Goal: Task Accomplishment & Management: Complete application form

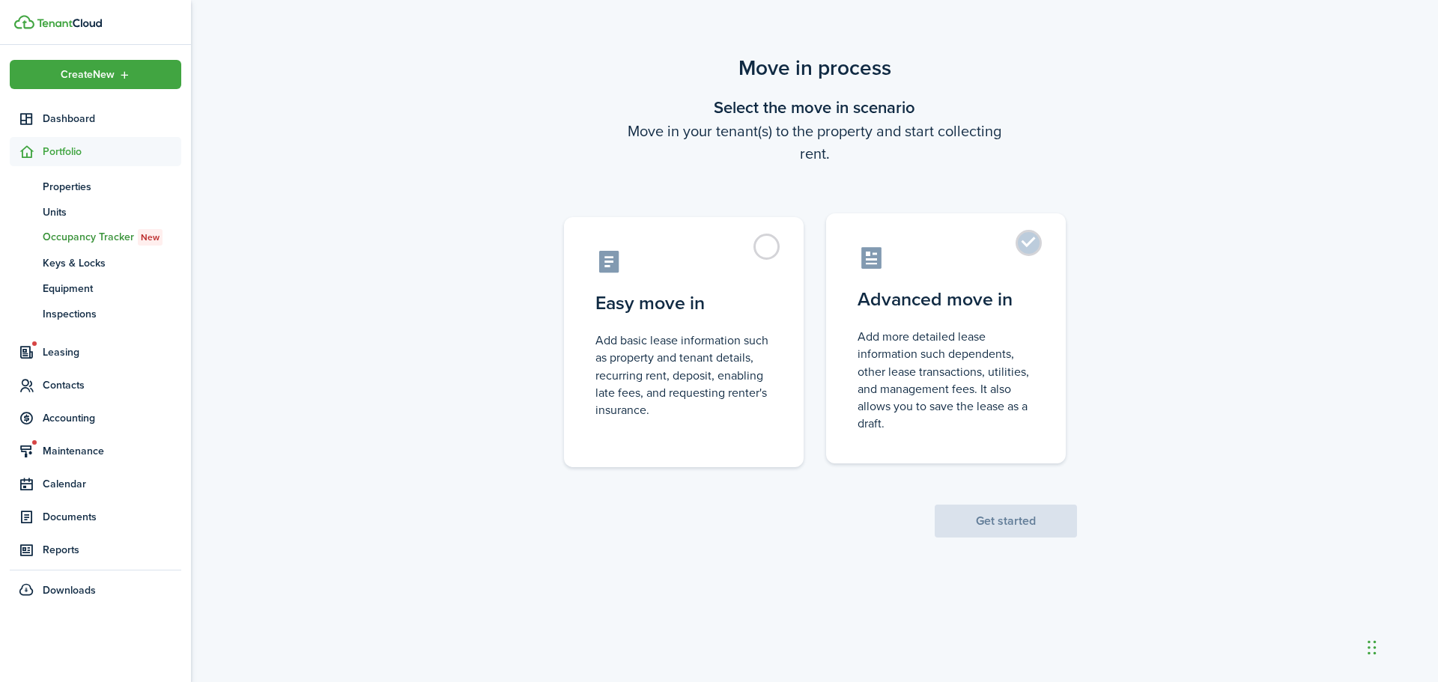
click at [1044, 289] on label "Advanced move in Add more detailed lease information such dependents, other lea…" at bounding box center [946, 338] width 240 height 250
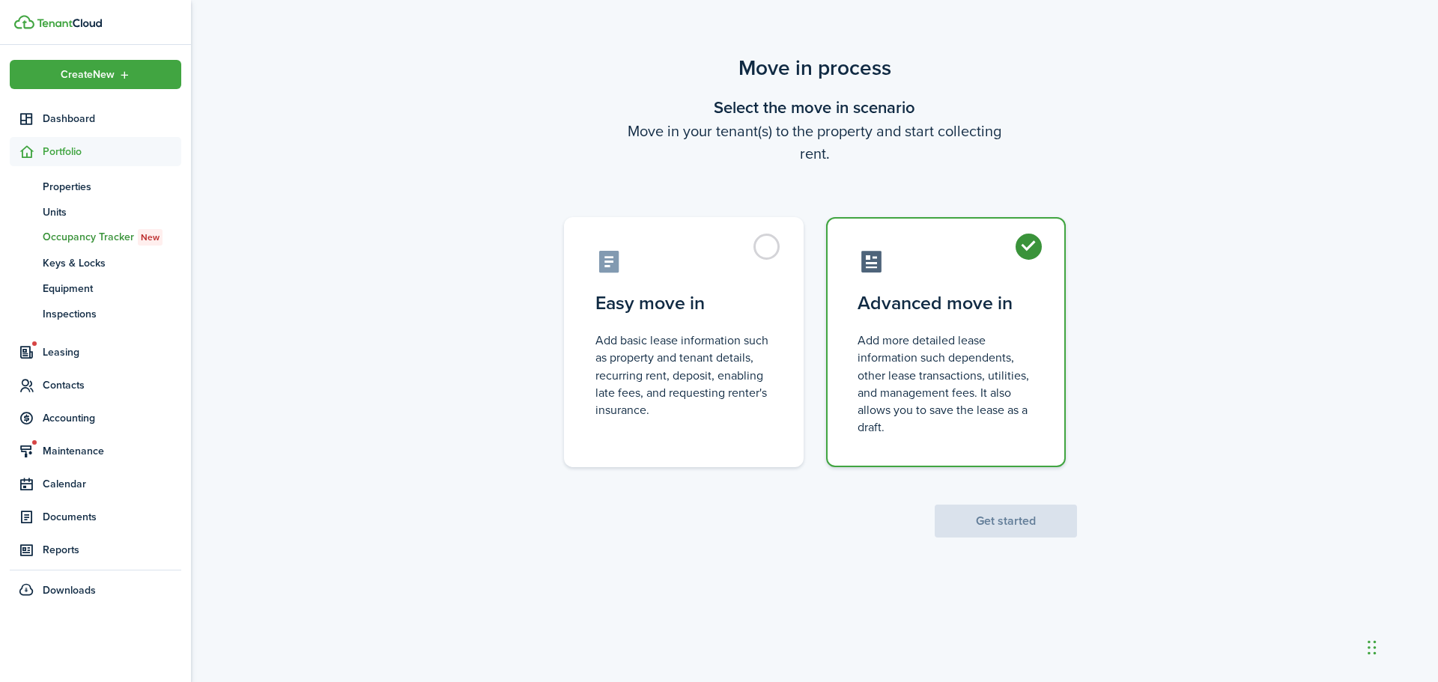
radio input "true"
click at [1027, 529] on button "Get started" at bounding box center [1006, 521] width 142 height 33
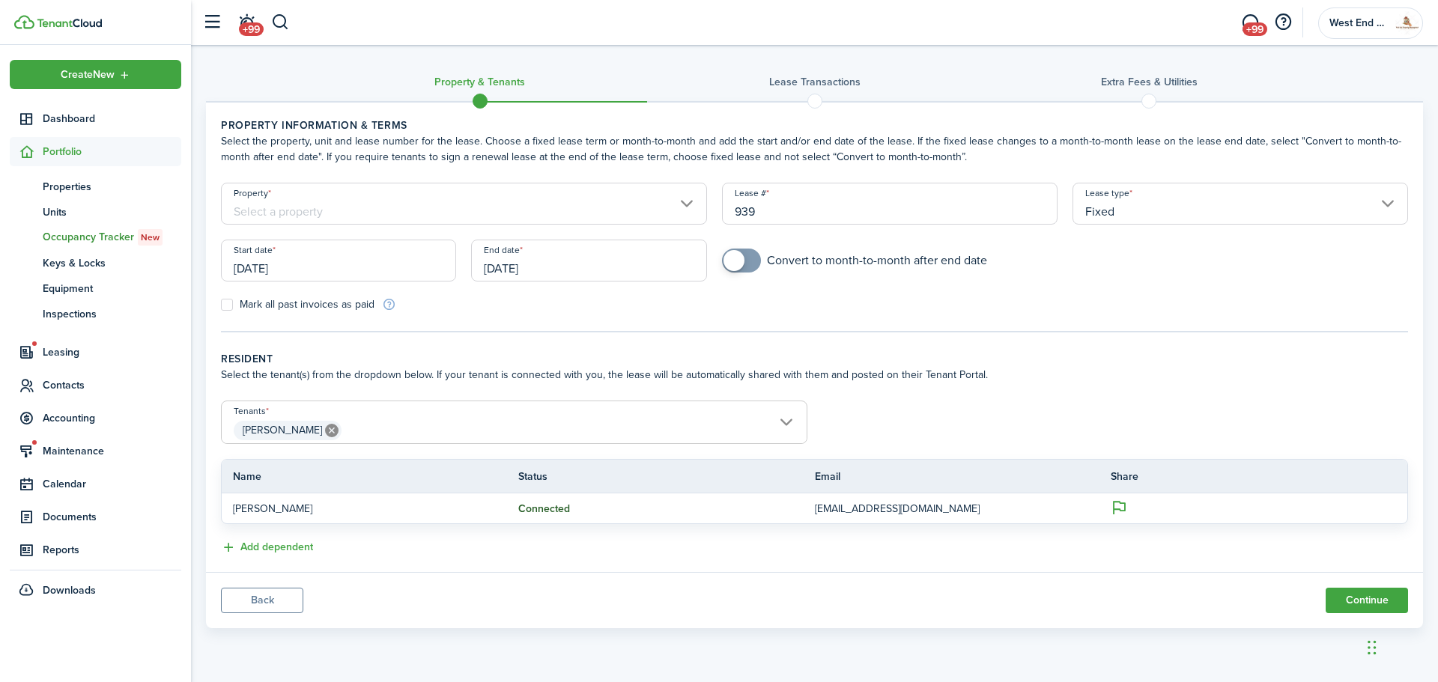
click at [398, 264] on input "[DATE]" at bounding box center [338, 261] width 235 height 42
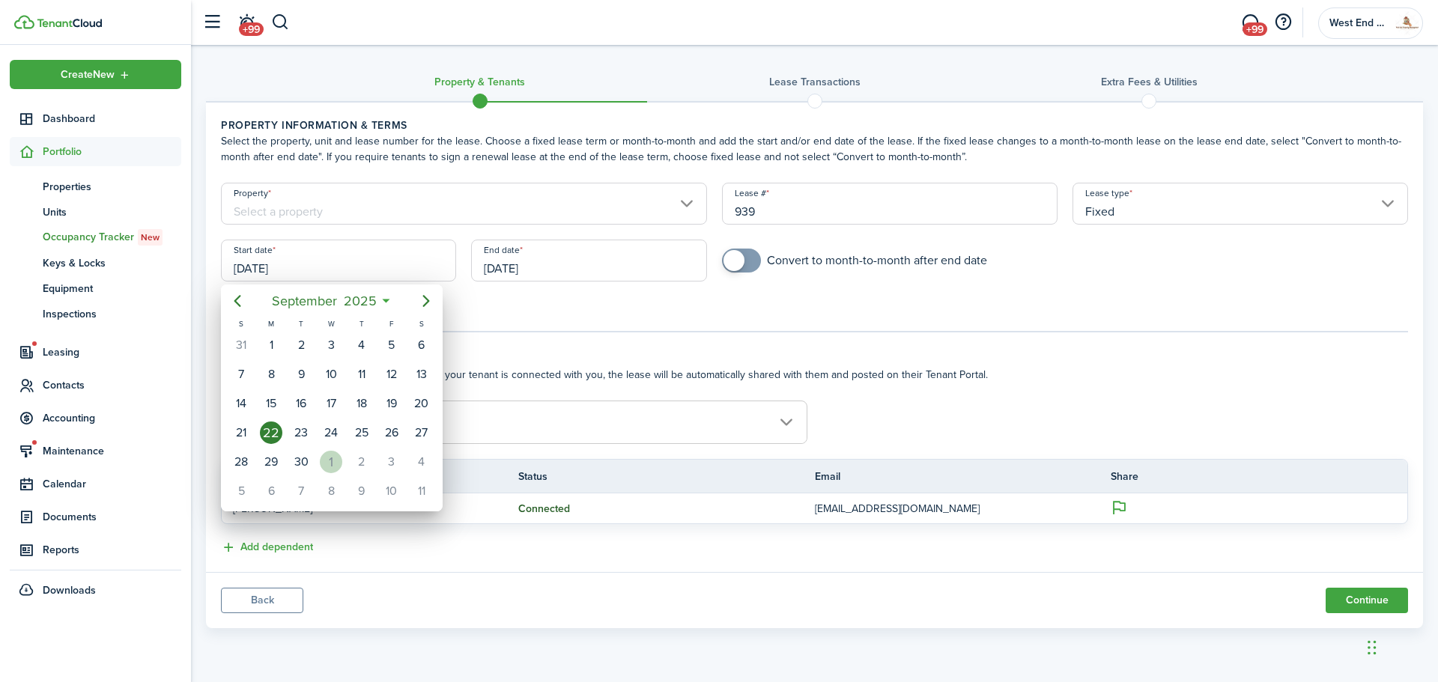
click at [327, 467] on div "1" at bounding box center [331, 462] width 22 height 22
type input "[DATE]"
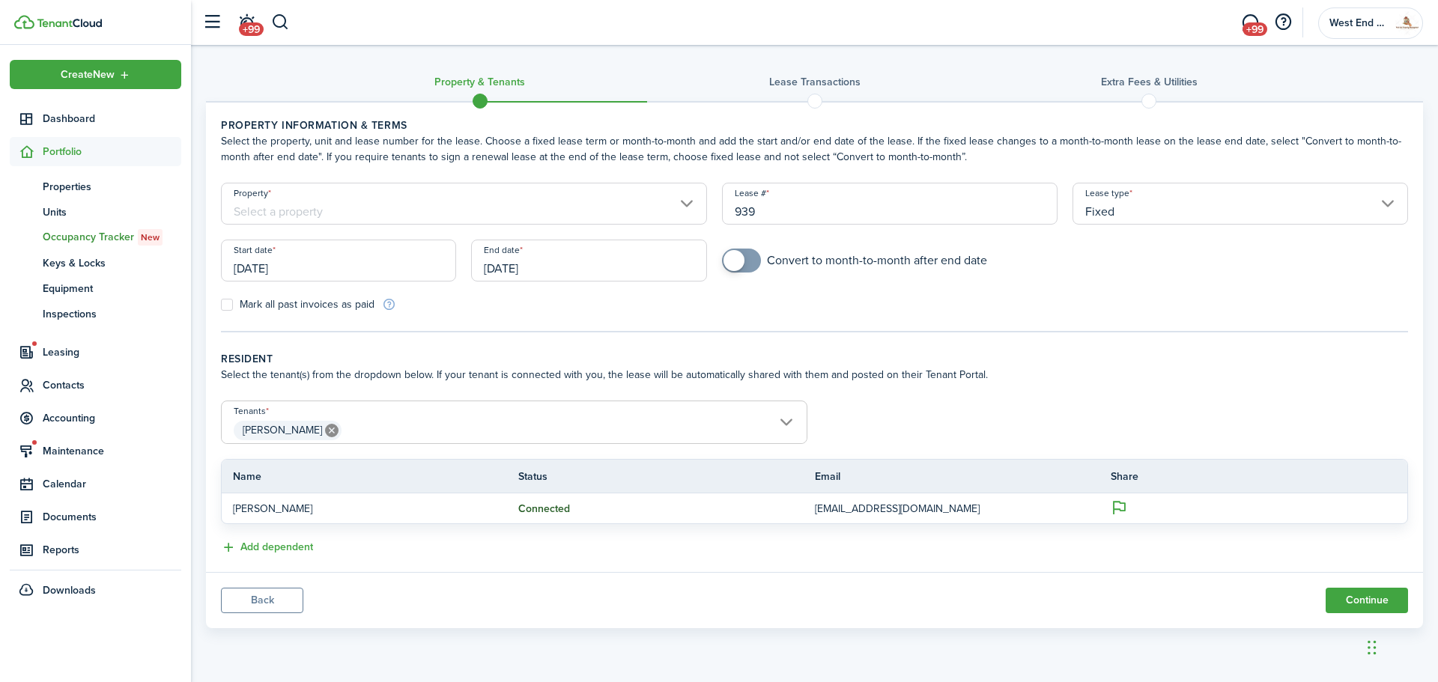
click at [376, 193] on input "Property" at bounding box center [464, 204] width 486 height 42
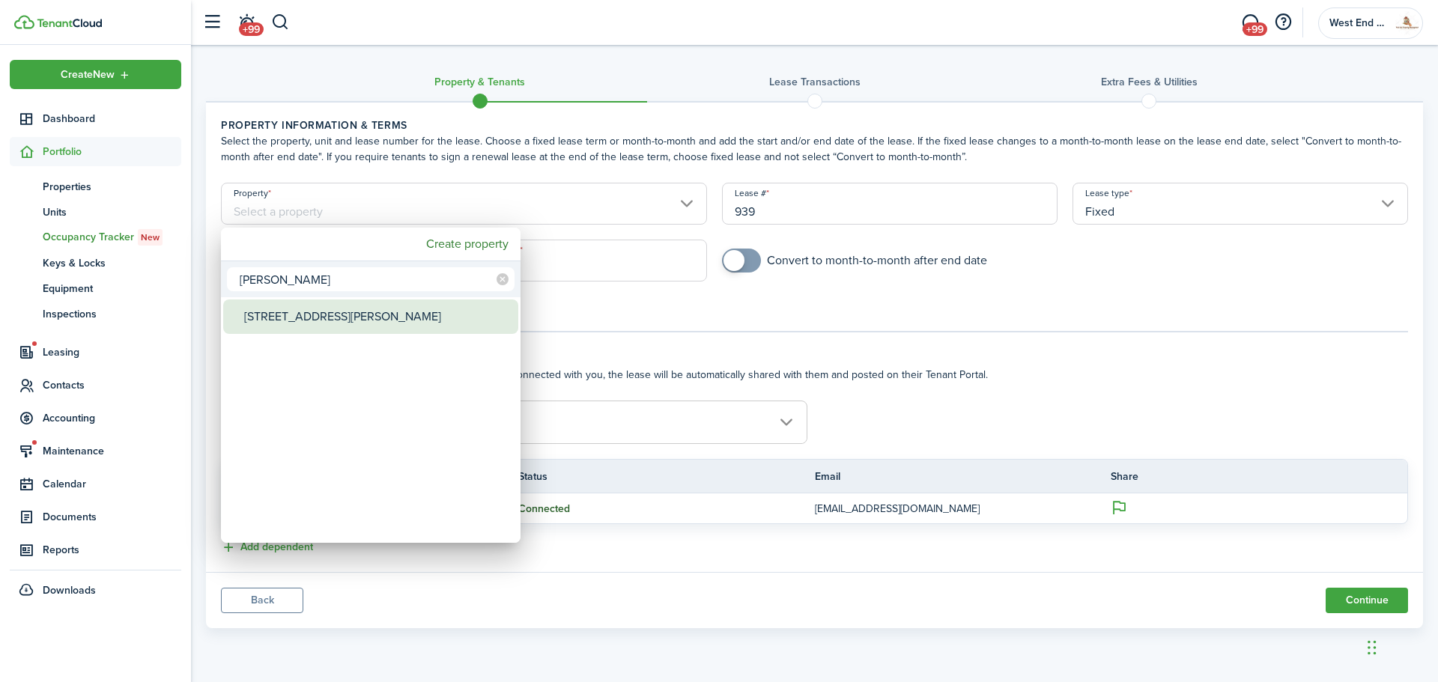
type input "[PERSON_NAME]"
click at [418, 319] on div "[STREET_ADDRESS][PERSON_NAME]" at bounding box center [376, 317] width 265 height 34
type input "[STREET_ADDRESS][PERSON_NAME]"
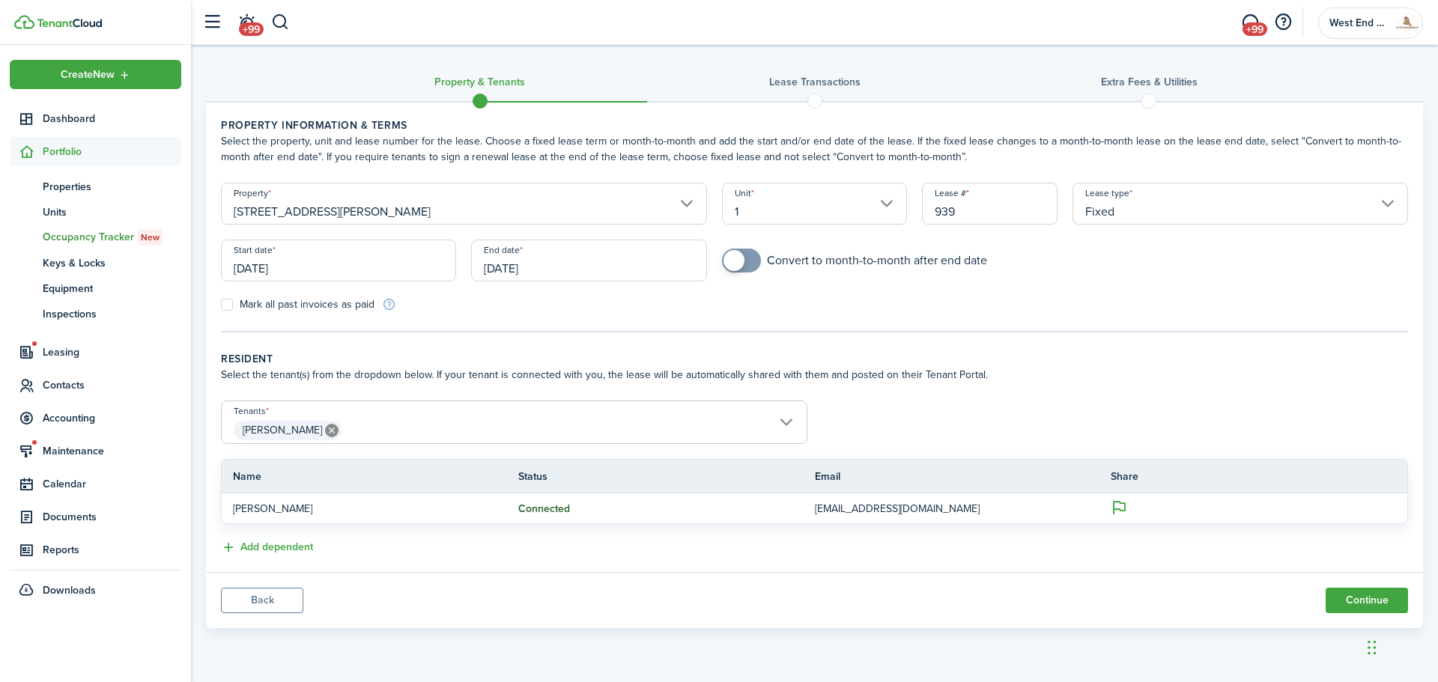
click at [601, 247] on input "[DATE]" at bounding box center [588, 261] width 235 height 42
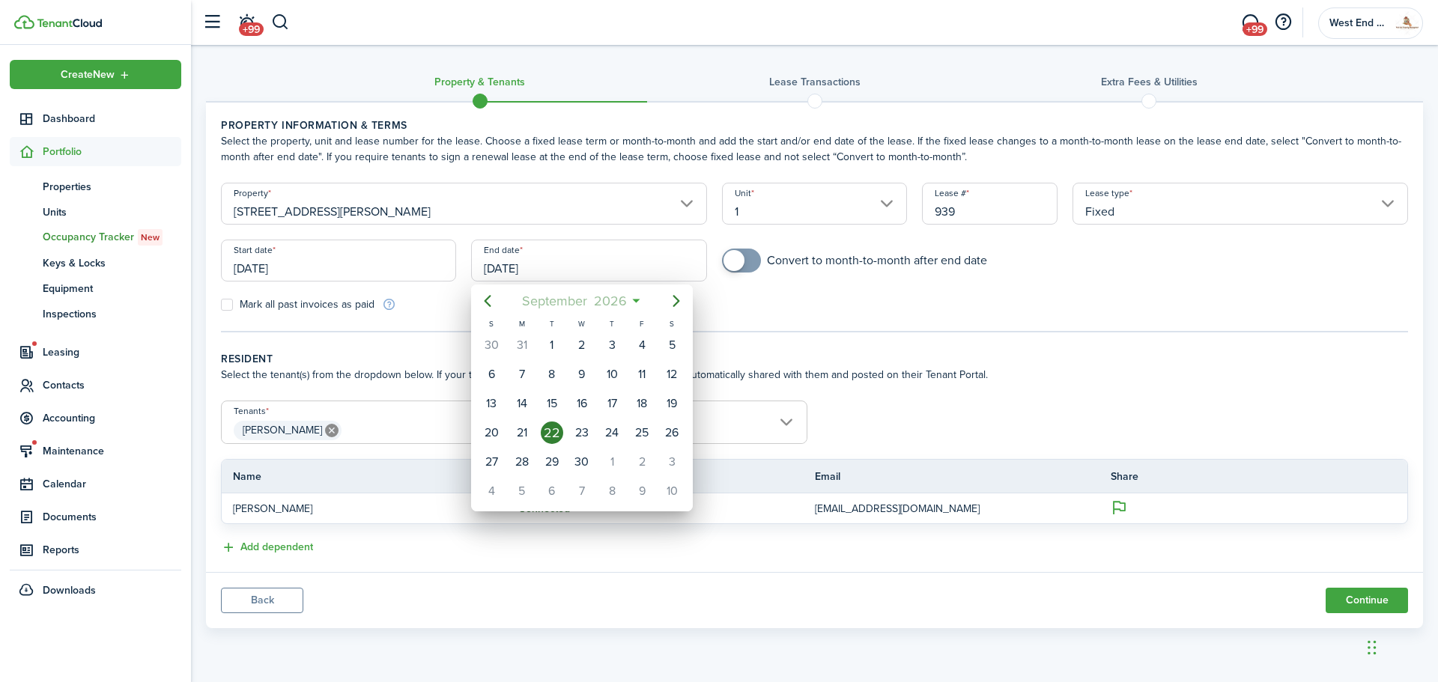
click at [589, 294] on span "September" at bounding box center [554, 301] width 72 height 27
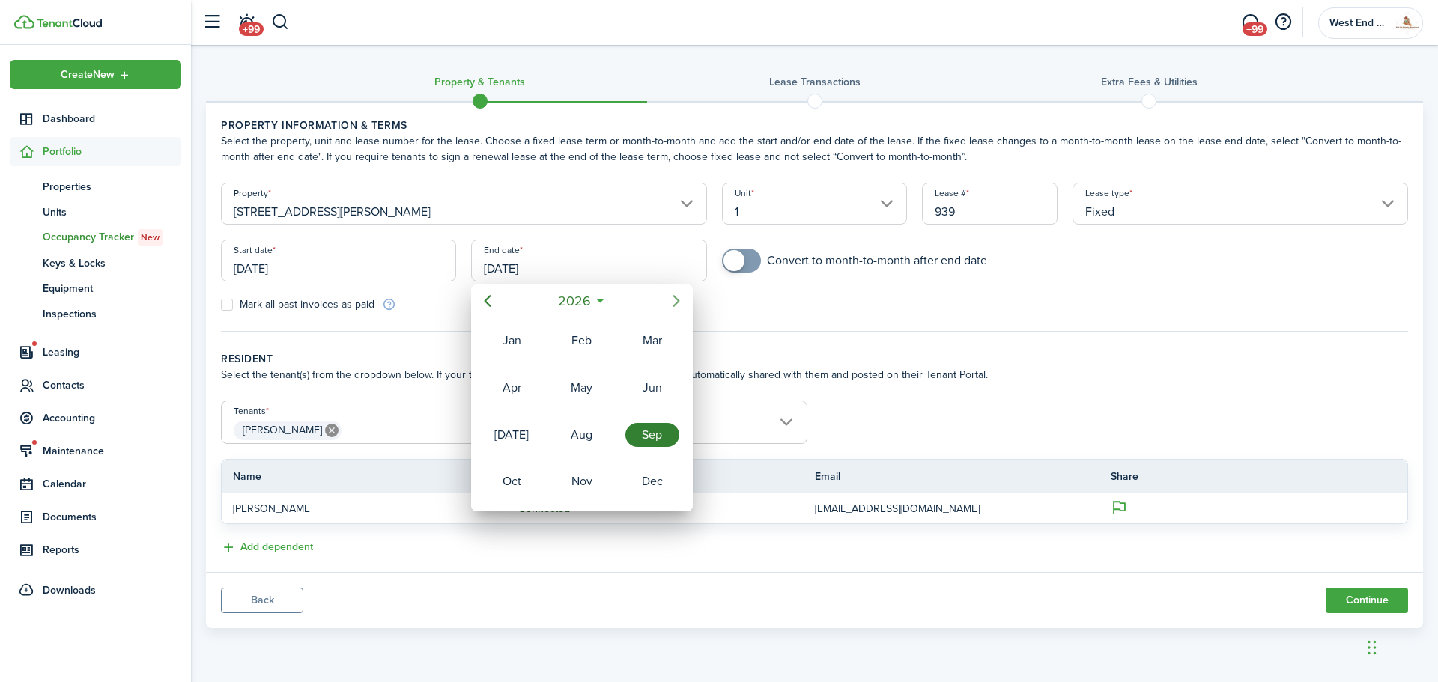
click at [684, 304] on icon "Next page" at bounding box center [676, 301] width 18 height 18
click at [598, 386] on div "May" at bounding box center [582, 388] width 54 height 24
click at [519, 483] on div "31" at bounding box center [522, 491] width 22 height 22
type input "[DATE]"
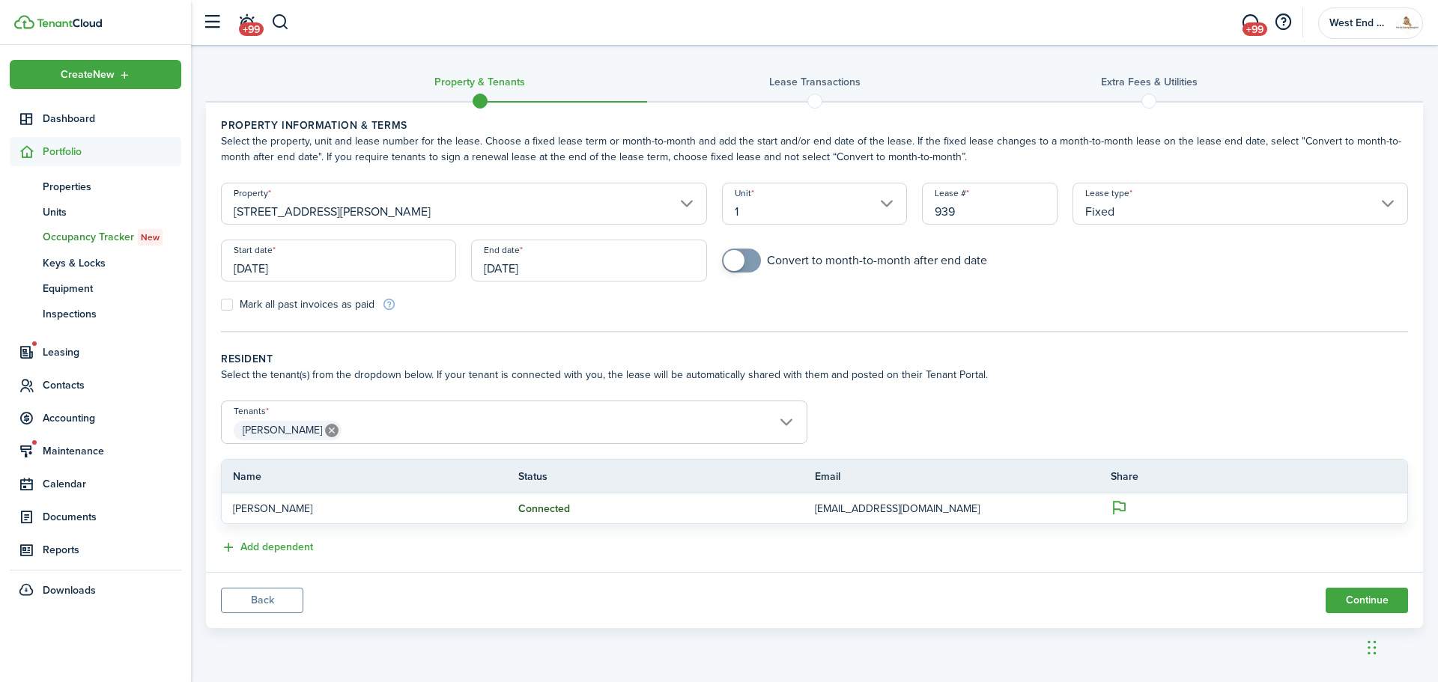
click at [580, 419] on span "[PERSON_NAME] [PERSON_NAME]" at bounding box center [514, 422] width 586 height 43
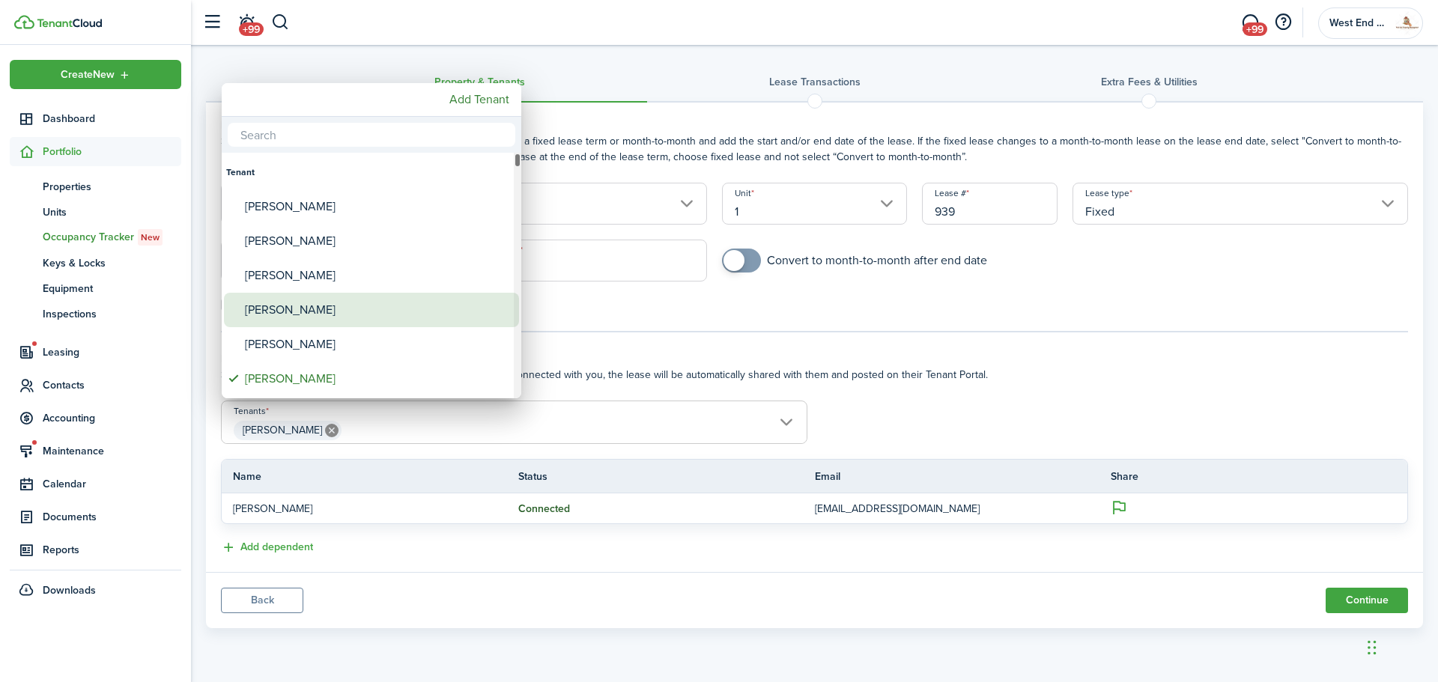
click at [363, 301] on div "[PERSON_NAME]" at bounding box center [377, 310] width 265 height 34
type input "[PERSON_NAME], [PERSON_NAME]"
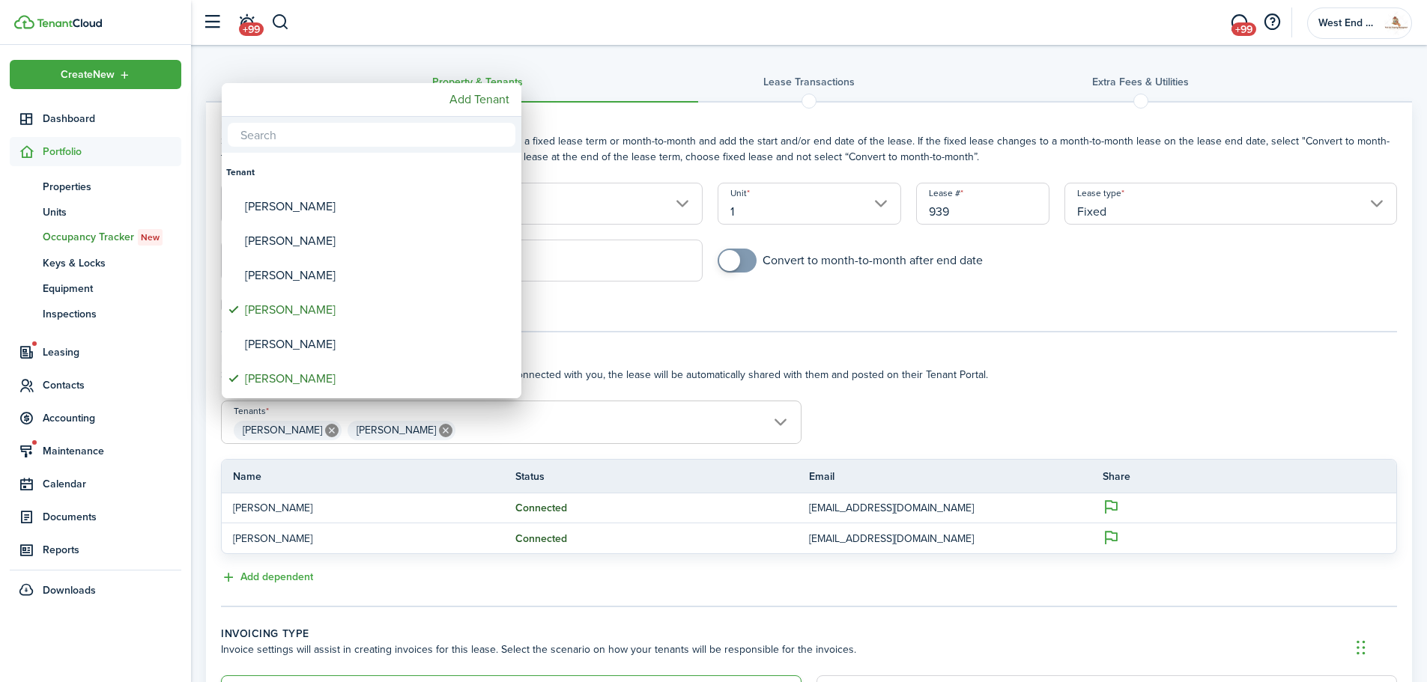
click at [962, 487] on div at bounding box center [713, 341] width 1666 height 922
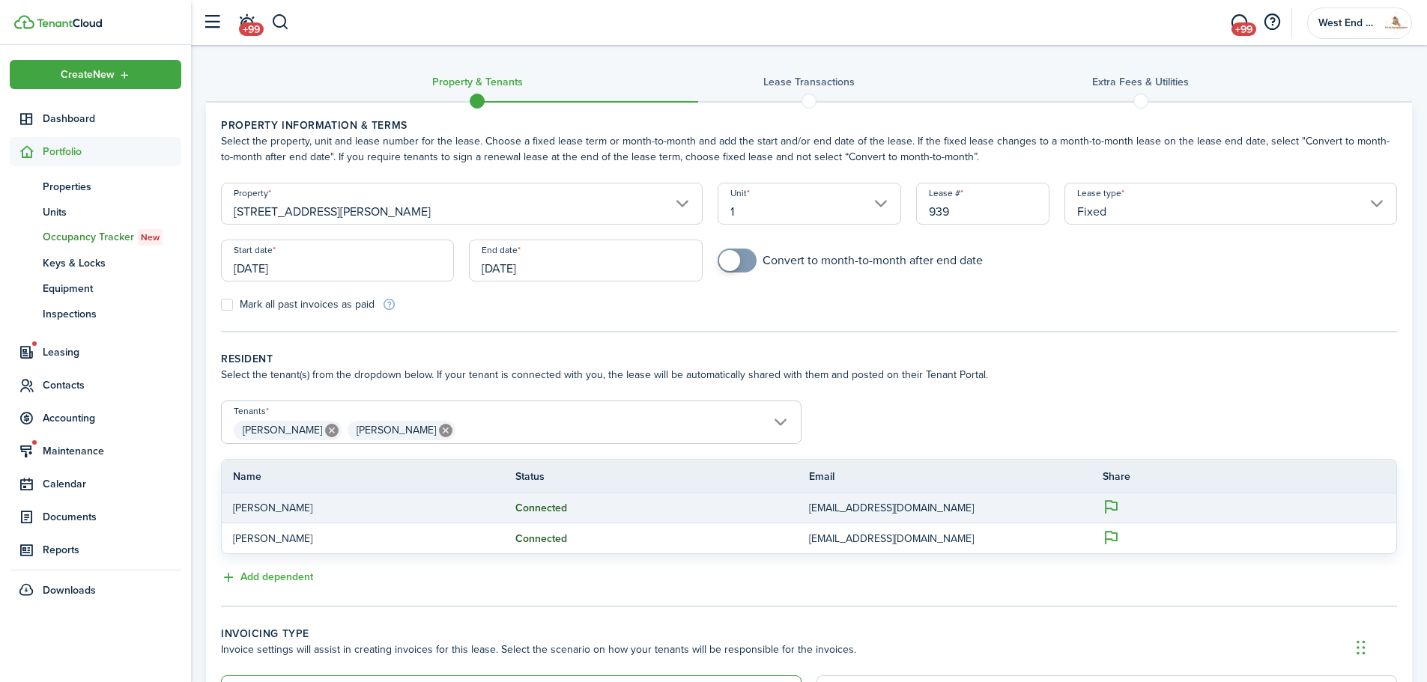
click at [896, 505] on p "[EMAIL_ADDRESS][DOMAIN_NAME]" at bounding box center [944, 508] width 271 height 16
click at [897, 504] on p "[EMAIL_ADDRESS][DOMAIN_NAME]" at bounding box center [944, 508] width 271 height 16
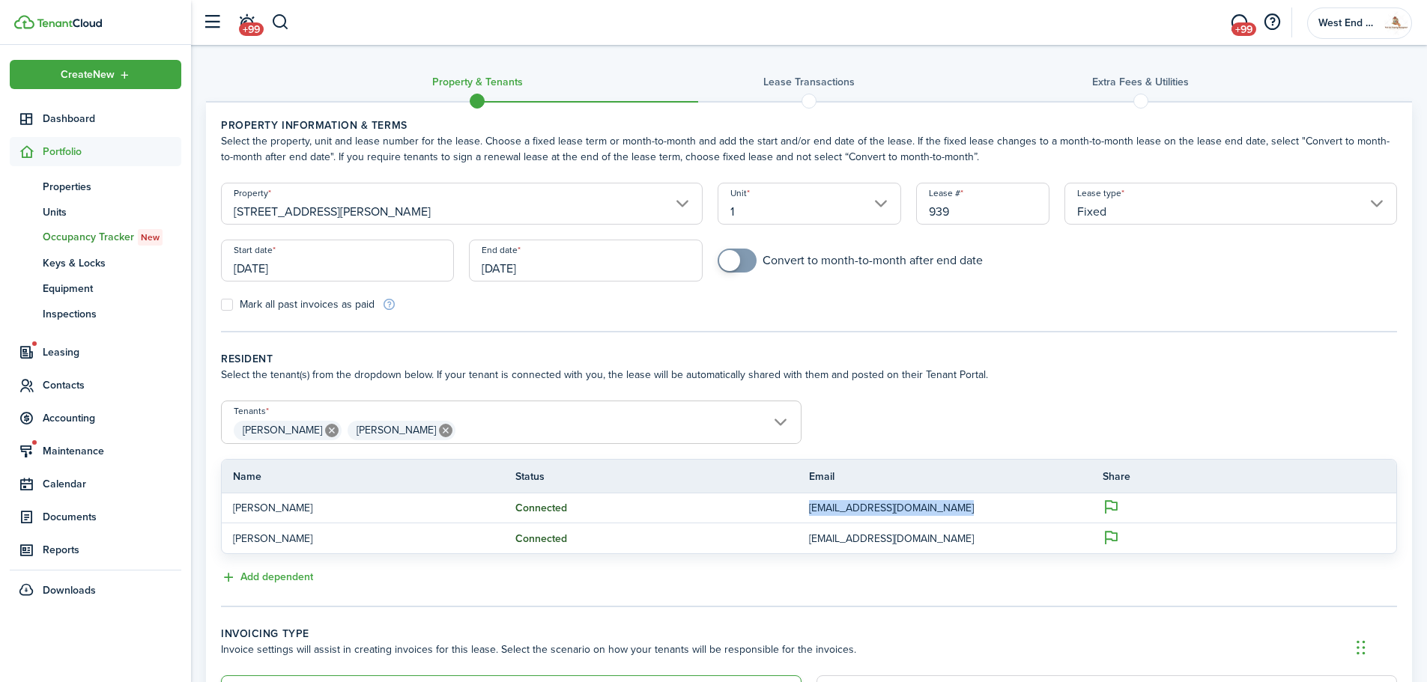
copy p "[EMAIL_ADDRESS][DOMAIN_NAME]"
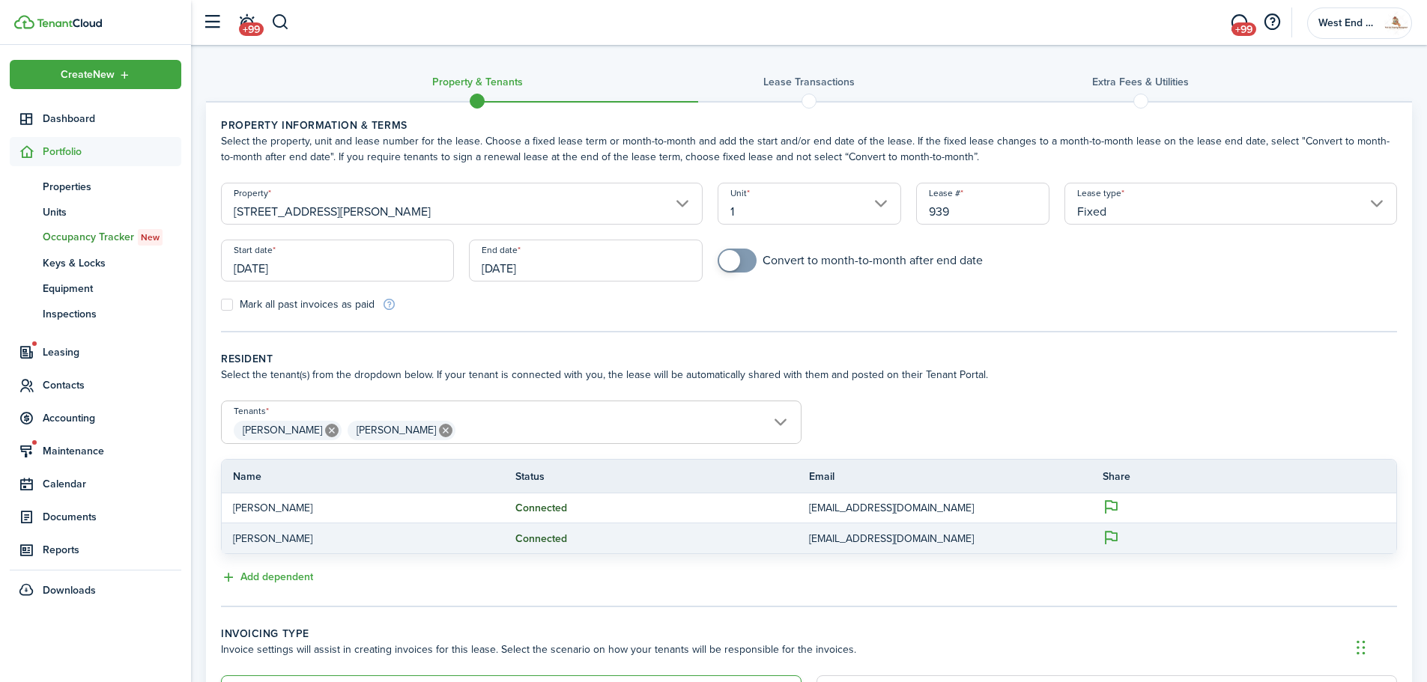
click at [882, 542] on p "[EMAIL_ADDRESS][DOMAIN_NAME]" at bounding box center [944, 539] width 271 height 16
click at [882, 540] on p "[EMAIL_ADDRESS][DOMAIN_NAME]" at bounding box center [944, 539] width 271 height 16
click at [884, 538] on p "[EMAIL_ADDRESS][DOMAIN_NAME]" at bounding box center [944, 539] width 271 height 16
click at [885, 537] on p "[EMAIL_ADDRESS][DOMAIN_NAME]" at bounding box center [944, 539] width 271 height 16
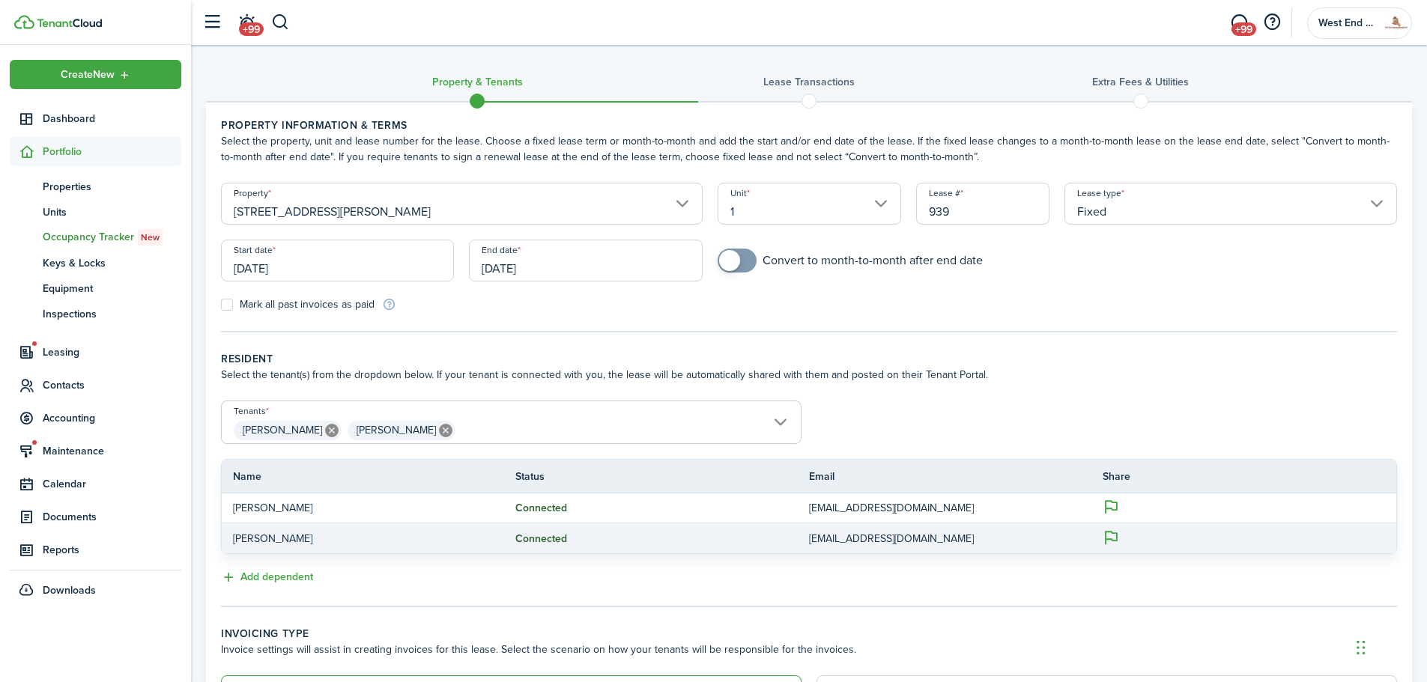
click at [878, 538] on p "[EMAIL_ADDRESS][DOMAIN_NAME]" at bounding box center [944, 539] width 271 height 16
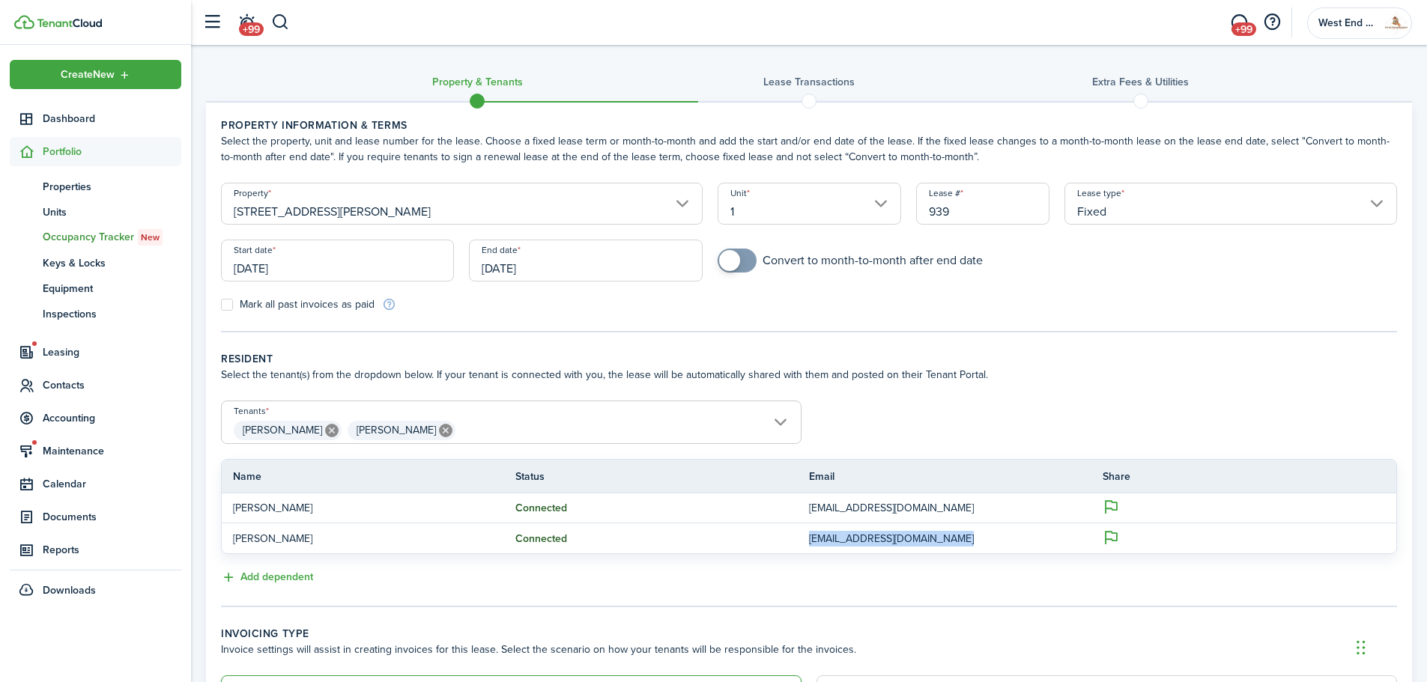
copy p "[EMAIL_ADDRESS][DOMAIN_NAME]"
click at [1166, 370] on wizard-step-header-description "Select the tenant(s) from the dropdown below. If your tenant is connected with …" at bounding box center [809, 375] width 1176 height 16
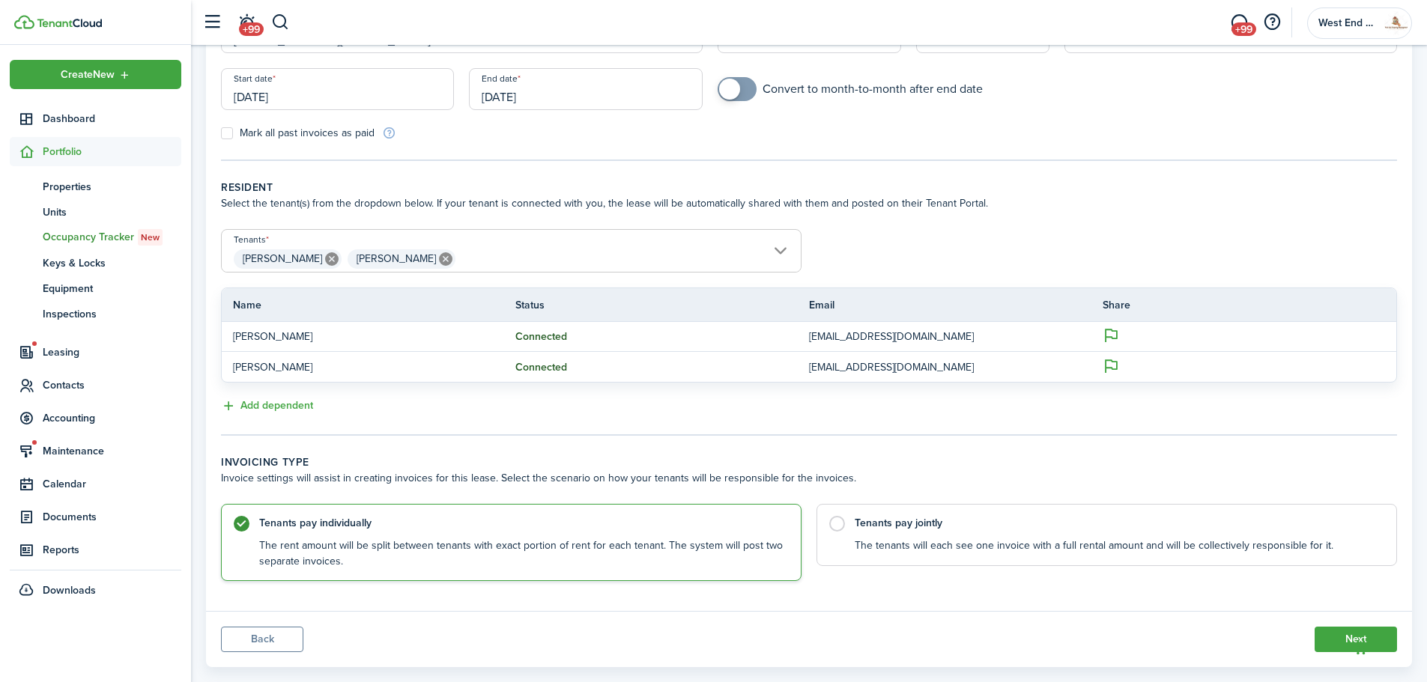
scroll to position [198, 0]
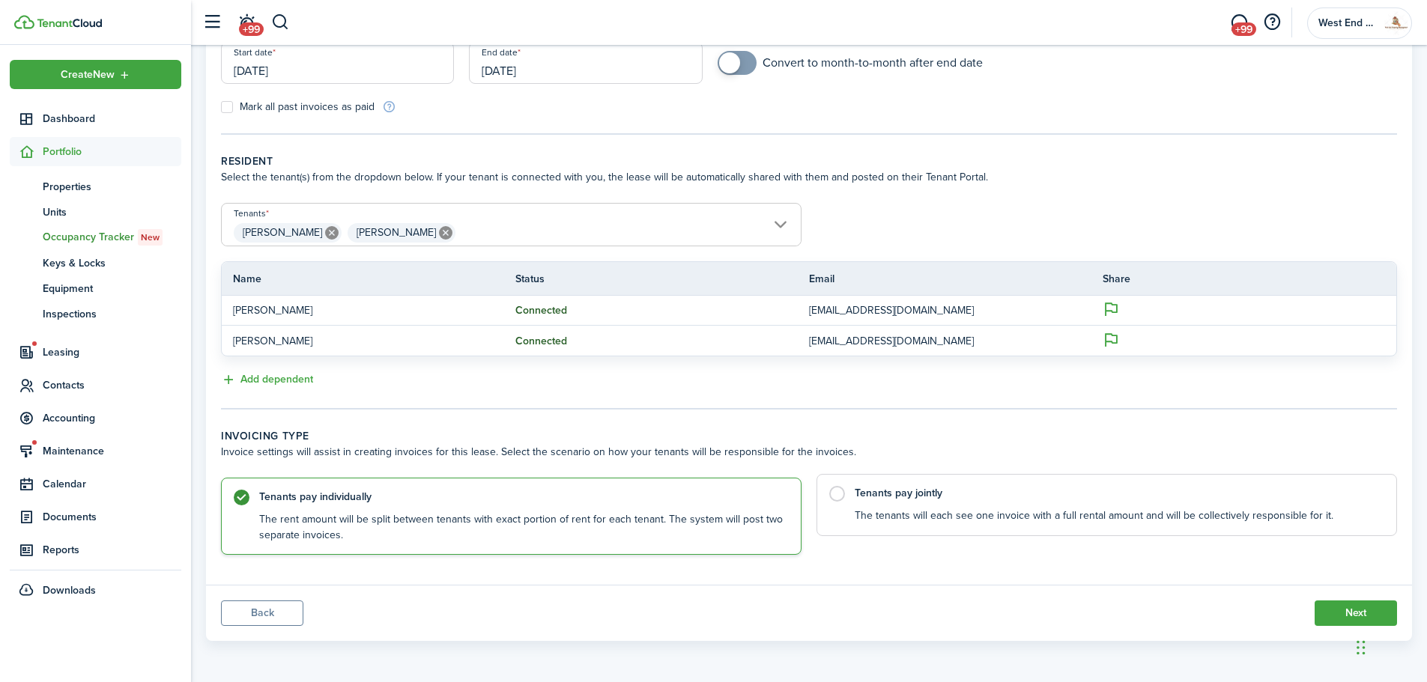
click at [922, 508] on control-radio-card-description "The tenants will each see one invoice with a full rental amount and will be col…" at bounding box center [1117, 515] width 526 height 15
radio input "false"
radio input "true"
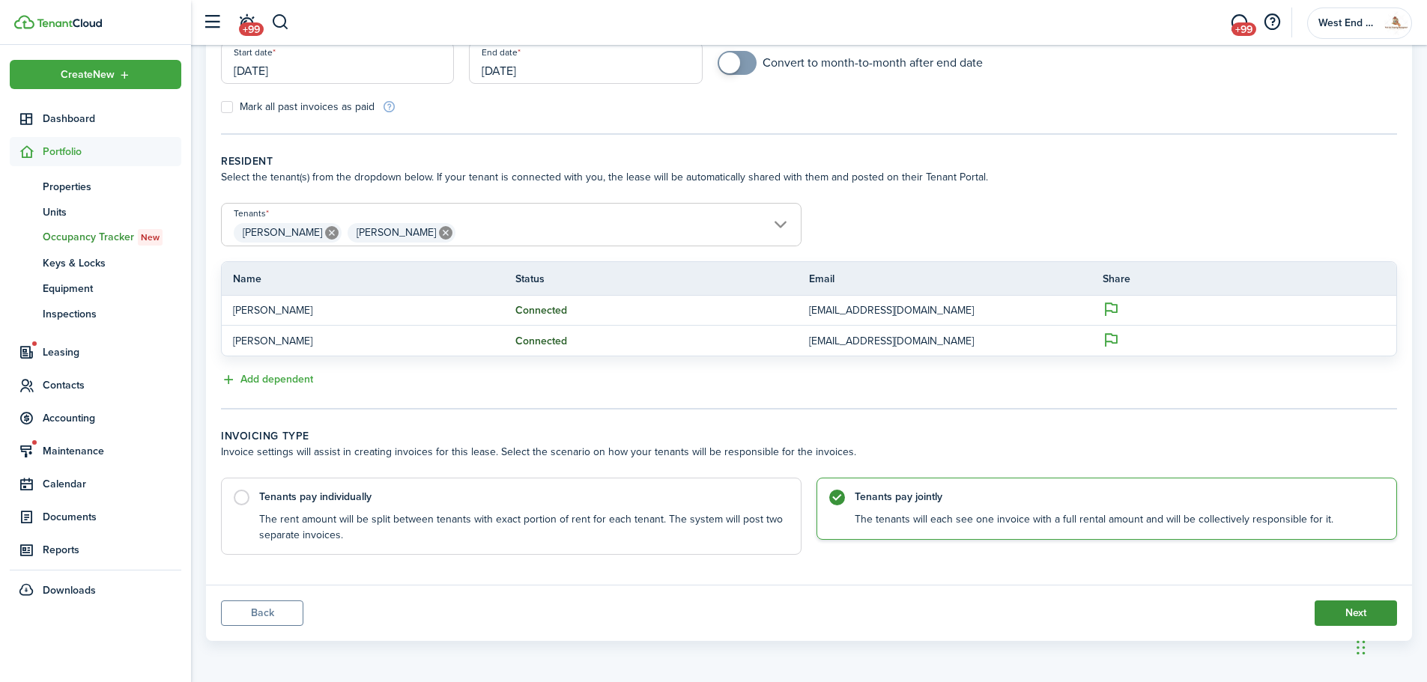
click at [1375, 605] on button "Next" at bounding box center [1355, 613] width 82 height 25
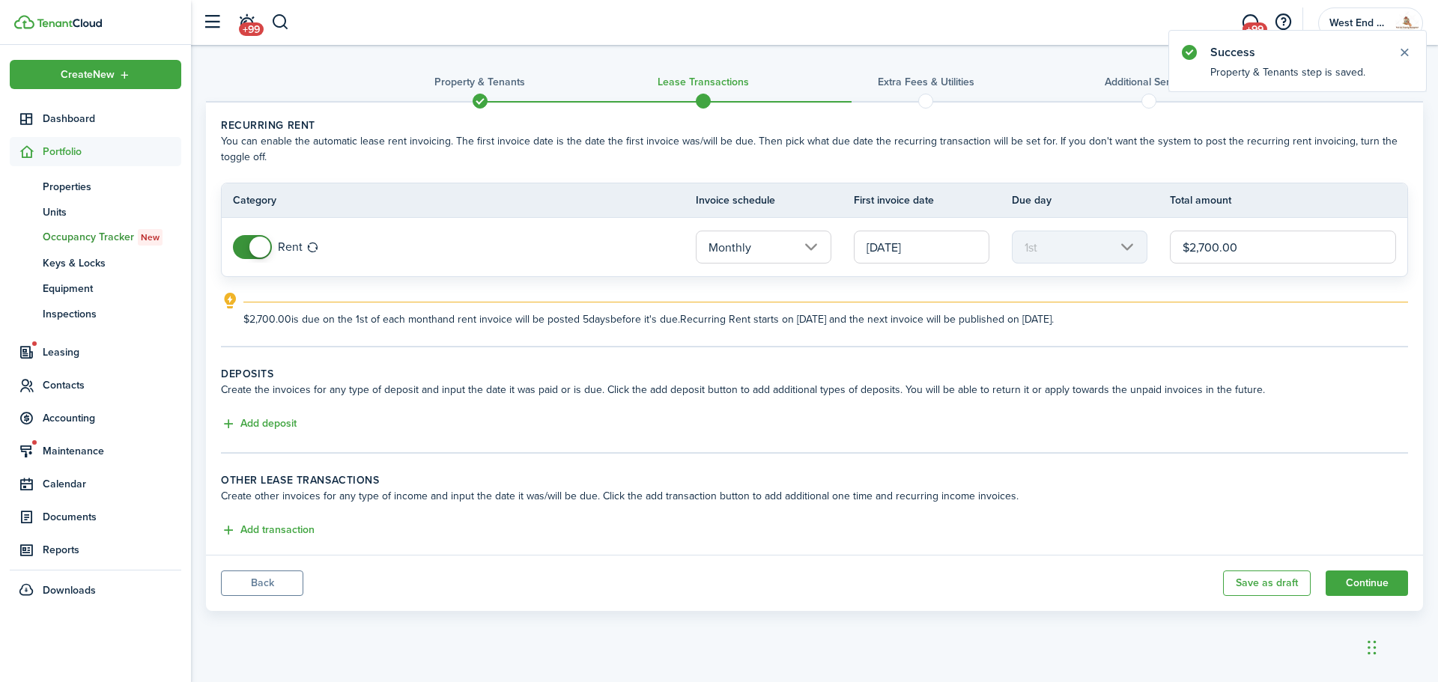
drag, startPoint x: 1216, startPoint y: 255, endPoint x: 1072, endPoint y: 261, distance: 144.6
click at [1072, 261] on tr "Rent Monthly [DATE] 1st $2,700.00" at bounding box center [814, 247] width 1185 height 58
click at [941, 250] on input "[DATE]" at bounding box center [922, 247] width 136 height 33
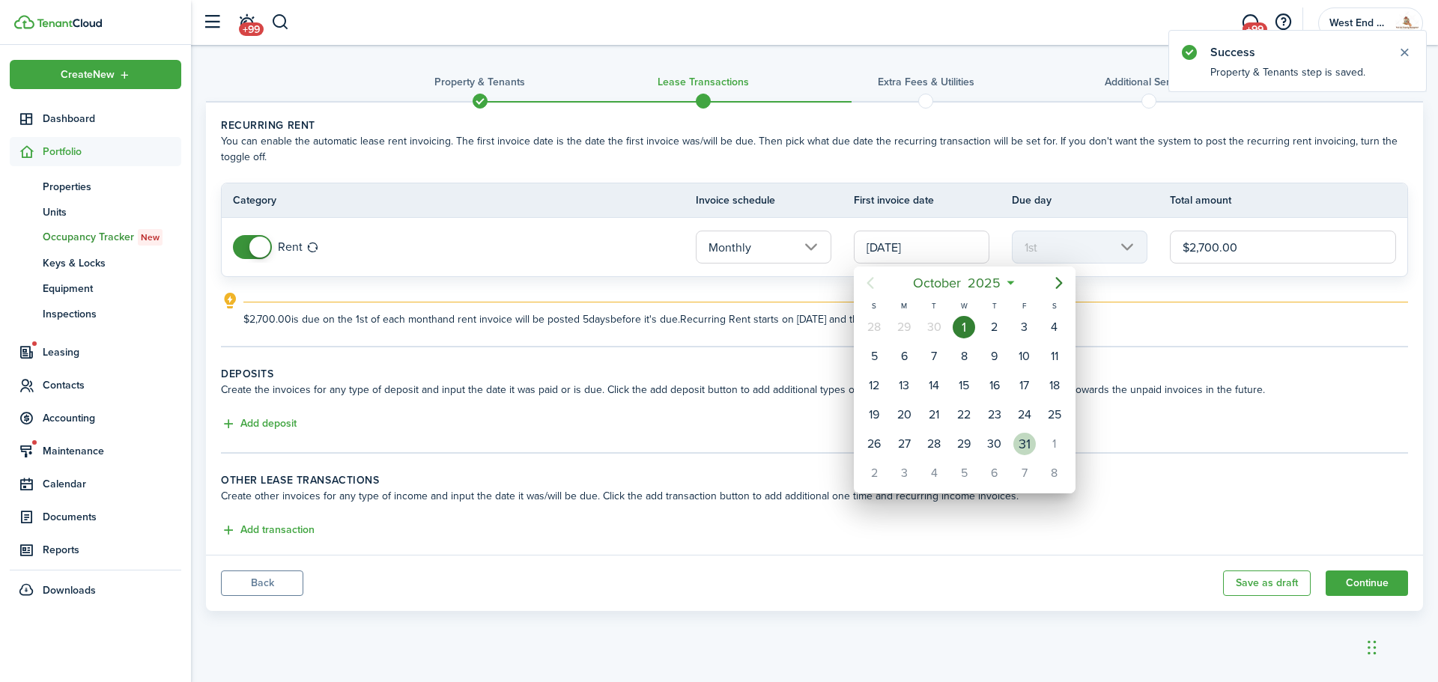
click at [1037, 443] on div "31" at bounding box center [1024, 444] width 30 height 28
type input "[DATE]"
type input "Last day of month"
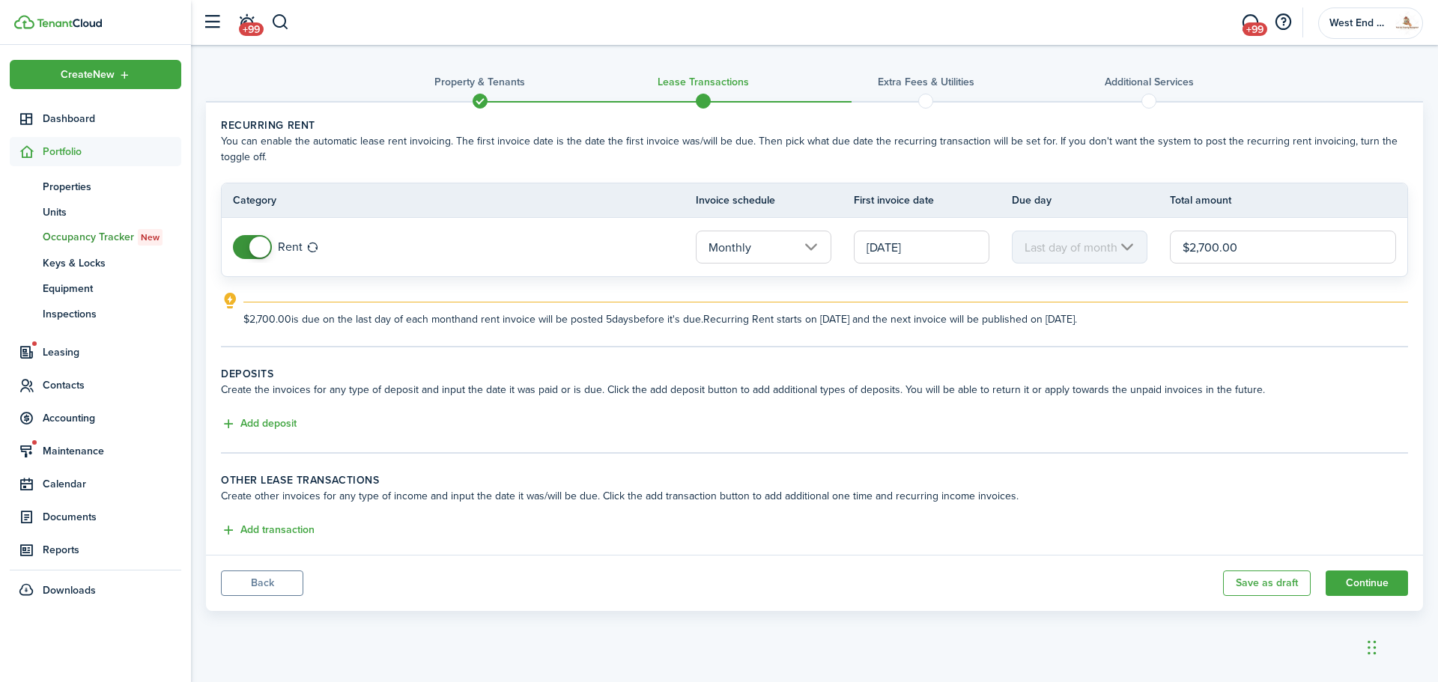
click at [950, 238] on input "[DATE]" at bounding box center [922, 247] width 136 height 33
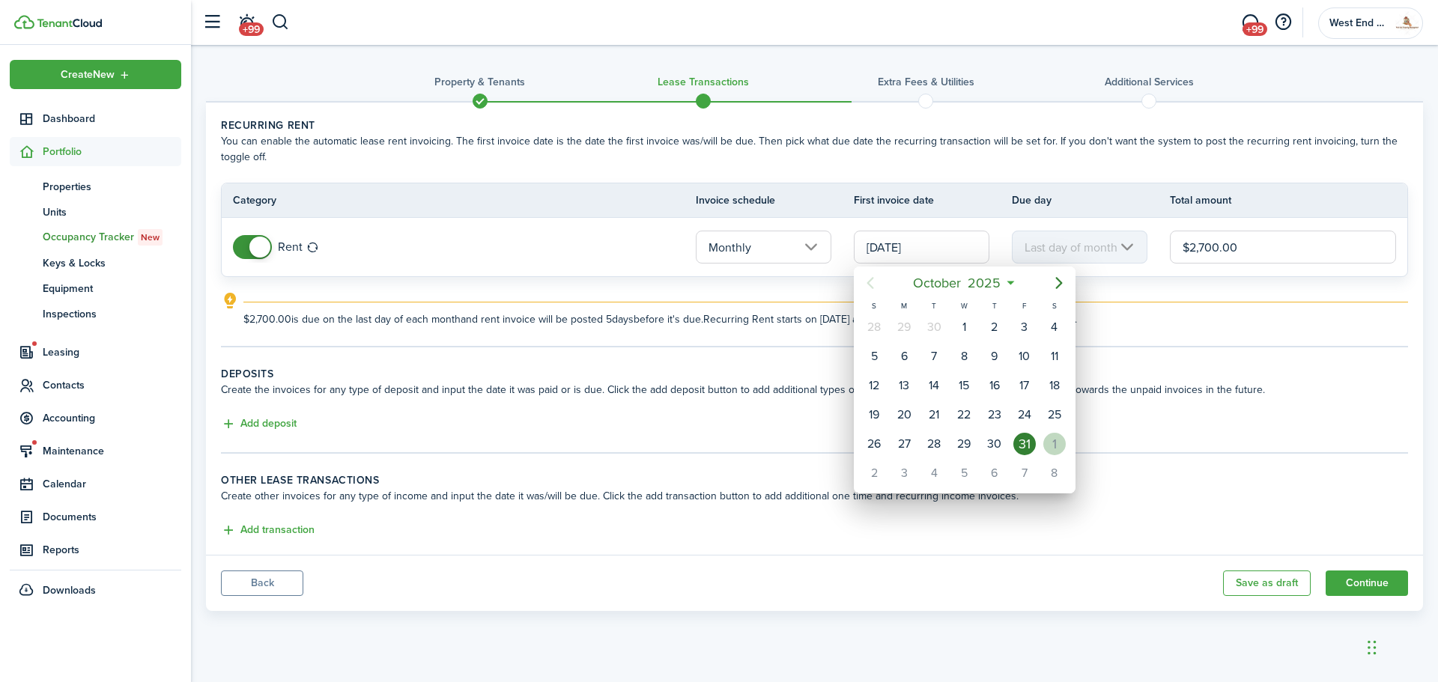
click at [1048, 440] on div "1" at bounding box center [1054, 444] width 22 height 22
type input "[DATE]"
type input "1st"
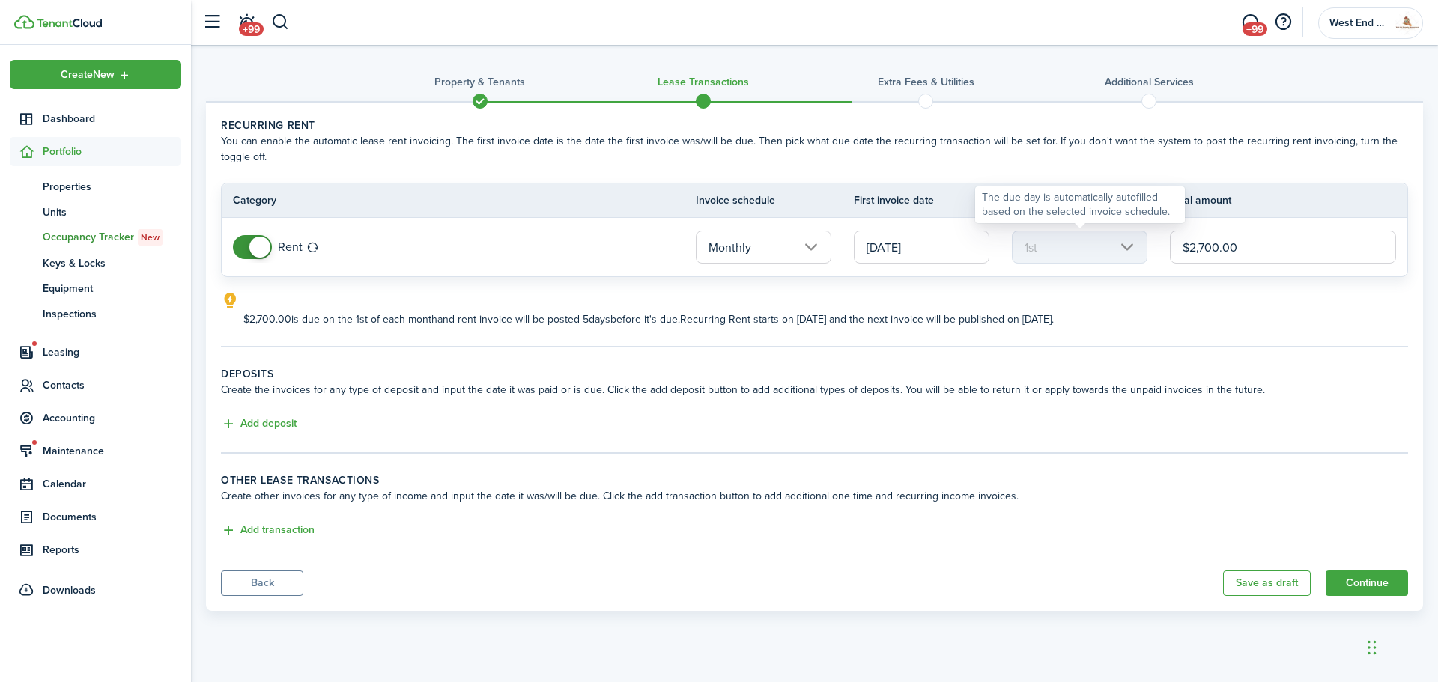
drag, startPoint x: 1163, startPoint y: 261, endPoint x: 1087, endPoint y: 261, distance: 76.4
click at [1087, 261] on tr "Rent Monthly [DATE] 1st $2,700.00" at bounding box center [814, 247] width 1185 height 58
type input "$2,550.00"
click at [266, 424] on button "Add deposit" at bounding box center [259, 424] width 76 height 17
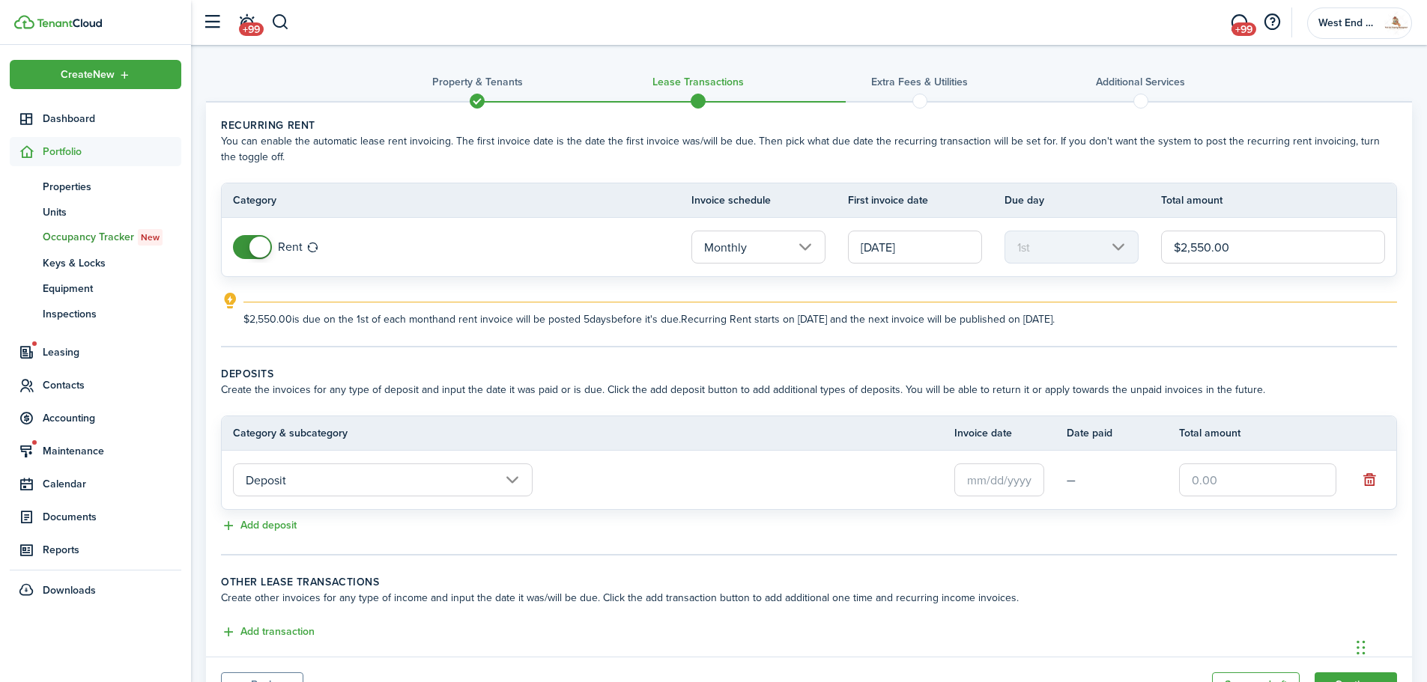
click at [971, 494] on input "text" at bounding box center [999, 480] width 90 height 33
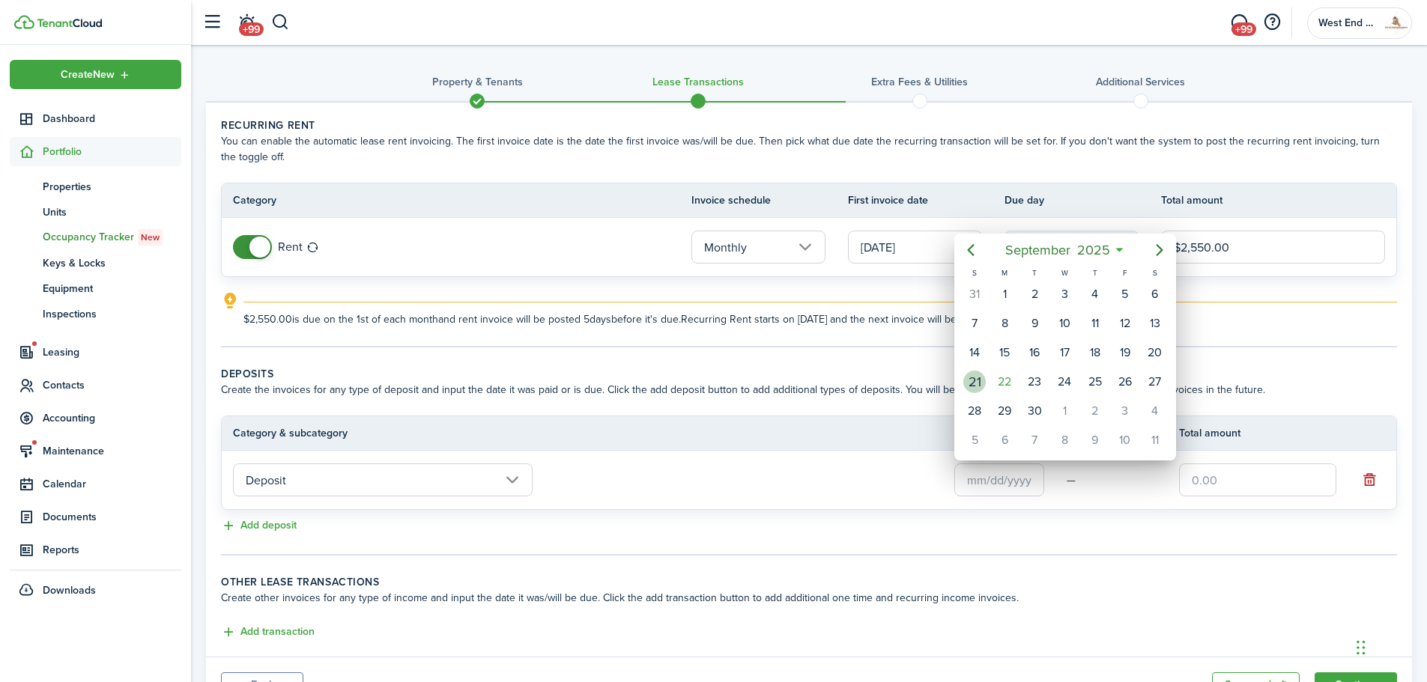
click at [985, 367] on mbsc-calendar-day "21" at bounding box center [974, 381] width 30 height 29
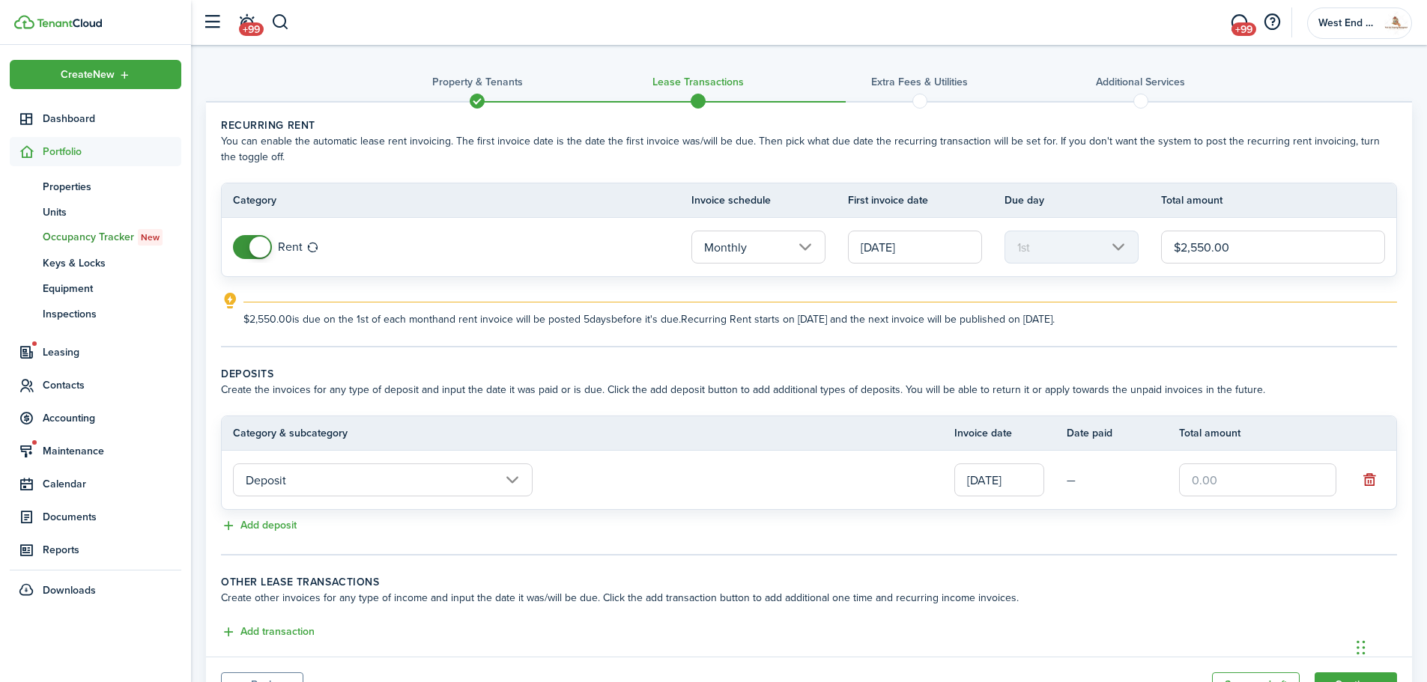
click at [1010, 483] on input "[DATE]" at bounding box center [999, 480] width 90 height 33
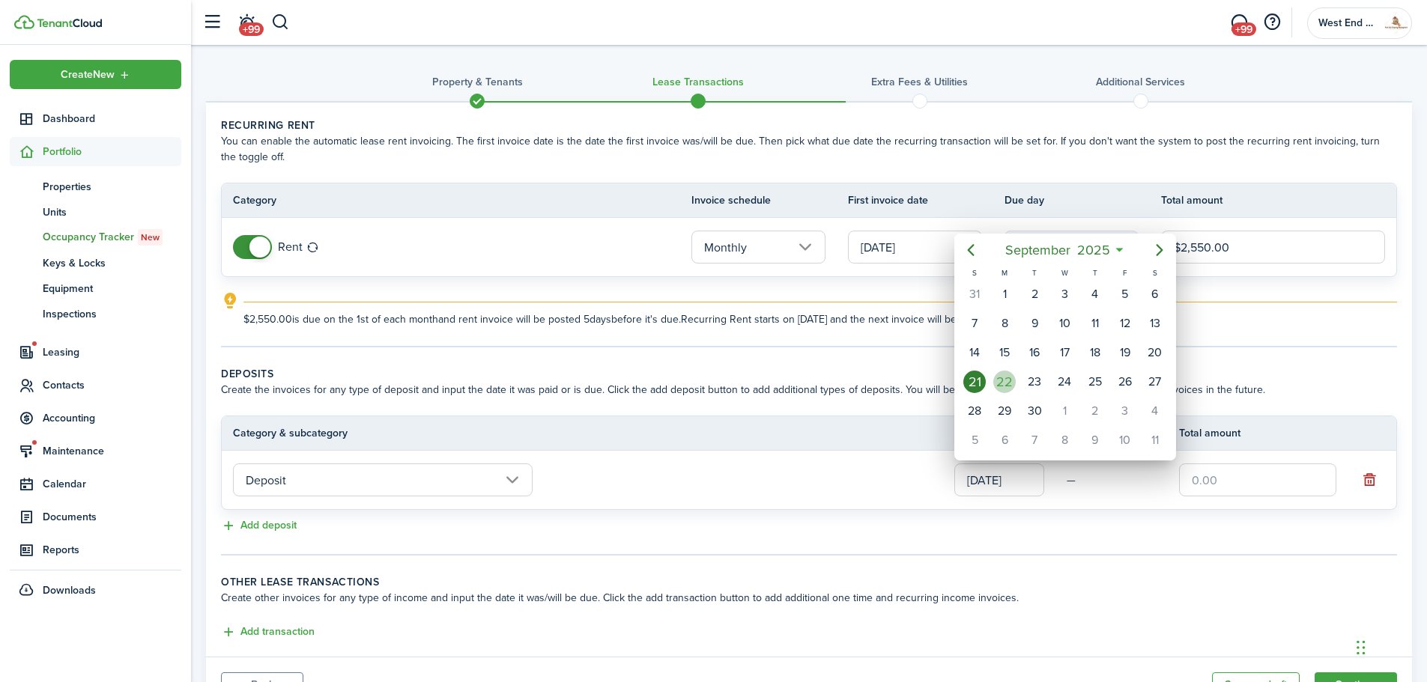
click at [1001, 383] on div "22" at bounding box center [1004, 382] width 22 height 22
type input "[DATE]"
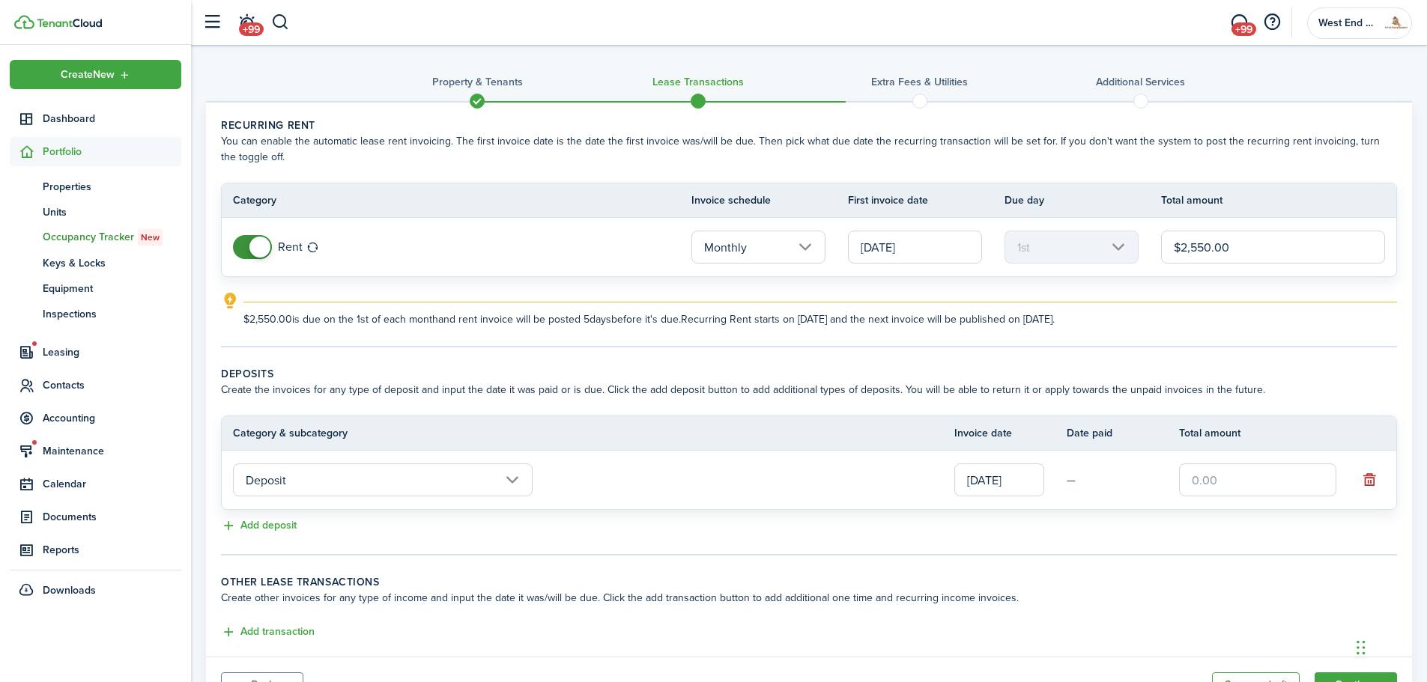
click at [1277, 479] on input "text" at bounding box center [1257, 480] width 157 height 33
click at [1277, 482] on input "text" at bounding box center [1257, 480] width 157 height 33
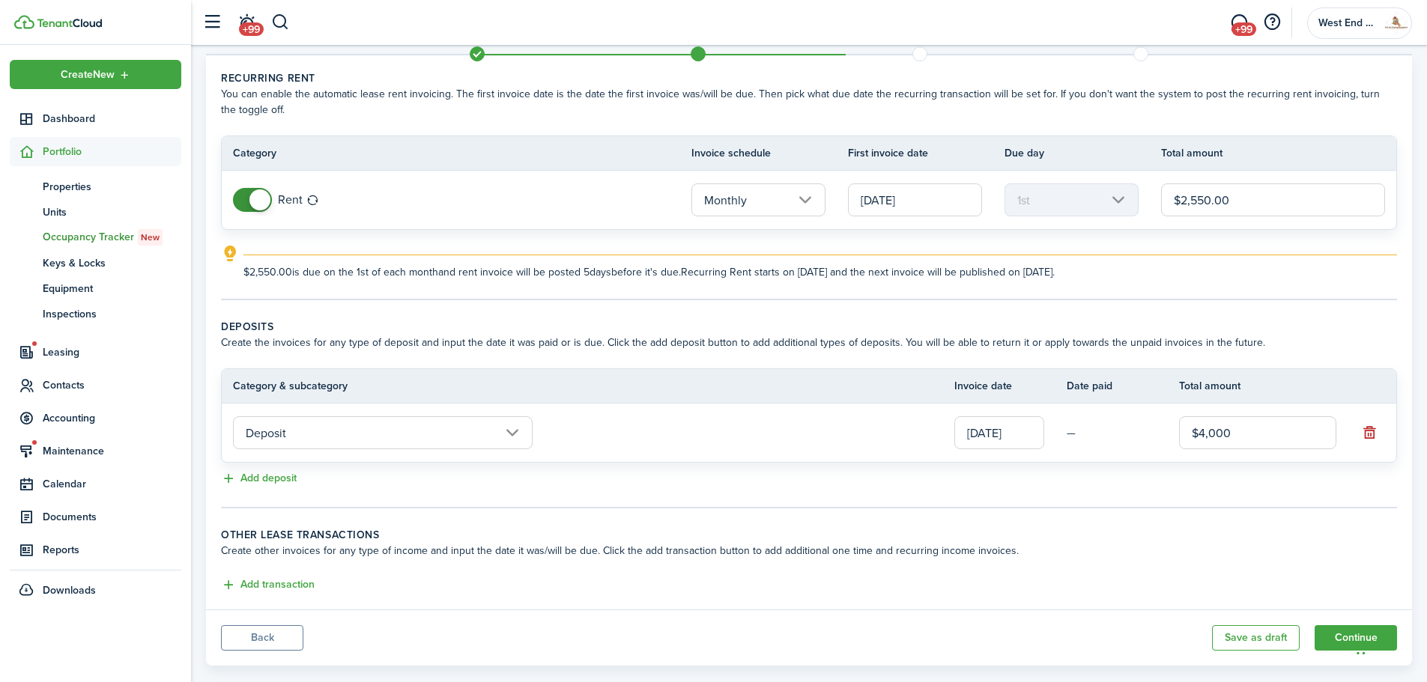
scroll to position [72, 0]
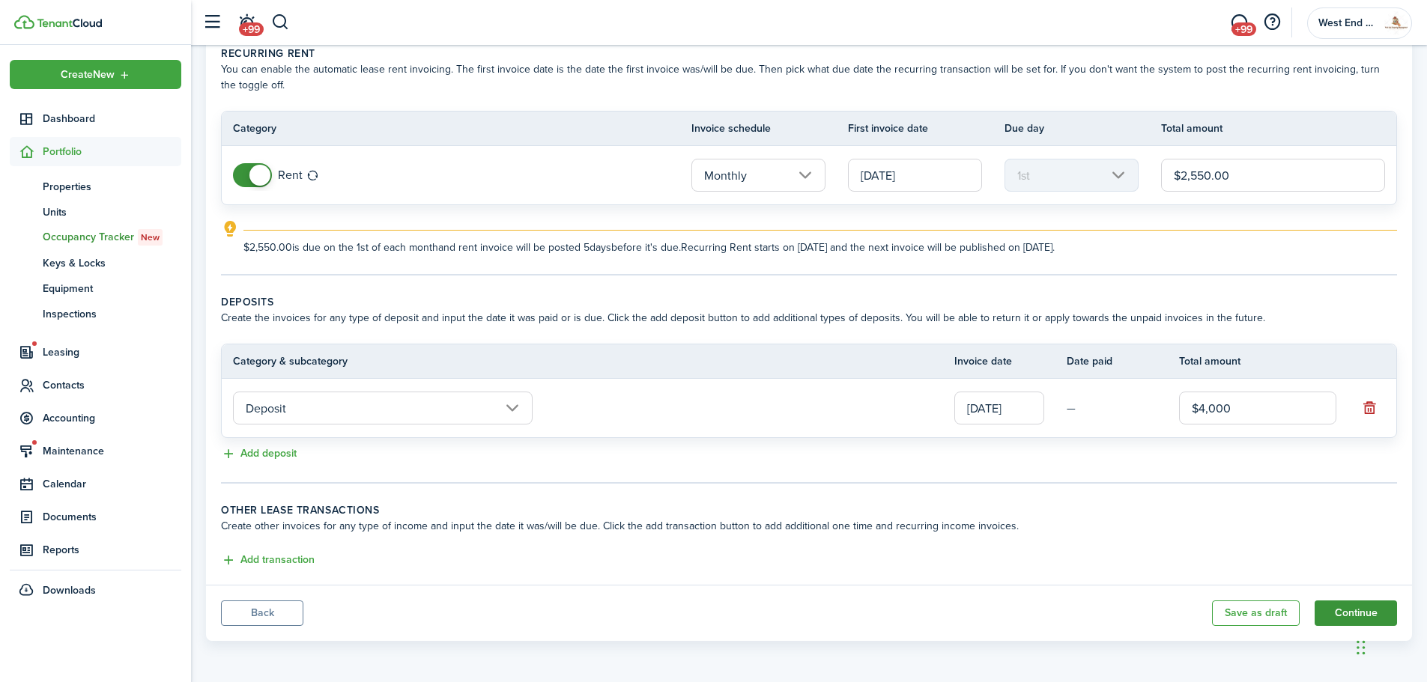
type input "$4,000.00"
click at [1360, 605] on button "Continue" at bounding box center [1355, 613] width 82 height 25
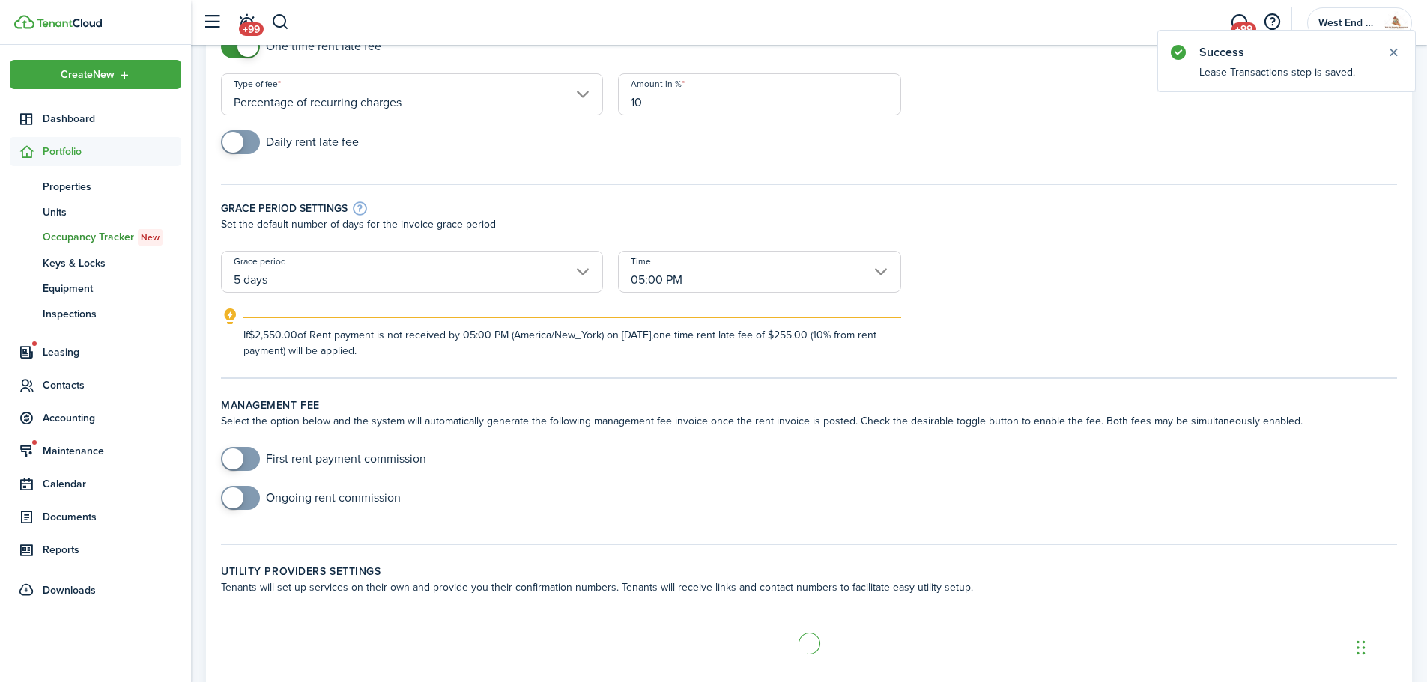
scroll to position [150, 0]
click at [377, 95] on input "Percentage of recurring charges" at bounding box center [412, 94] width 382 height 42
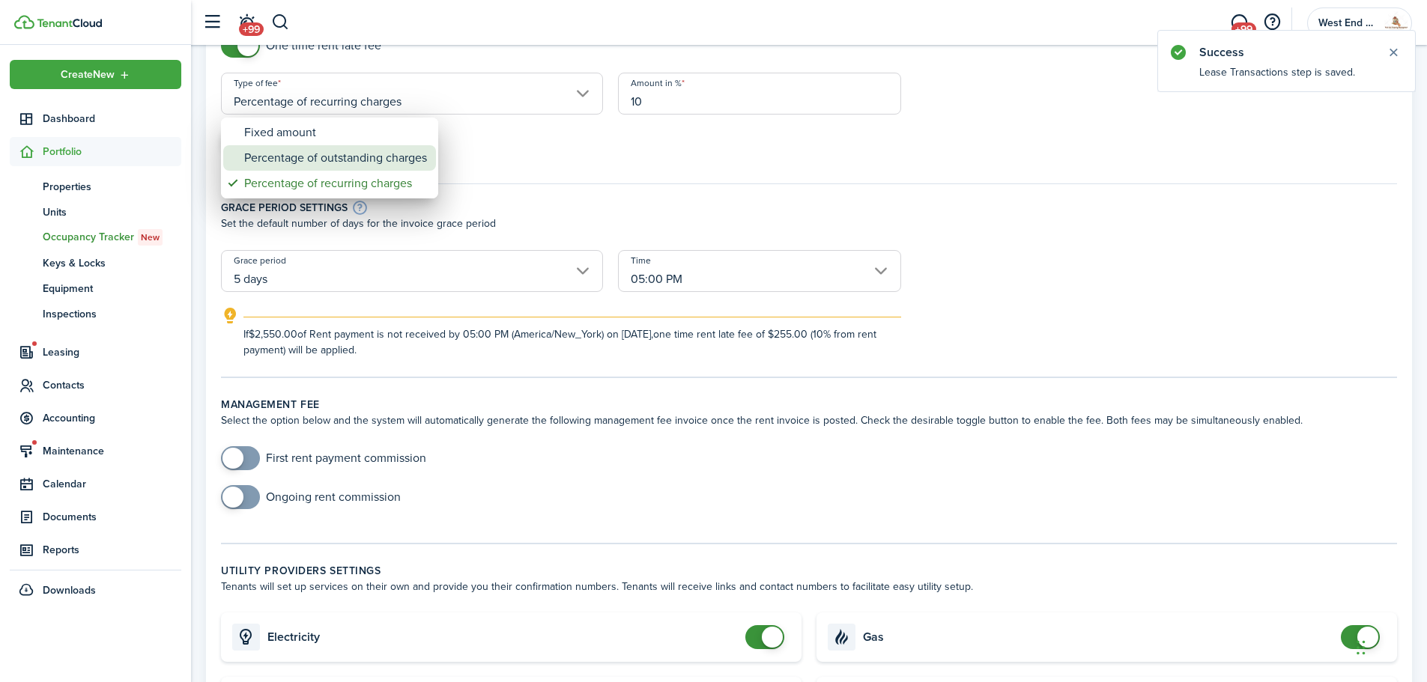
drag, startPoint x: 362, startPoint y: 150, endPoint x: 408, endPoint y: 152, distance: 46.5
click at [362, 151] on div "Percentage of outstanding charges" at bounding box center [335, 157] width 183 height 25
type input "Percentage of outstanding charges"
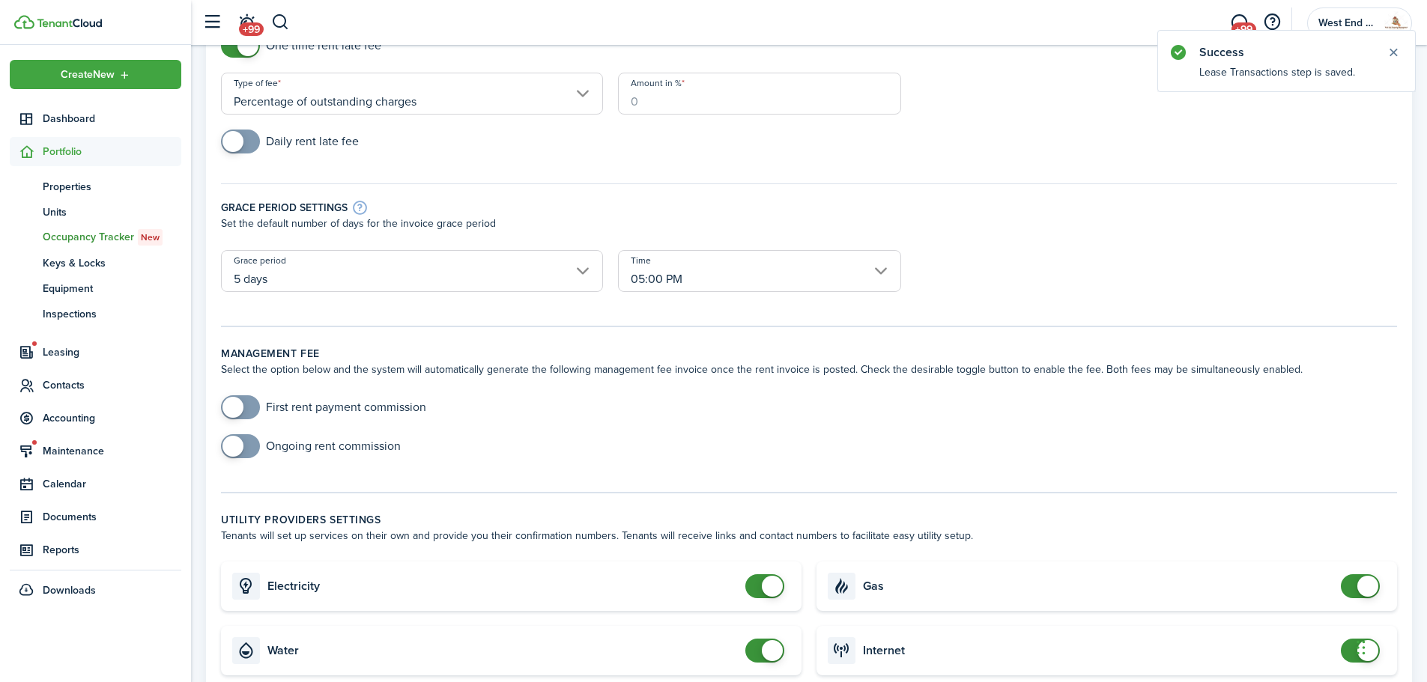
click at [744, 109] on input "Amount in %" at bounding box center [759, 94] width 283 height 42
type input "10"
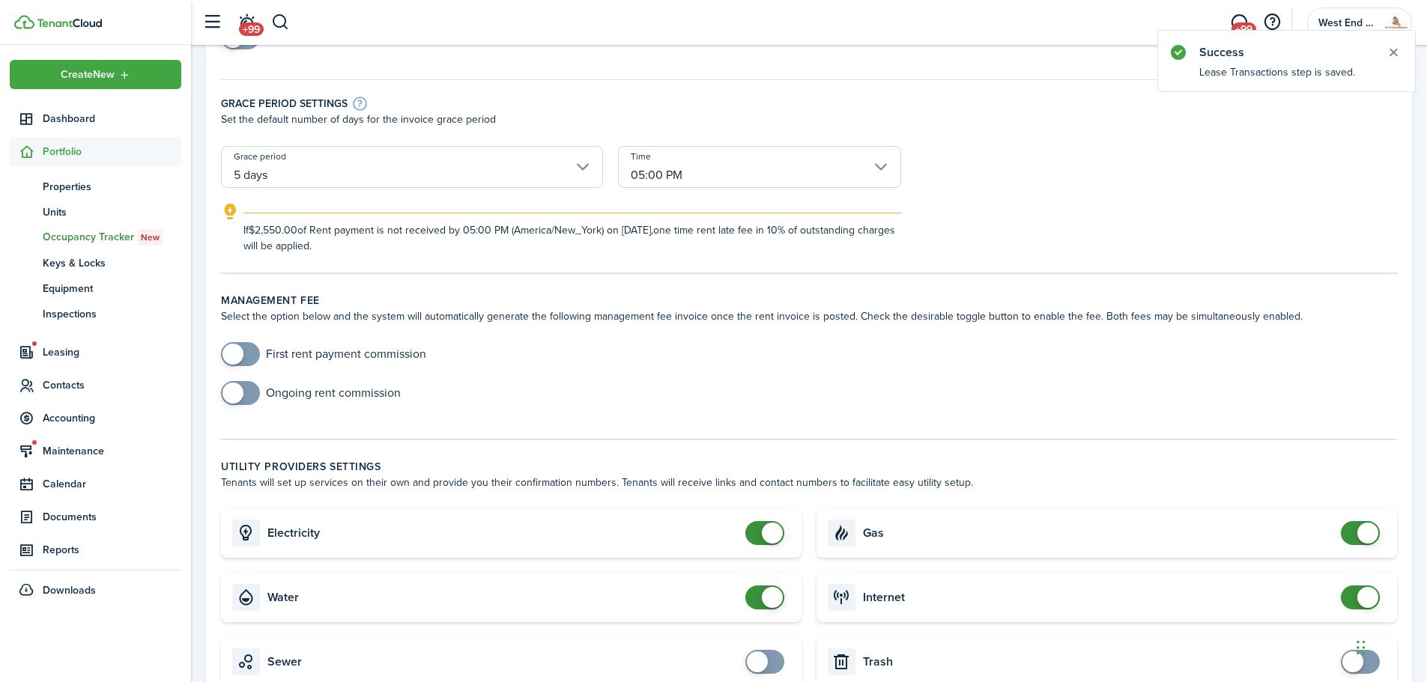
scroll to position [449, 0]
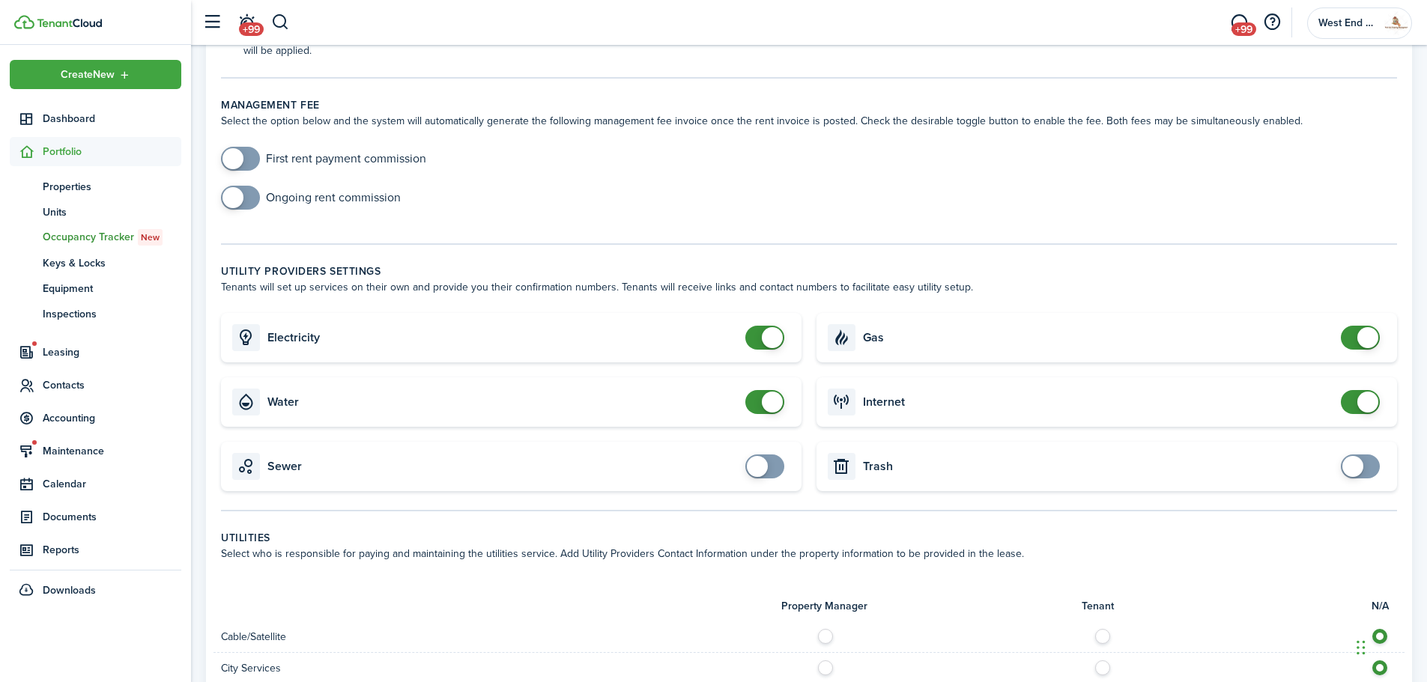
click at [245, 146] on lease-classic-management-fee "Management fee Select the option below and the system will automatically genera…" at bounding box center [809, 160] width 1176 height 127
checkbox input "true"
click at [248, 160] on span at bounding box center [240, 159] width 15 height 24
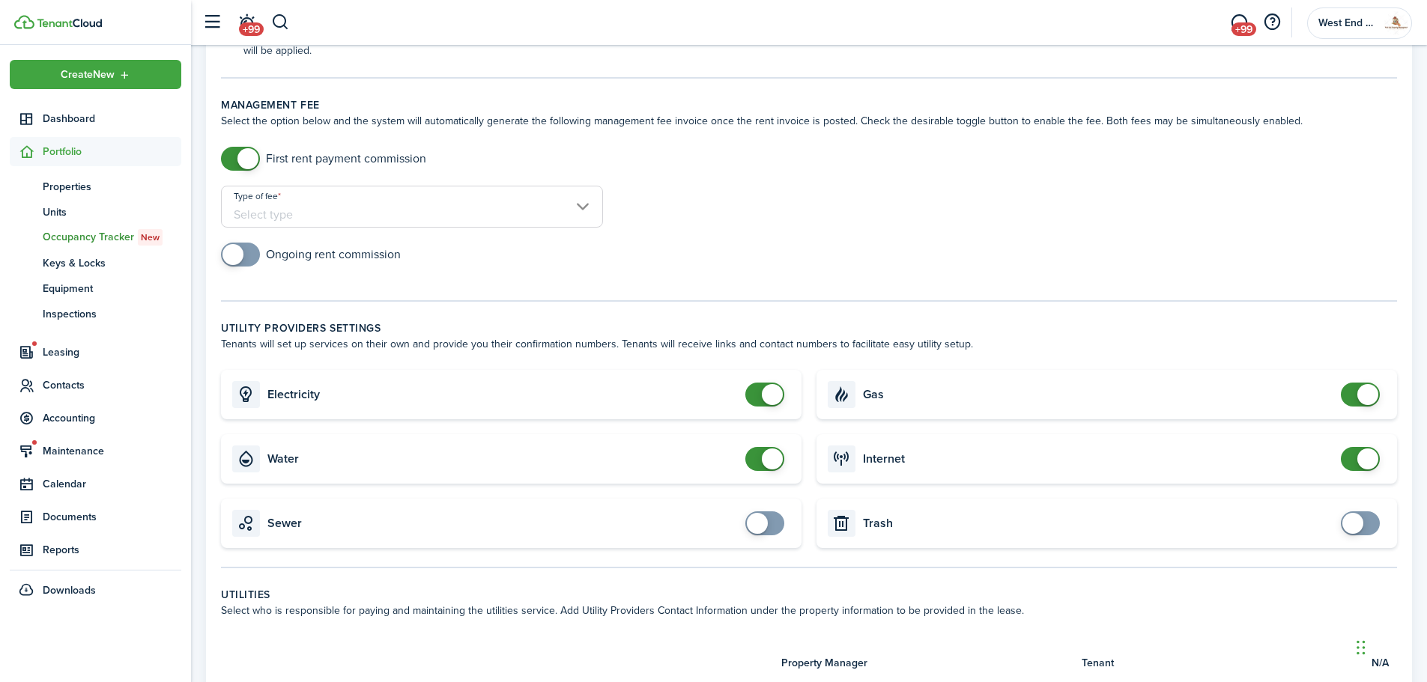
click at [332, 207] on input "Type of fee" at bounding box center [412, 207] width 382 height 42
click at [305, 273] on div "flat amount, USD" at bounding box center [298, 270] width 109 height 25
type input "flat amount, USD"
click at [693, 216] on input "Amount" at bounding box center [759, 207] width 283 height 42
type input "$1,250.00"
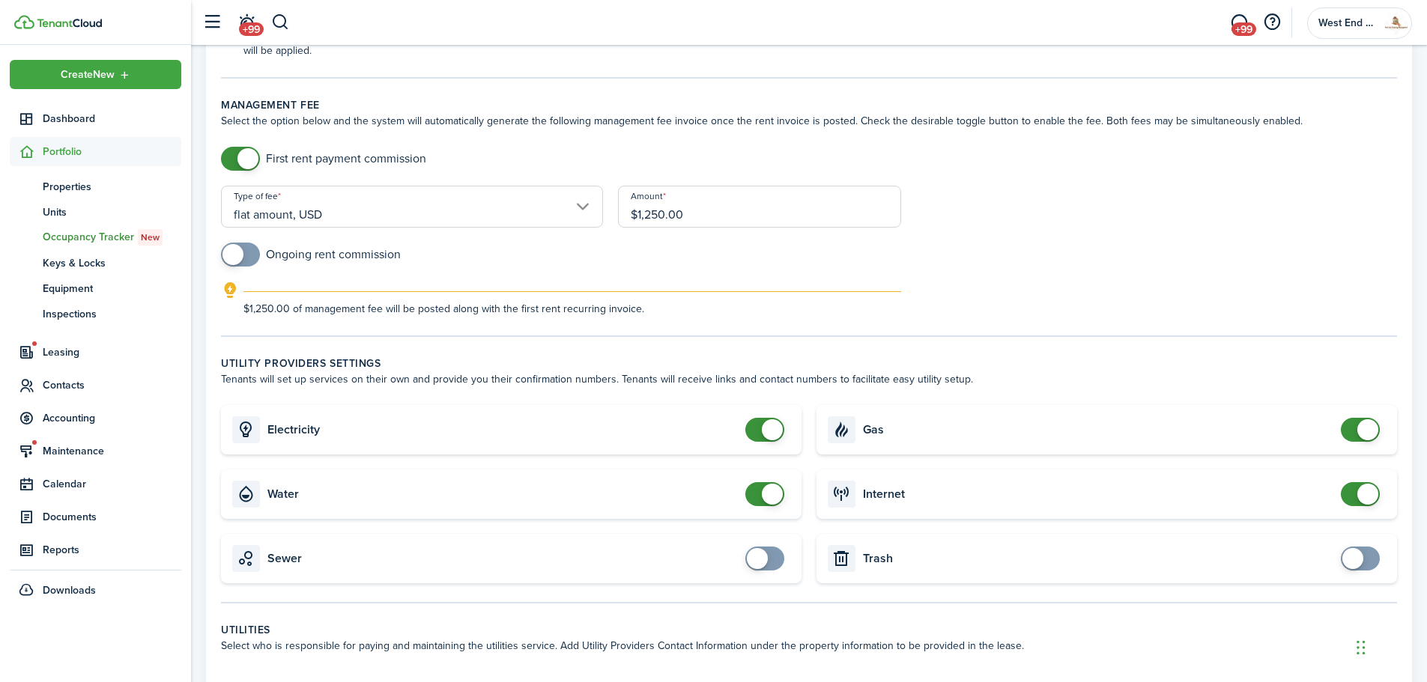
checkbox input "true"
click at [240, 247] on span at bounding box center [232, 254] width 21 height 21
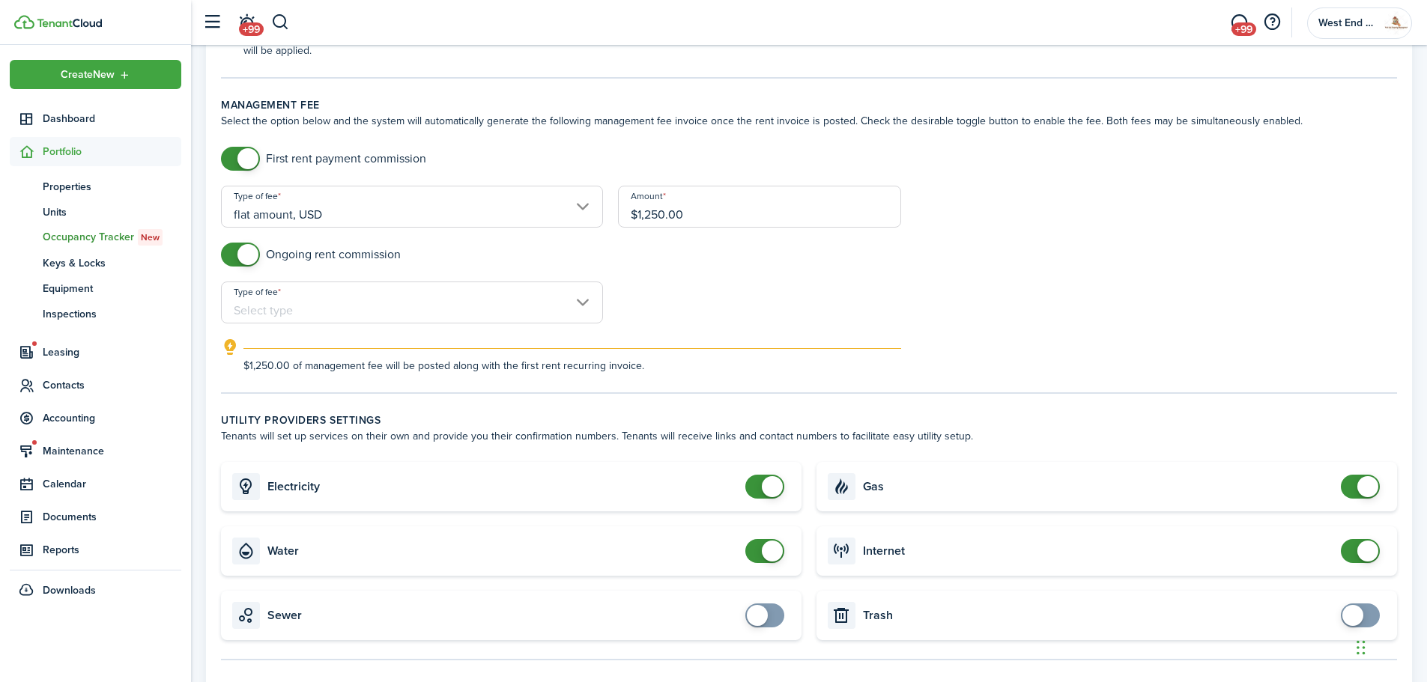
click at [316, 315] on input "Type of fee" at bounding box center [412, 303] width 382 height 42
click at [323, 358] on div "flat amount, USD" at bounding box center [298, 366] width 109 height 25
type input "flat amount, USD"
click at [685, 318] on input "Amount" at bounding box center [759, 303] width 283 height 42
type input "$100.00"
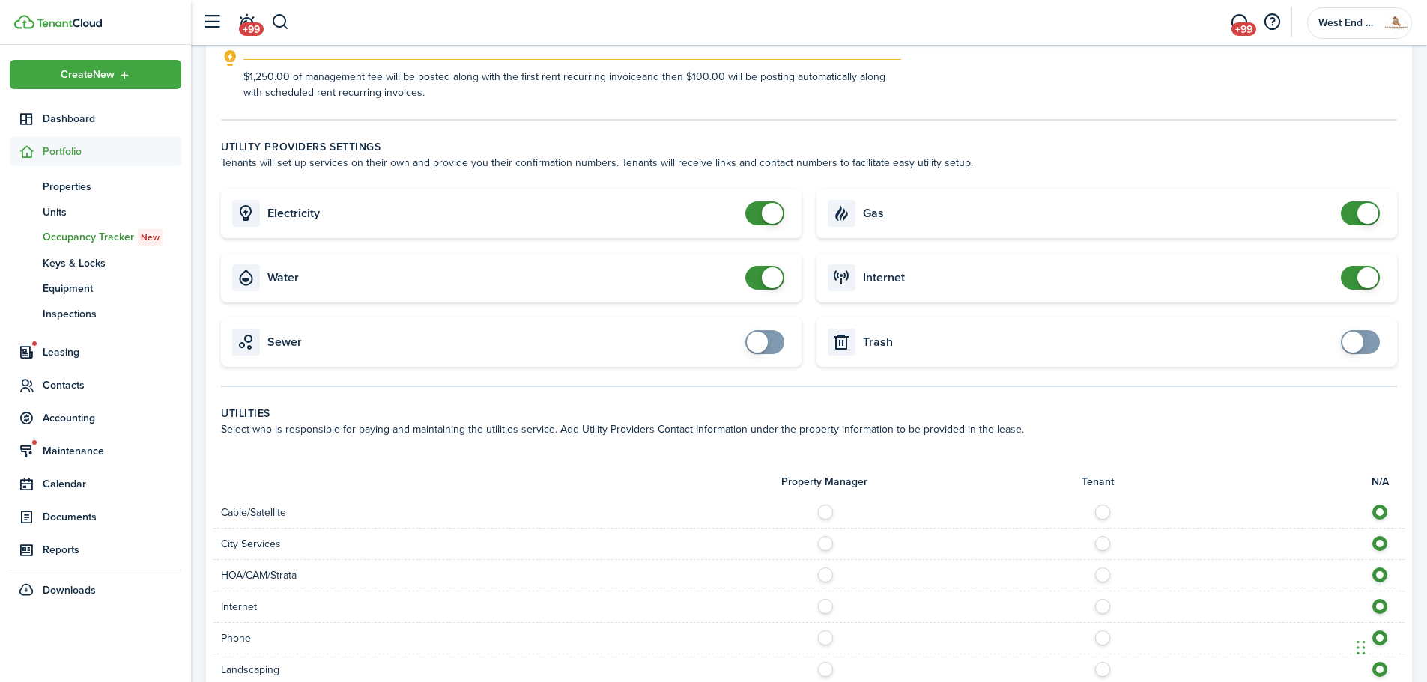
scroll to position [749, 0]
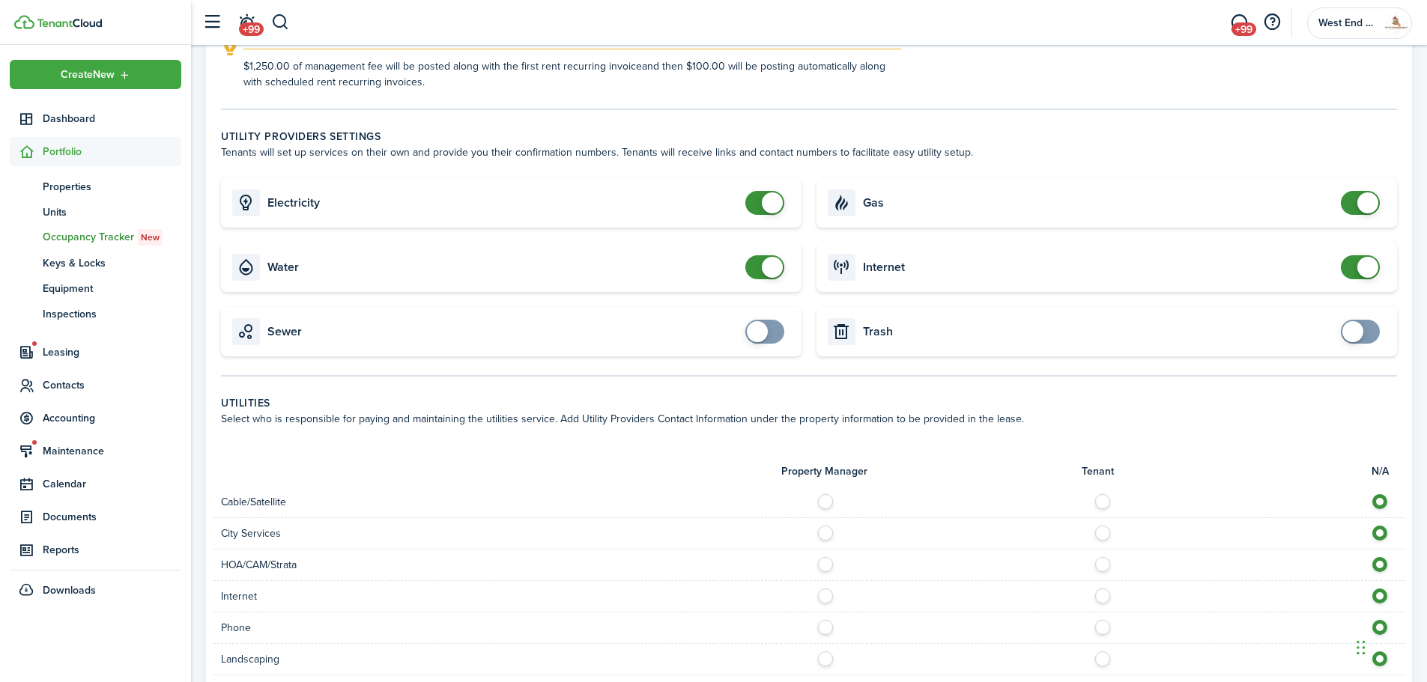
checkbox input "false"
click at [1358, 273] on span at bounding box center [1359, 267] width 15 height 24
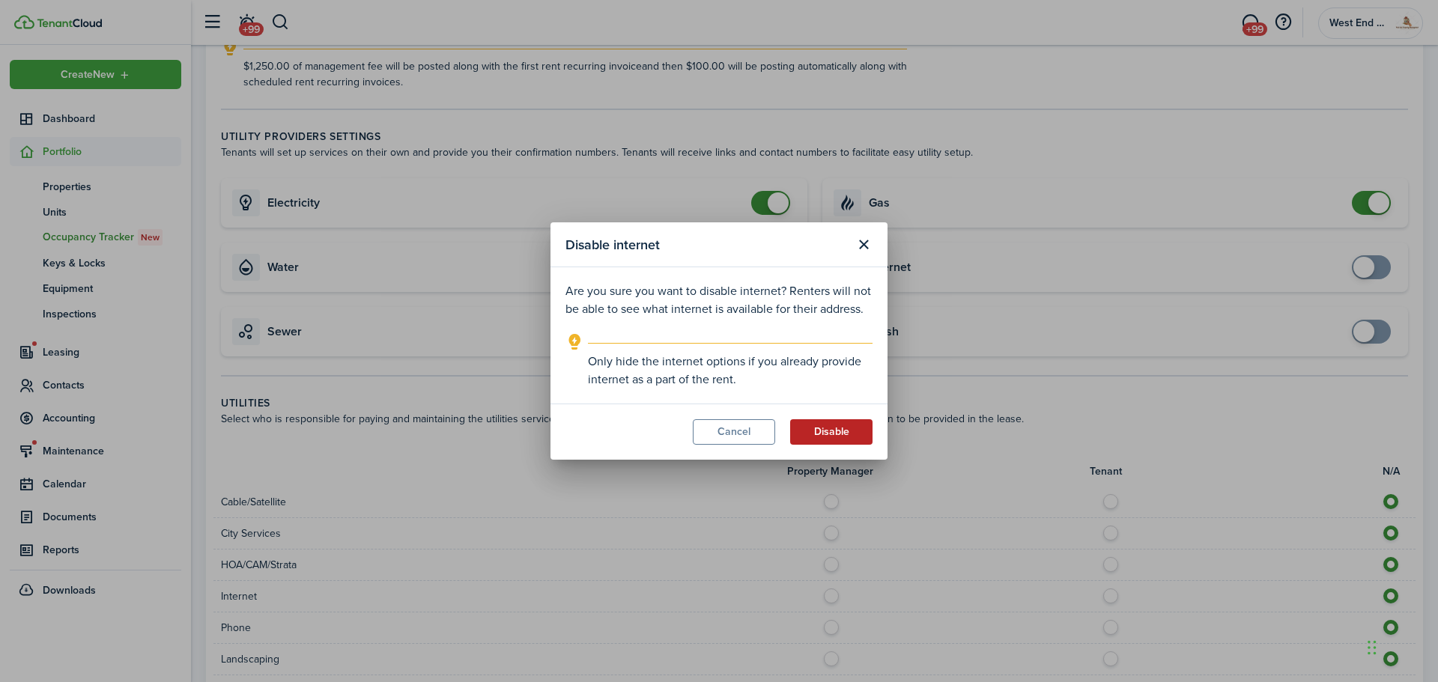
click at [845, 443] on button "Disable" at bounding box center [831, 431] width 82 height 25
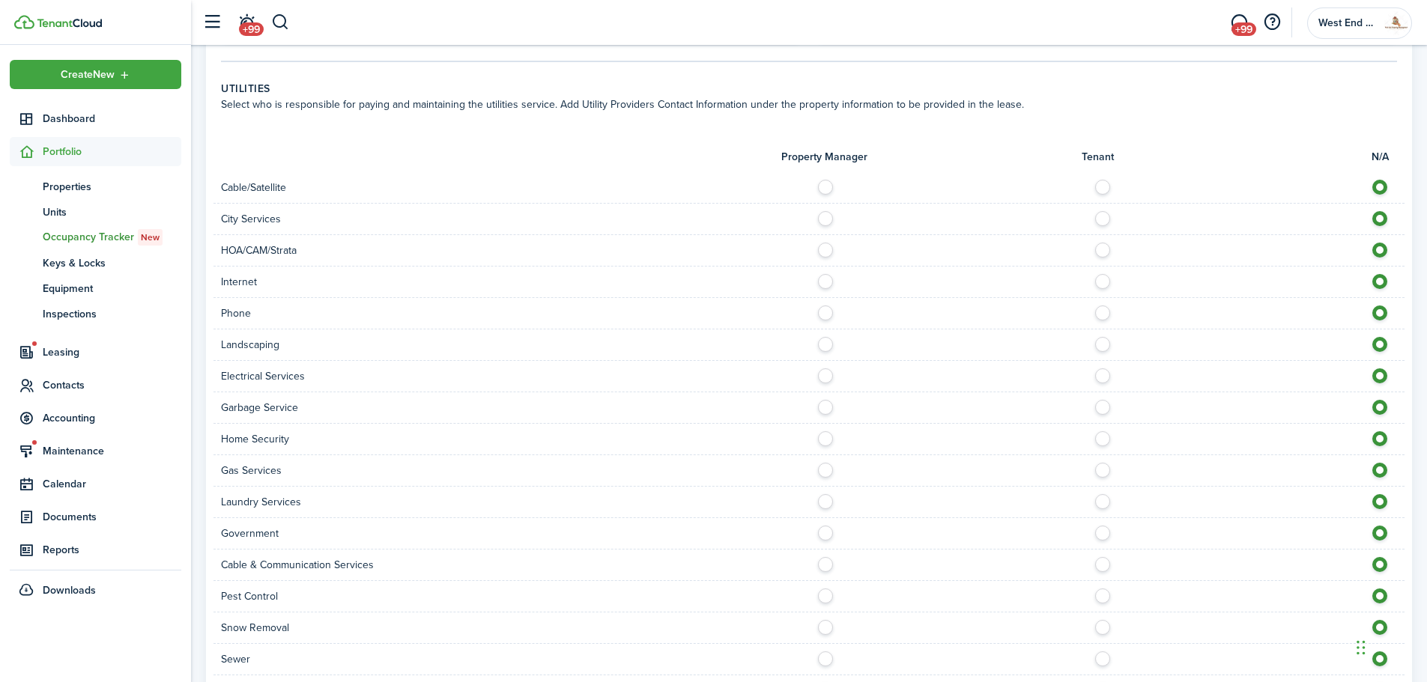
scroll to position [1200, 0]
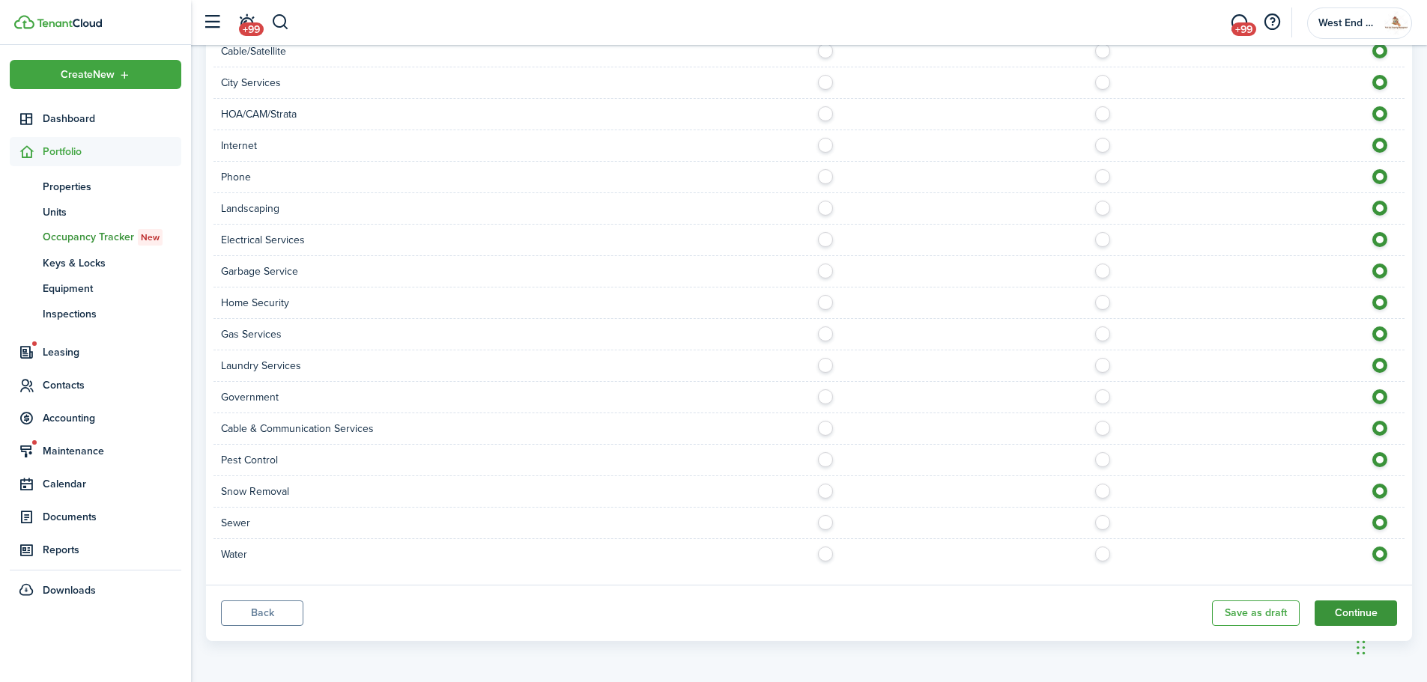
click at [1364, 604] on button "Continue" at bounding box center [1355, 613] width 82 height 25
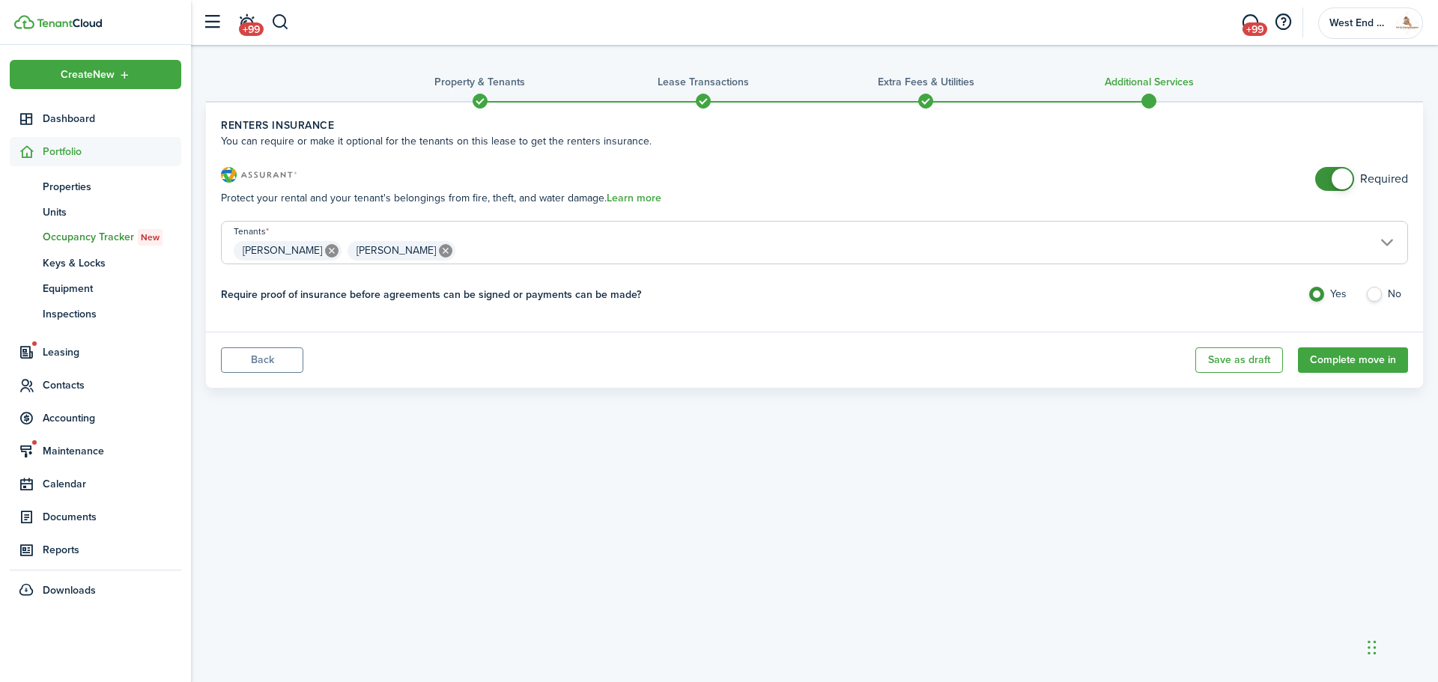
checkbox input "false"
click at [1337, 180] on span at bounding box center [1341, 178] width 21 height 21
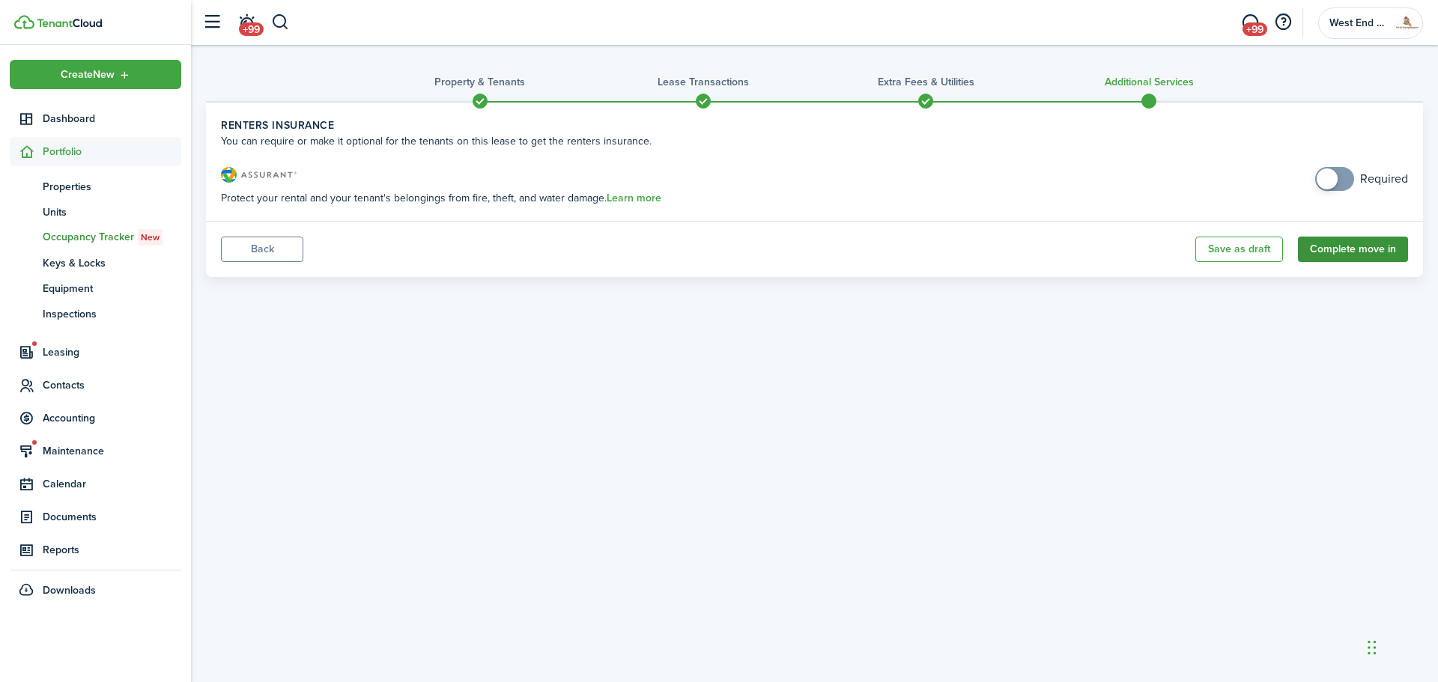
click at [1371, 250] on button "Complete move in" at bounding box center [1353, 249] width 110 height 25
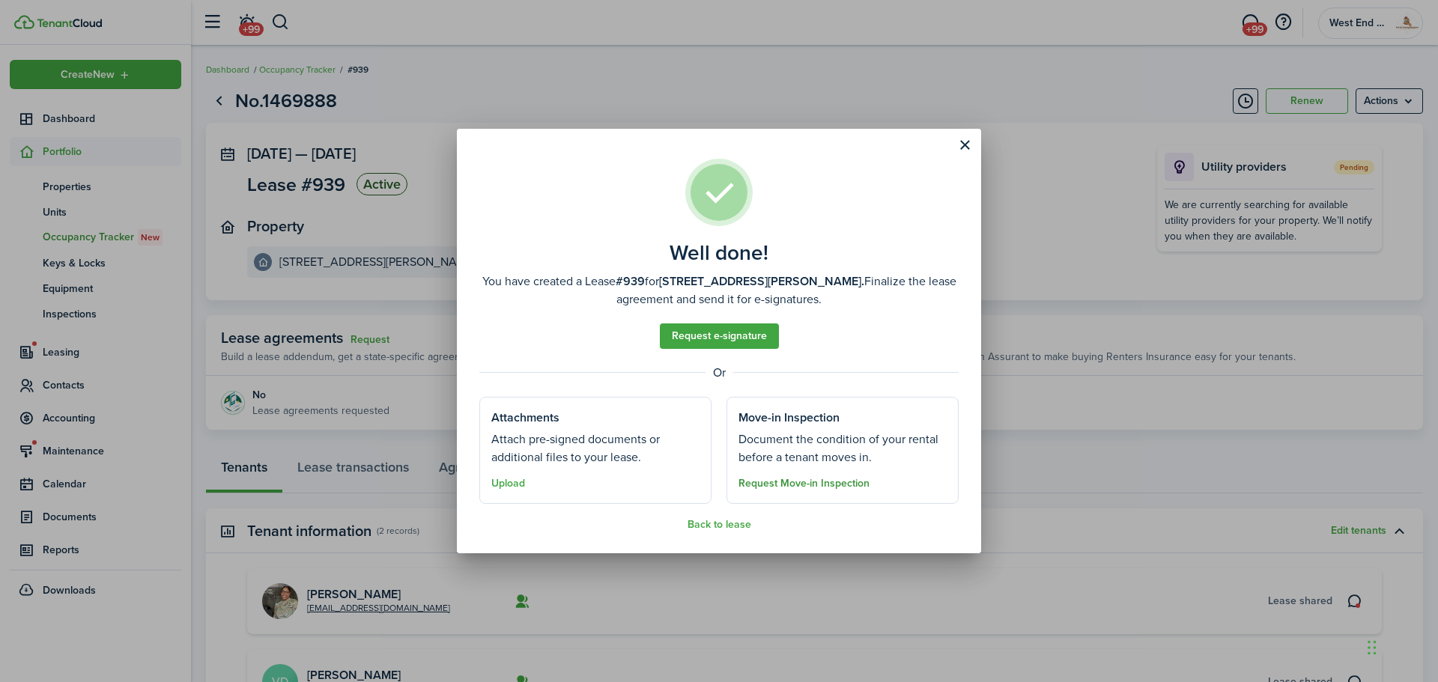
click at [847, 481] on button "Request Move-in Inspection" at bounding box center [803, 484] width 131 height 12
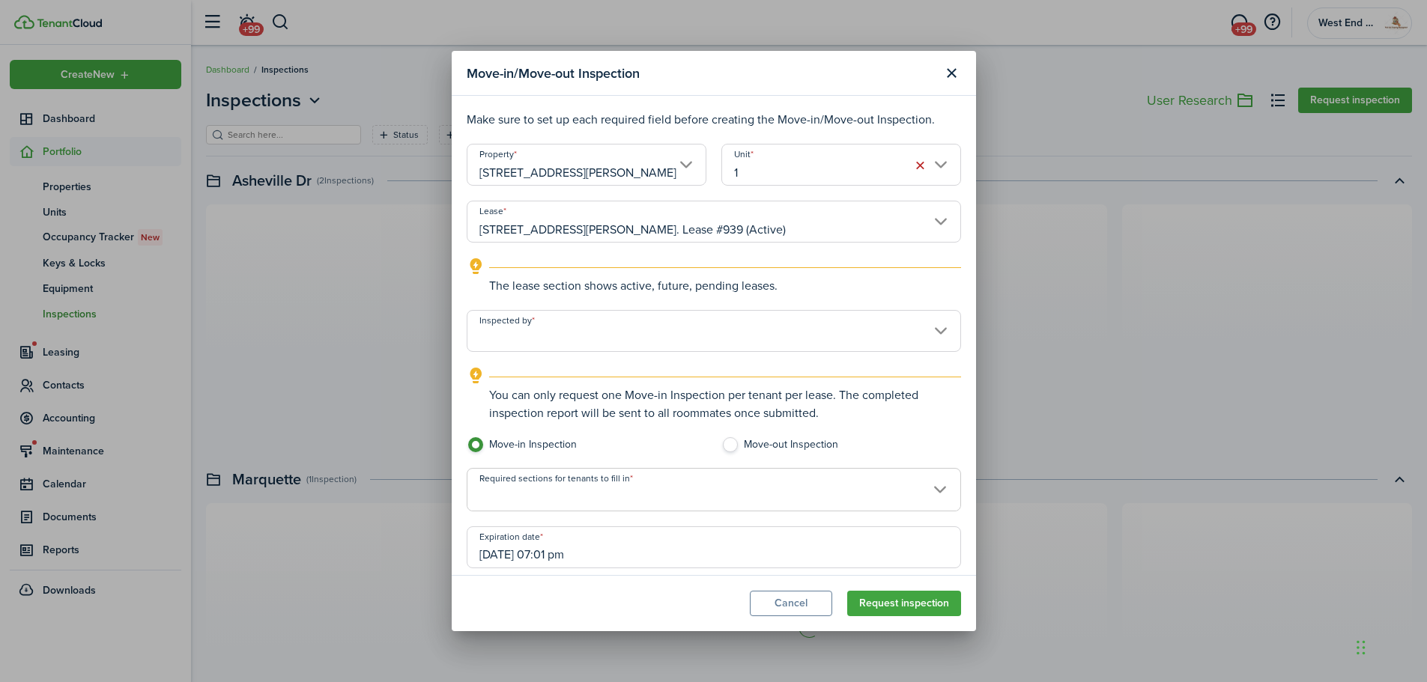
click at [703, 482] on input "Required sections for tenants to fill in" at bounding box center [713, 478] width 493 height 18
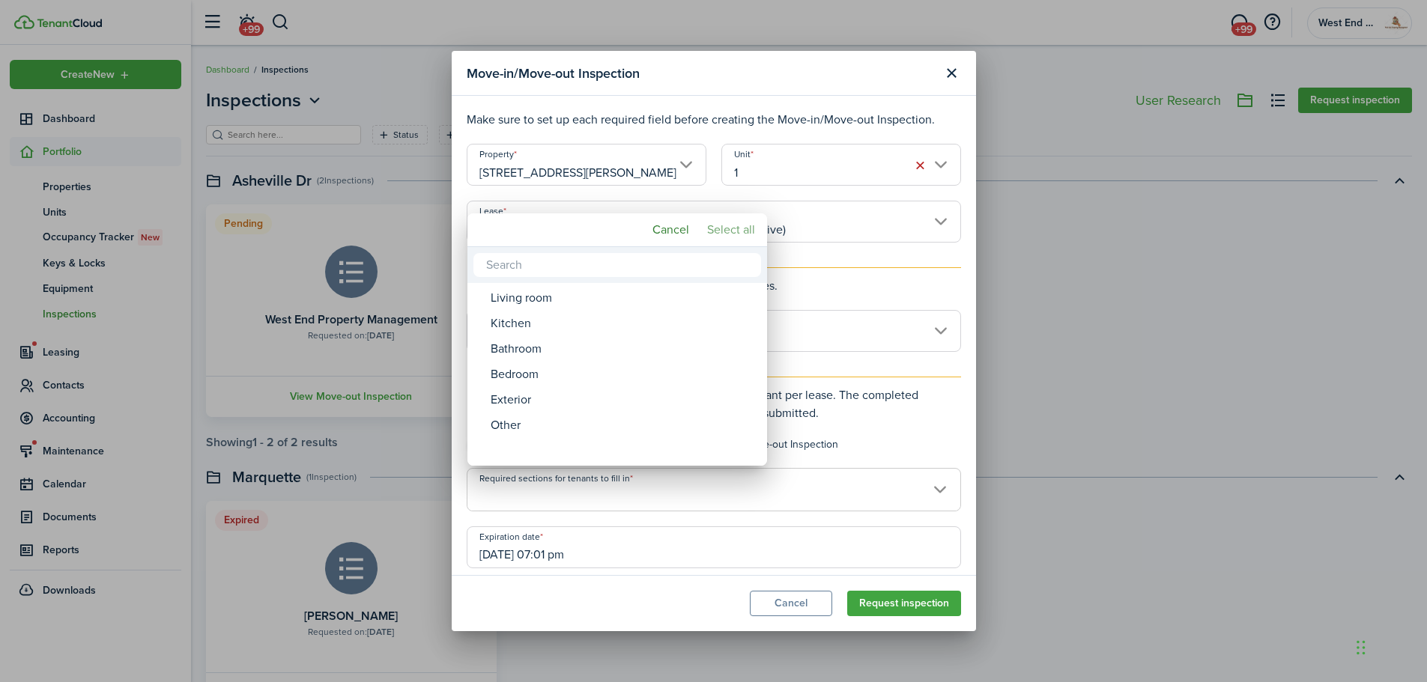
click at [740, 228] on mbsc-button "Select all" at bounding box center [731, 229] width 60 height 27
type input "Living room, Kitchen, Bathroom, Bedroom, Exterior, Other"
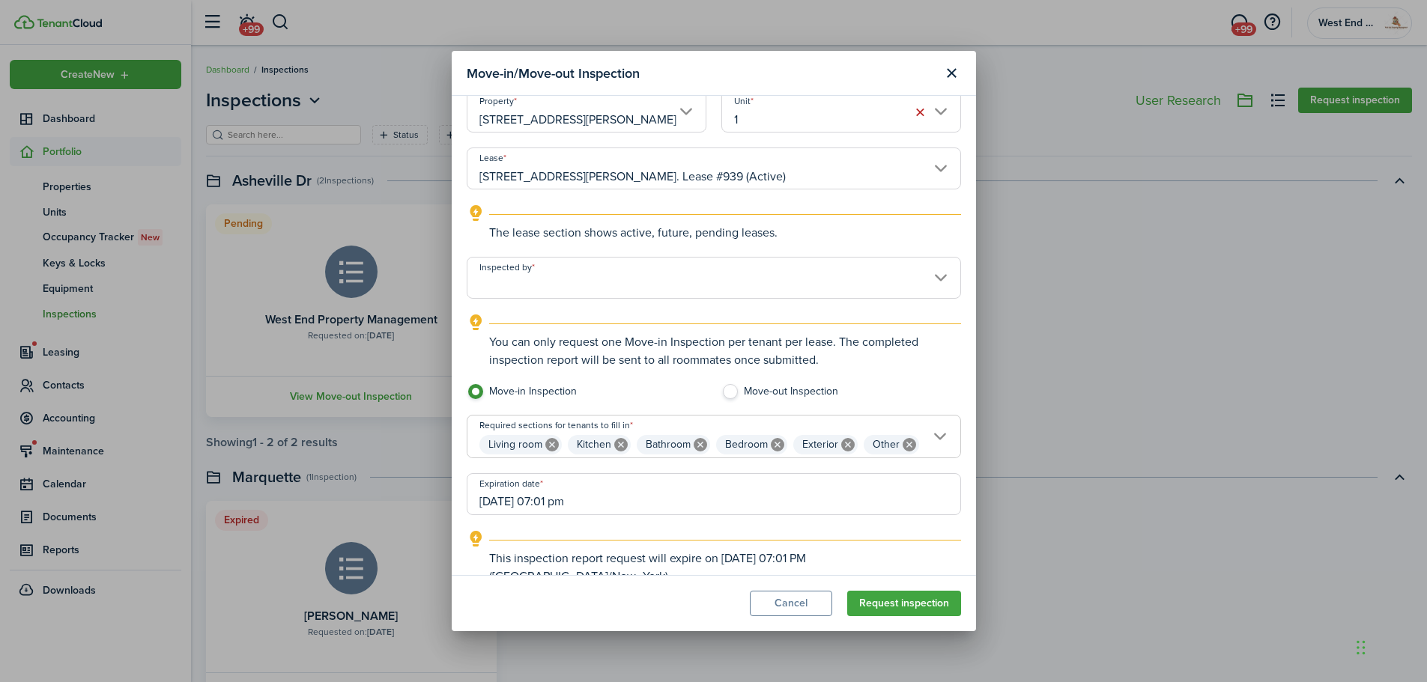
scroll to position [104, 0]
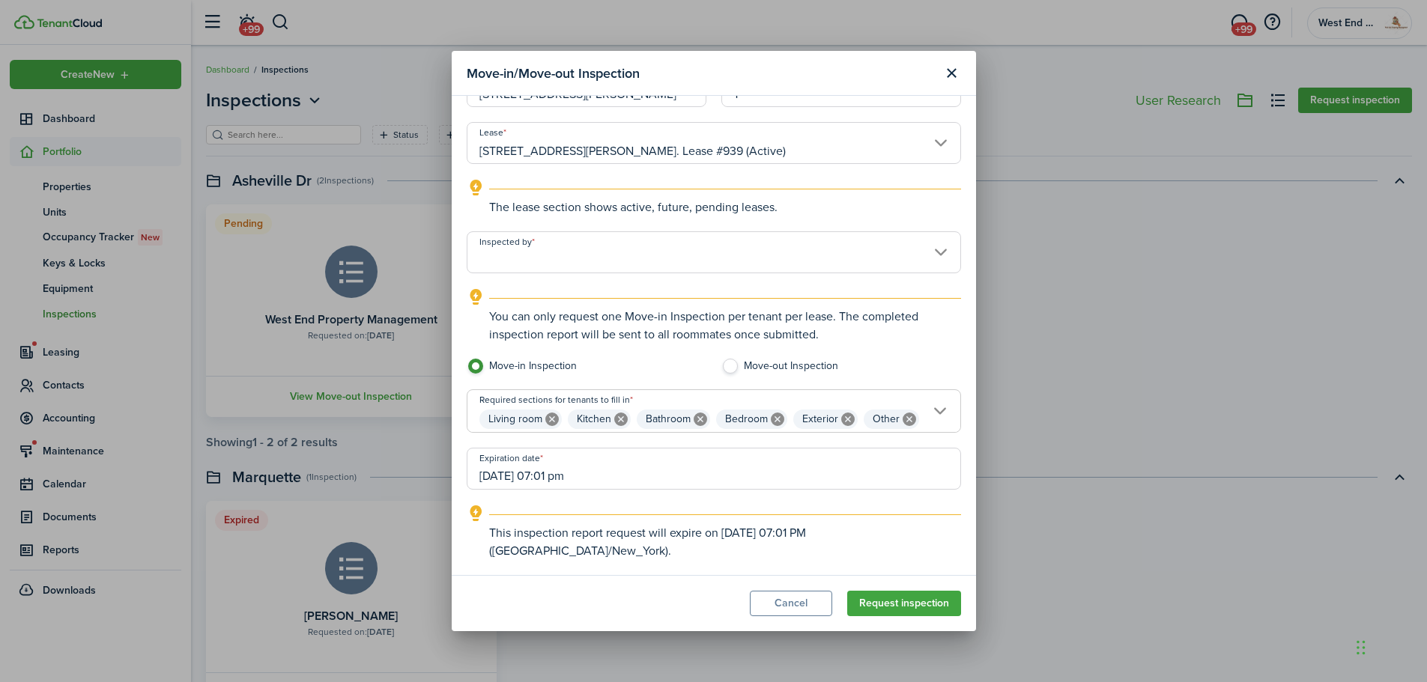
click at [629, 471] on input "[DATE] 07:01 pm" at bounding box center [714, 469] width 494 height 42
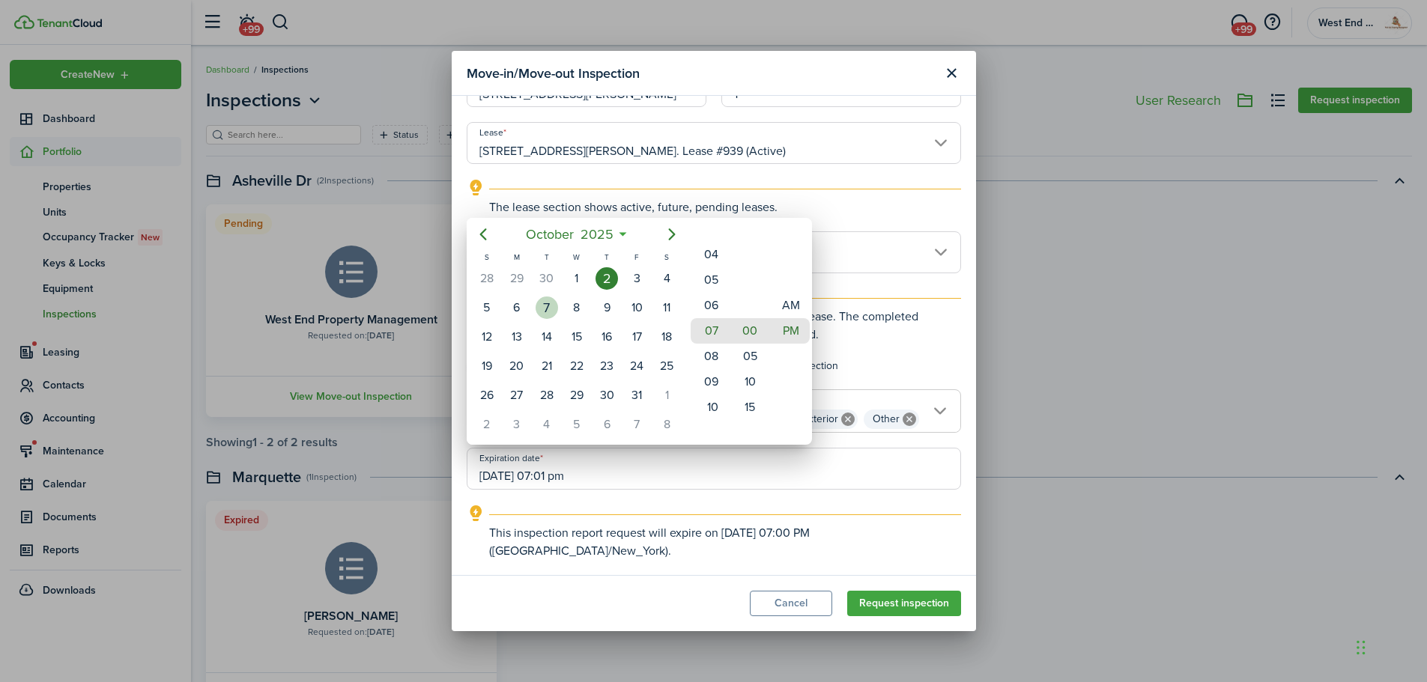
click at [556, 306] on div "7" at bounding box center [546, 308] width 22 height 22
type input "[DATE] 07:00 pm"
click at [859, 233] on div at bounding box center [713, 341] width 1666 height 922
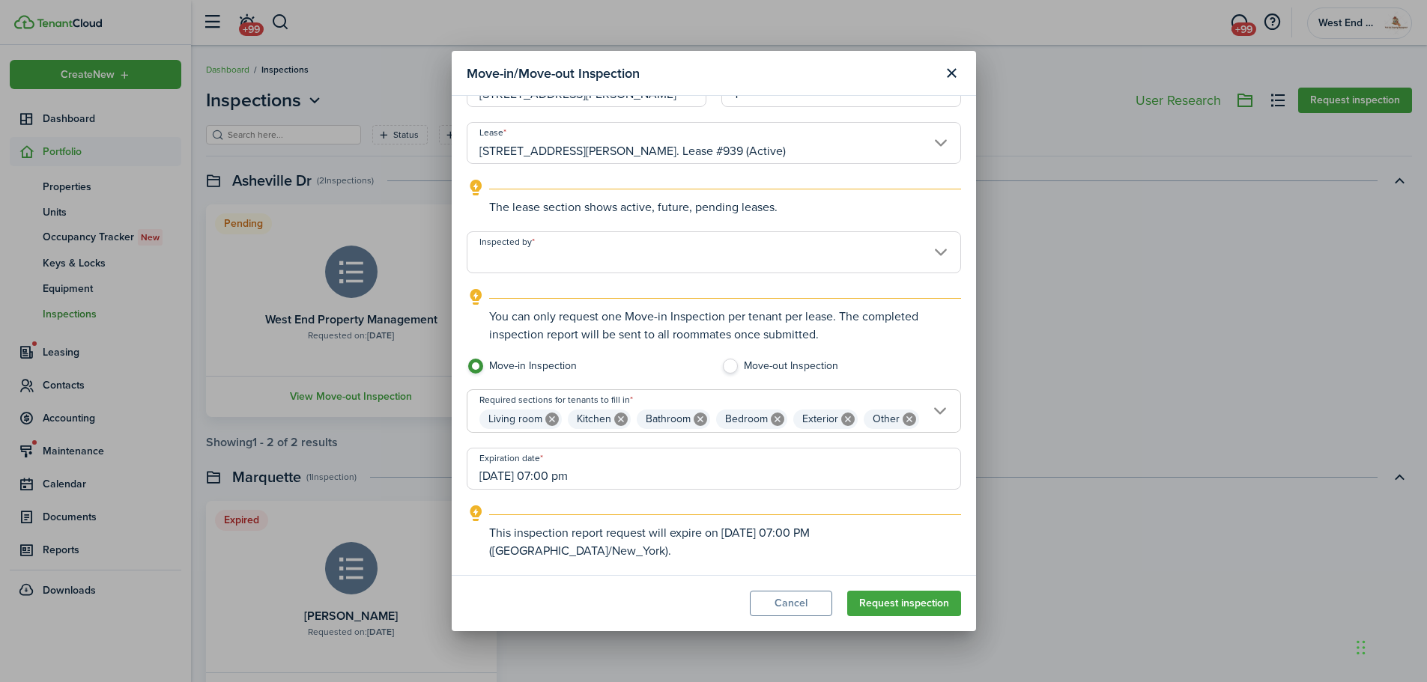
click at [815, 231] on input "Inspected by" at bounding box center [714, 252] width 494 height 42
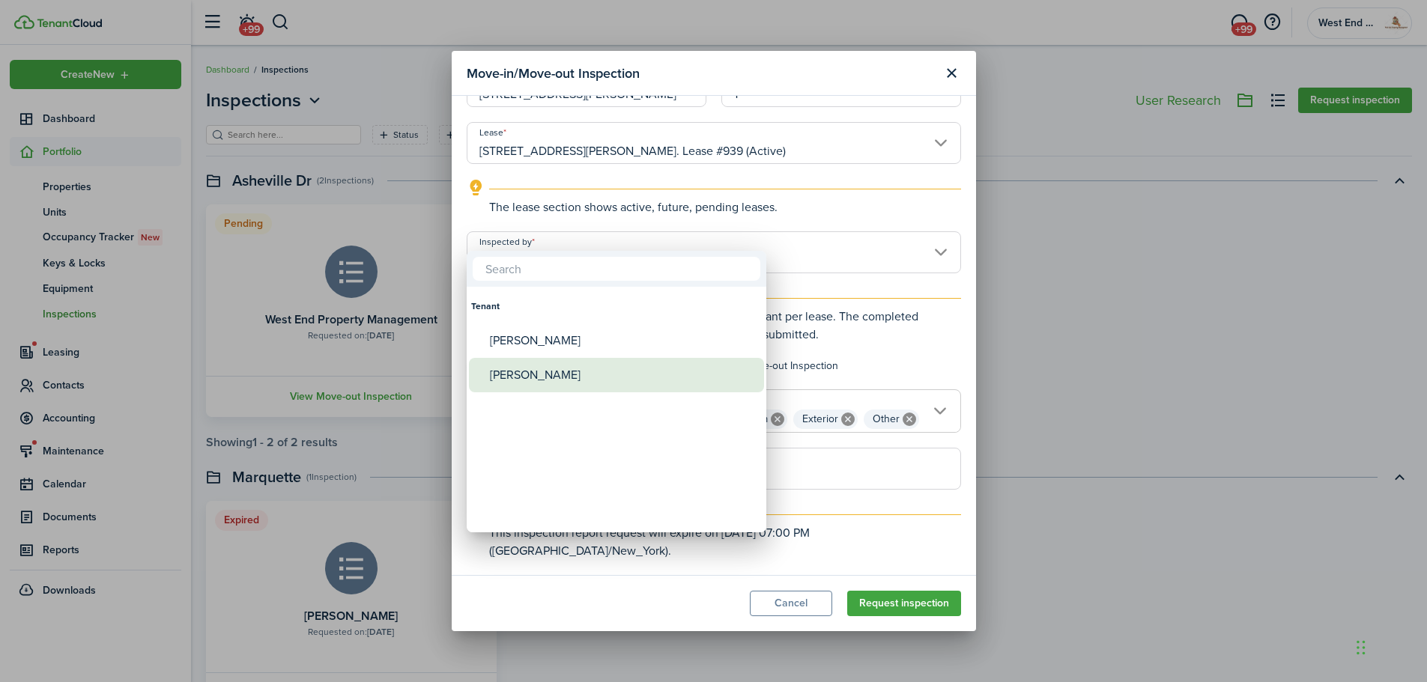
click at [543, 379] on div "[PERSON_NAME]" at bounding box center [622, 375] width 265 height 34
type input "[PERSON_NAME]"
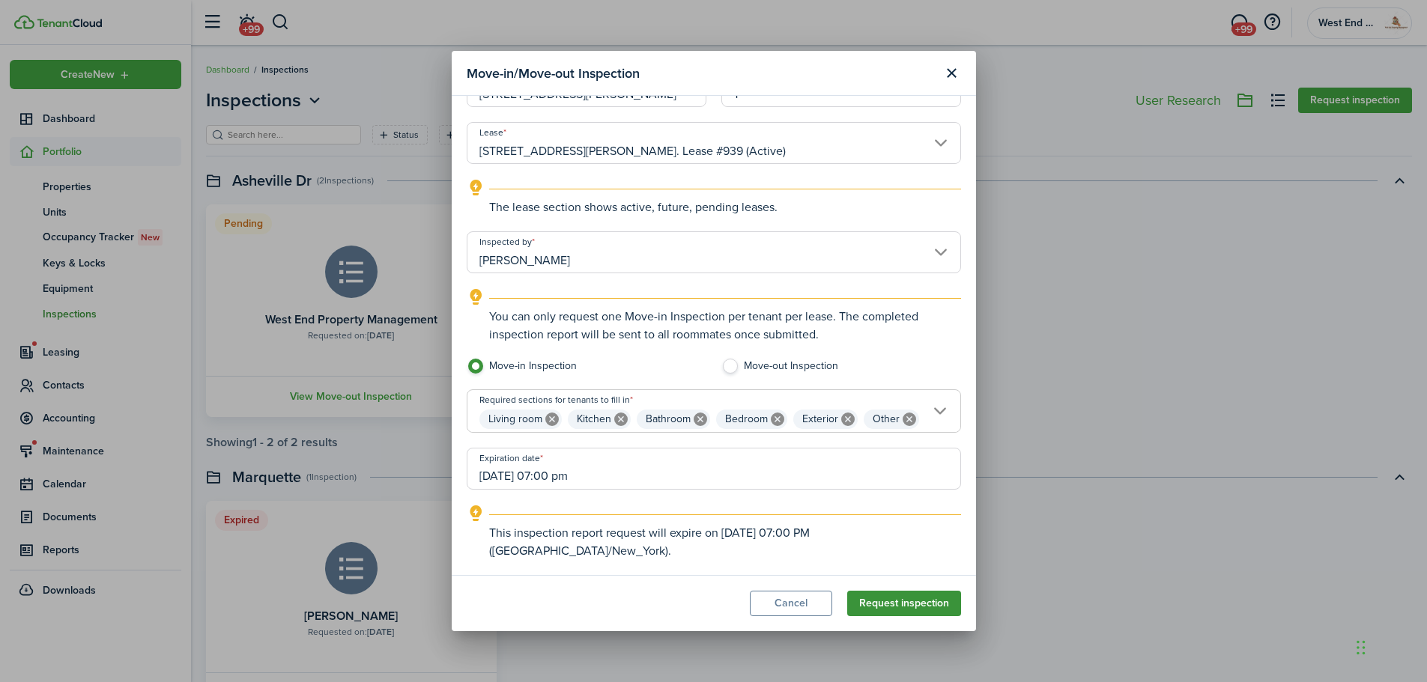
click at [918, 611] on button "Request inspection" at bounding box center [904, 603] width 114 height 25
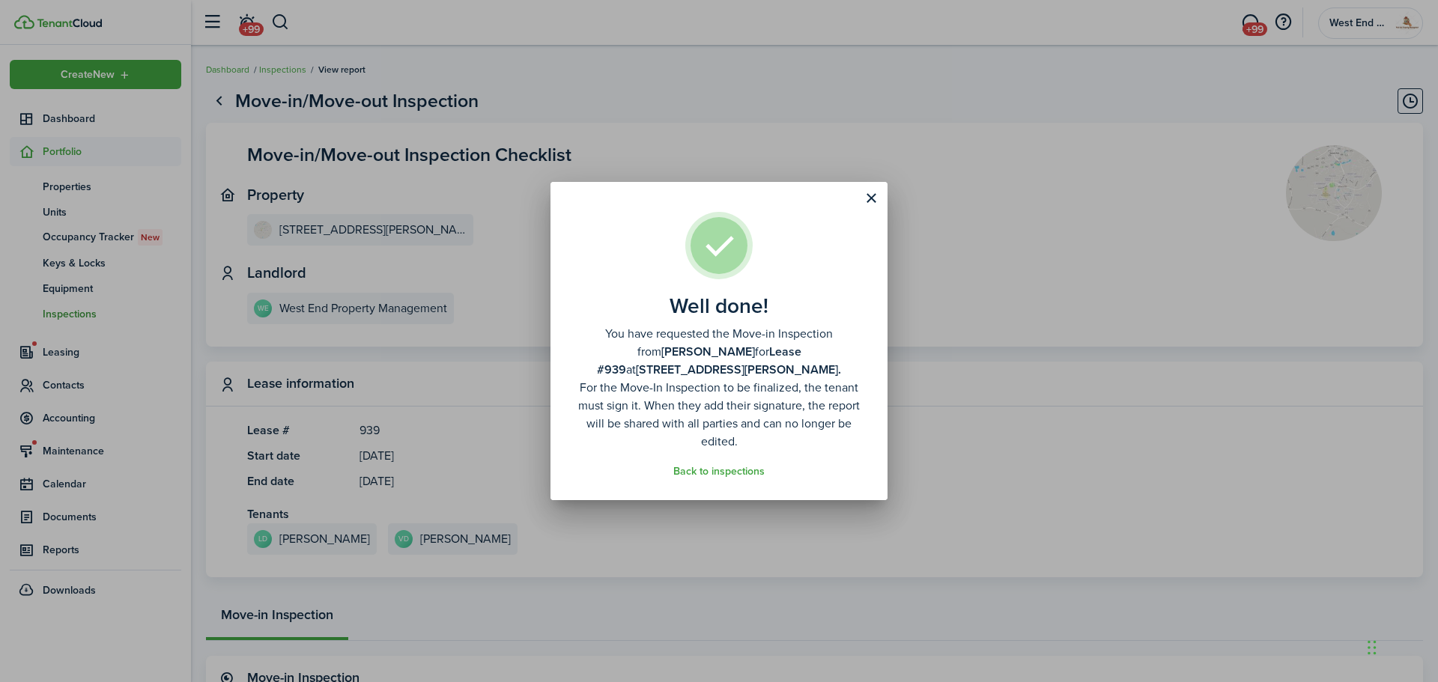
click at [868, 195] on button "Close modal" at bounding box center [870, 198] width 25 height 25
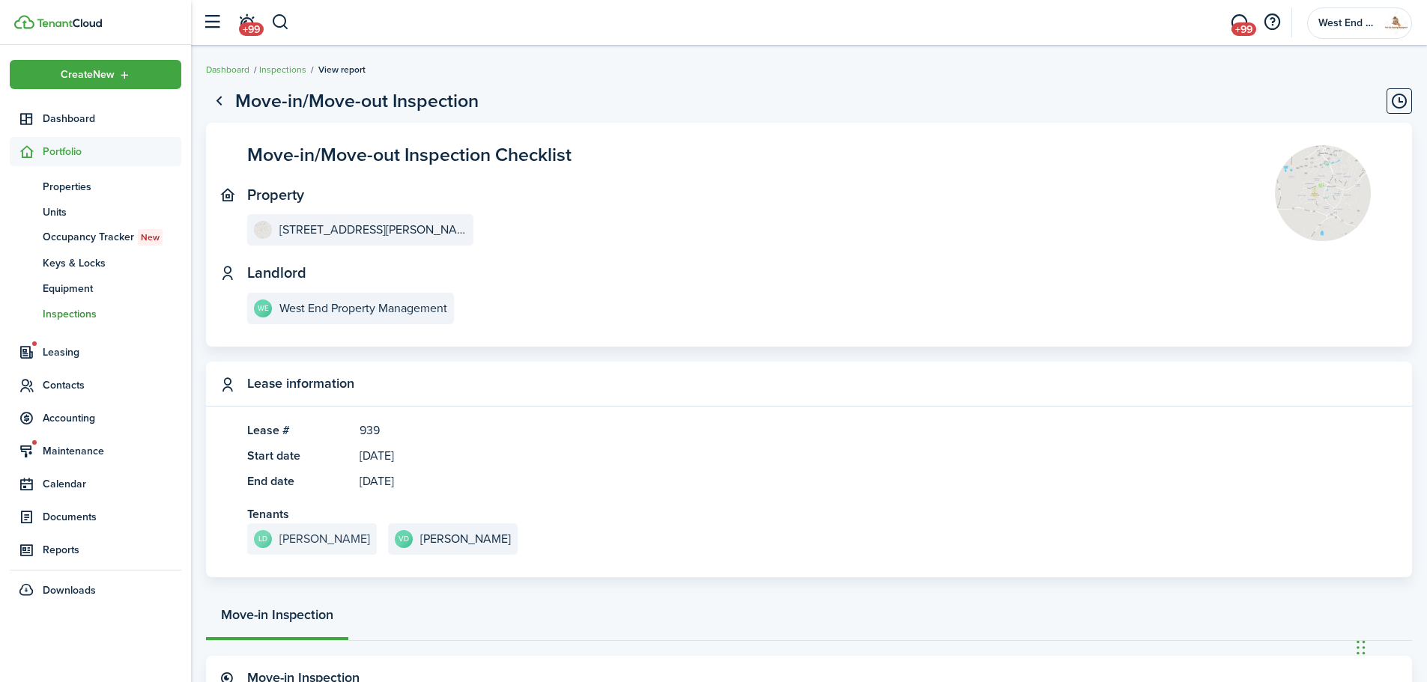
click at [315, 532] on link "LD [PERSON_NAME]" at bounding box center [312, 538] width 130 height 31
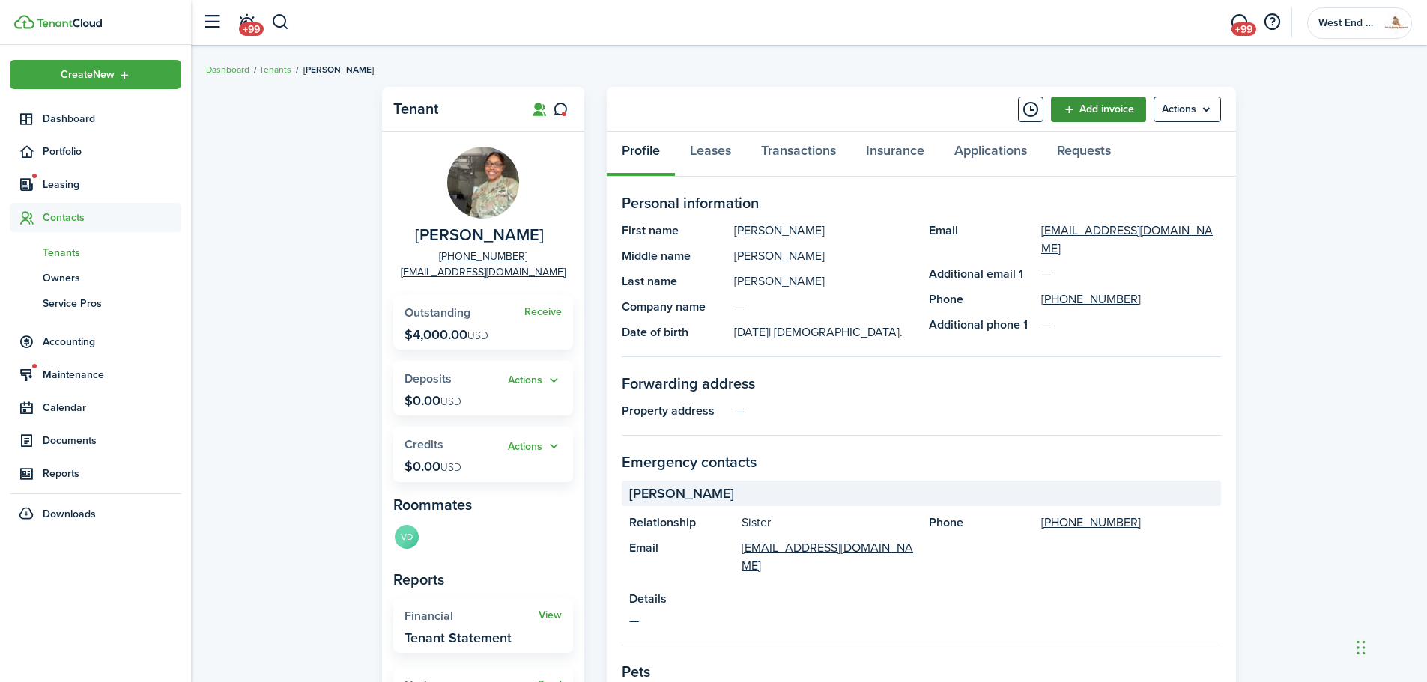
click at [1110, 104] on link "Add invoice" at bounding box center [1098, 109] width 95 height 25
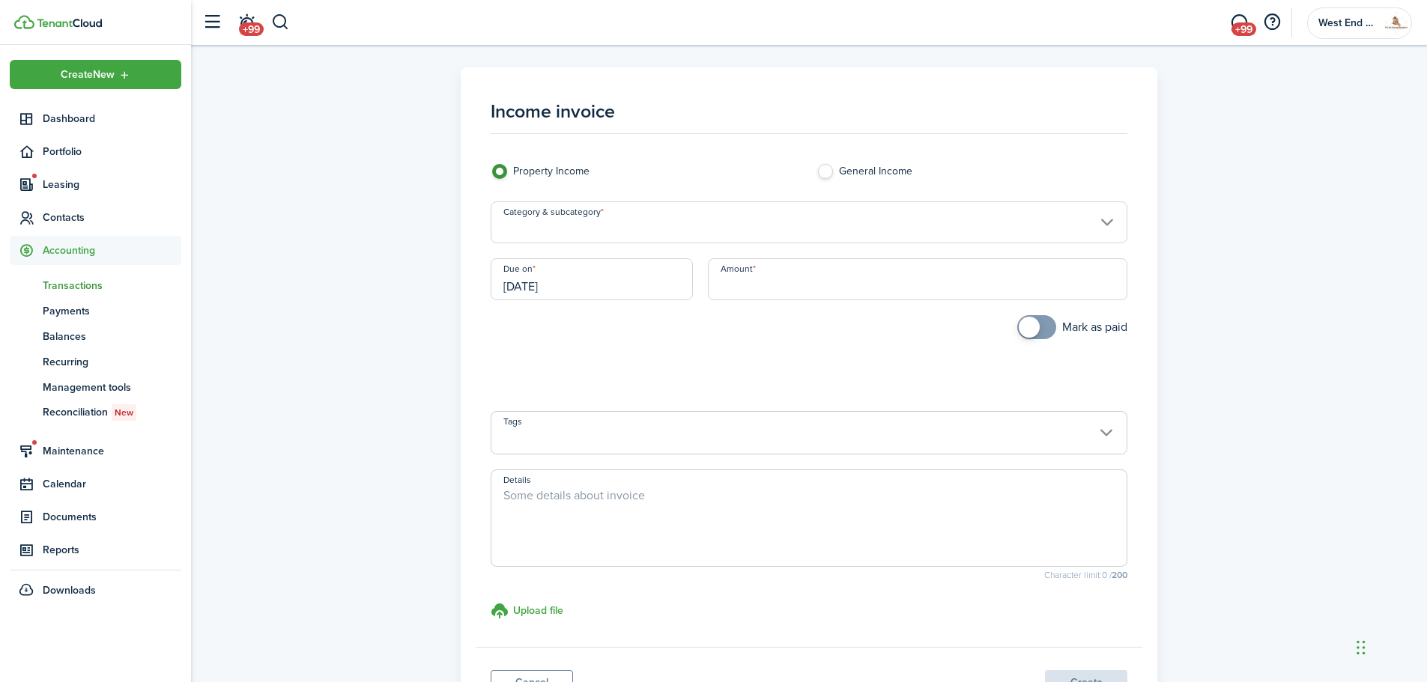
click at [745, 222] on input "Category & subcategory" at bounding box center [808, 222] width 637 height 42
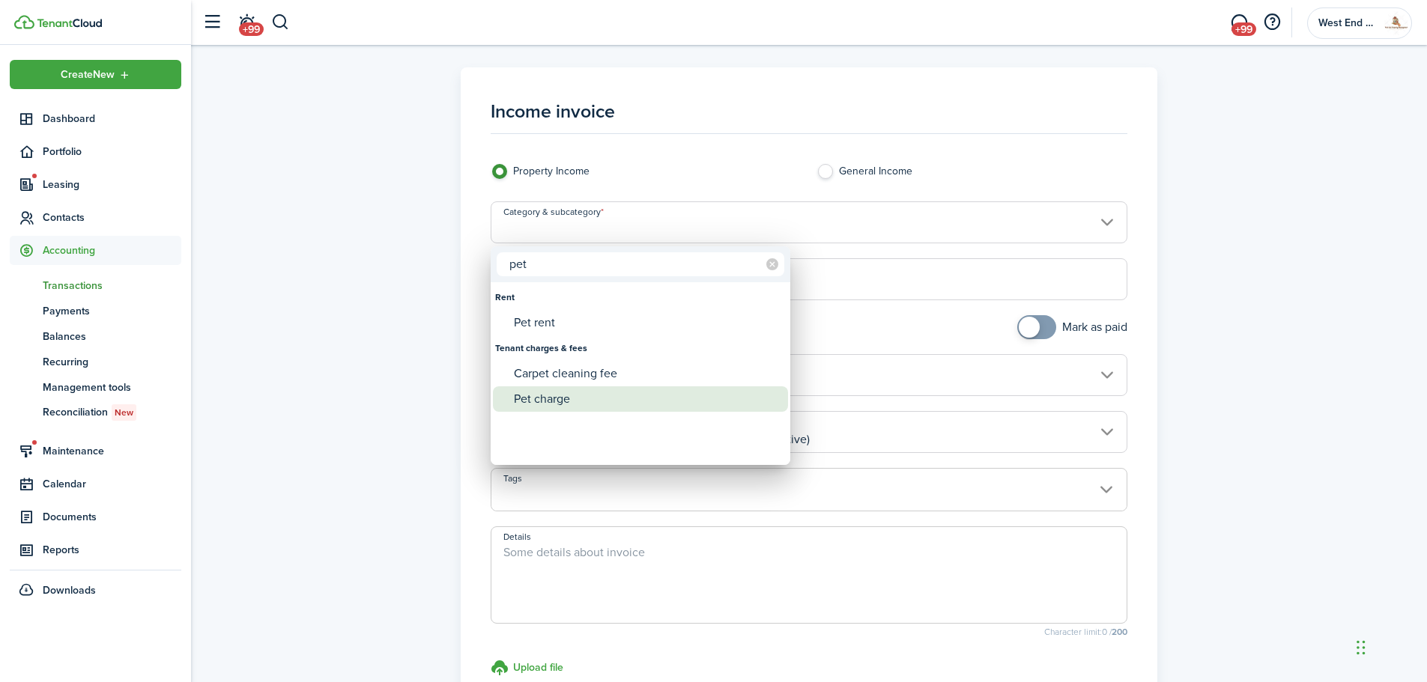
type input "pet"
click at [583, 398] on div "Pet charge" at bounding box center [646, 398] width 265 height 25
type input "Tenant charges & fees / Pet charge"
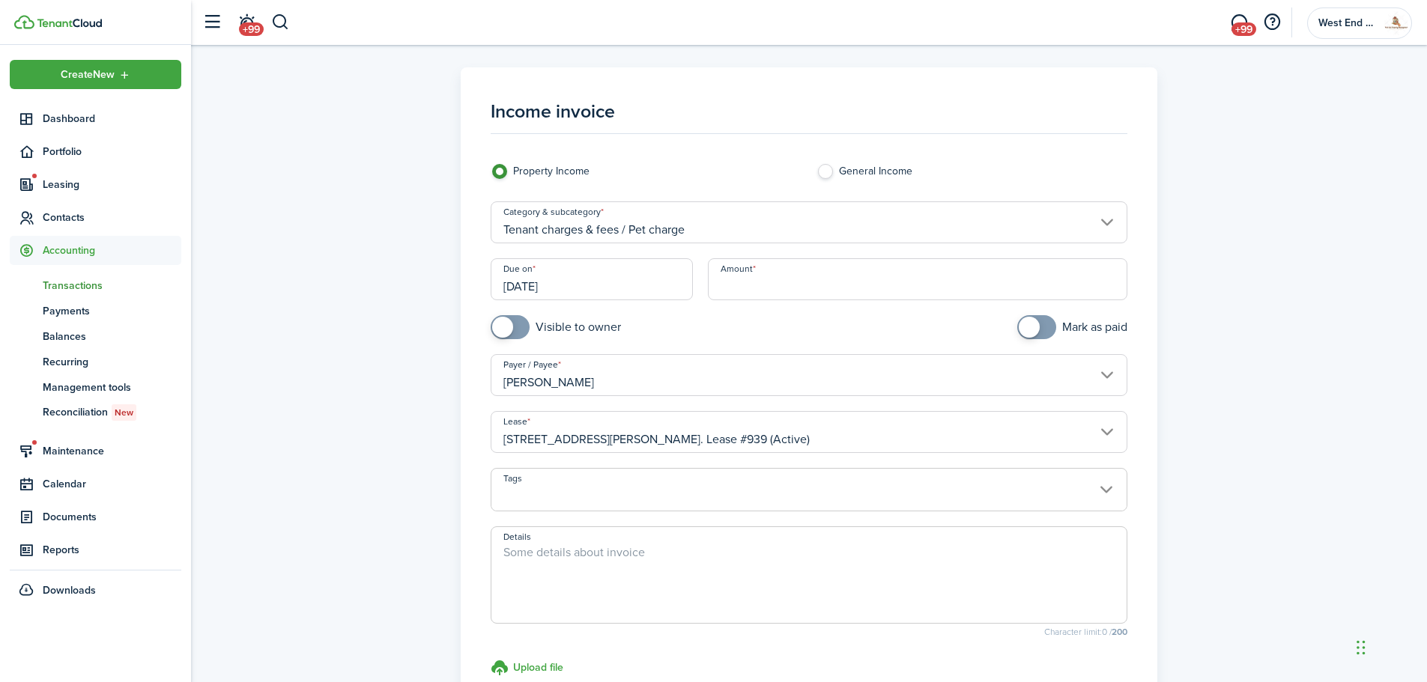
click at [534, 327] on input "checkbox" at bounding box center [555, 327] width 130 height 24
checkbox input "true"
click at [768, 280] on input "Amount" at bounding box center [918, 279] width 420 height 42
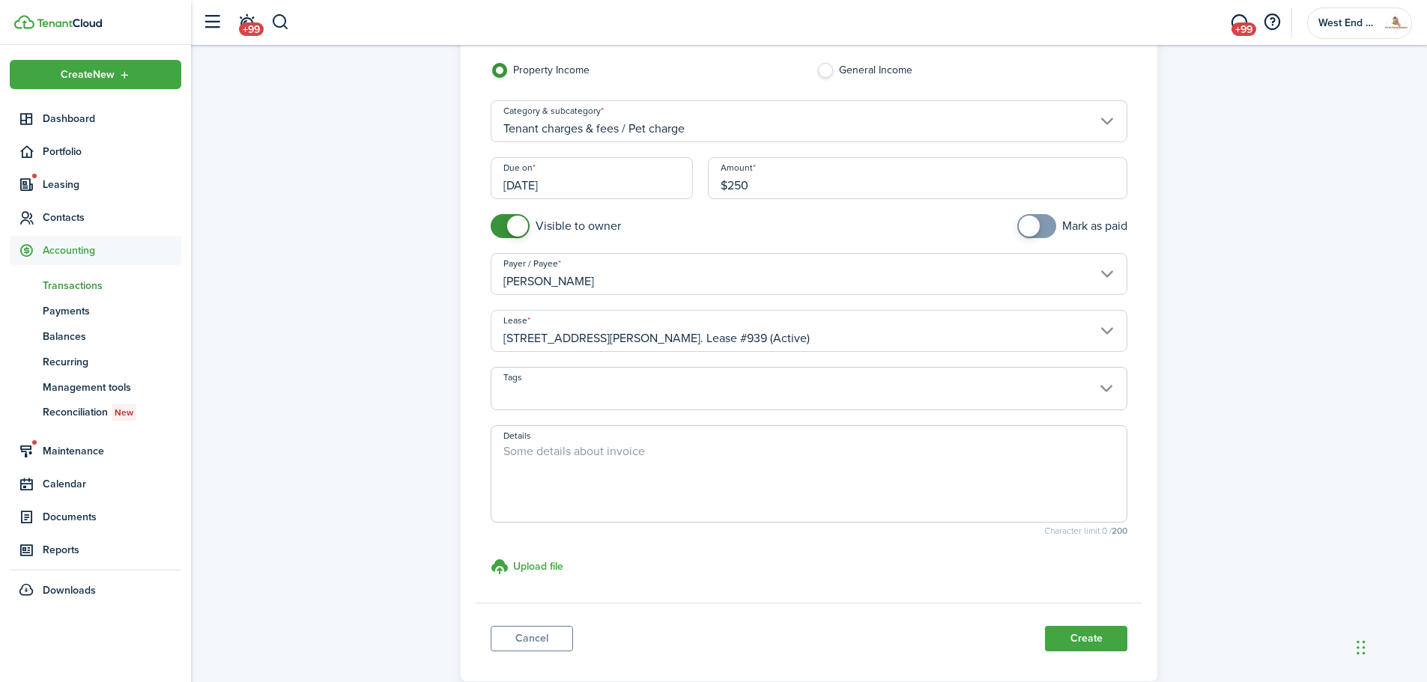
scroll to position [186, 0]
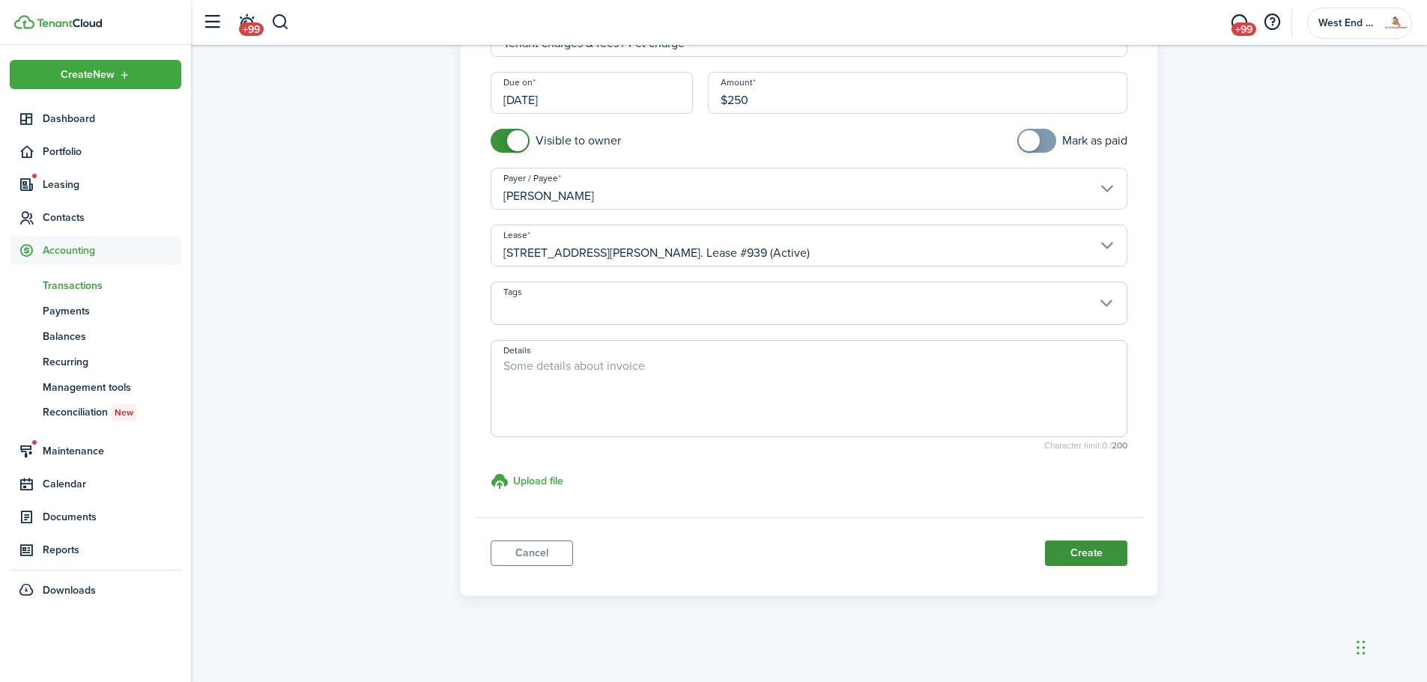
type input "$250.00"
click at [1078, 544] on button "Create" at bounding box center [1086, 553] width 82 height 25
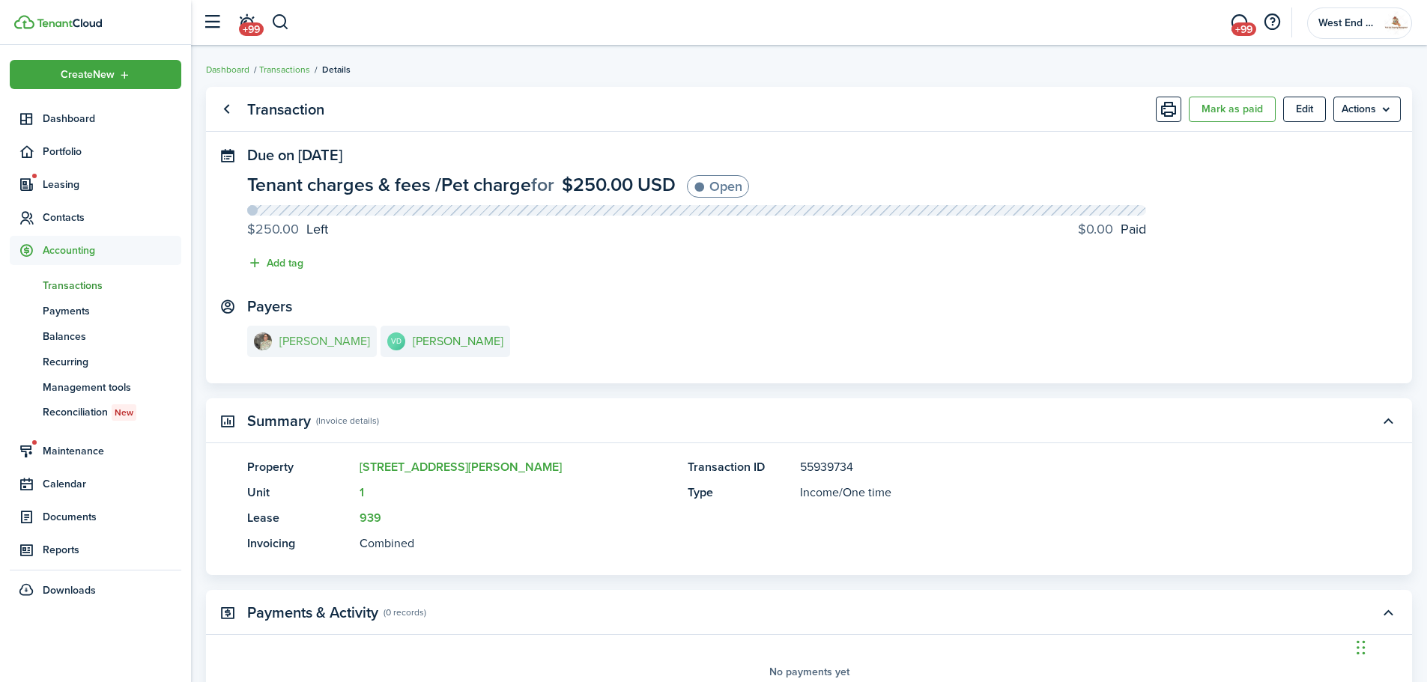
click at [320, 353] on link "[PERSON_NAME]" at bounding box center [312, 341] width 130 height 31
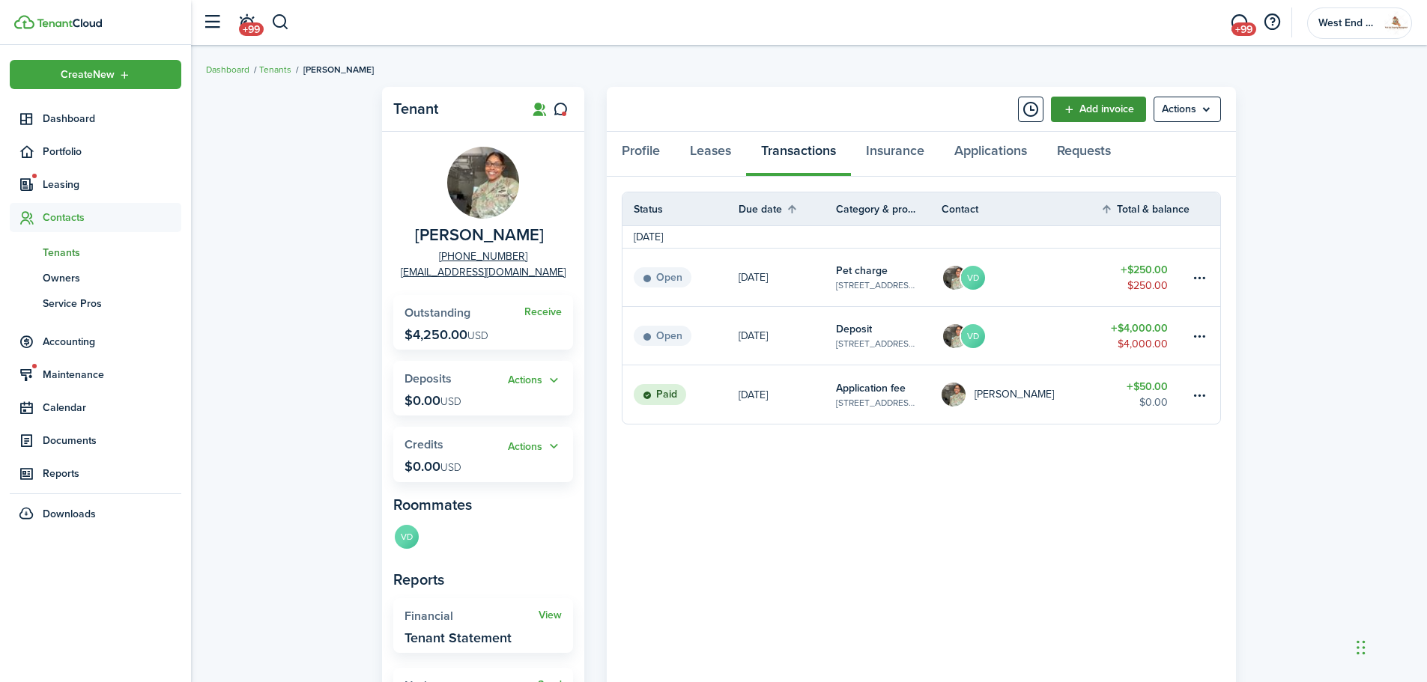
click at [1084, 107] on link "Add invoice" at bounding box center [1098, 109] width 95 height 25
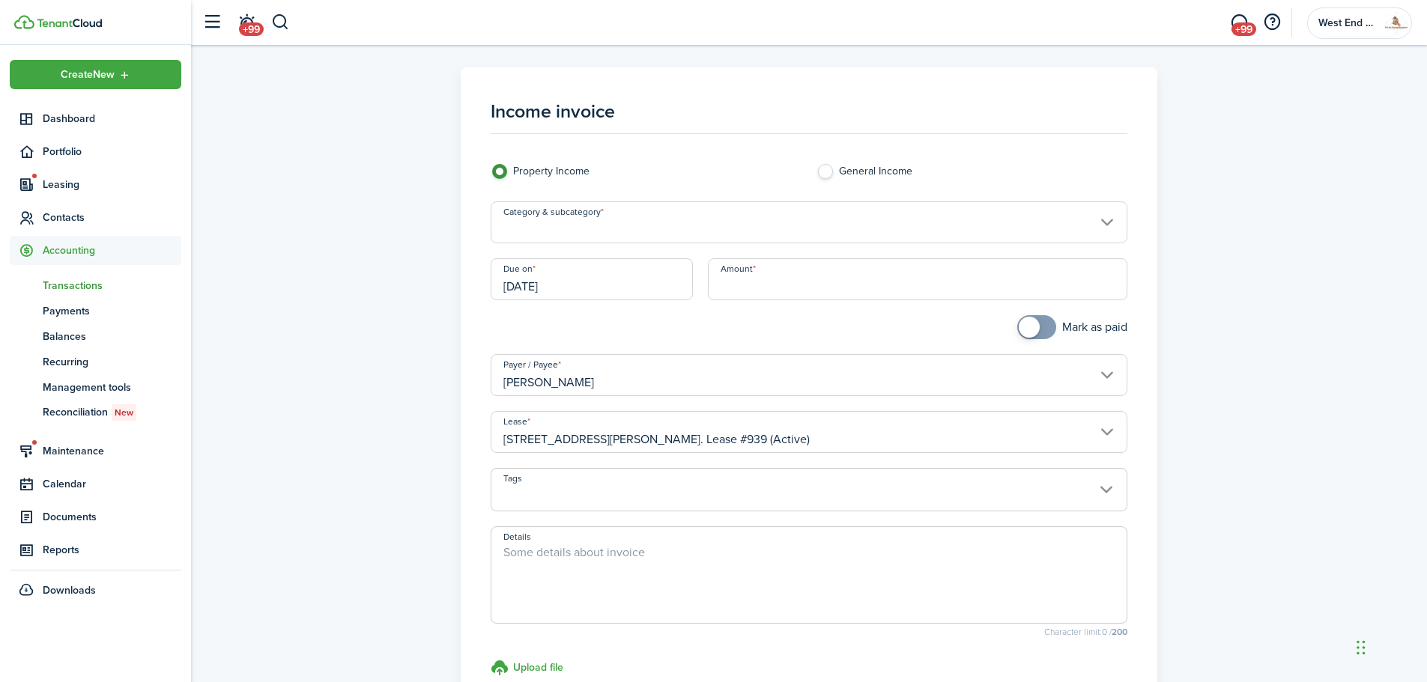
click at [729, 207] on input "Category & subcategory" at bounding box center [808, 222] width 637 height 42
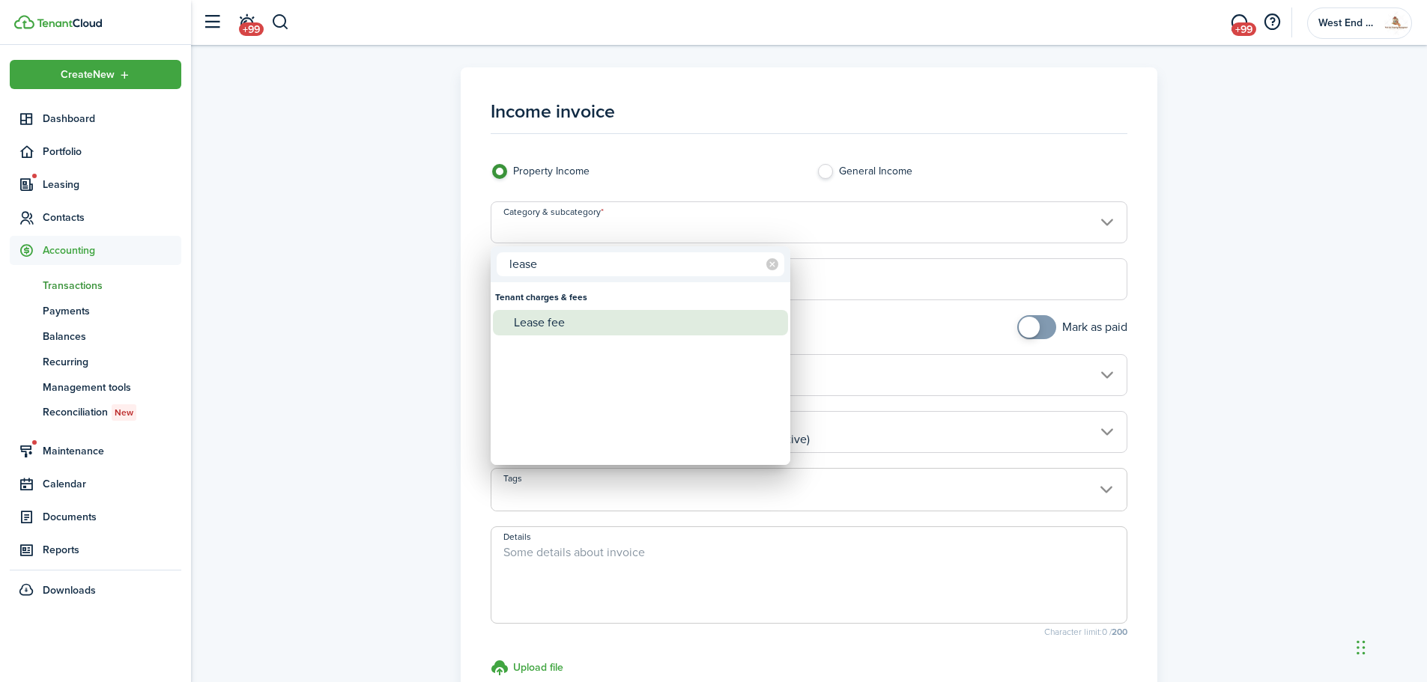
type input "lease"
click at [599, 328] on div "Lease fee" at bounding box center [646, 322] width 265 height 25
type input "Tenant charges & fees / Lease fee"
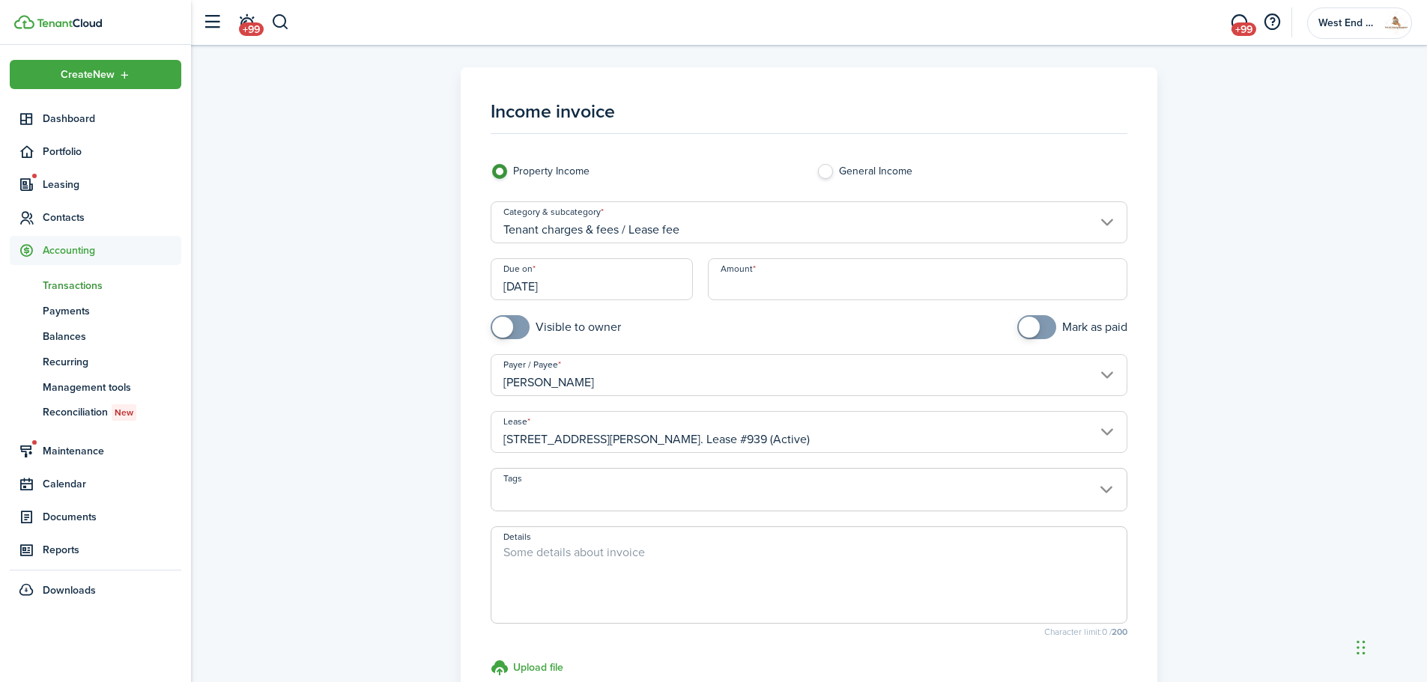
click at [860, 264] on input "Amount" at bounding box center [918, 279] width 420 height 42
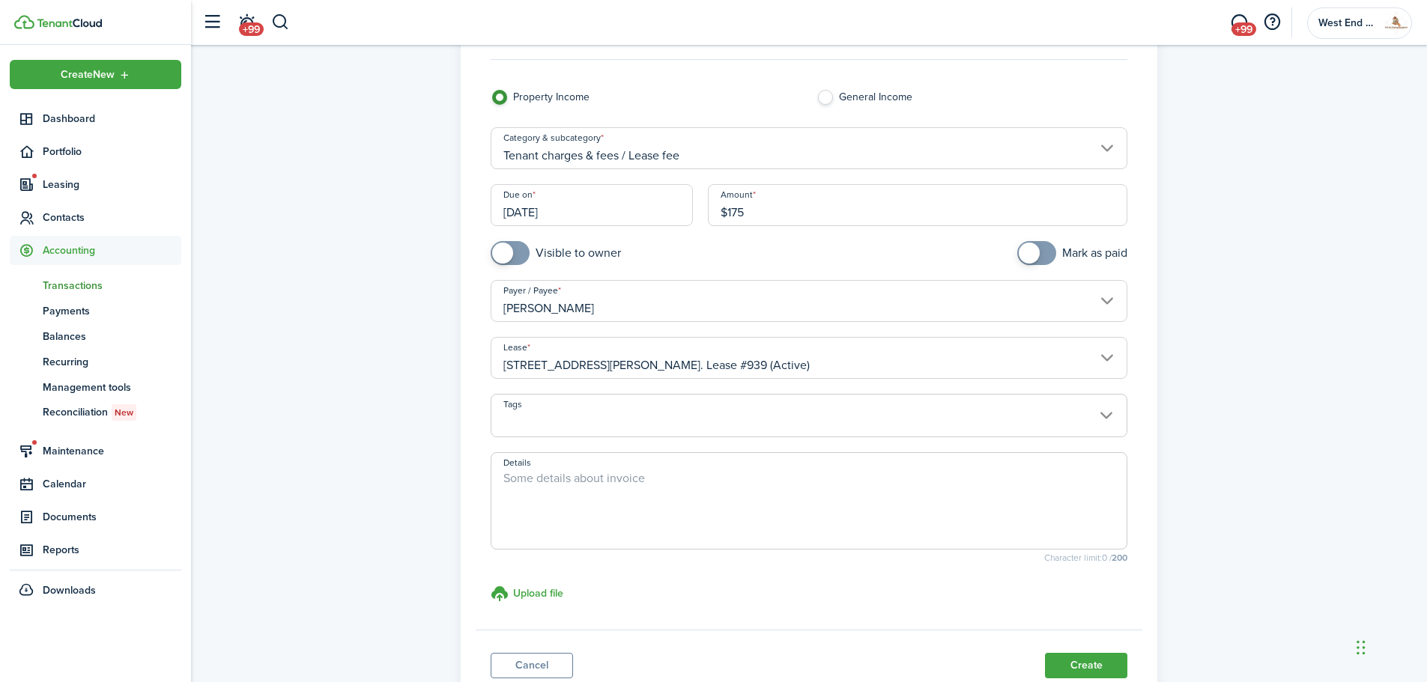
scroll to position [186, 0]
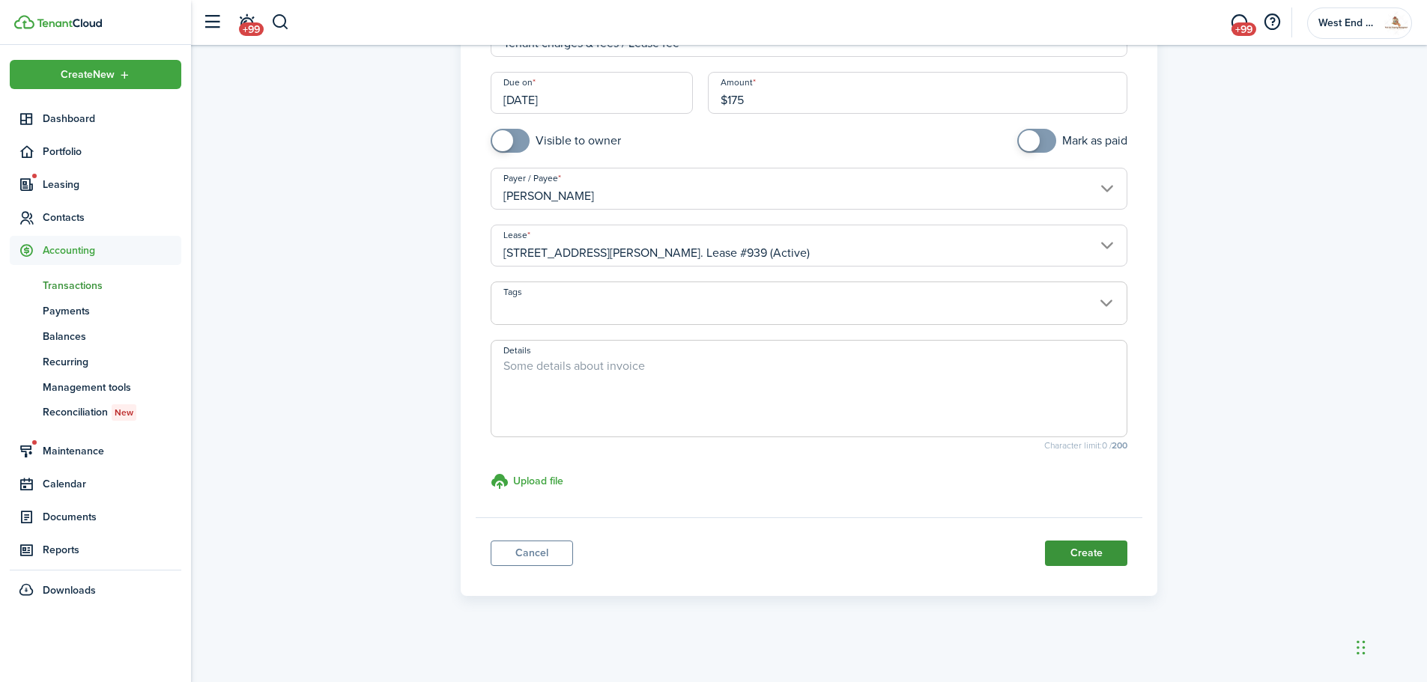
type input "$175.00"
click at [1090, 545] on button "Create" at bounding box center [1086, 553] width 82 height 25
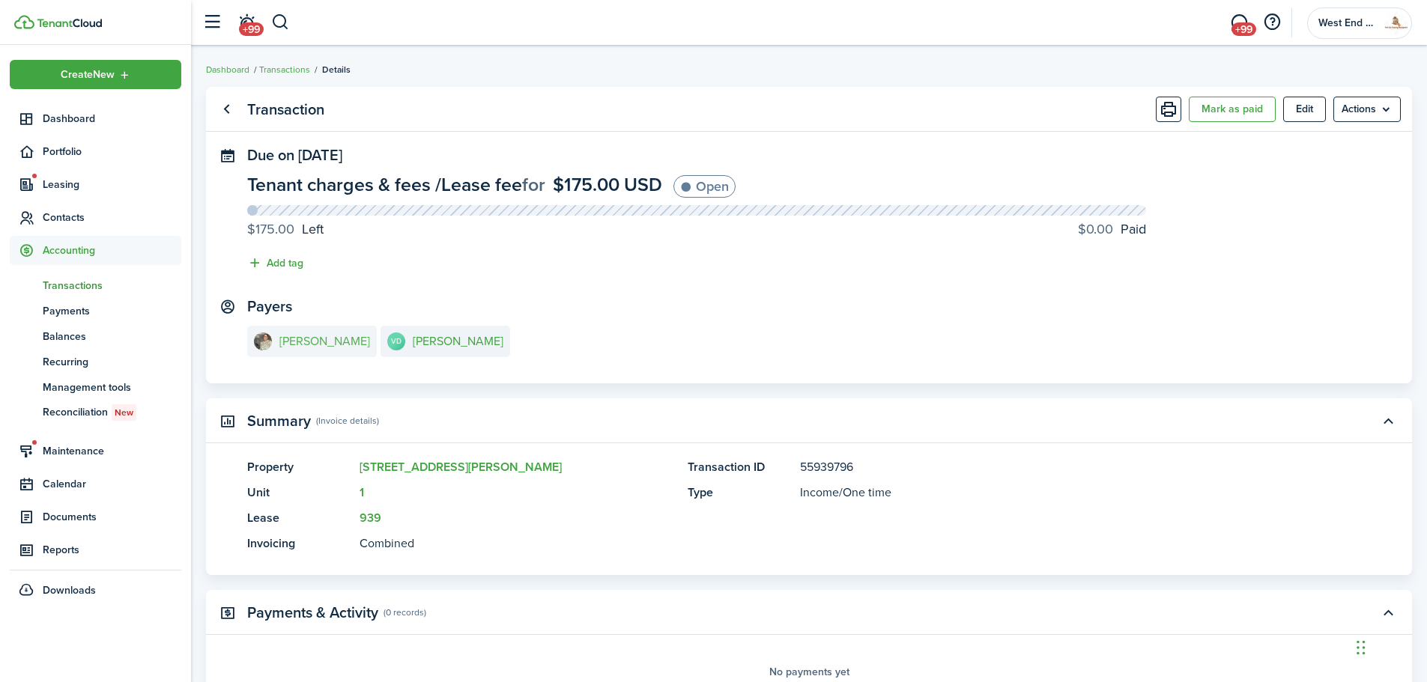
click at [294, 328] on link "[PERSON_NAME]" at bounding box center [312, 341] width 130 height 31
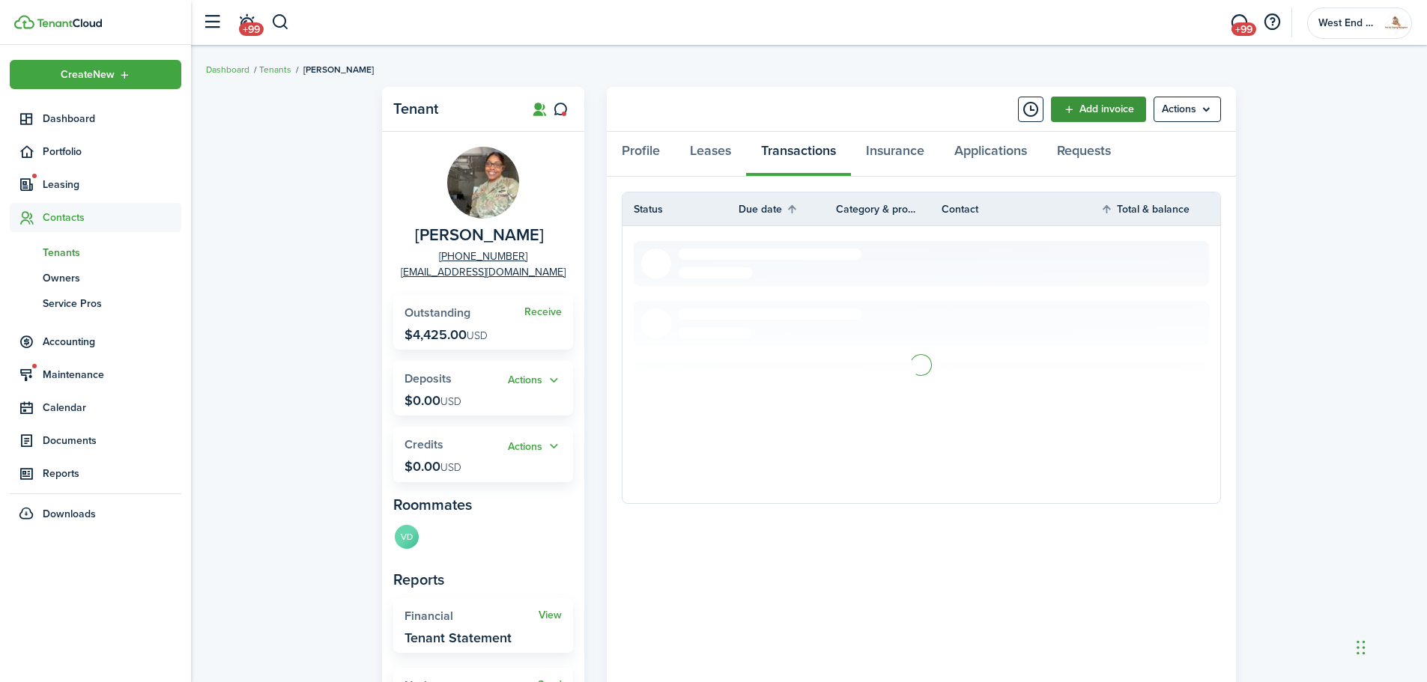
click at [1111, 106] on link "Add invoice" at bounding box center [1098, 109] width 95 height 25
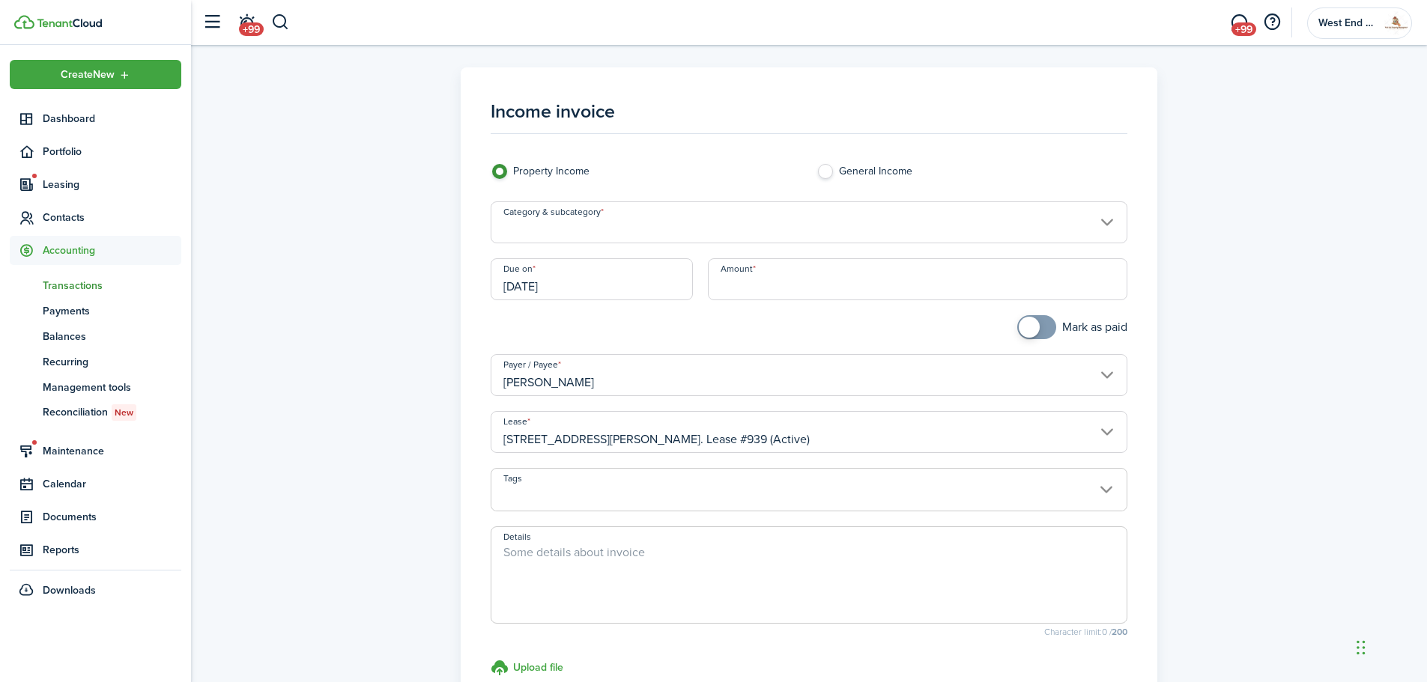
click at [696, 217] on input "Category & subcategory" at bounding box center [808, 222] width 637 height 42
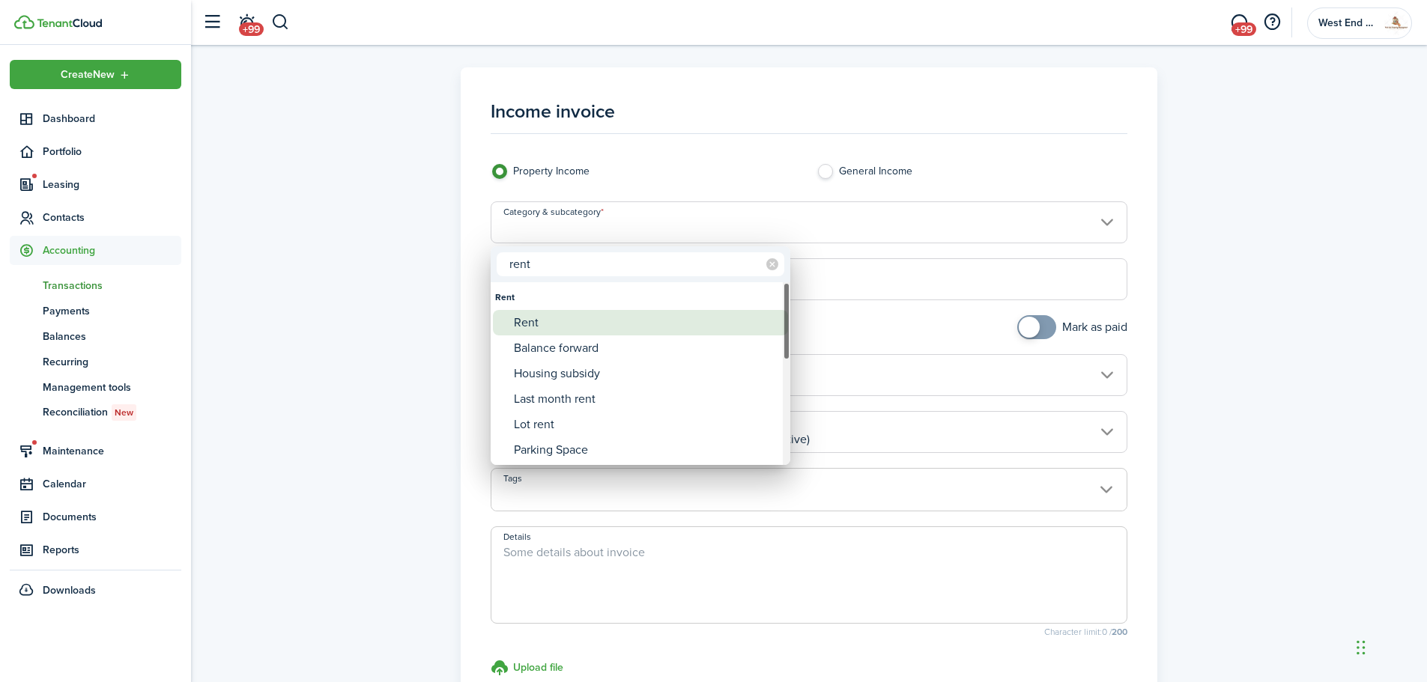
type input "rent"
click at [669, 329] on div "Rent" at bounding box center [646, 322] width 265 height 25
type input "Rent"
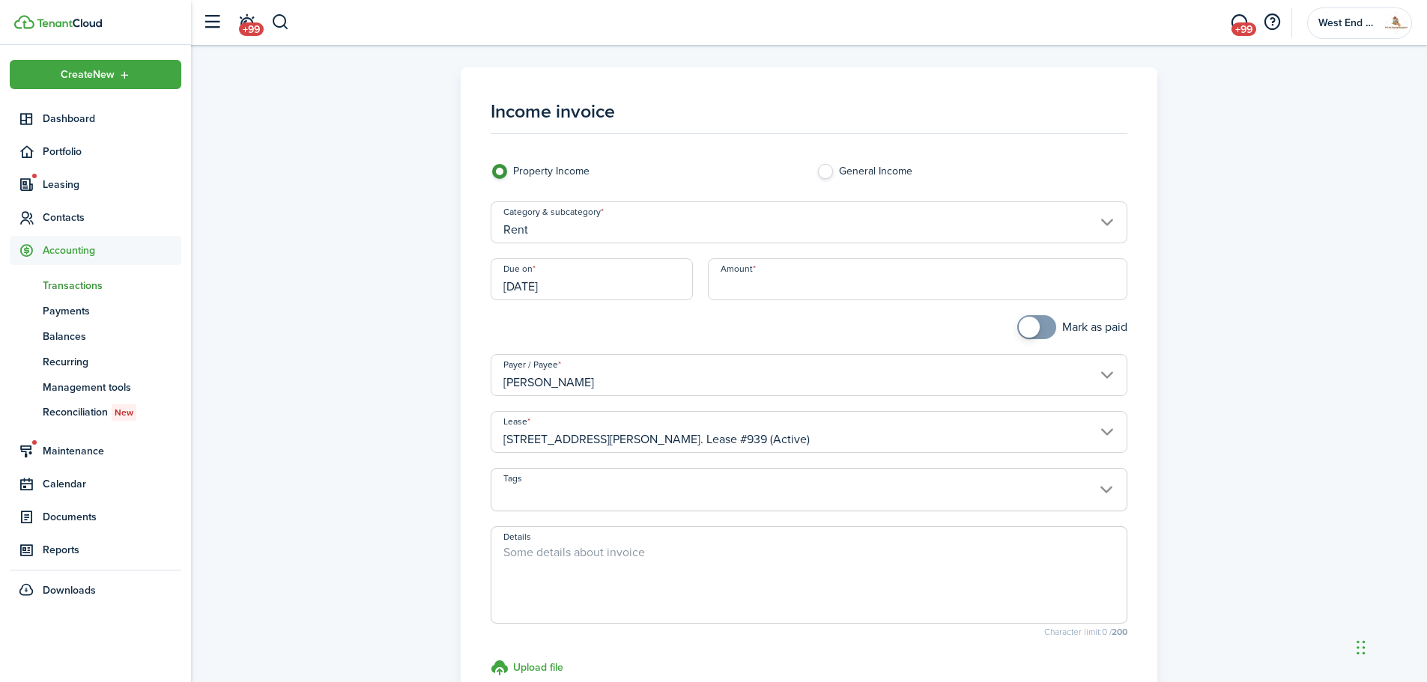
click at [632, 282] on input "[DATE]" at bounding box center [591, 279] width 202 height 42
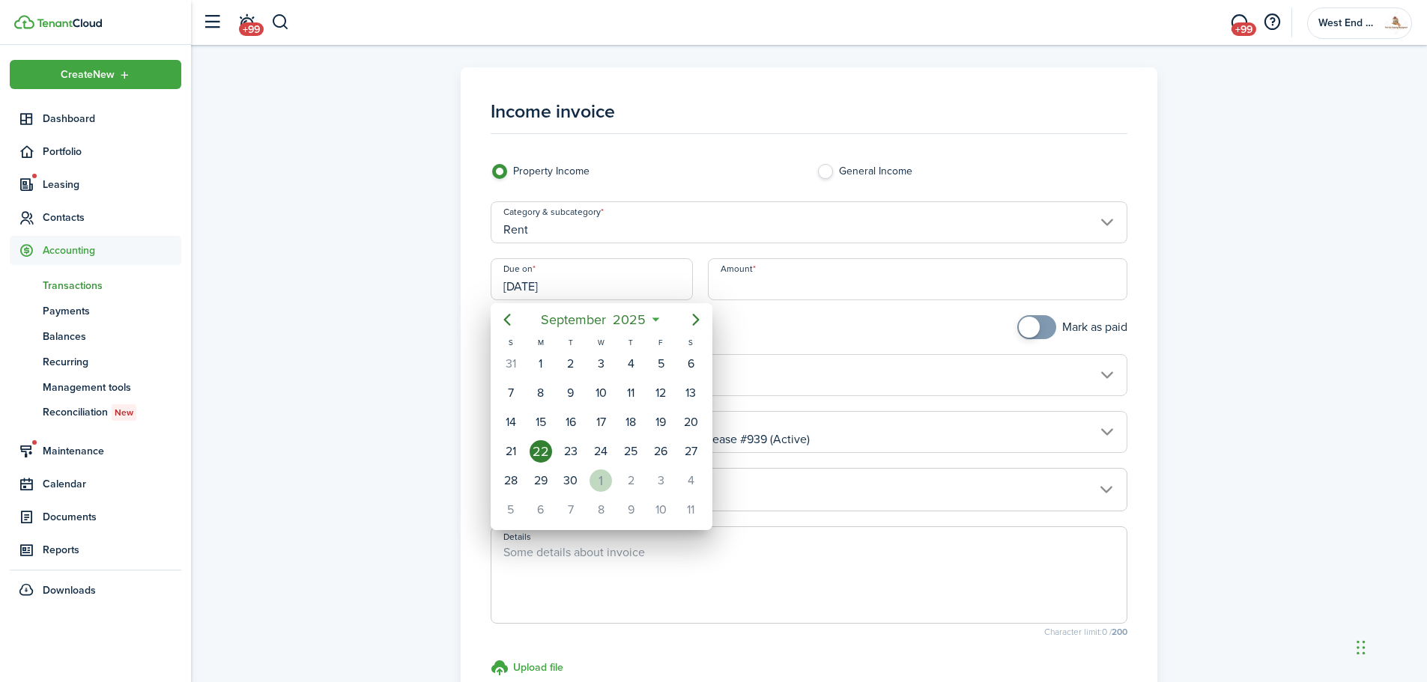
click at [602, 480] on div "1" at bounding box center [600, 481] width 22 height 22
type input "[DATE]"
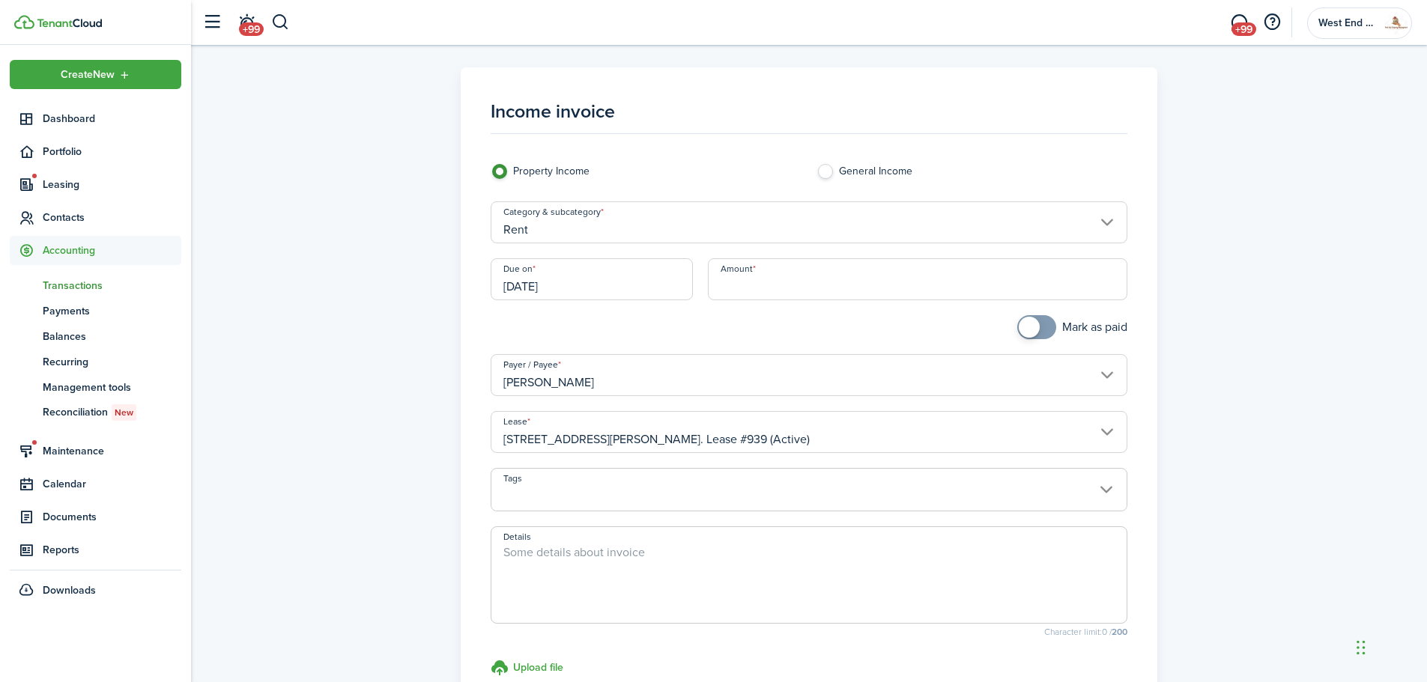
click at [773, 291] on input "Amount" at bounding box center [918, 279] width 420 height 42
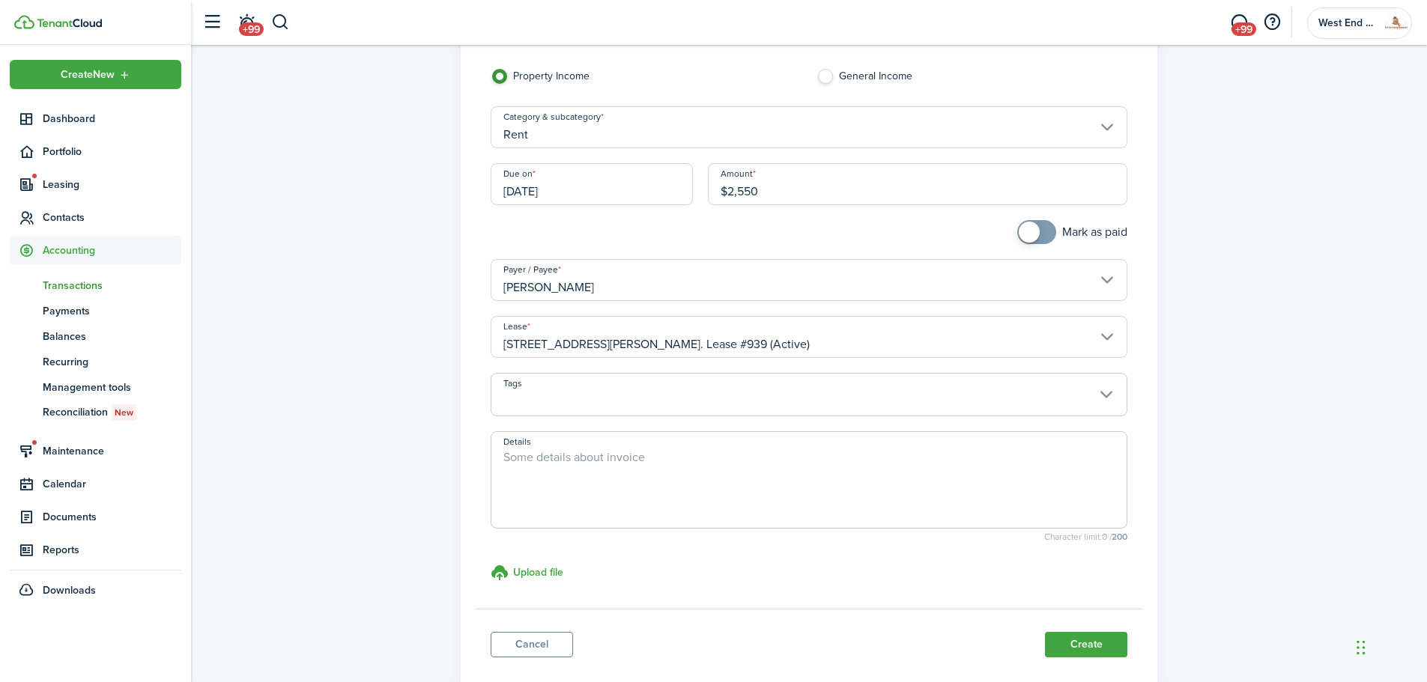
scroll to position [150, 0]
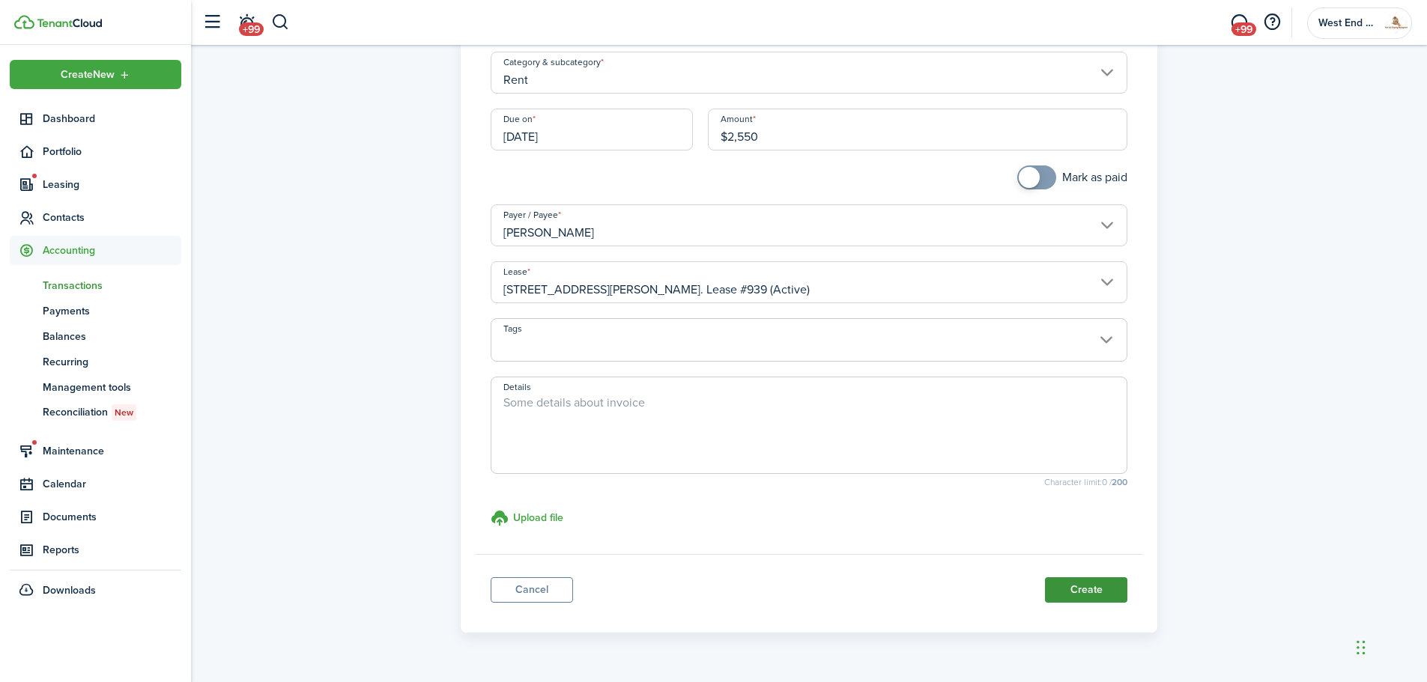
type input "$2,550.00"
click at [1109, 585] on button "Create" at bounding box center [1086, 589] width 82 height 25
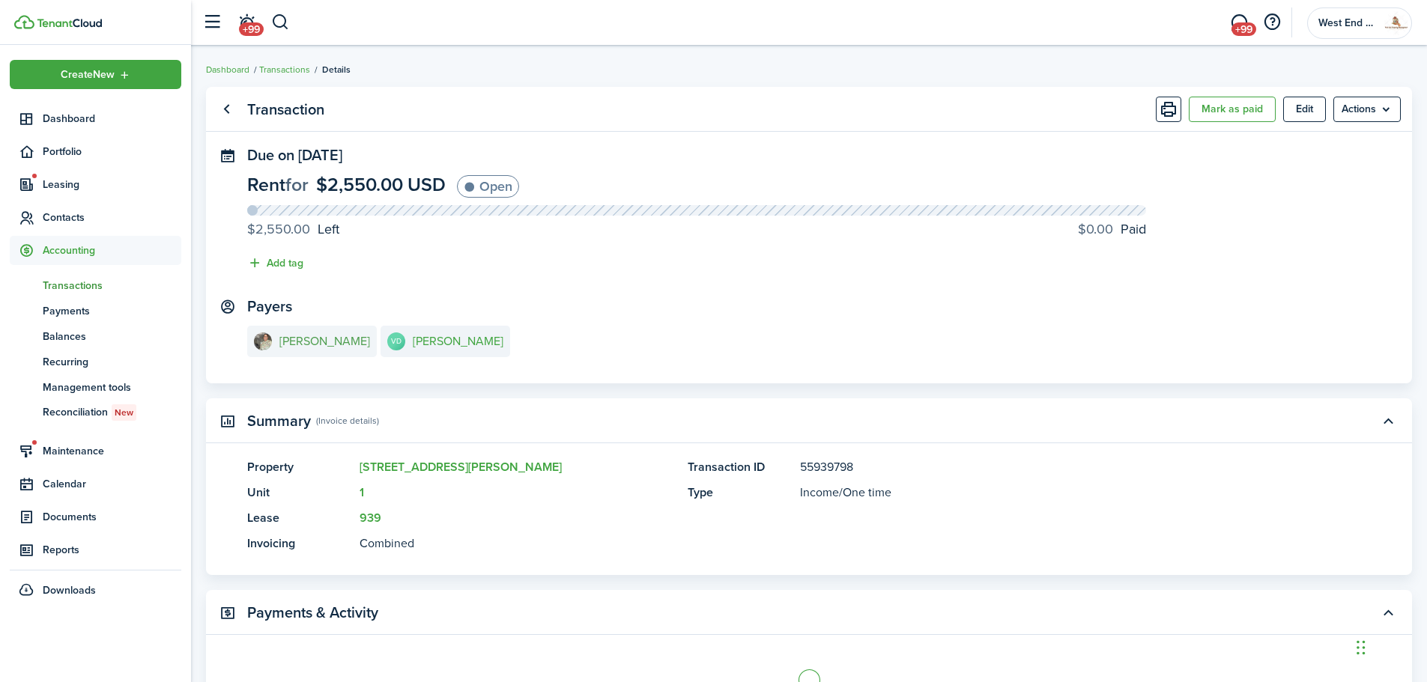
click at [327, 338] on e-details-info-title "[PERSON_NAME]" at bounding box center [324, 341] width 91 height 13
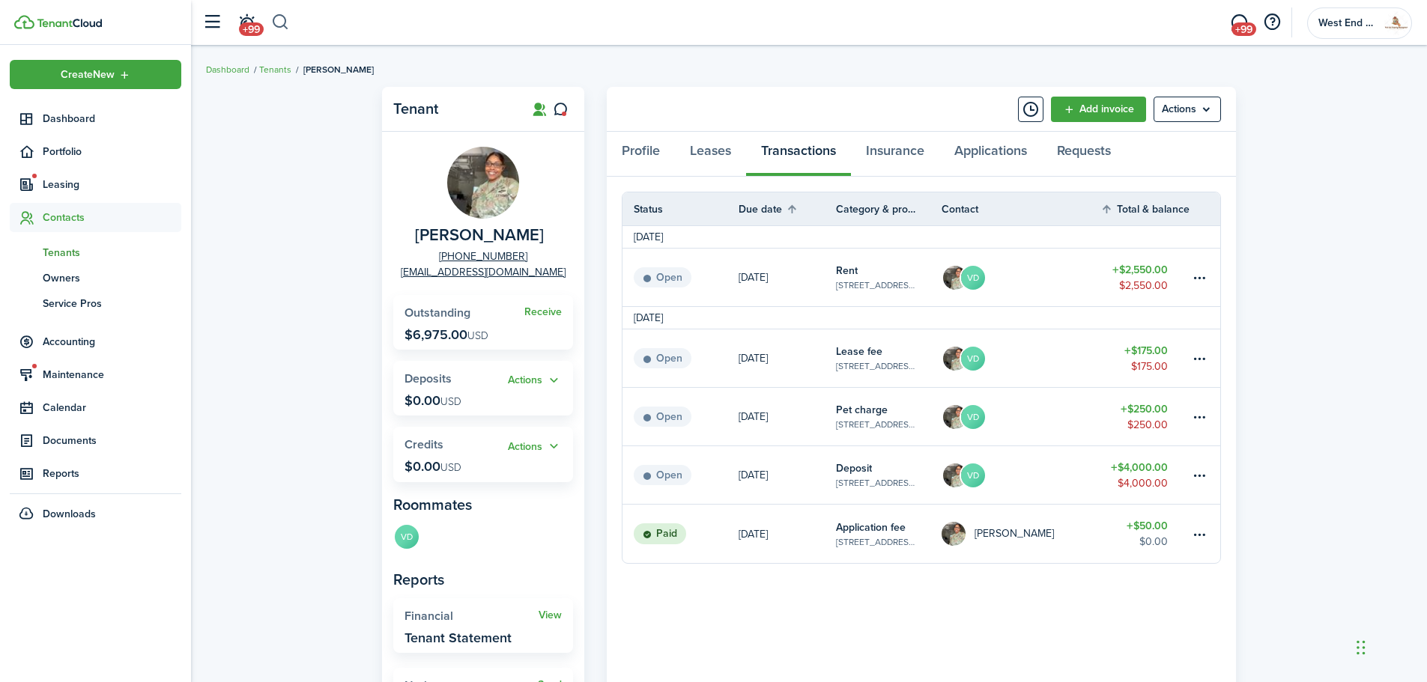
click at [279, 16] on button "button" at bounding box center [280, 22] width 19 height 25
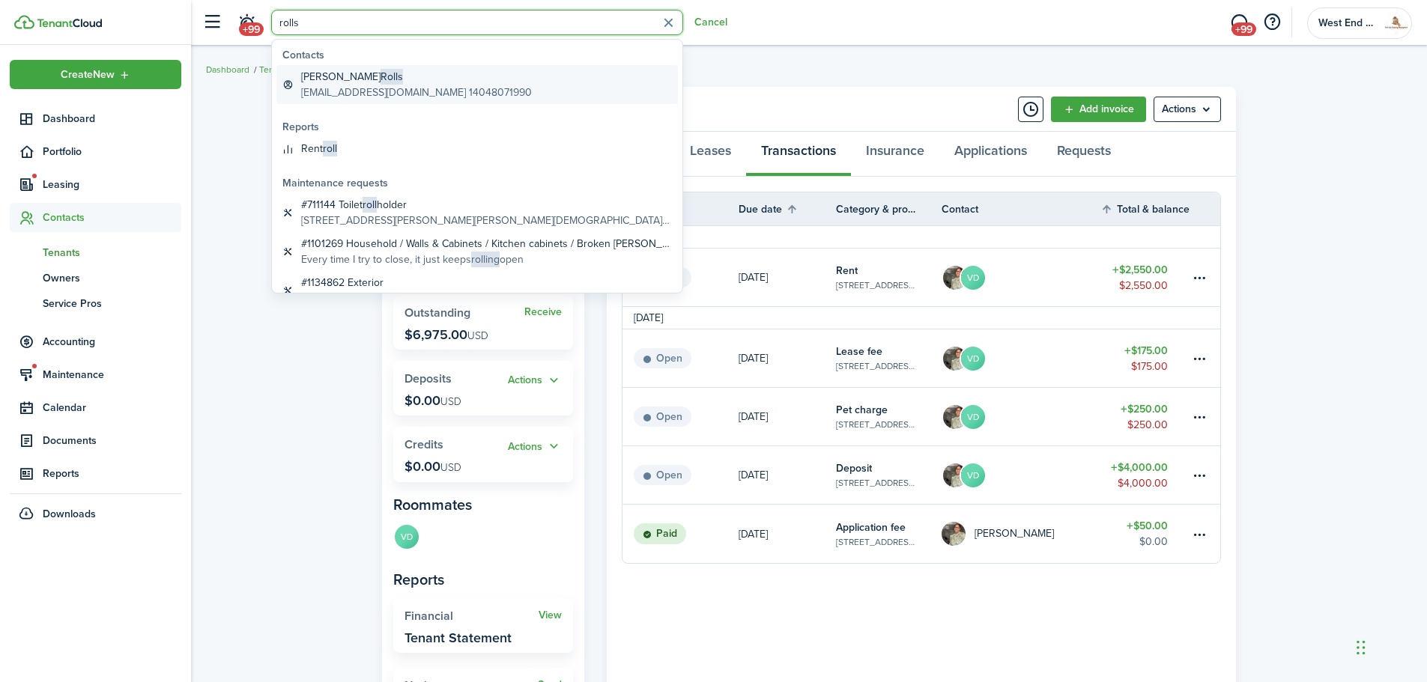
type input "rolls"
click at [392, 79] on global-search-item-title "[PERSON_NAME]" at bounding box center [416, 77] width 231 height 16
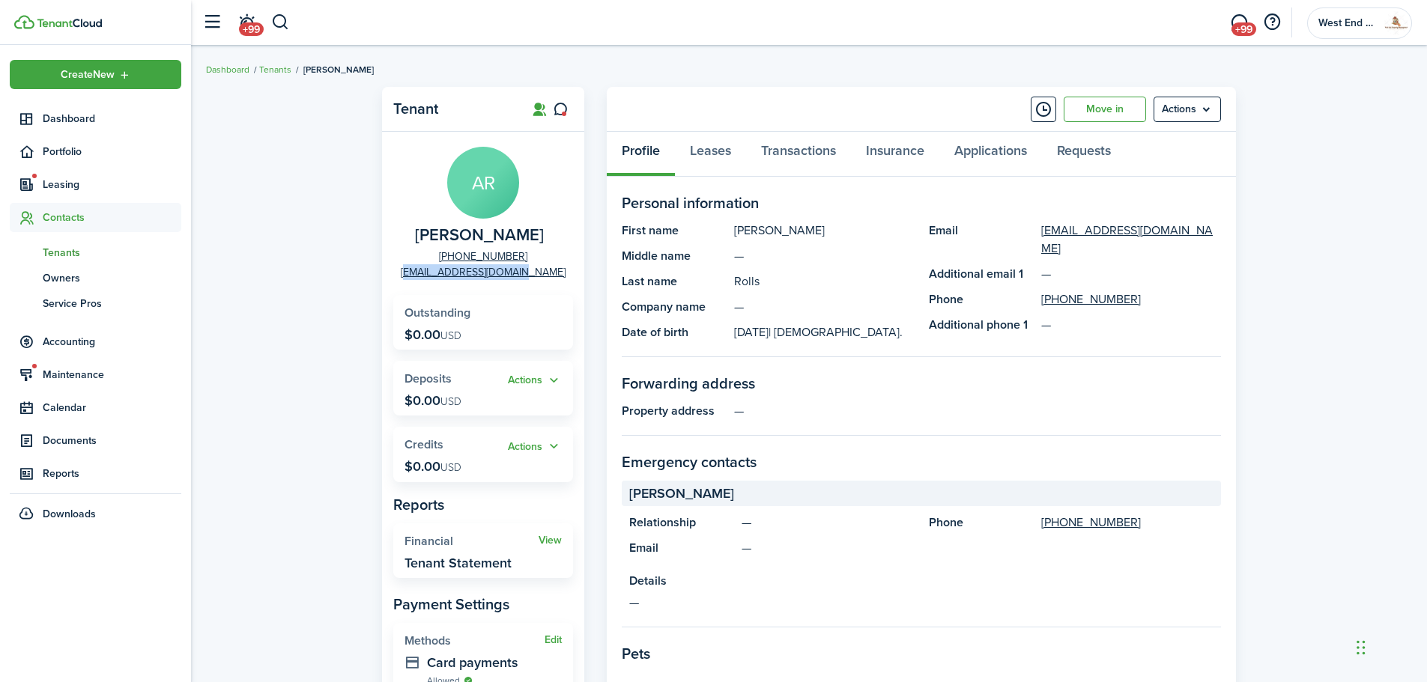
drag, startPoint x: 547, startPoint y: 276, endPoint x: 410, endPoint y: 273, distance: 137.8
click at [410, 273] on panel-main-group "AR [PERSON_NAME] [PHONE_NUMBER] [EMAIL_ADDRESS][DOMAIN_NAME]" at bounding box center [483, 213] width 180 height 133
copy link "[EMAIL_ADDRESS][DOMAIN_NAME]"
click at [1208, 121] on menu-btn "Actions" at bounding box center [1186, 109] width 67 height 25
click at [1100, 105] on link "Move in" at bounding box center [1104, 109] width 82 height 25
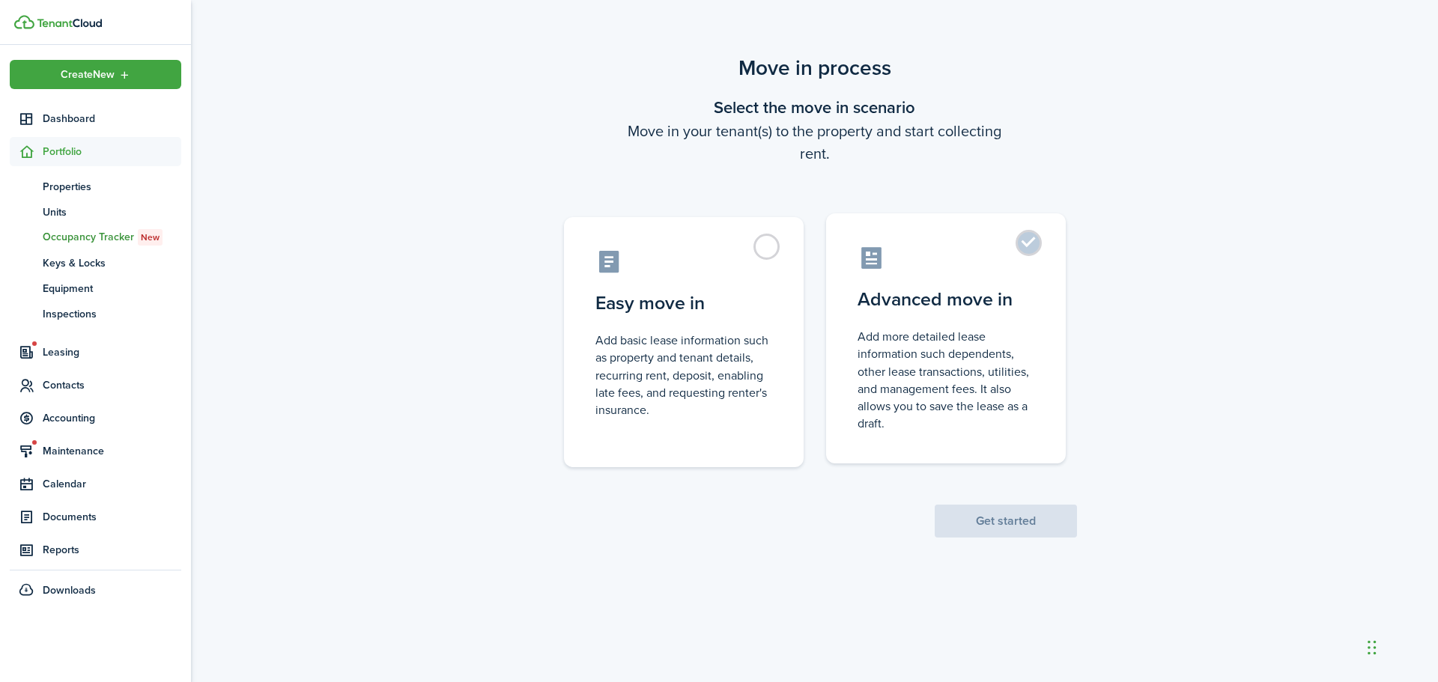
click at [1015, 359] on control-radio-card-description "Add more detailed lease information such dependents, other lease transactions, …" at bounding box center [945, 380] width 177 height 104
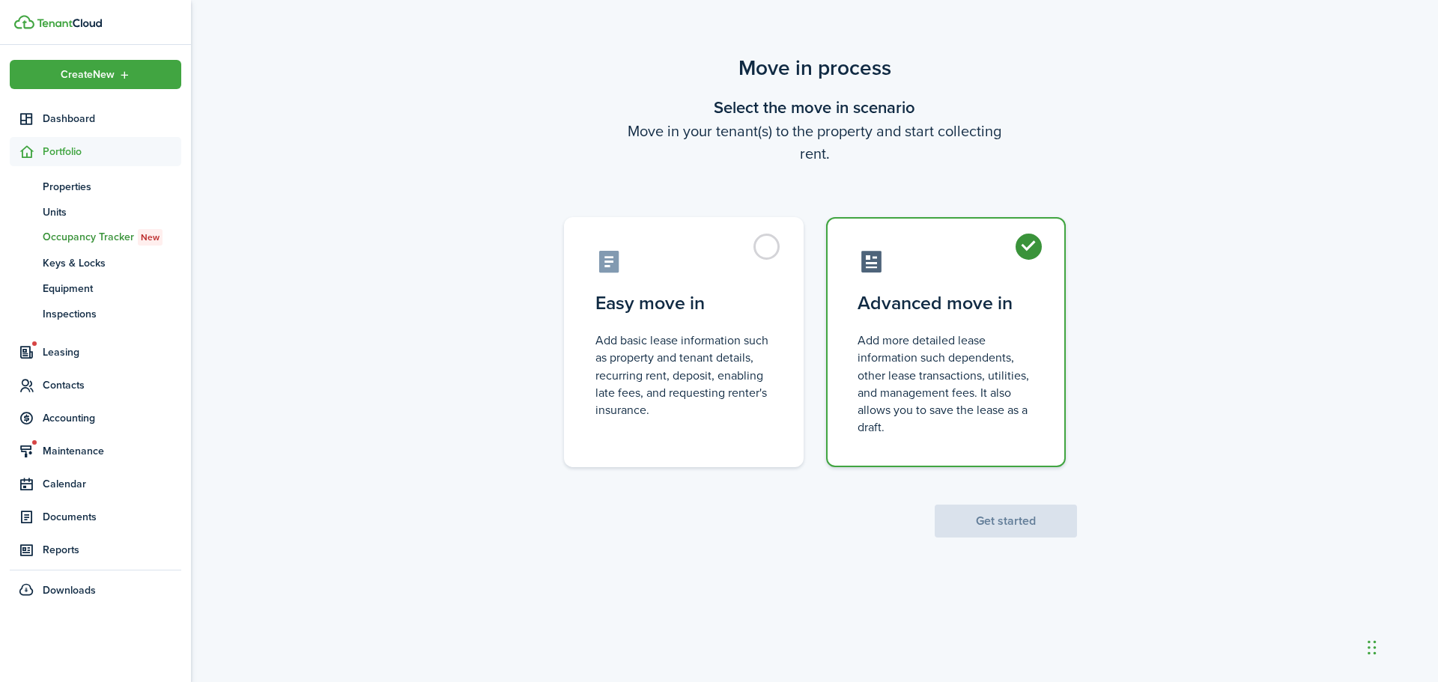
radio input "true"
click at [1030, 511] on button "Get started" at bounding box center [1006, 521] width 142 height 33
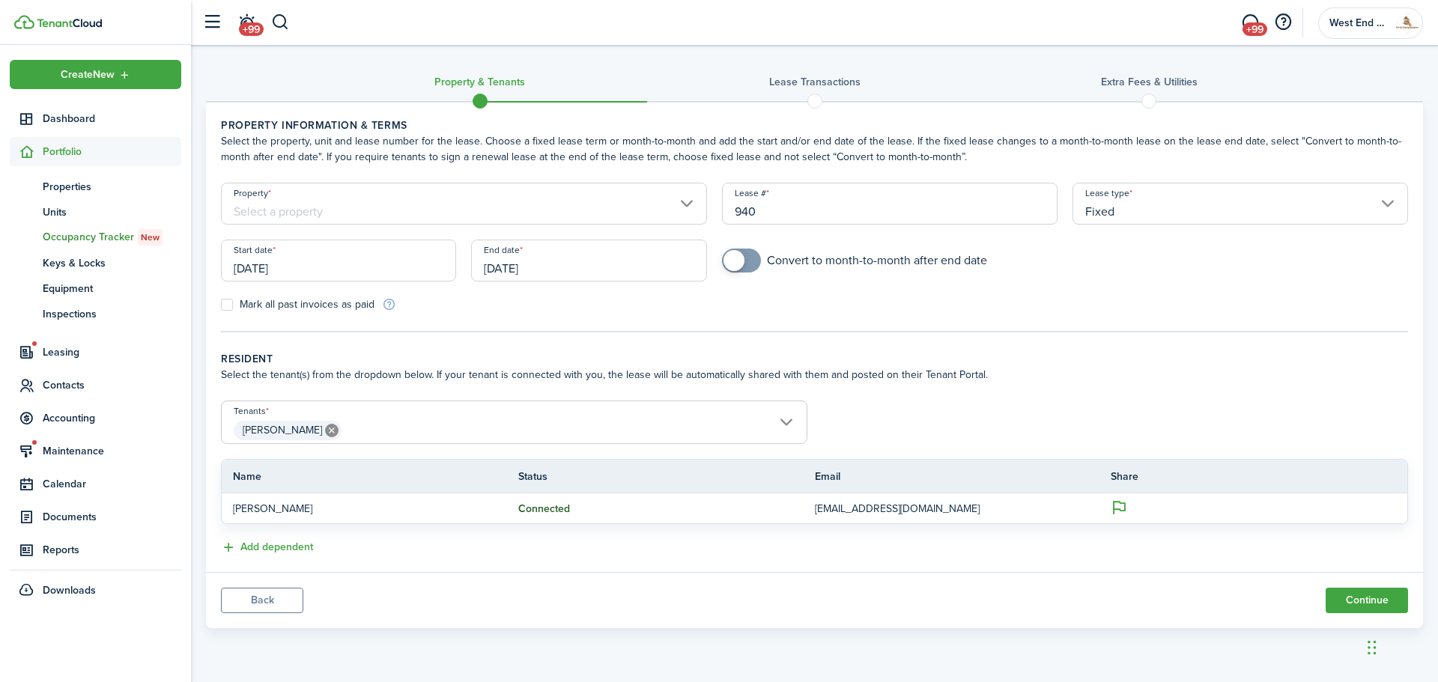
click at [376, 253] on input "[DATE]" at bounding box center [338, 261] width 235 height 42
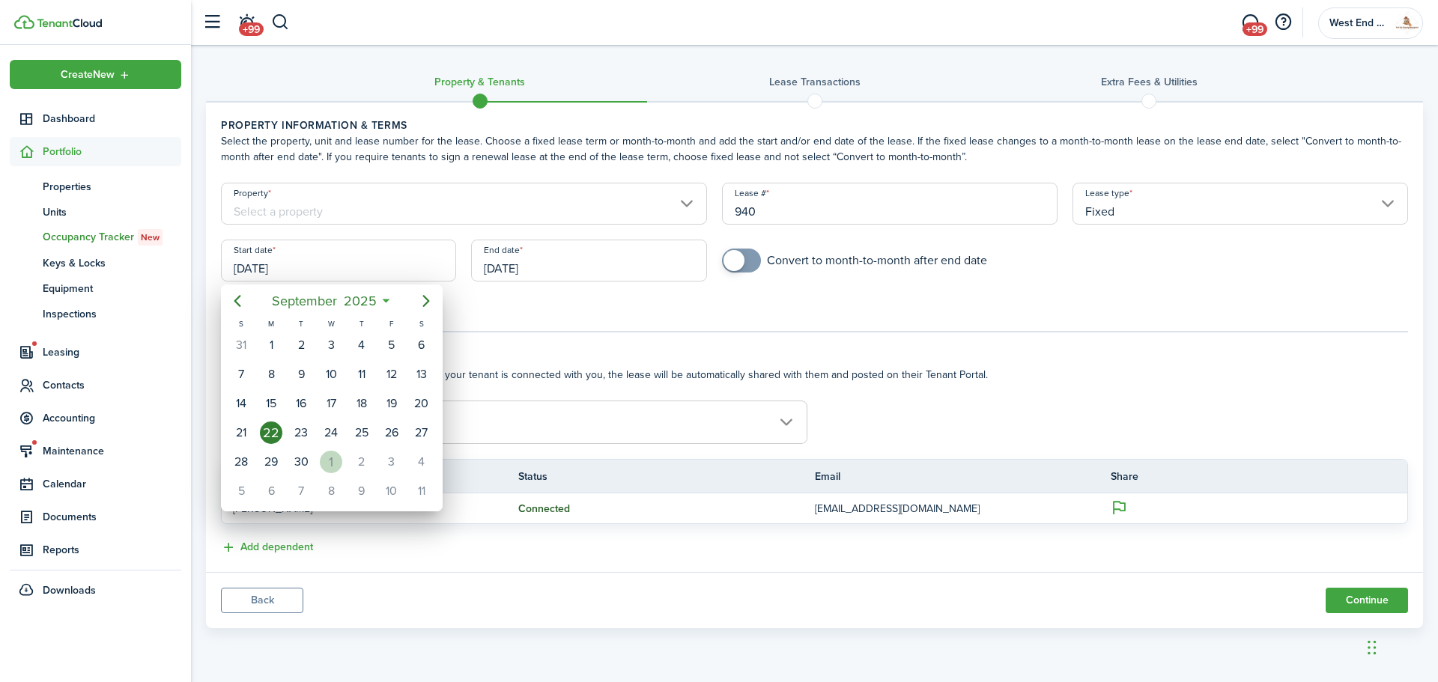
click at [335, 462] on div "1" at bounding box center [331, 462] width 22 height 22
type input "[DATE]"
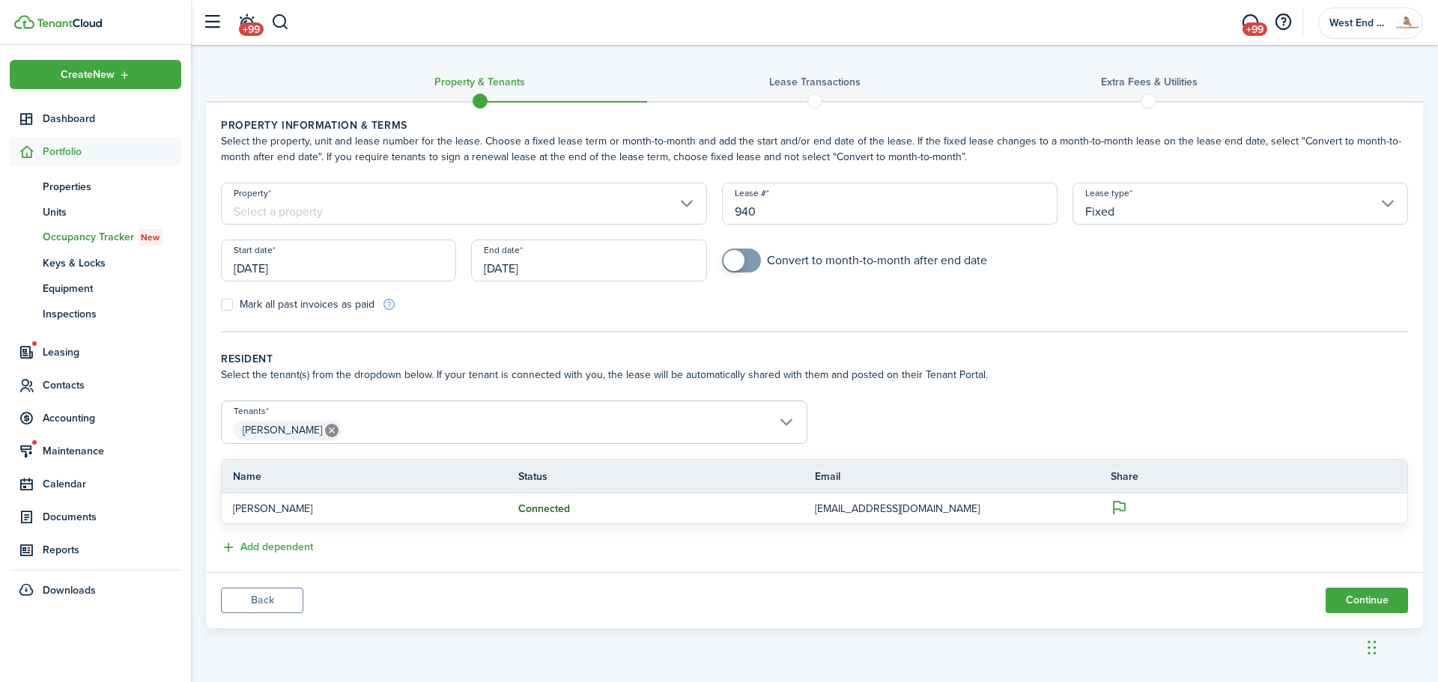
click at [662, 270] on input "[DATE]" at bounding box center [588, 261] width 235 height 42
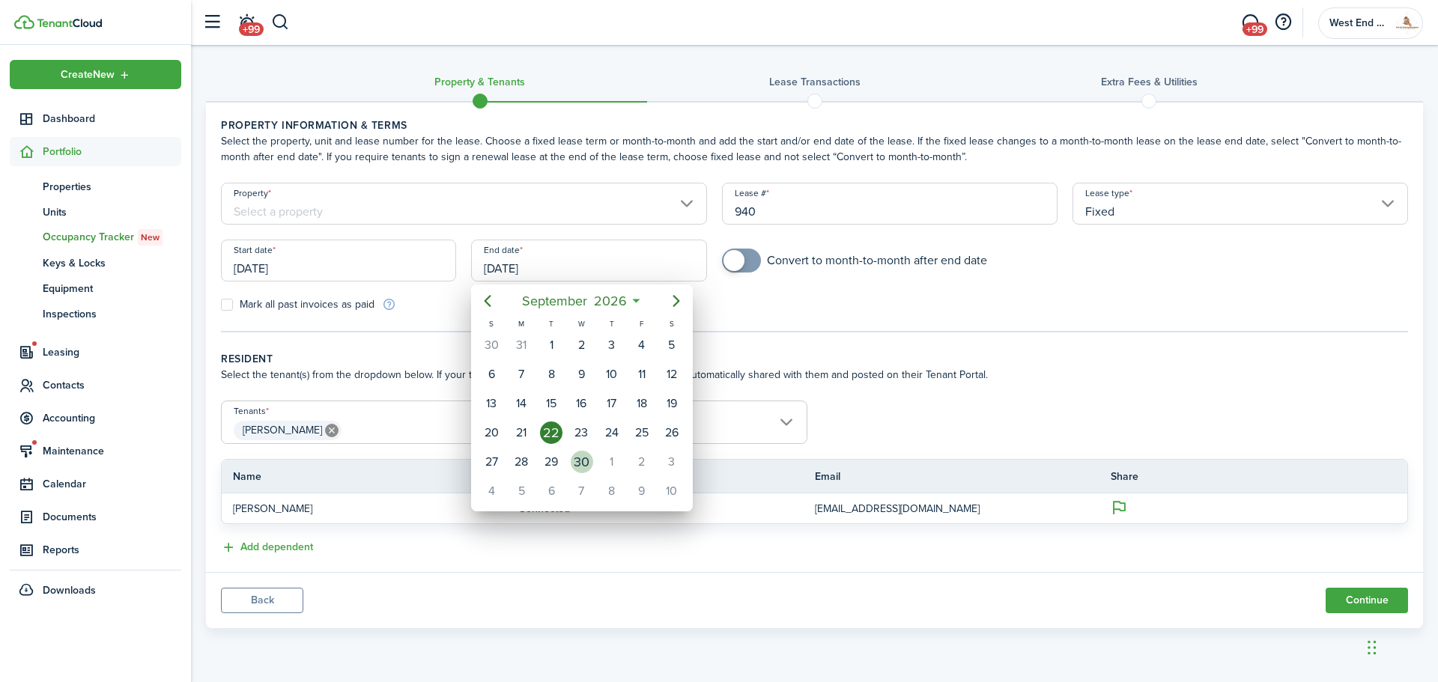
click at [587, 464] on div "30" at bounding box center [582, 462] width 22 height 22
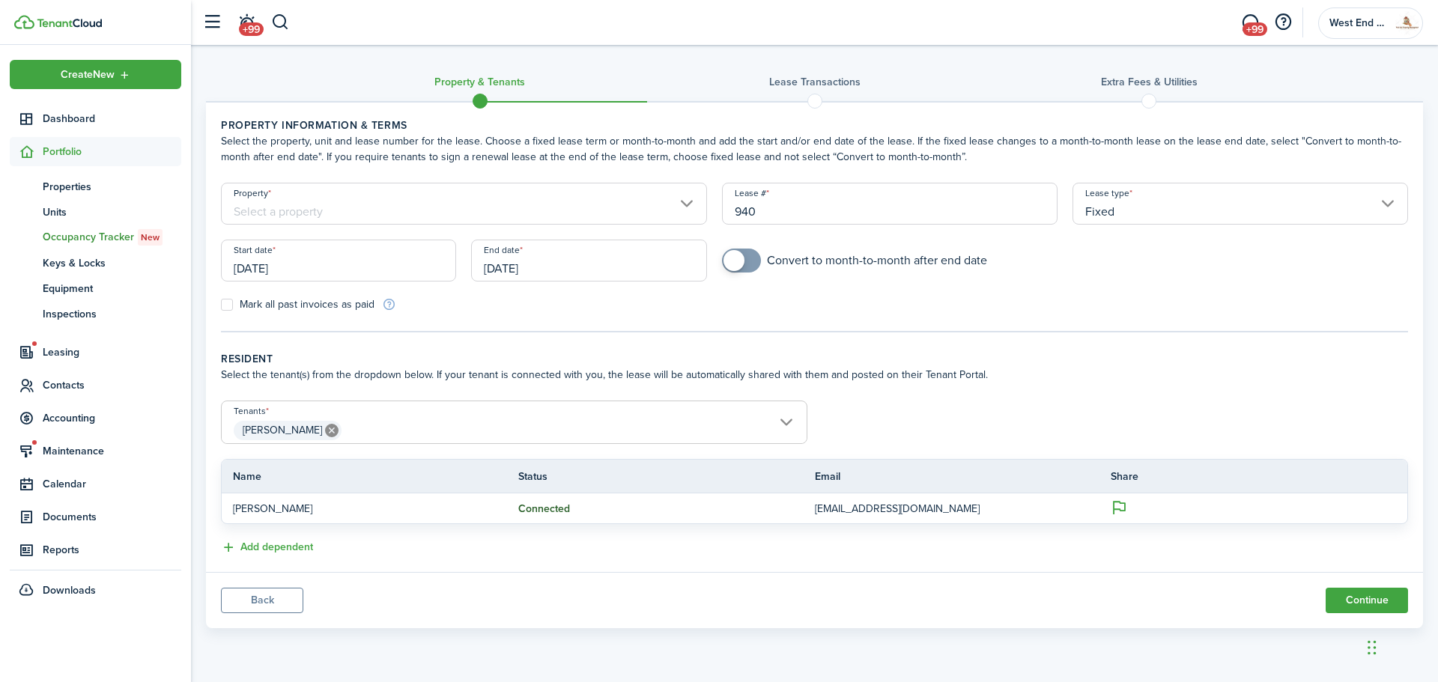
click at [624, 256] on input "[DATE]" at bounding box center [588, 261] width 235 height 42
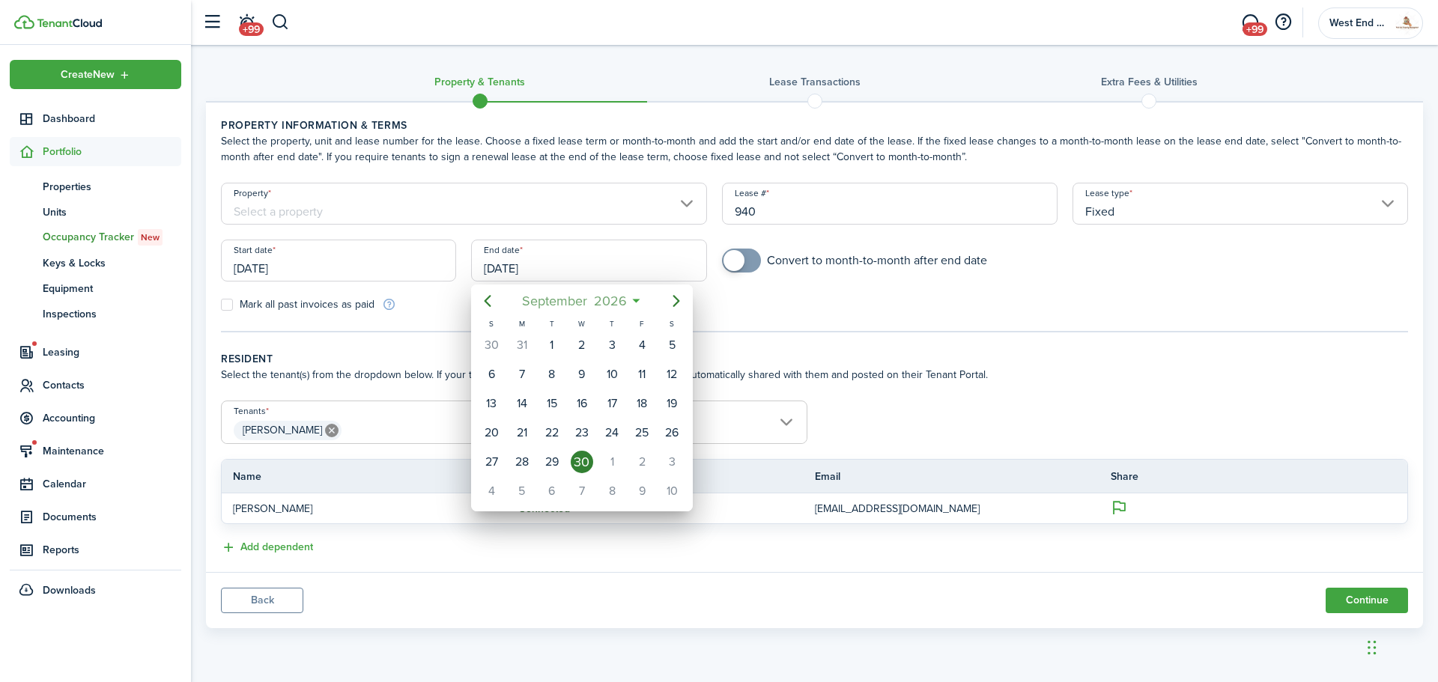
click at [632, 296] on mbsc-button "[DATE]" at bounding box center [574, 301] width 124 height 27
click at [690, 303] on mbsc-button "Next page" at bounding box center [676, 301] width 30 height 30
click at [589, 392] on div "May" at bounding box center [582, 388] width 54 height 24
click at [514, 490] on div "31" at bounding box center [522, 491] width 22 height 22
type input "[DATE]"
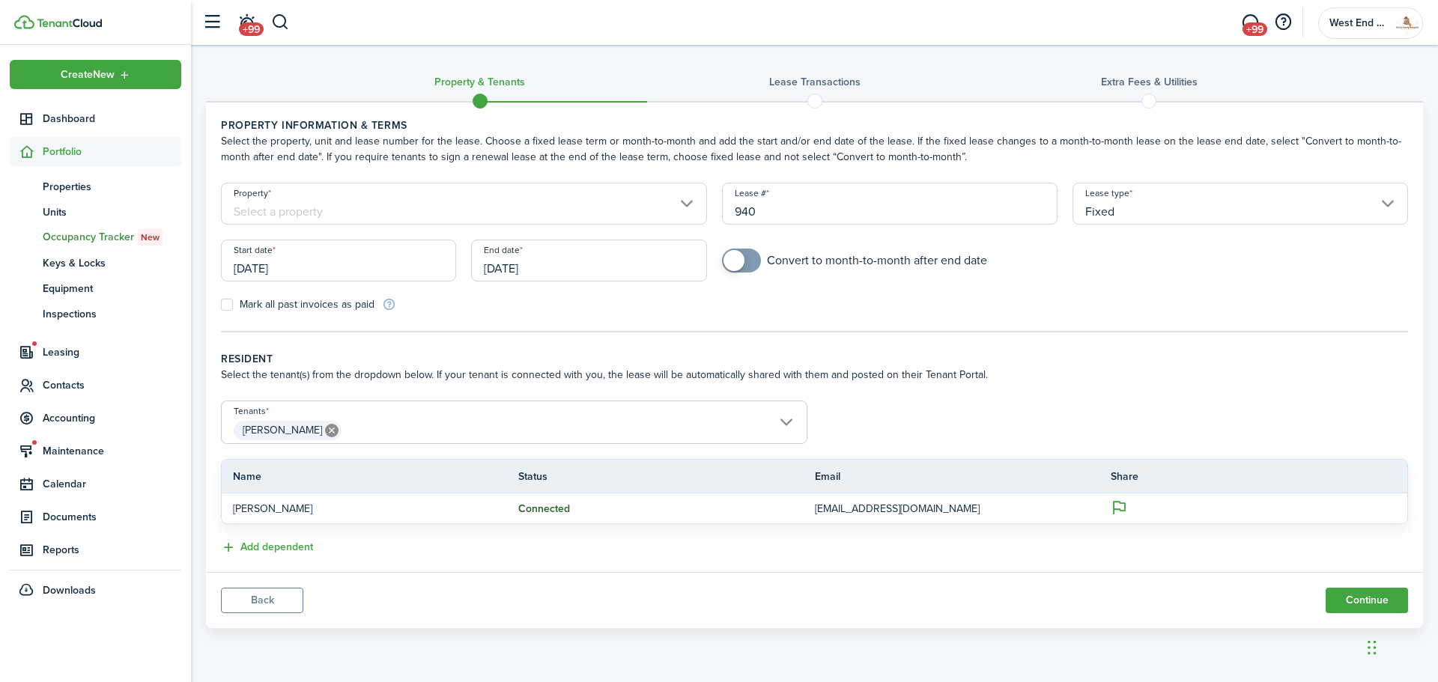
click at [355, 209] on input "Property" at bounding box center [464, 204] width 486 height 42
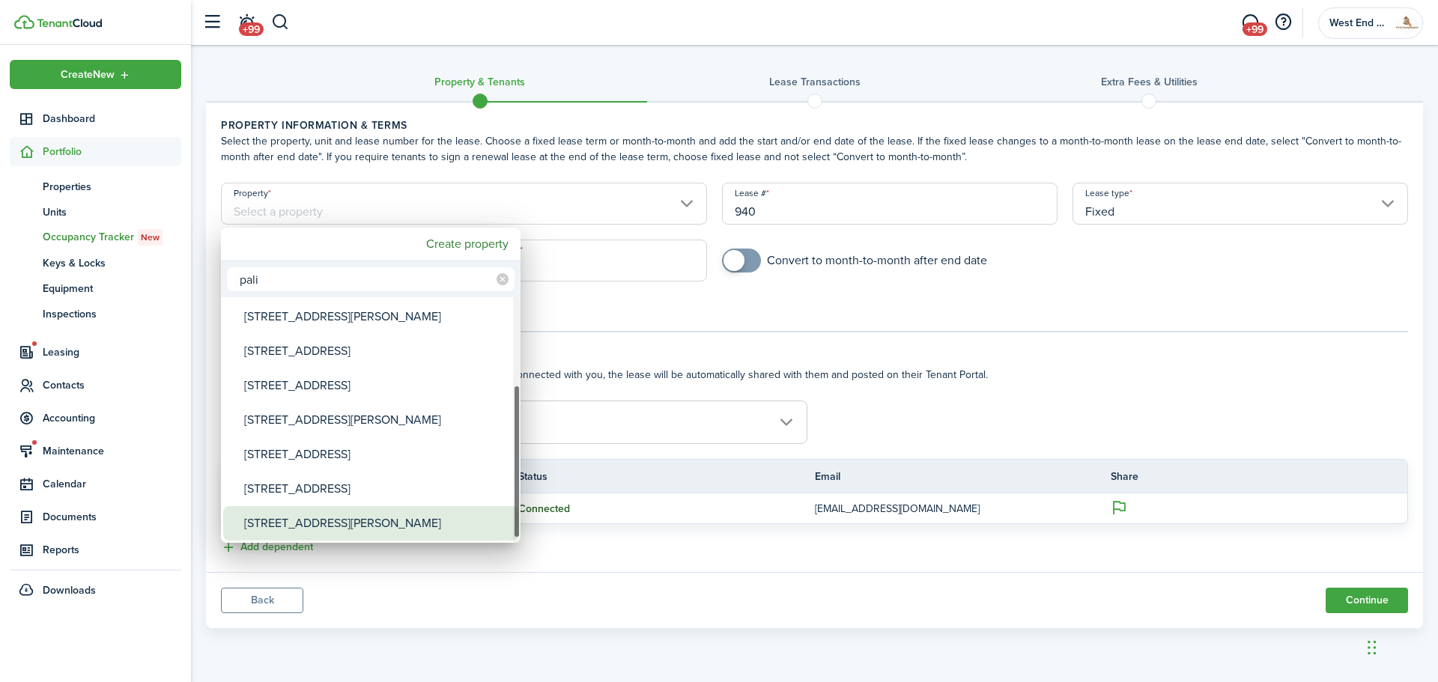
type input "pali"
click at [318, 529] on div "[STREET_ADDRESS][PERSON_NAME]" at bounding box center [376, 523] width 265 height 34
type input "[STREET_ADDRESS][PERSON_NAME]"
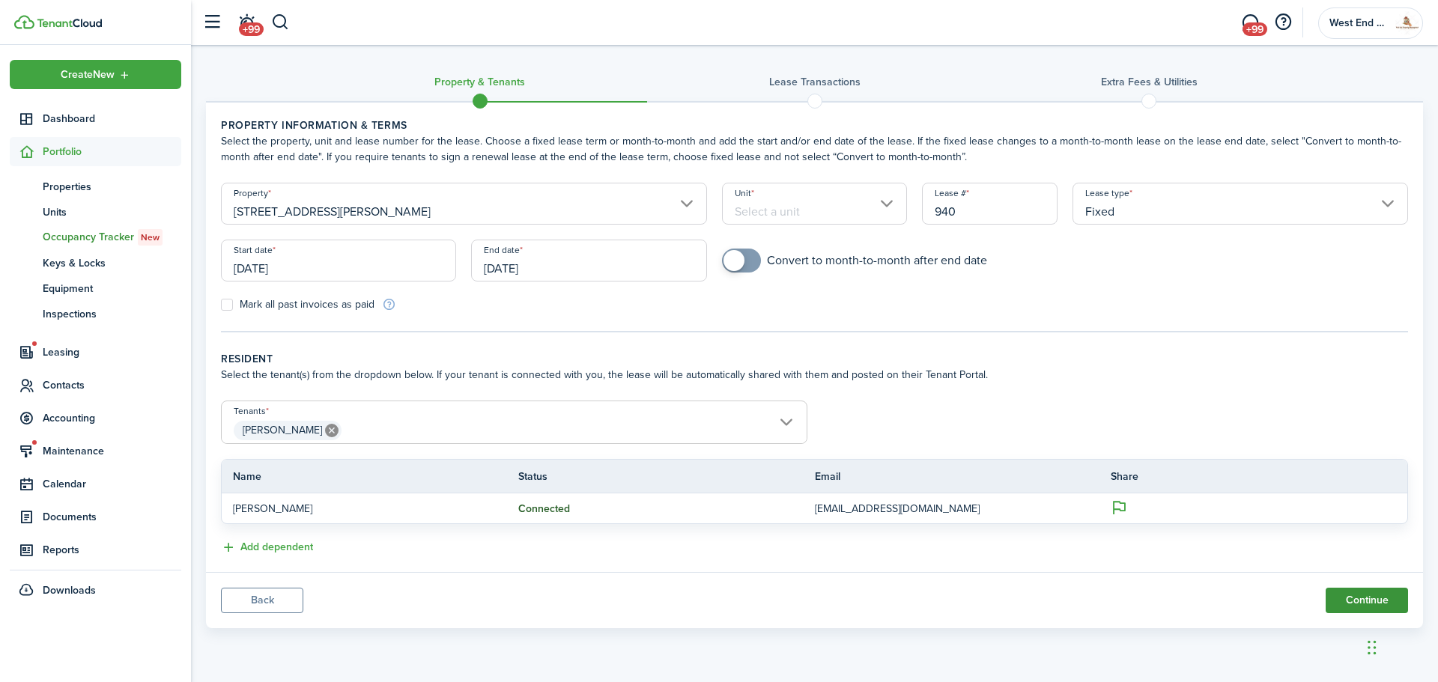
click at [1355, 595] on button "Continue" at bounding box center [1366, 600] width 82 height 25
click at [797, 193] on input "Unit" at bounding box center [815, 204] width 186 height 42
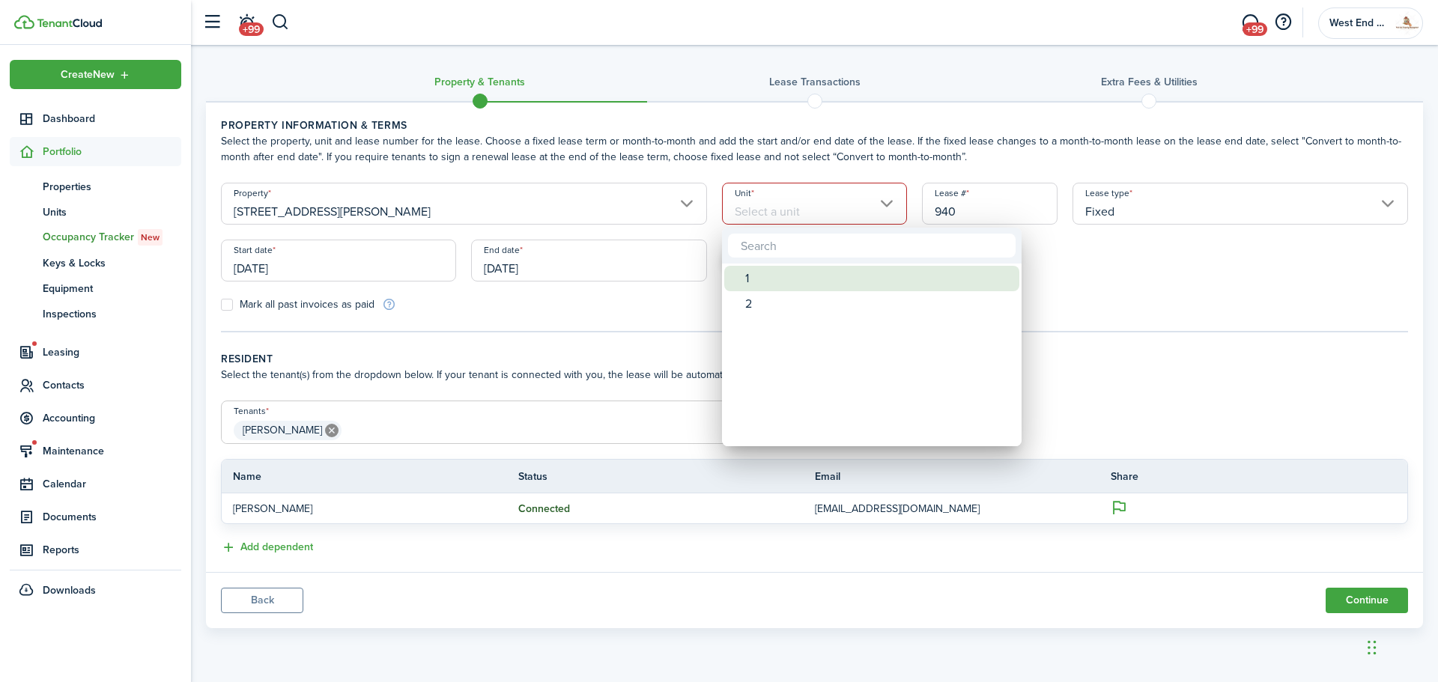
click at [805, 271] on div "1" at bounding box center [877, 278] width 265 height 25
type input "1"
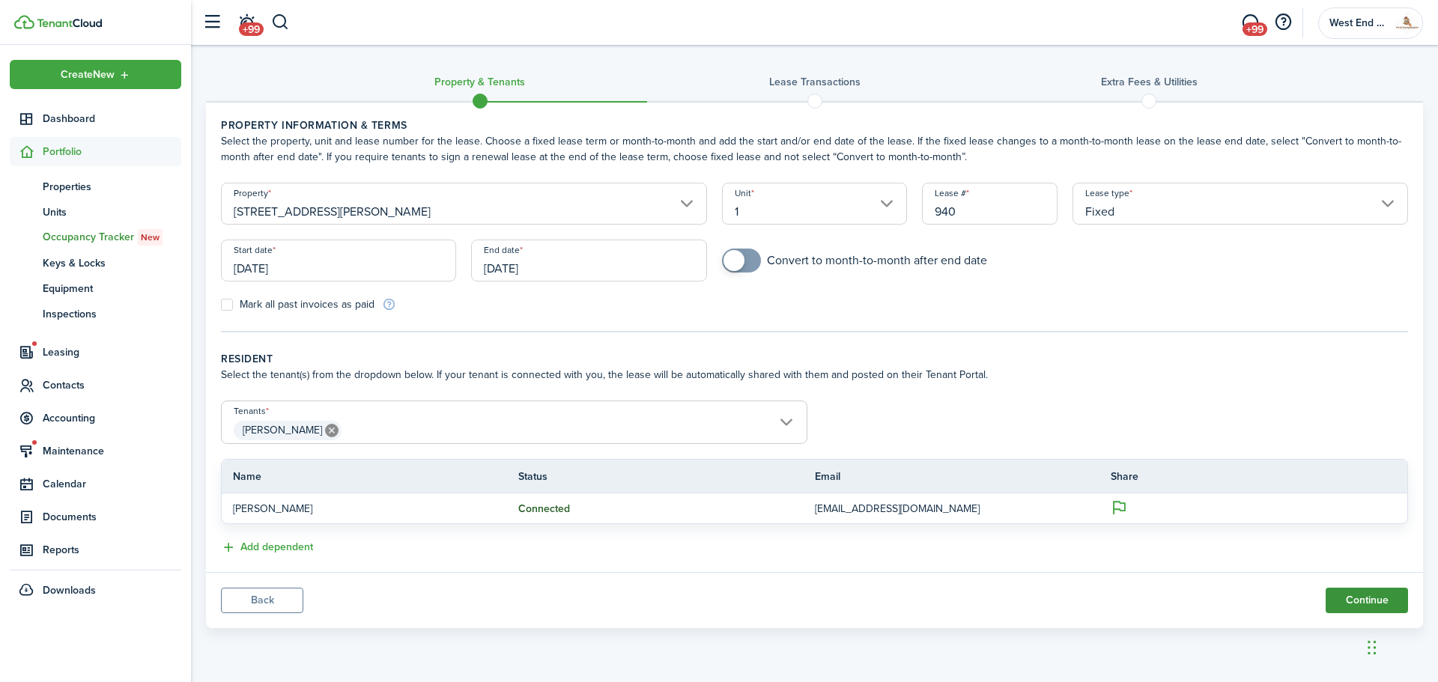
click at [1368, 601] on button "Continue" at bounding box center [1366, 600] width 82 height 25
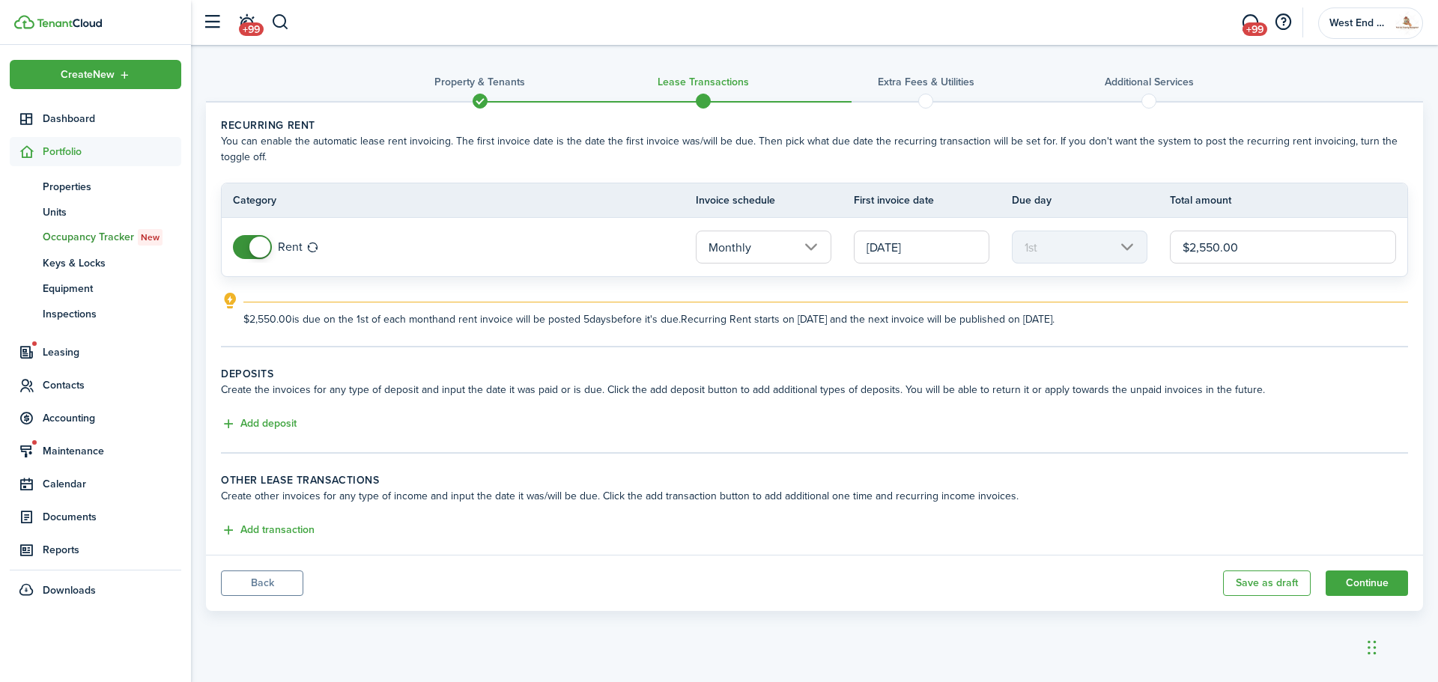
drag, startPoint x: 1314, startPoint y: 248, endPoint x: 1021, endPoint y: 243, distance: 293.6
click at [1021, 243] on tr "Rent Monthly [DATE] 1st $2,550.00" at bounding box center [814, 247] width 1185 height 58
type input "$"
click at [926, 244] on input "[DATE]" at bounding box center [922, 247] width 136 height 33
type input "$4,800.00"
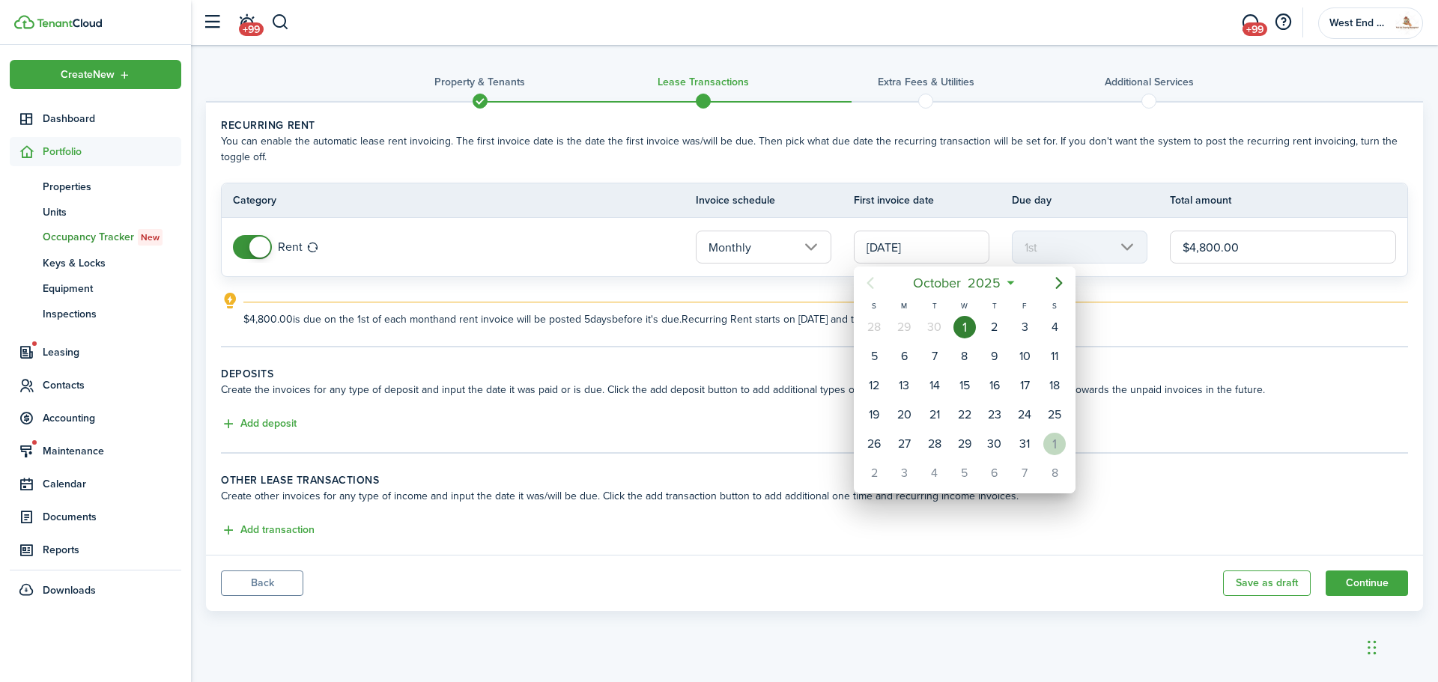
click at [1056, 454] on div "1" at bounding box center [1054, 444] width 22 height 22
type input "[DATE]"
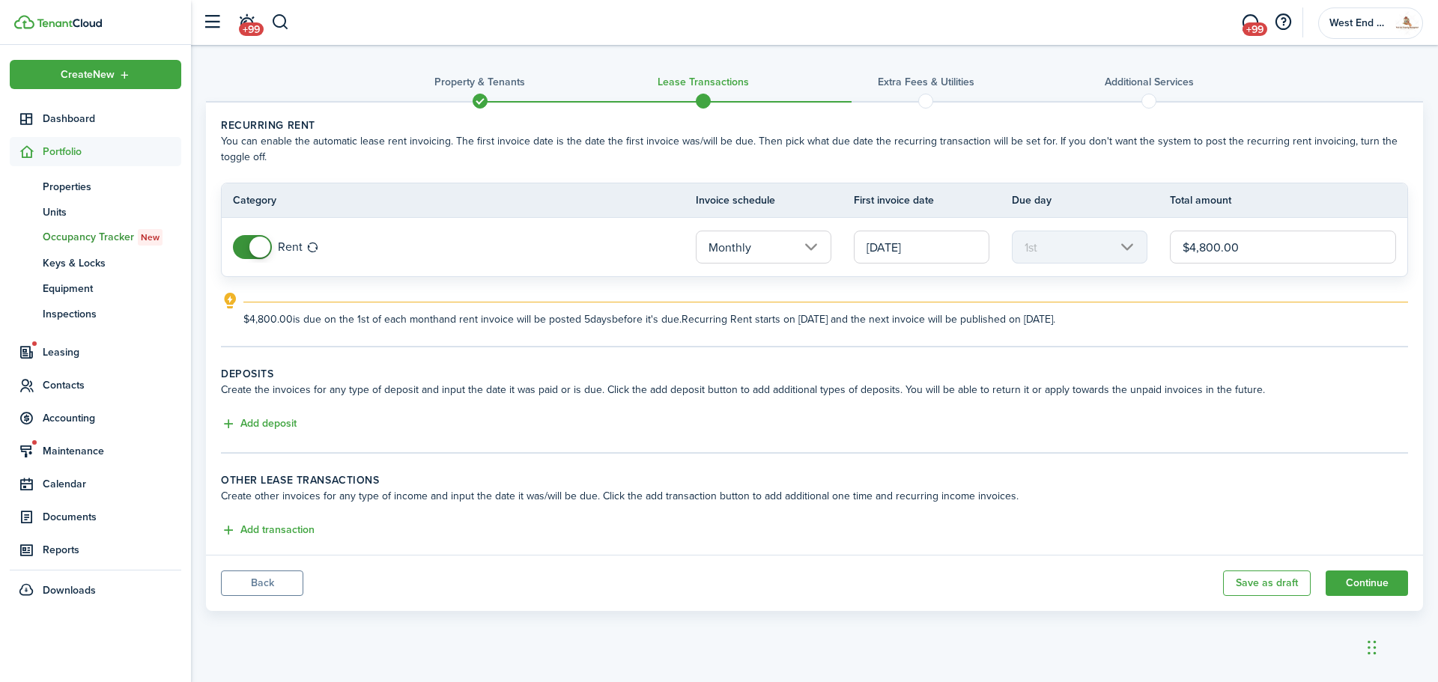
drag, startPoint x: 1280, startPoint y: 246, endPoint x: 1038, endPoint y: 263, distance: 242.4
click at [1038, 263] on tr "Rent Monthly [DATE] 1st $4,800.00" at bounding box center [814, 247] width 1185 height 58
type input "$2,400.00"
drag, startPoint x: 1027, startPoint y: 432, endPoint x: 860, endPoint y: 429, distance: 167.0
click at [1027, 432] on div "Add deposit" at bounding box center [814, 425] width 1187 height 18
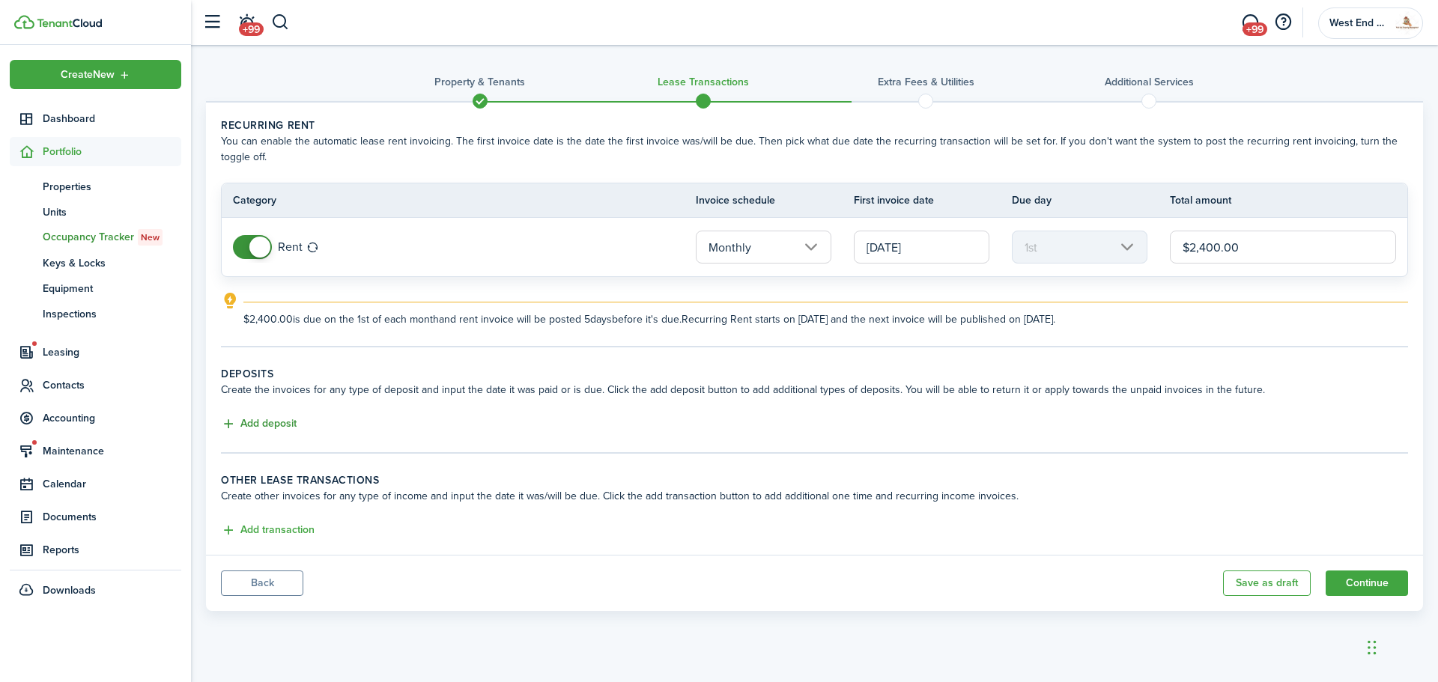
click at [276, 424] on button "Add deposit" at bounding box center [259, 424] width 76 height 17
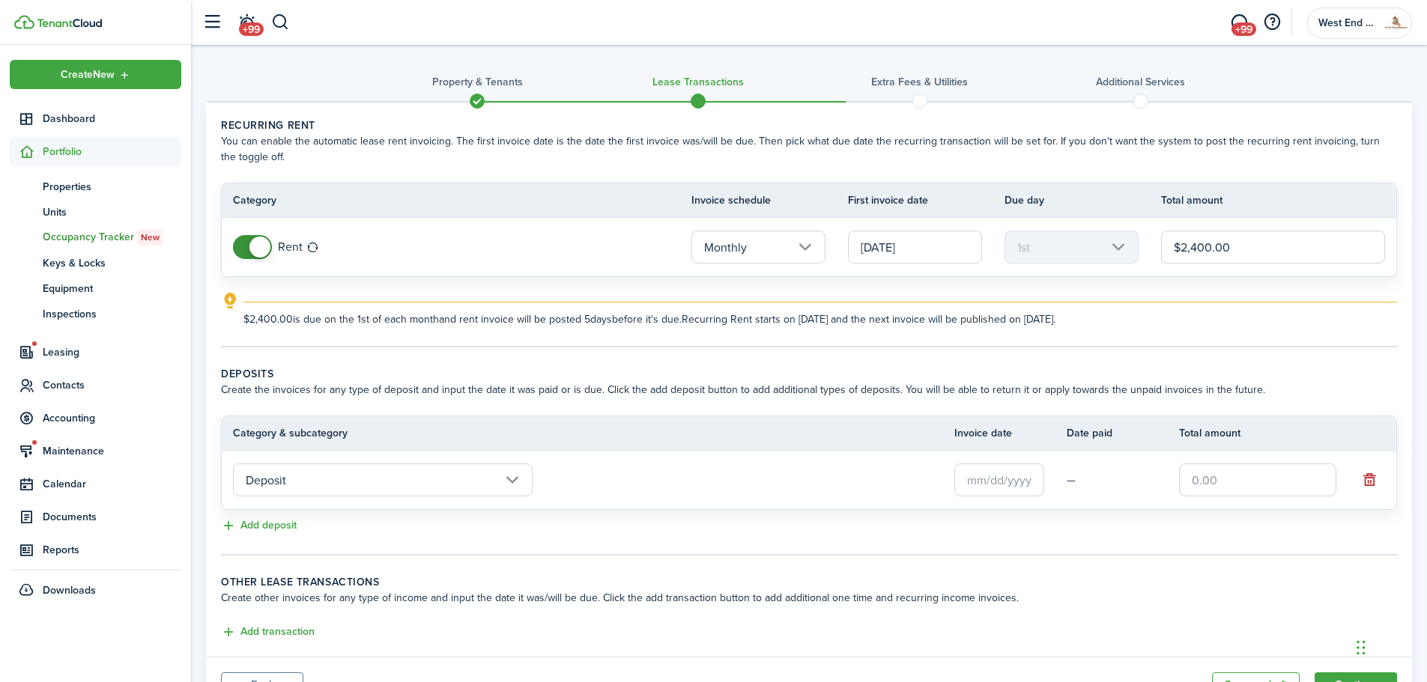
click at [996, 486] on input "text" at bounding box center [999, 480] width 90 height 33
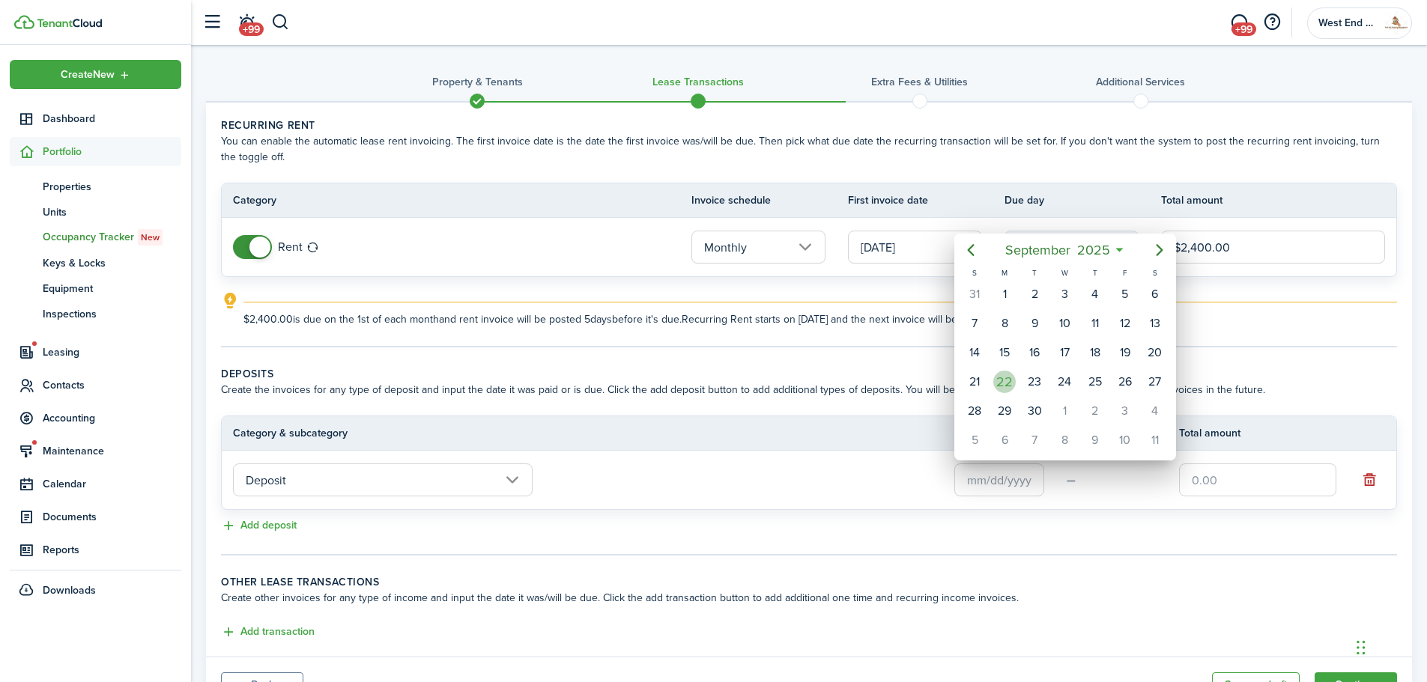
click at [1011, 383] on div "22" at bounding box center [1004, 382] width 22 height 22
type input "[DATE]"
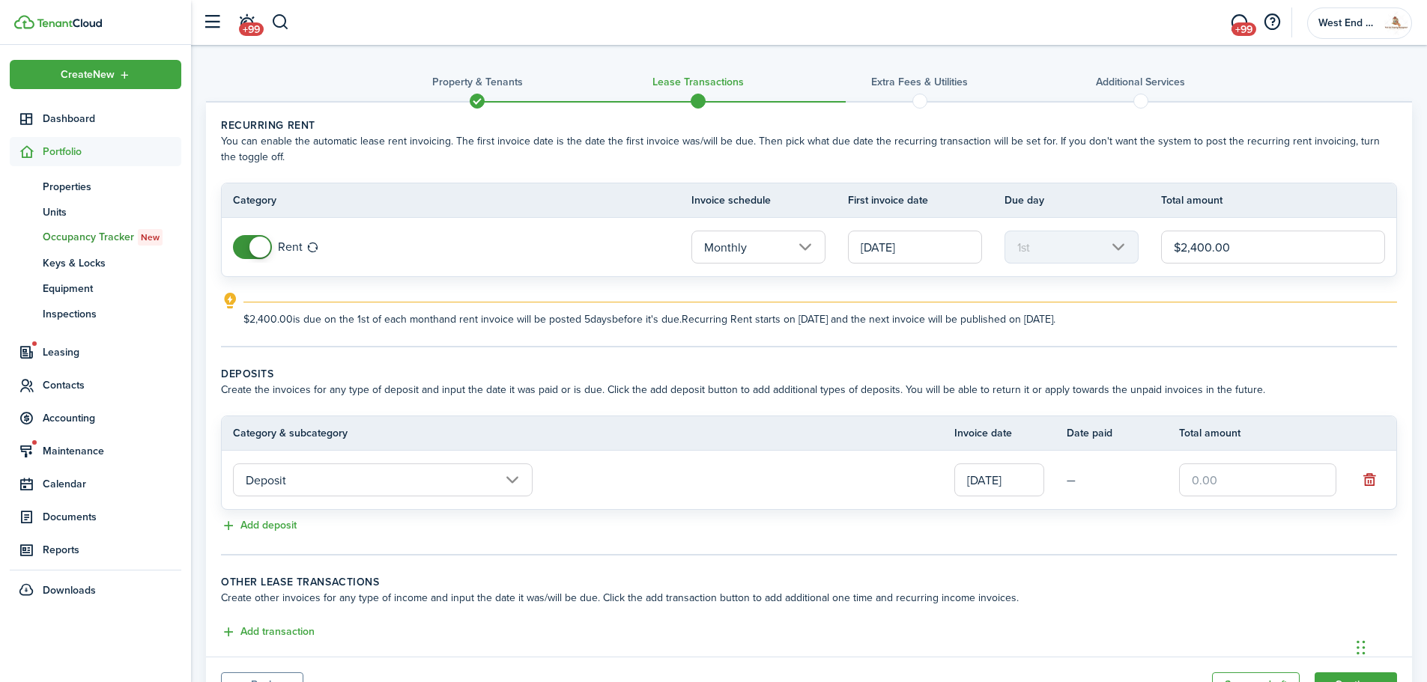
click at [1217, 484] on input "text" at bounding box center [1257, 480] width 157 height 33
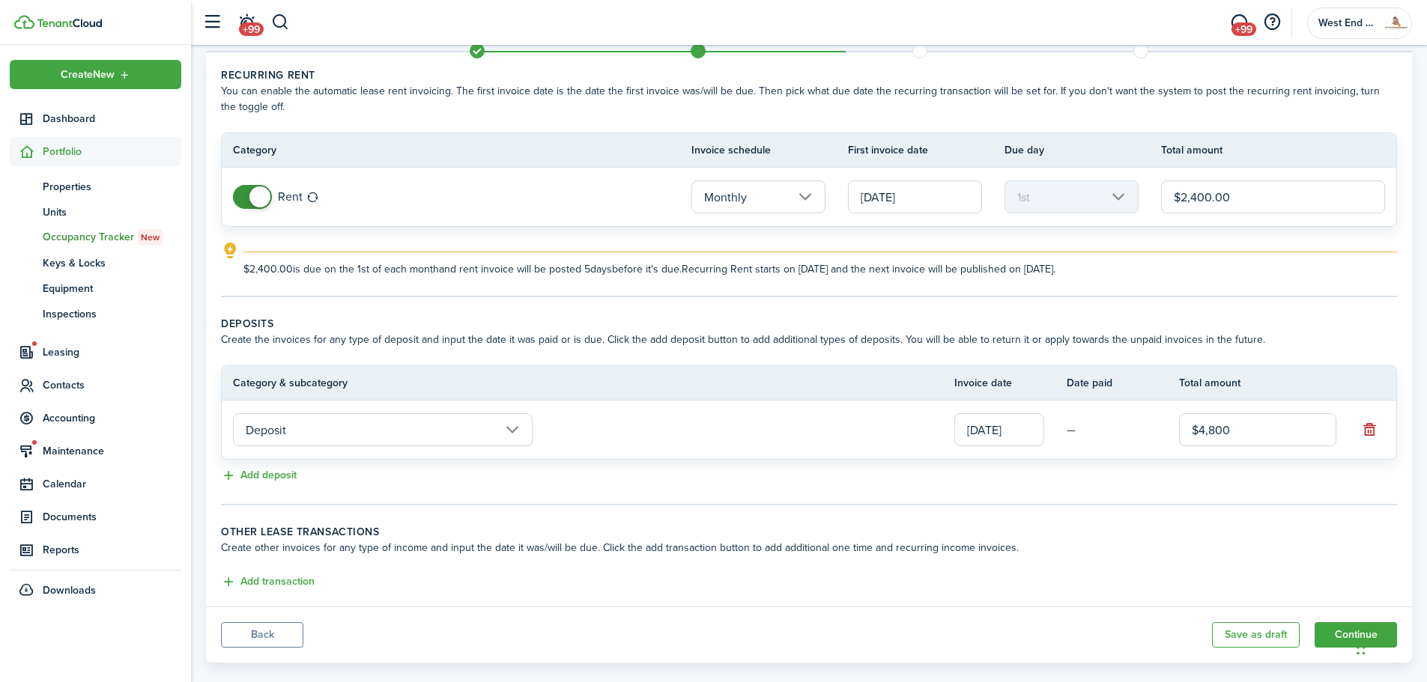
scroll to position [72, 0]
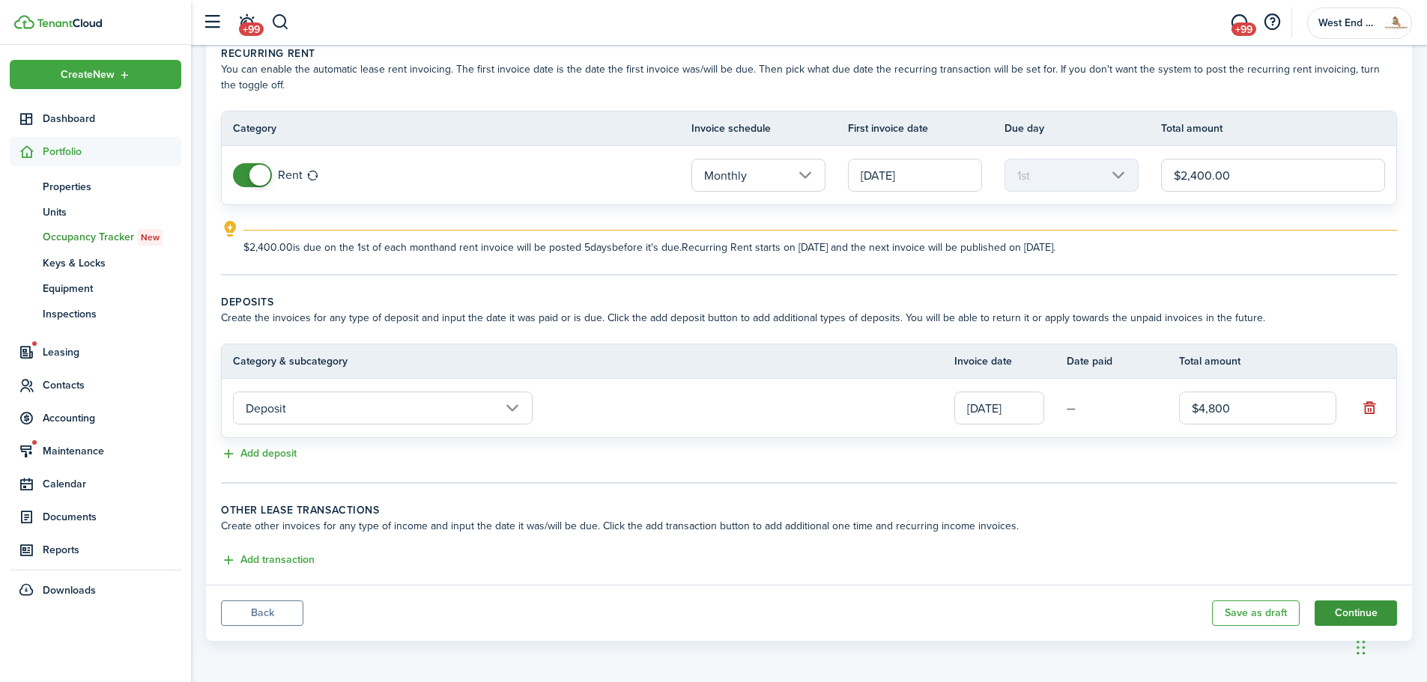
type input "$4,800.00"
click at [1350, 607] on button "Continue" at bounding box center [1355, 613] width 82 height 25
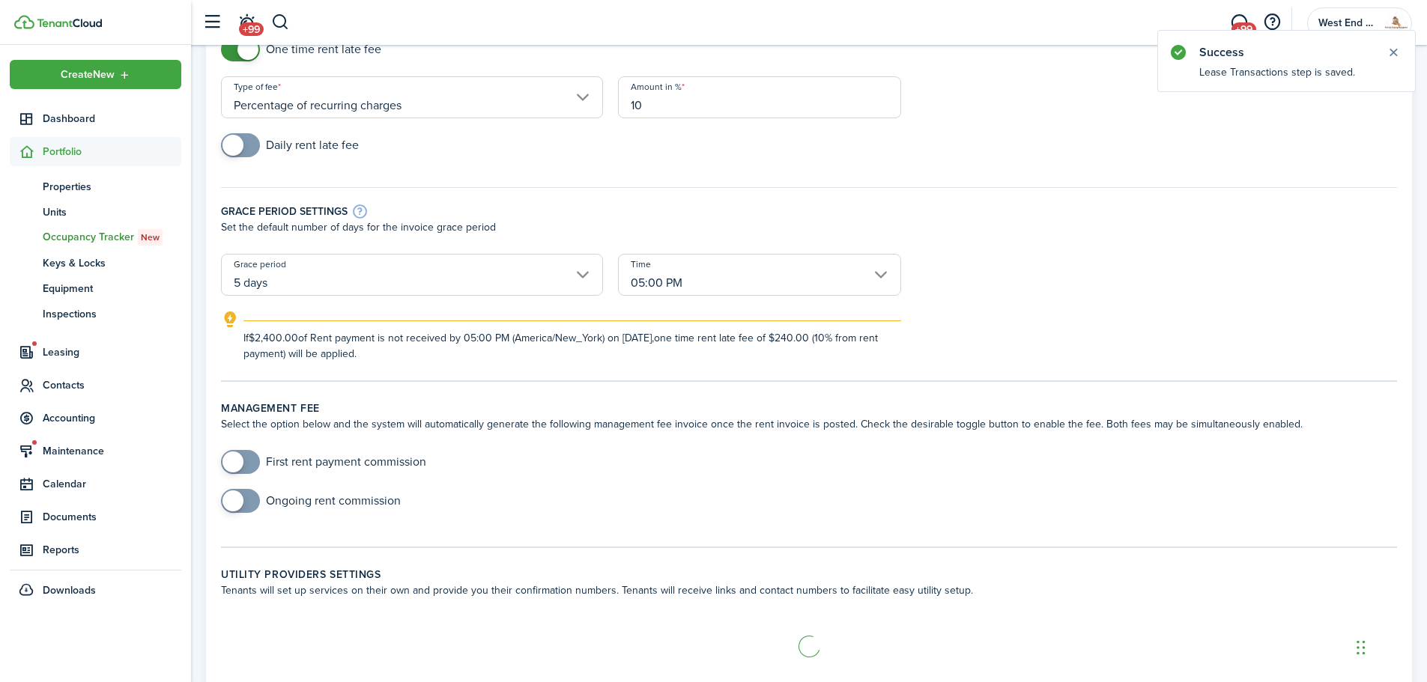
scroll to position [150, 0]
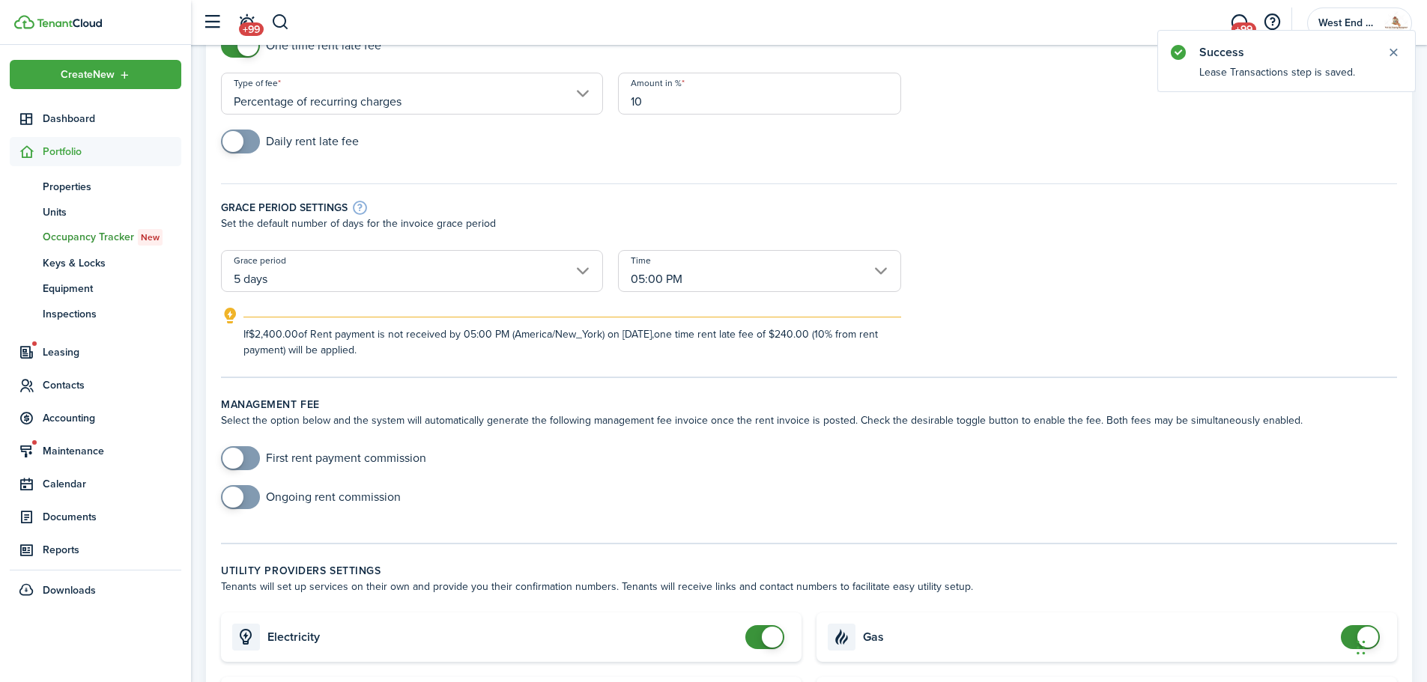
checkbox input "true"
click at [248, 453] on span at bounding box center [240, 458] width 15 height 24
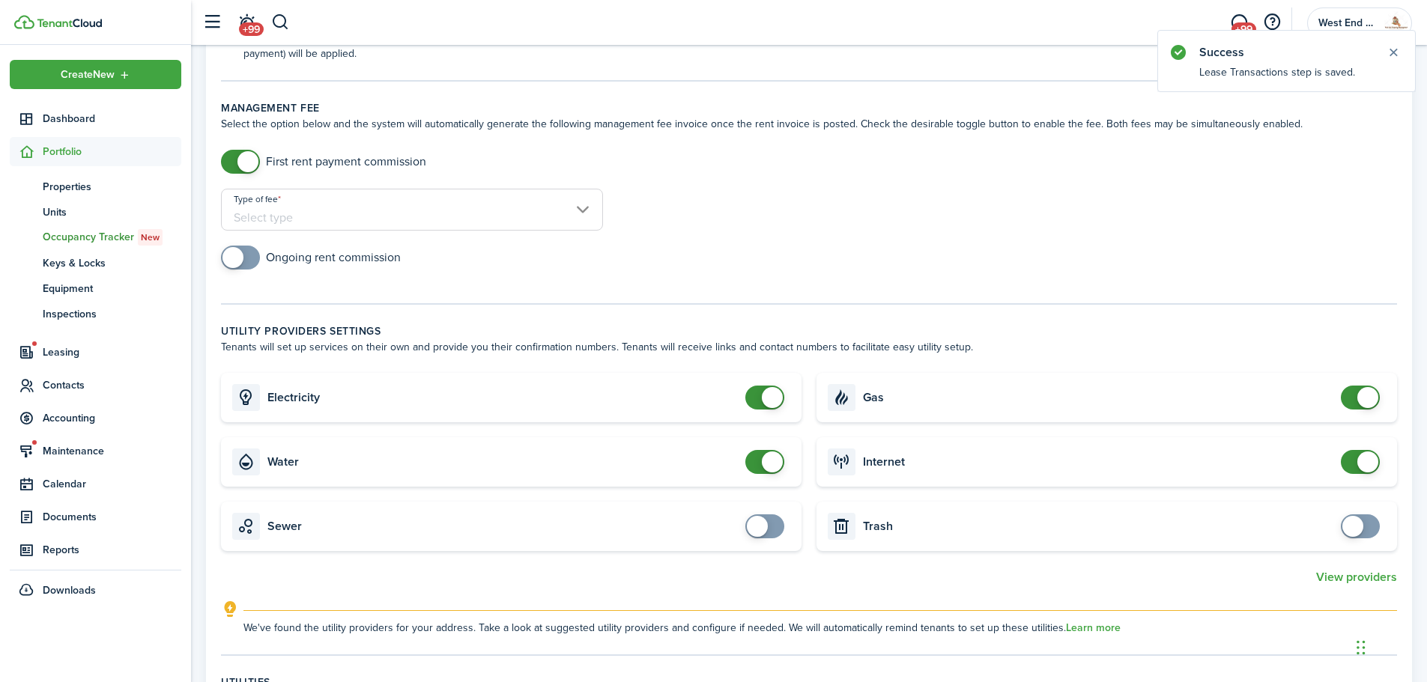
scroll to position [449, 0]
click at [437, 207] on input "Type of fee" at bounding box center [412, 207] width 382 height 42
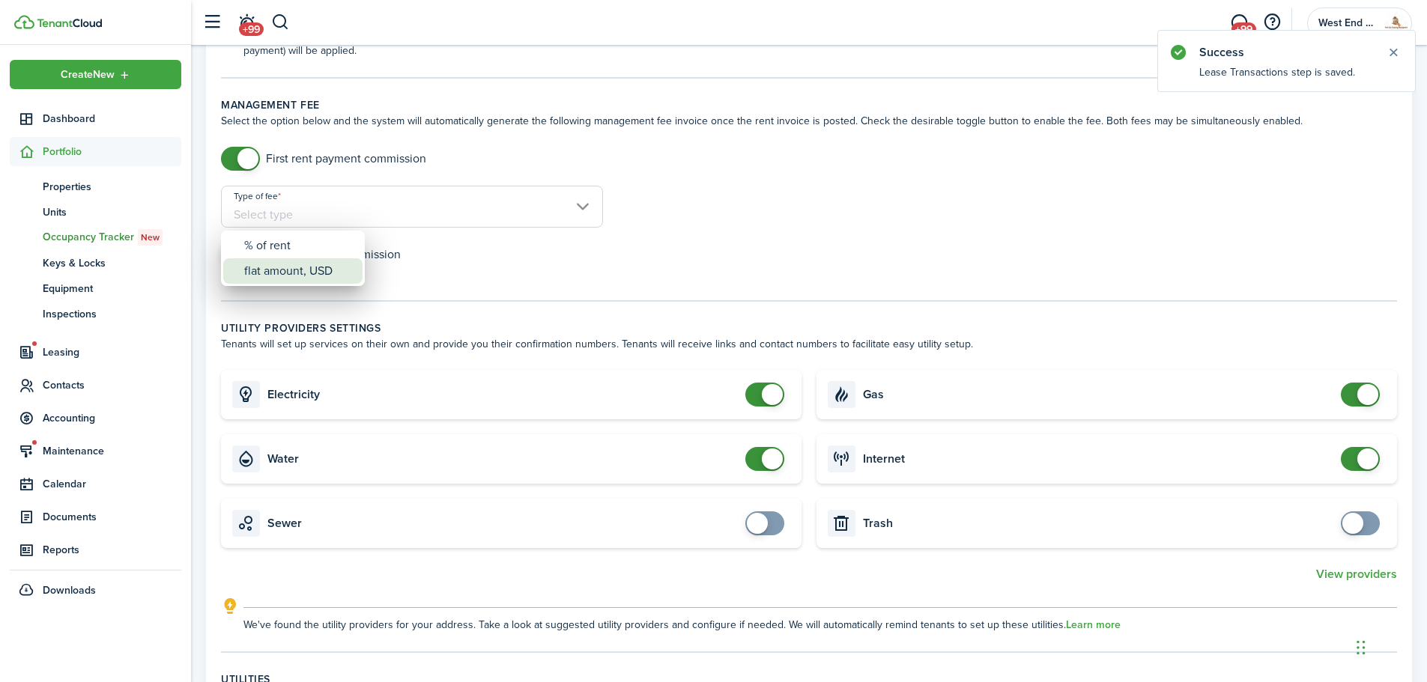
click at [323, 267] on div "flat amount, USD" at bounding box center [298, 270] width 109 height 25
type input "flat amount, USD"
click at [783, 212] on input "Amount" at bounding box center [759, 207] width 283 height 42
type input "$1,250.00"
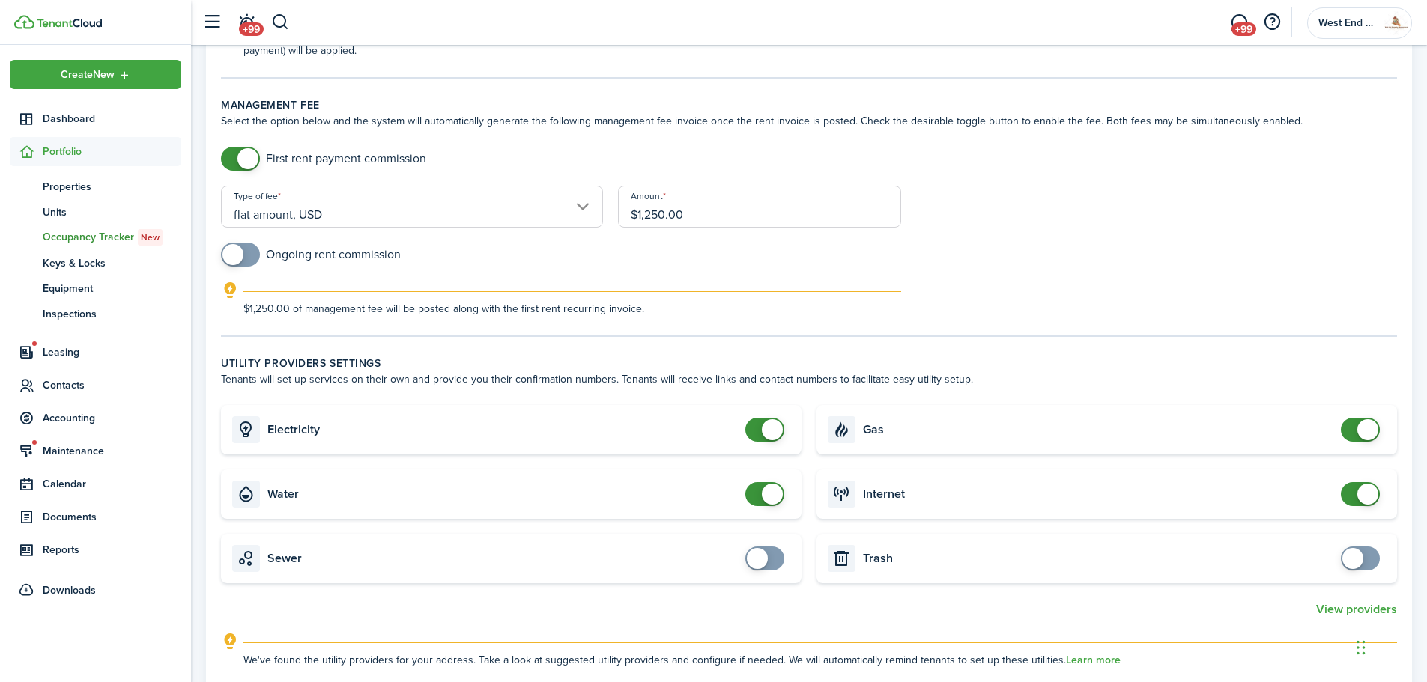
click at [260, 258] on input "checkbox" at bounding box center [311, 255] width 180 height 24
checkbox input "true"
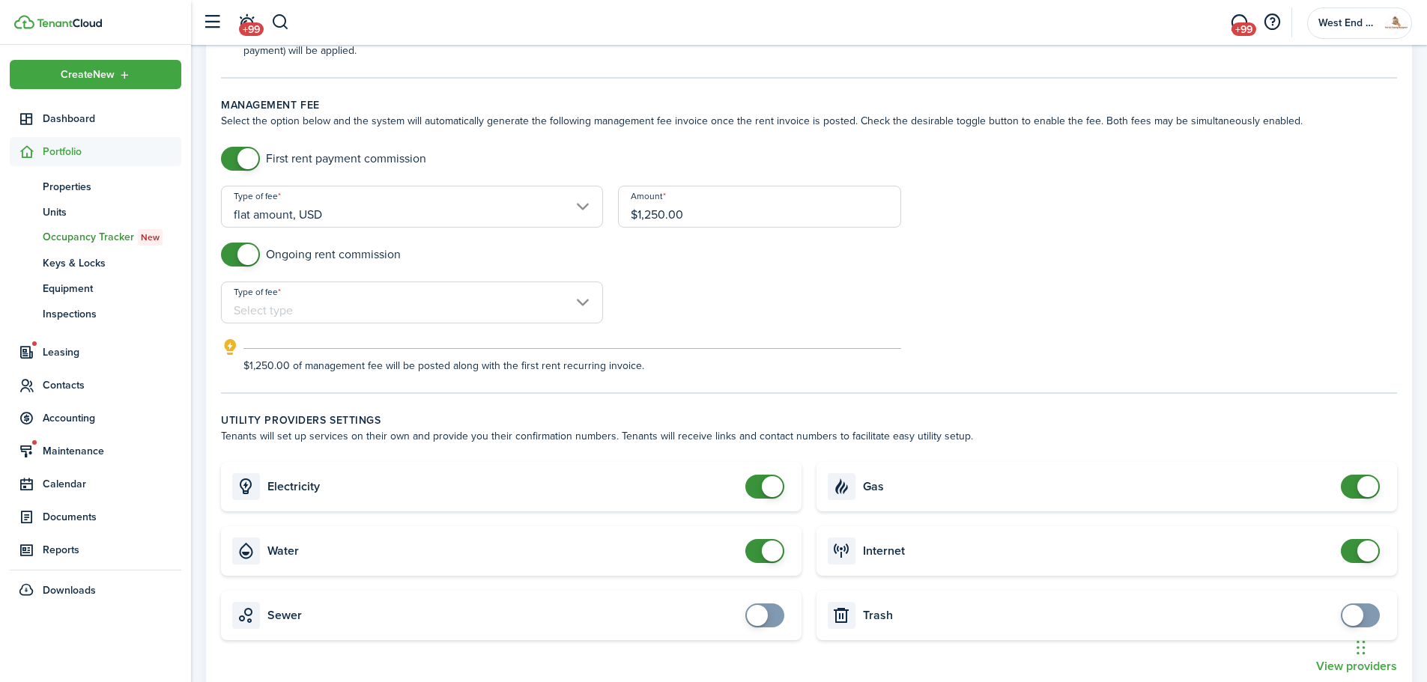
click at [309, 306] on input "Type of fee" at bounding box center [412, 303] width 382 height 42
click at [307, 363] on div "flat amount, USD" at bounding box center [298, 366] width 109 height 25
type input "flat amount, USD"
click at [696, 321] on input "Amount" at bounding box center [759, 303] width 283 height 42
type input "$100.00"
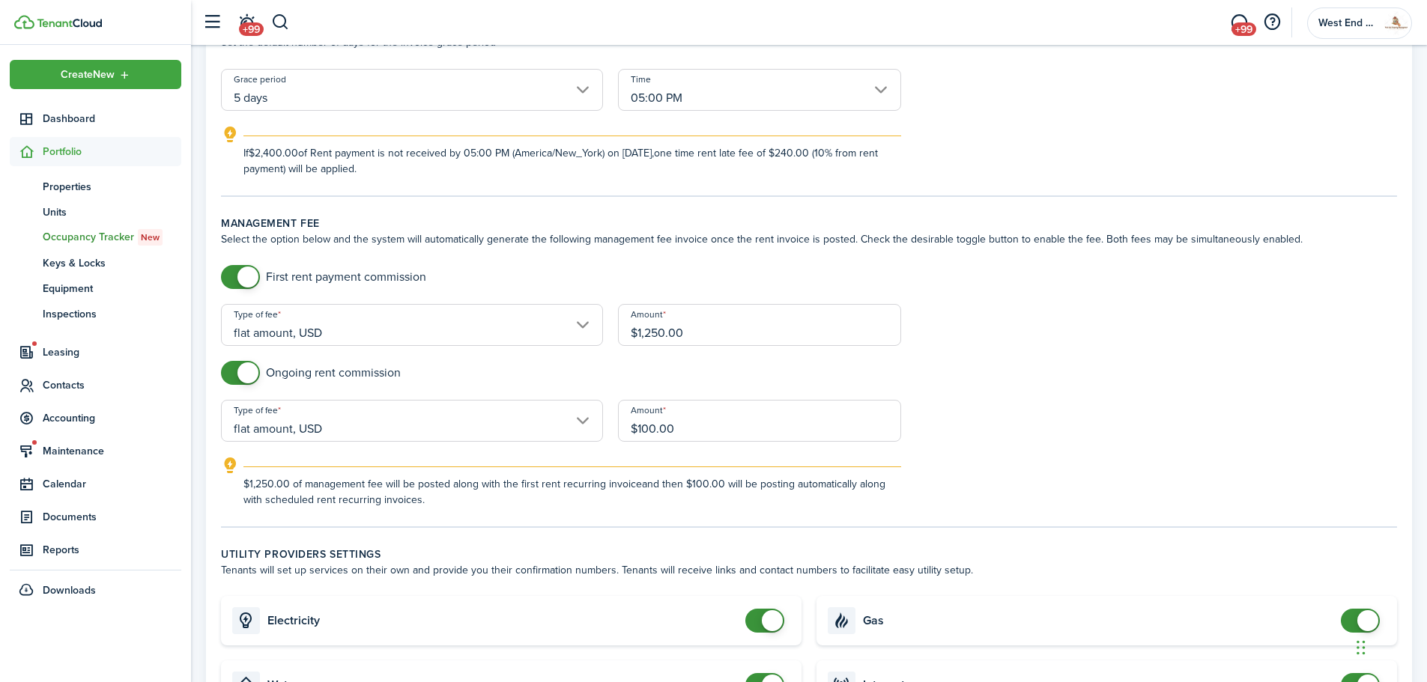
scroll to position [150, 0]
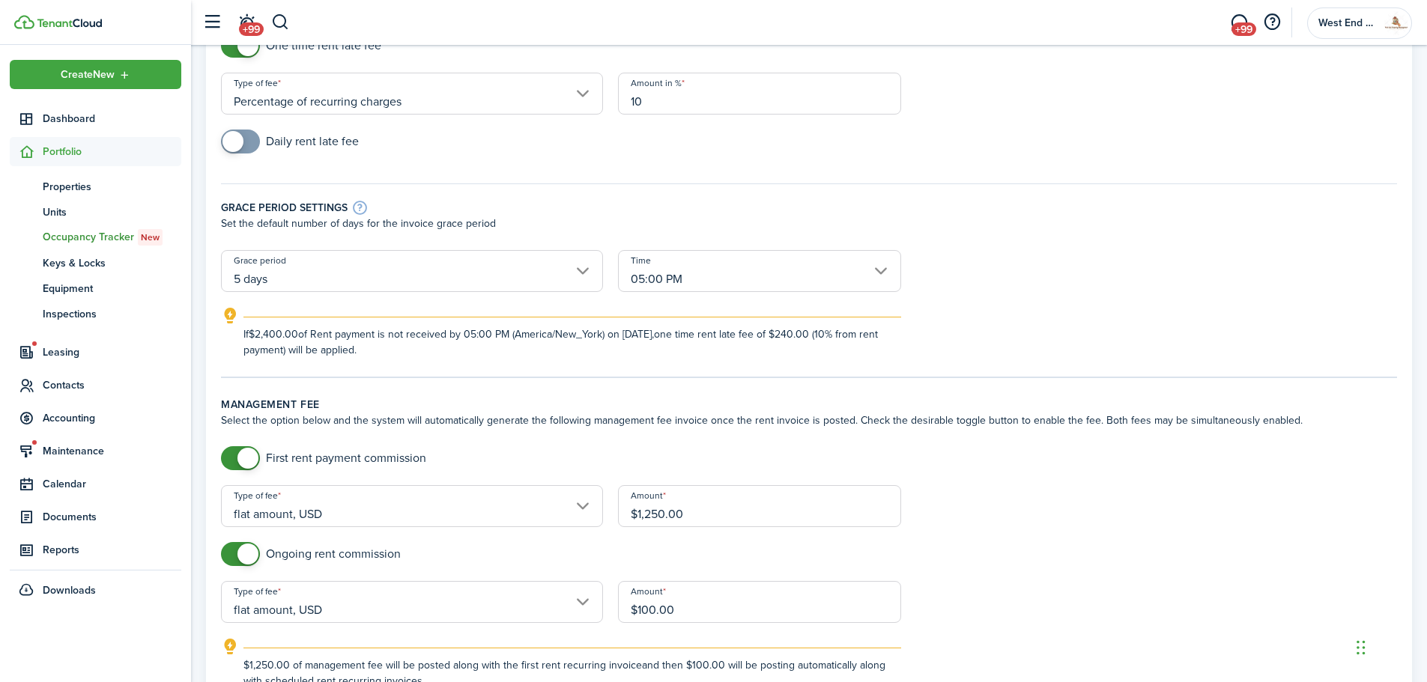
click at [543, 105] on input "Percentage of recurring charges" at bounding box center [412, 94] width 382 height 42
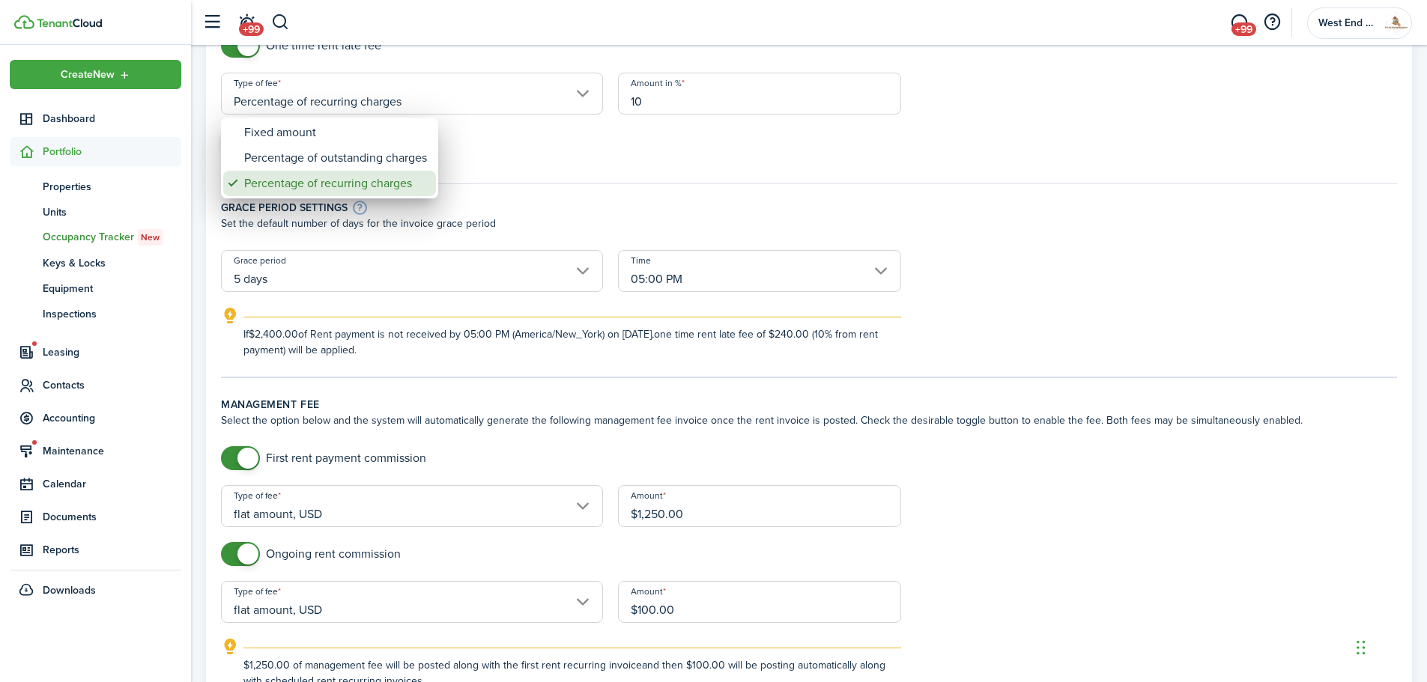
drag, startPoint x: 392, startPoint y: 177, endPoint x: 395, endPoint y: 160, distance: 17.4
click at [395, 171] on div "Percentage of recurring charges" at bounding box center [335, 183] width 183 height 25
click at [396, 157] on div "Percentage of outstanding charges" at bounding box center [335, 157] width 183 height 25
click at [423, 152] on div "Percentage of outstanding charges" at bounding box center [335, 157] width 183 height 25
type input "Percentage of outstanding charges"
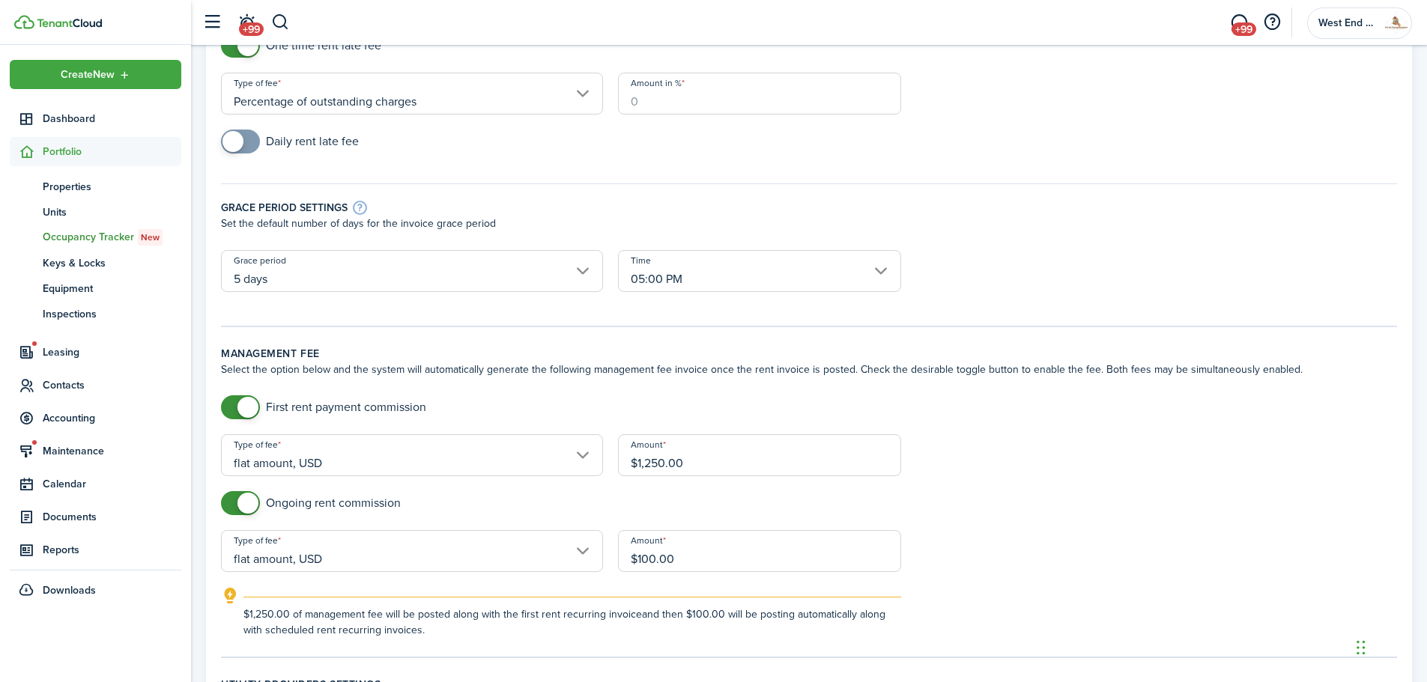
click at [722, 112] on input "Amount in %" at bounding box center [759, 94] width 283 height 42
type input "10"
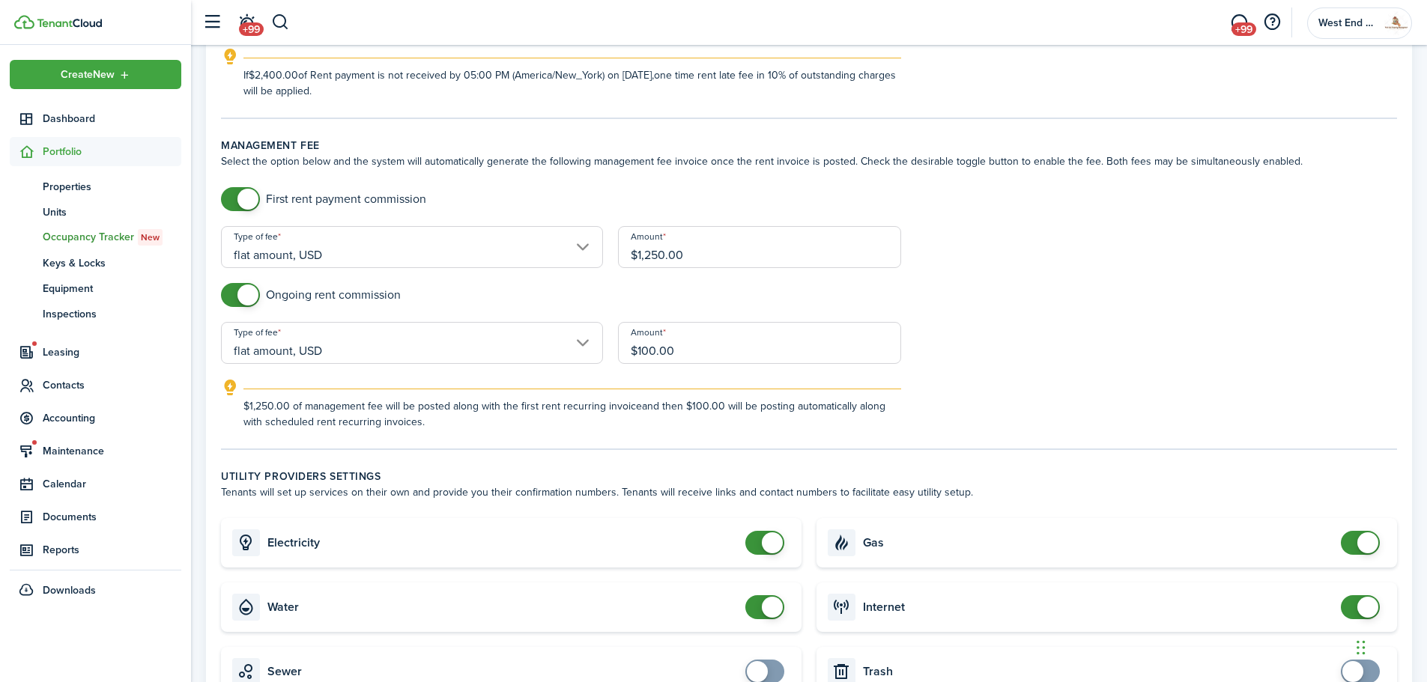
scroll to position [674, 0]
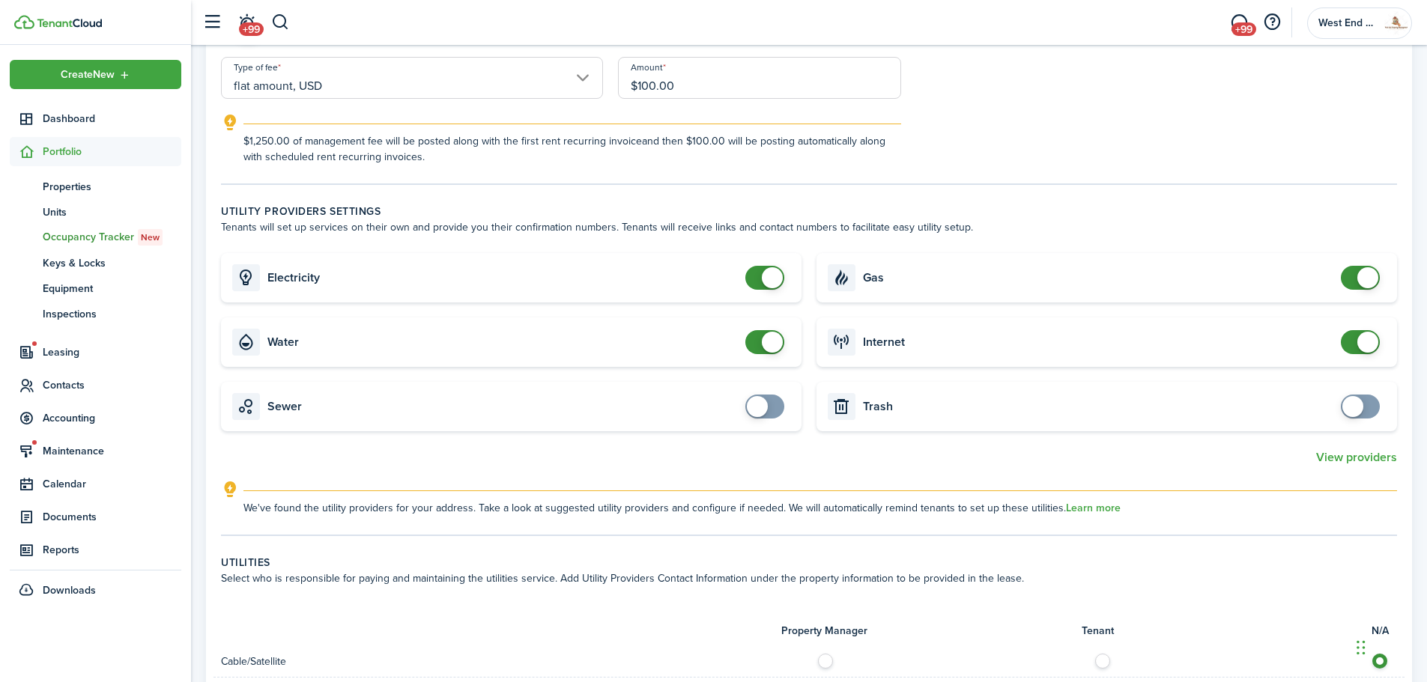
checkbox input "false"
click at [1361, 352] on span at bounding box center [1359, 342] width 15 height 24
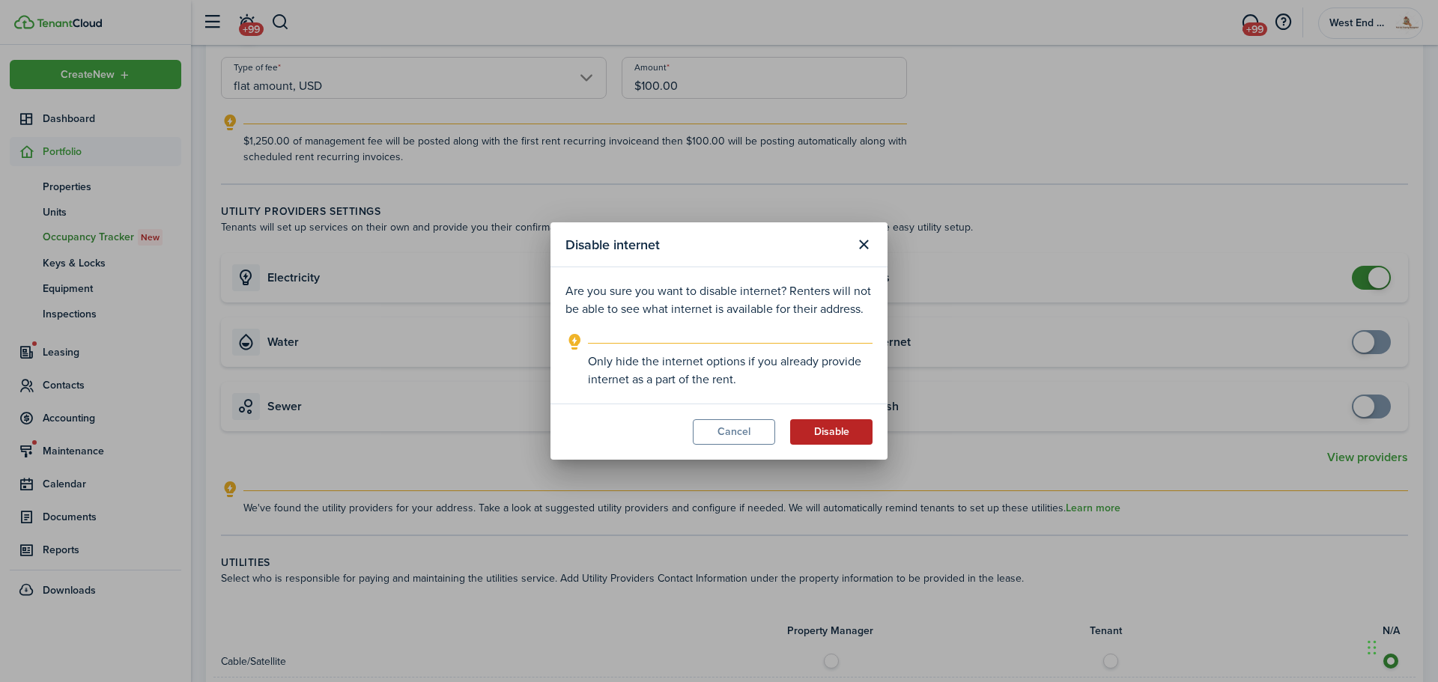
click at [819, 440] on button "Disable" at bounding box center [831, 431] width 82 height 25
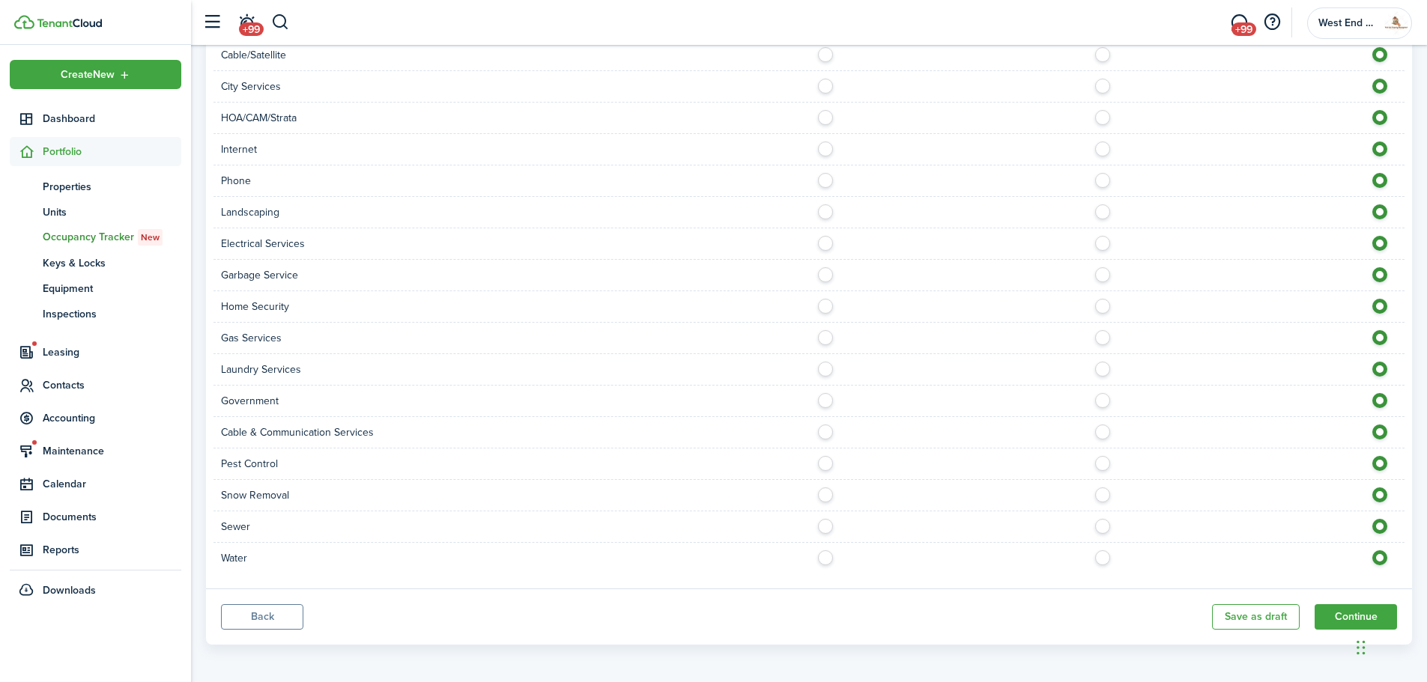
scroll to position [1284, 0]
click at [1339, 615] on button "Continue" at bounding box center [1355, 613] width 82 height 25
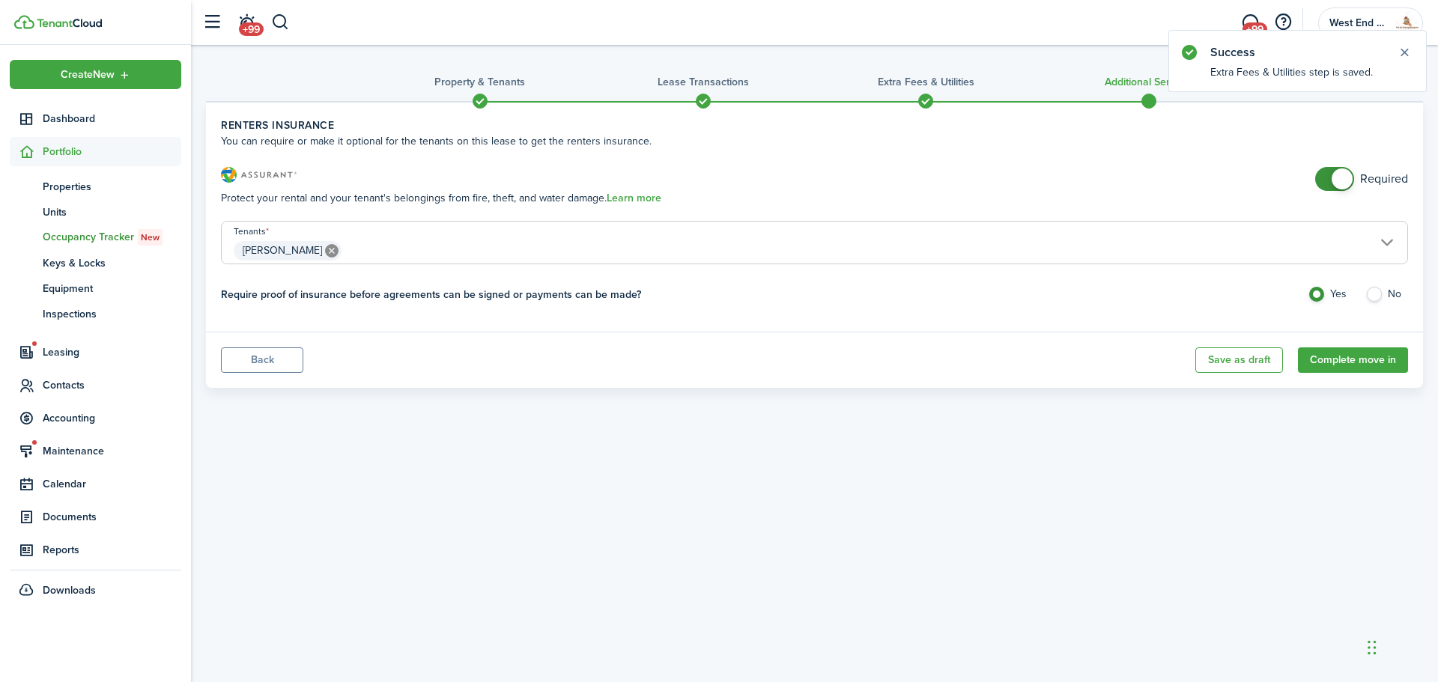
checkbox input "false"
click at [1327, 174] on span at bounding box center [1334, 179] width 15 height 24
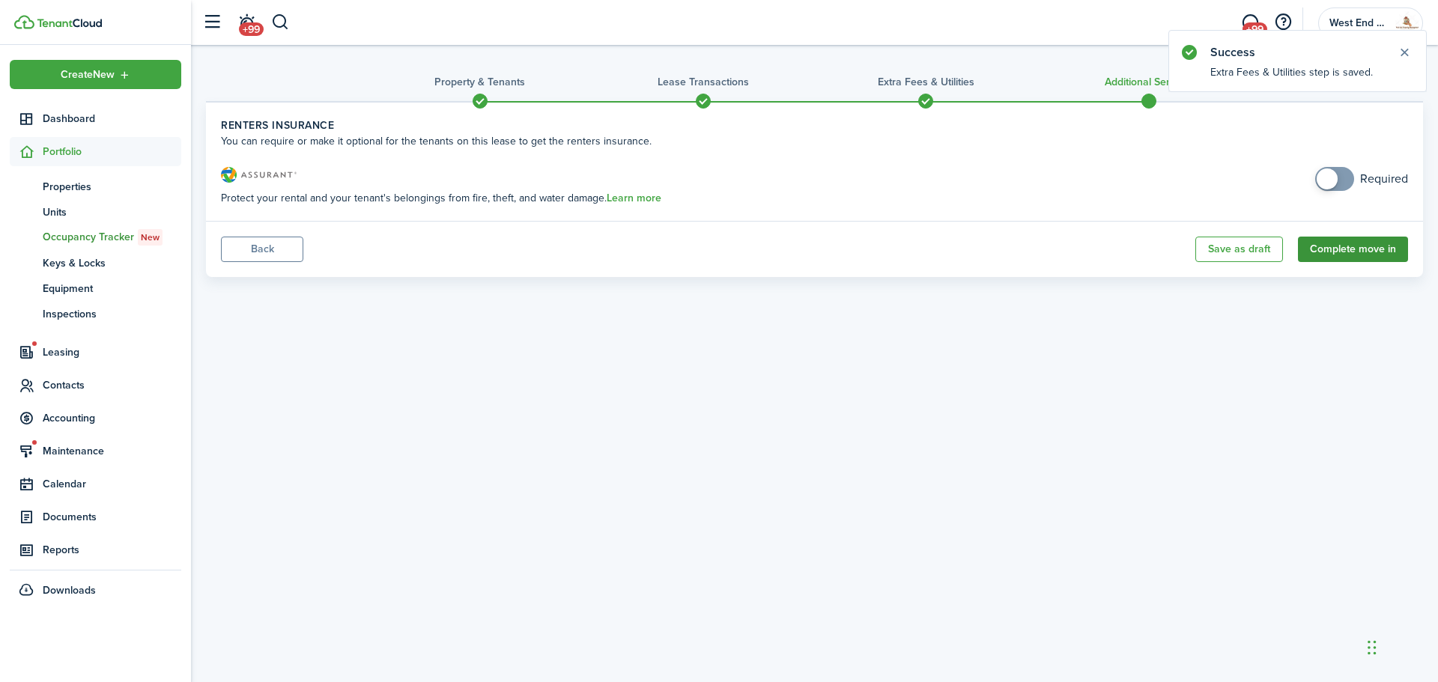
click at [1361, 244] on button "Complete move in" at bounding box center [1353, 249] width 110 height 25
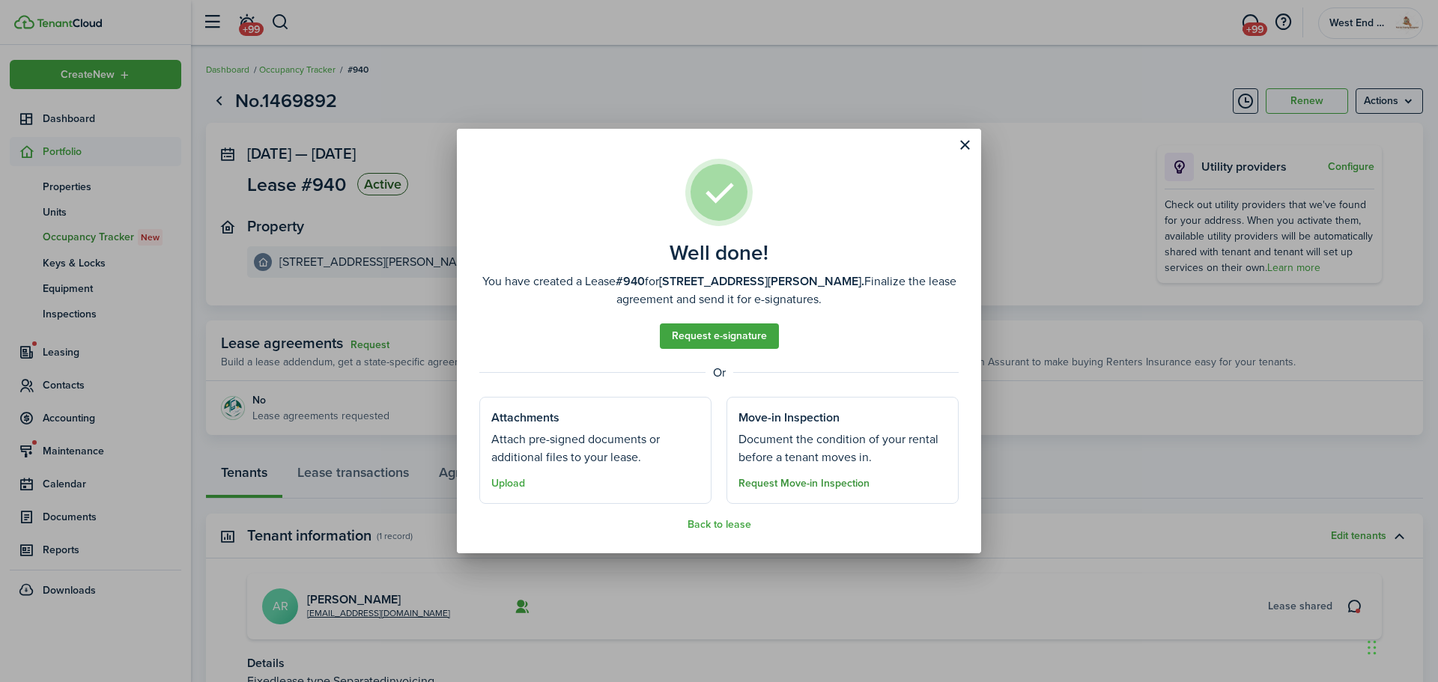
click at [798, 484] on button "Request Move-in Inspection" at bounding box center [803, 484] width 131 height 12
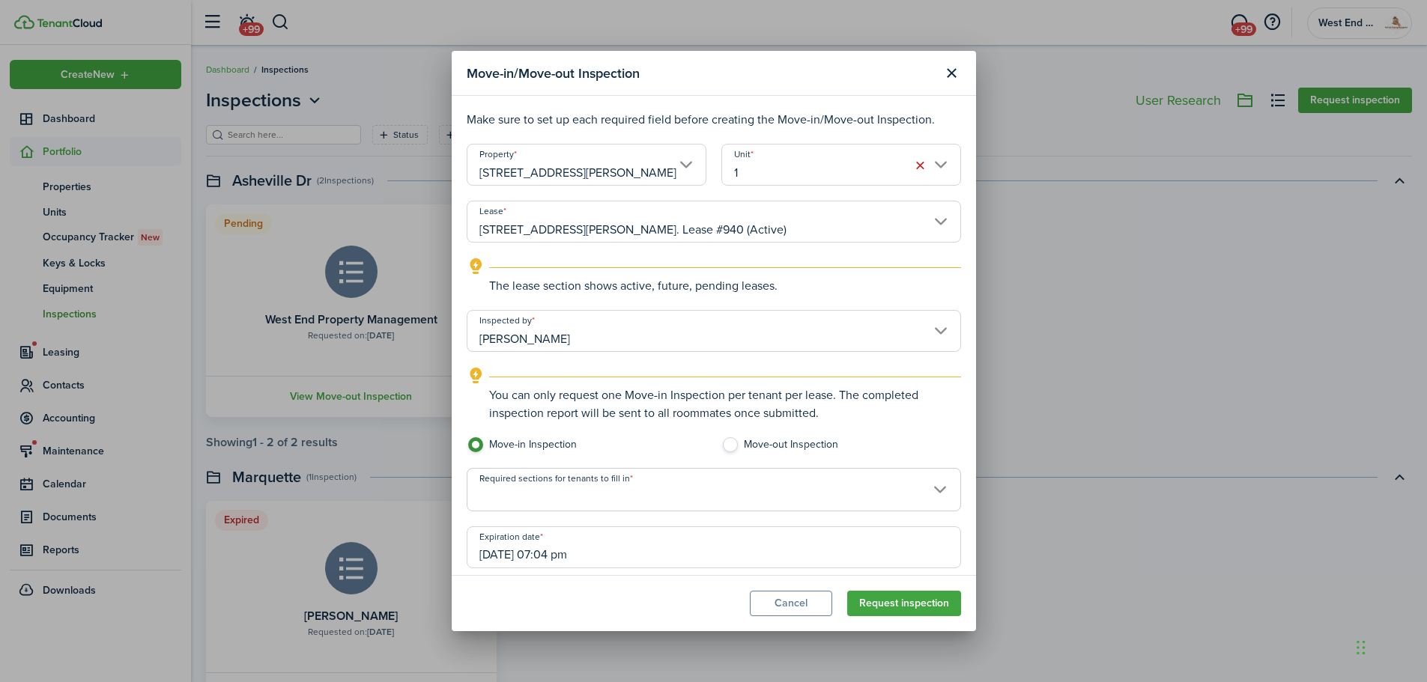
click at [614, 479] on input "Required sections for tenants to fill in" at bounding box center [713, 478] width 493 height 18
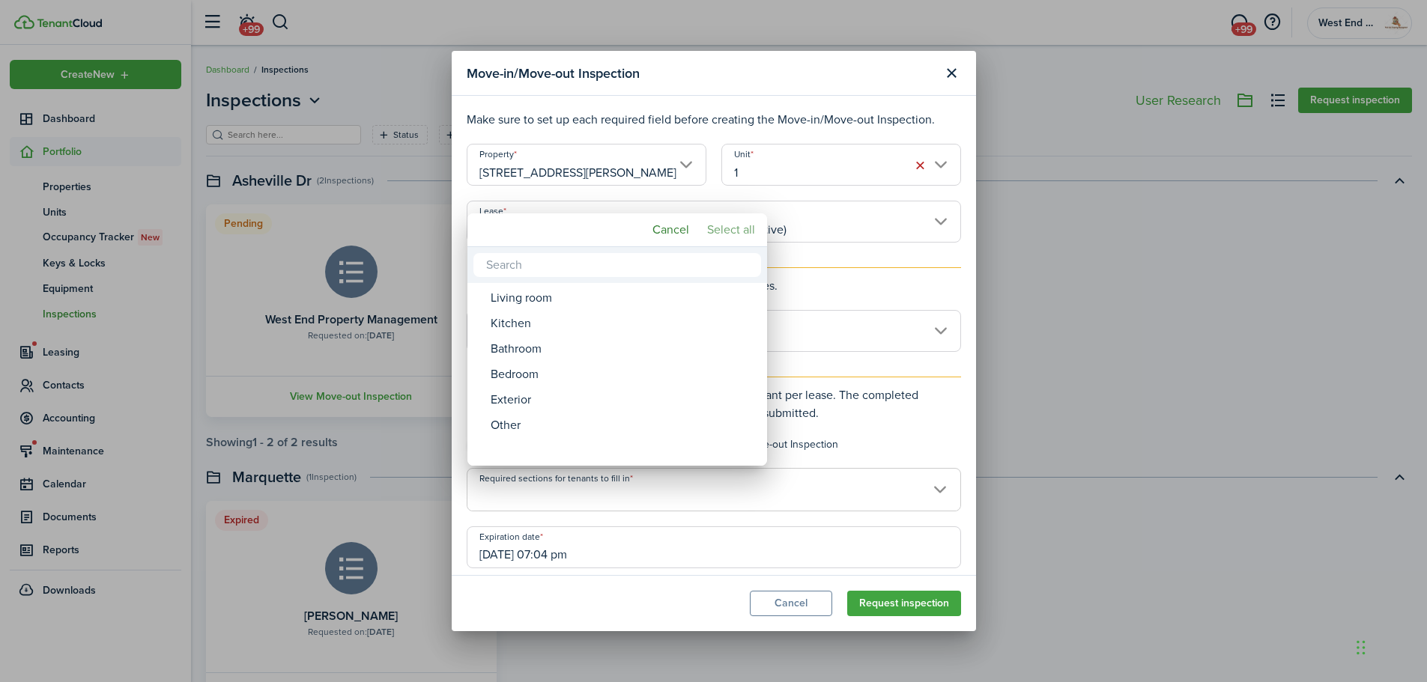
click at [734, 231] on mbsc-button "Select all" at bounding box center [731, 229] width 60 height 27
type input "Living room, Kitchen, Bathroom, Bedroom, Exterior, Other"
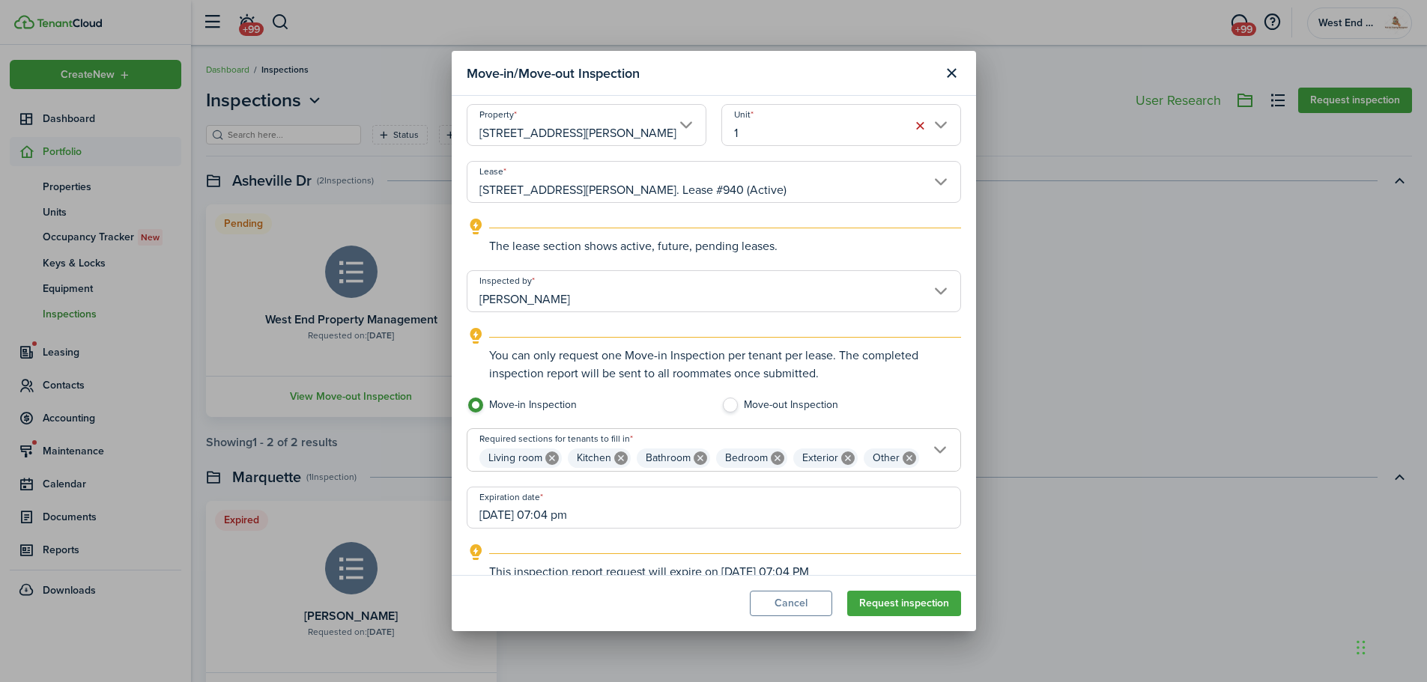
scroll to position [104, 0]
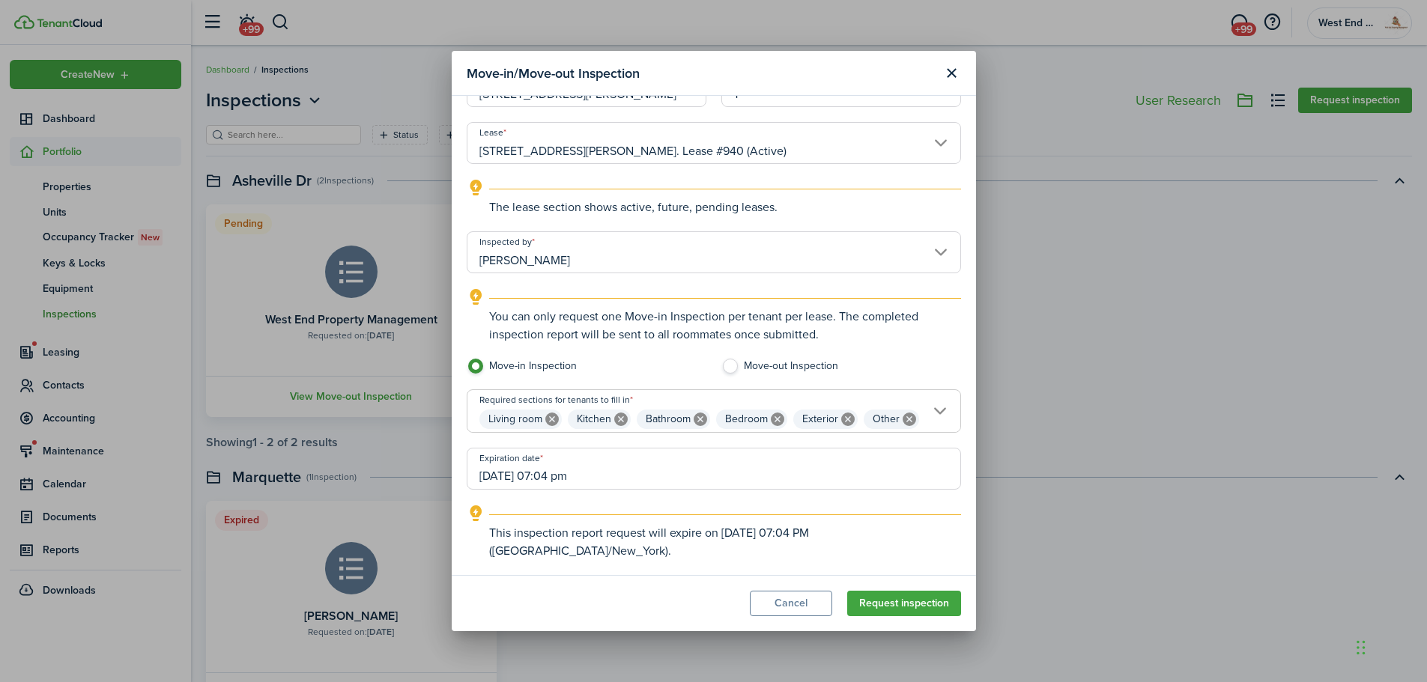
click at [613, 474] on input "[DATE] 07:04 pm" at bounding box center [714, 469] width 494 height 42
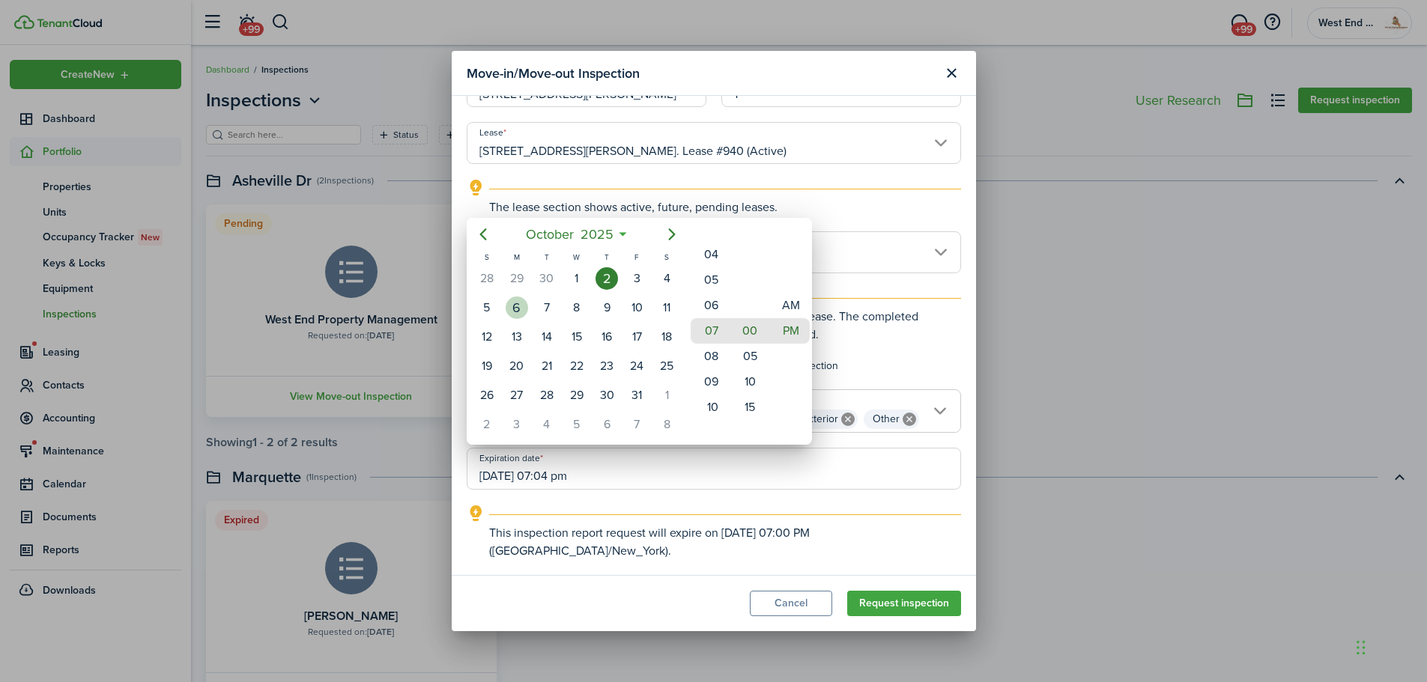
click at [503, 303] on div "6" at bounding box center [517, 308] width 30 height 28
type input "[DATE] 07:00 pm"
click at [900, 446] on div at bounding box center [713, 341] width 1666 height 922
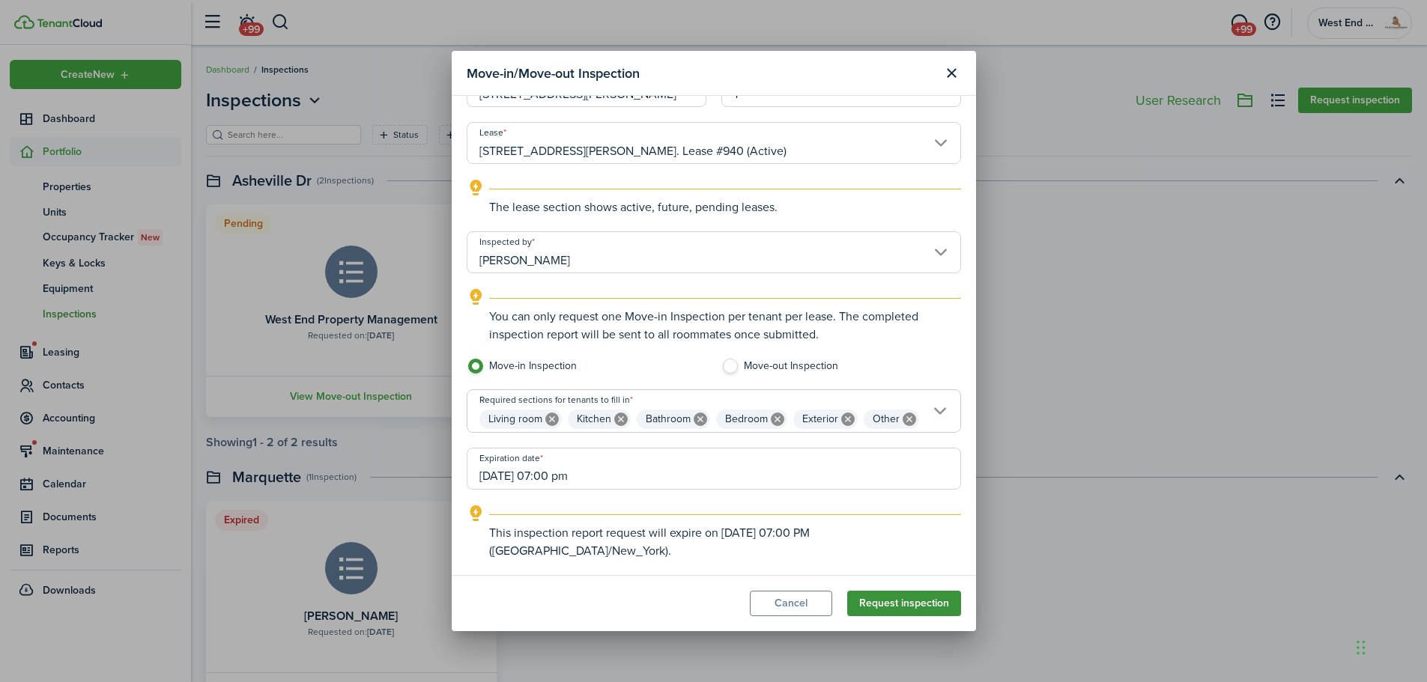
click at [916, 604] on button "Request inspection" at bounding box center [904, 603] width 114 height 25
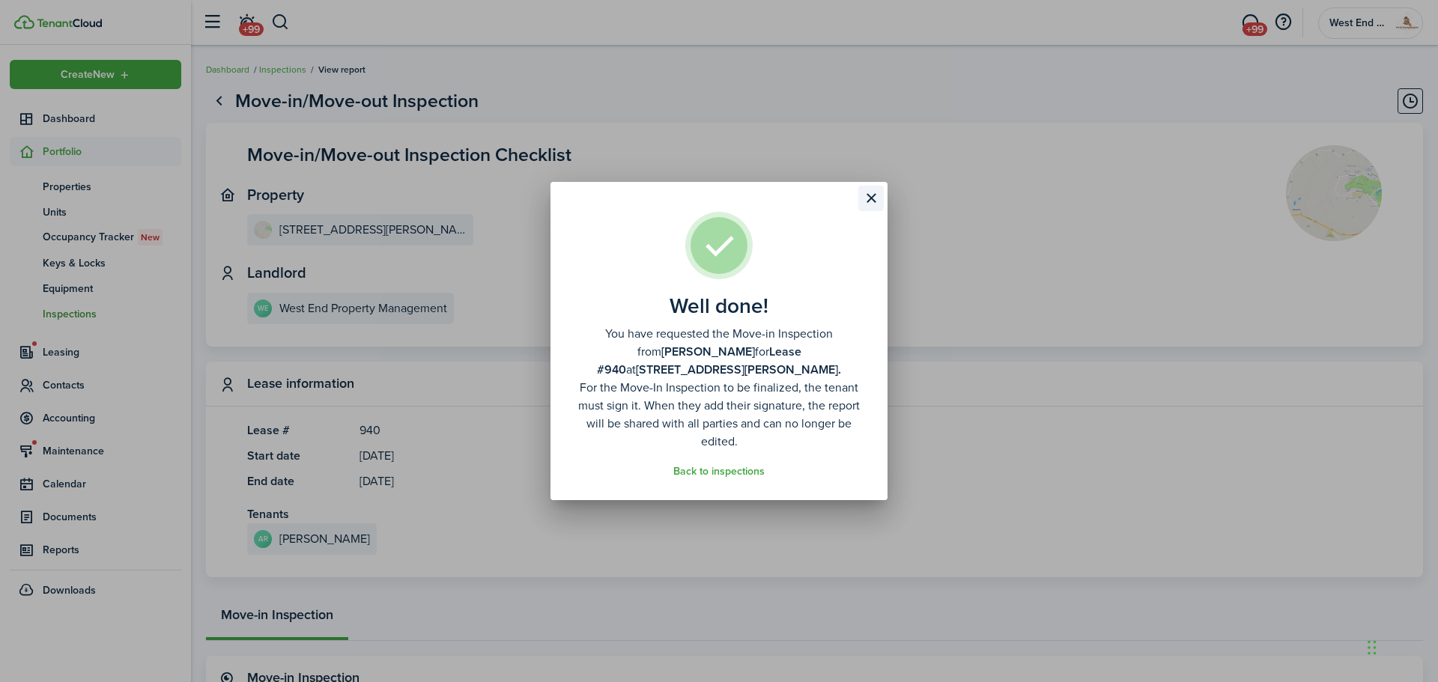
click at [870, 196] on button "Close modal" at bounding box center [870, 198] width 25 height 25
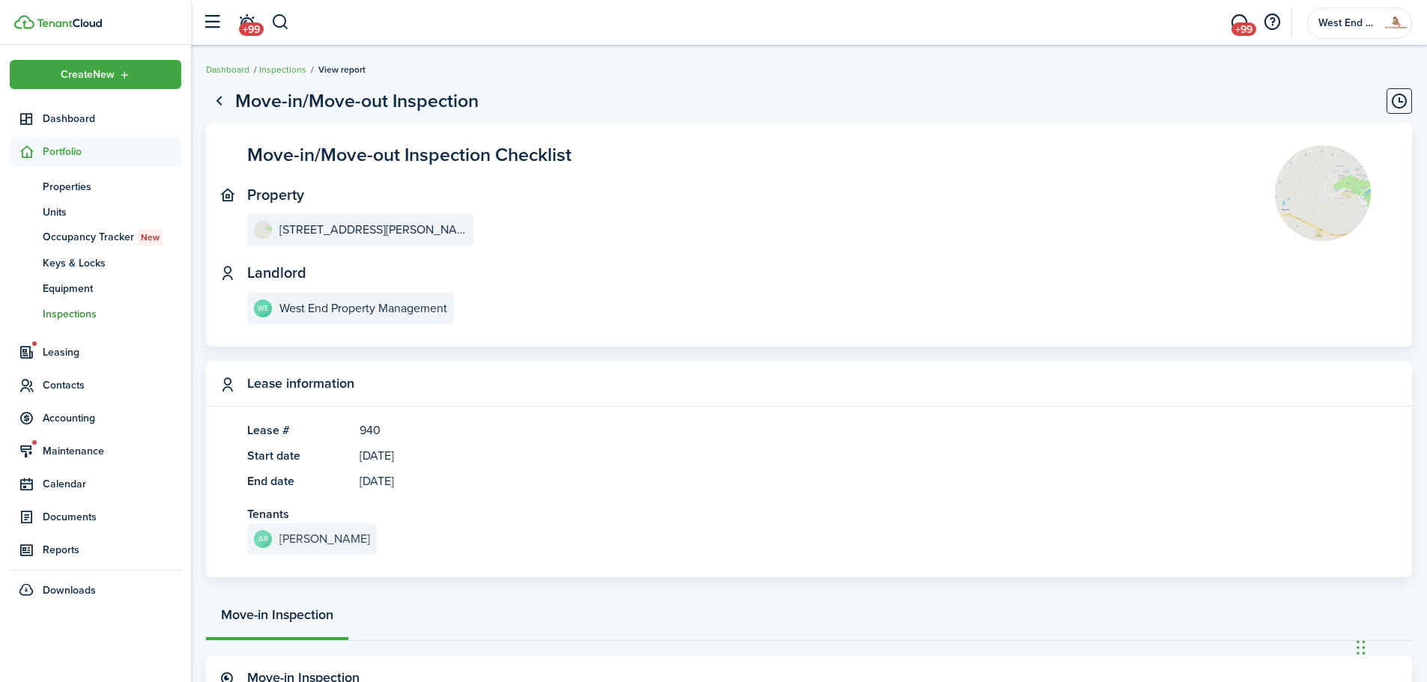
click at [323, 545] on e-details-info-title "[PERSON_NAME]" at bounding box center [324, 538] width 91 height 13
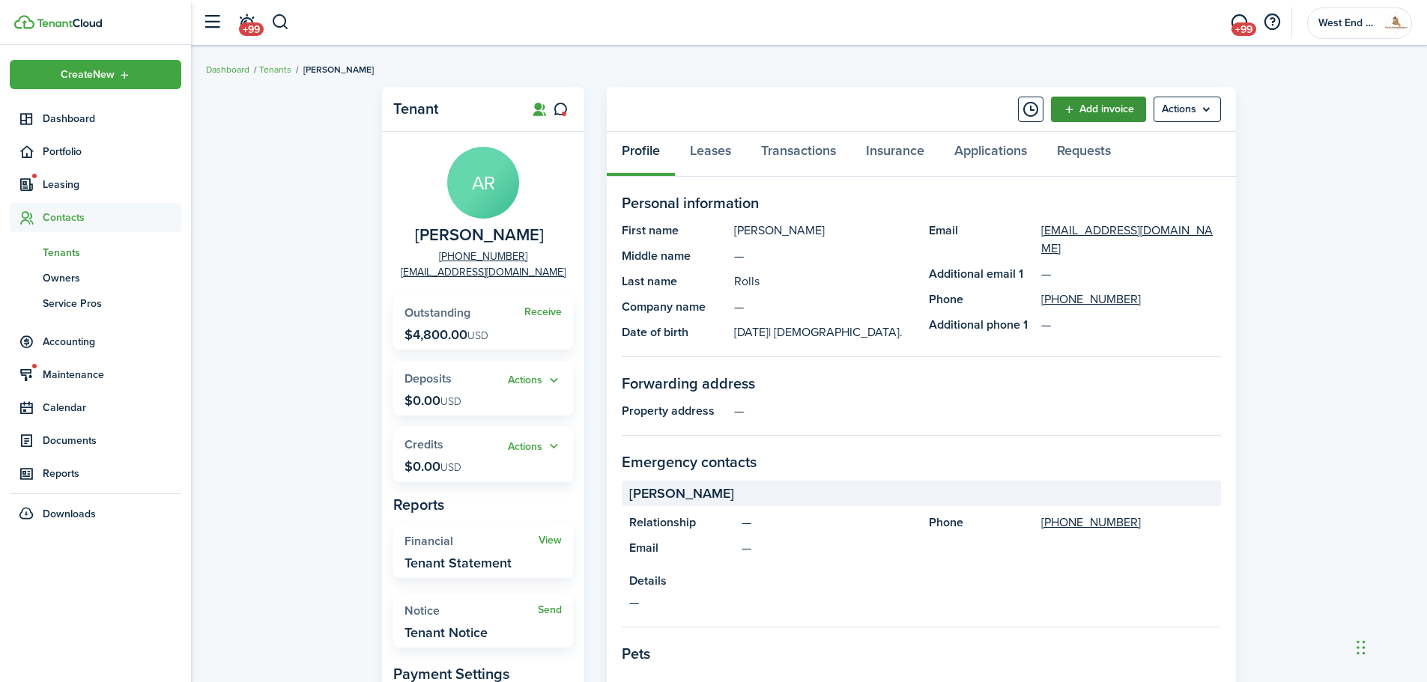
click at [1082, 118] on link "Add invoice" at bounding box center [1098, 109] width 95 height 25
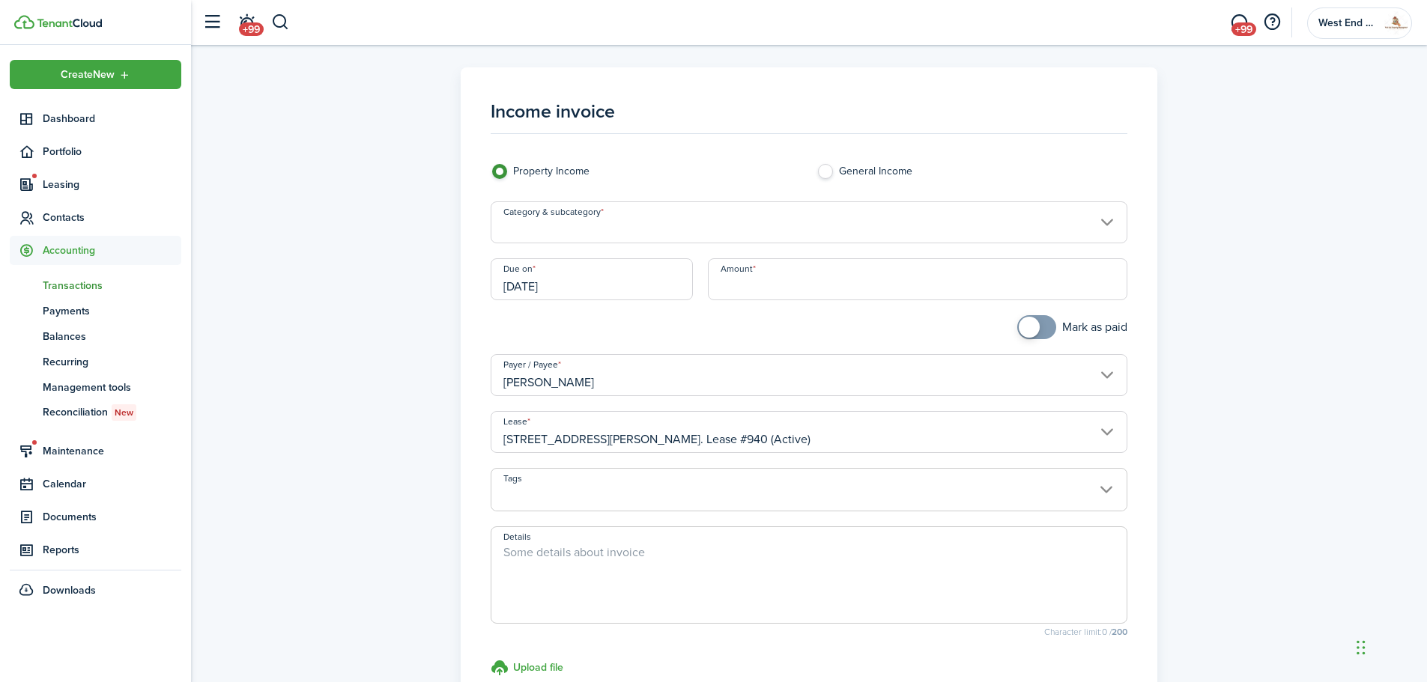
click at [627, 218] on input "Category & subcategory" at bounding box center [808, 222] width 637 height 42
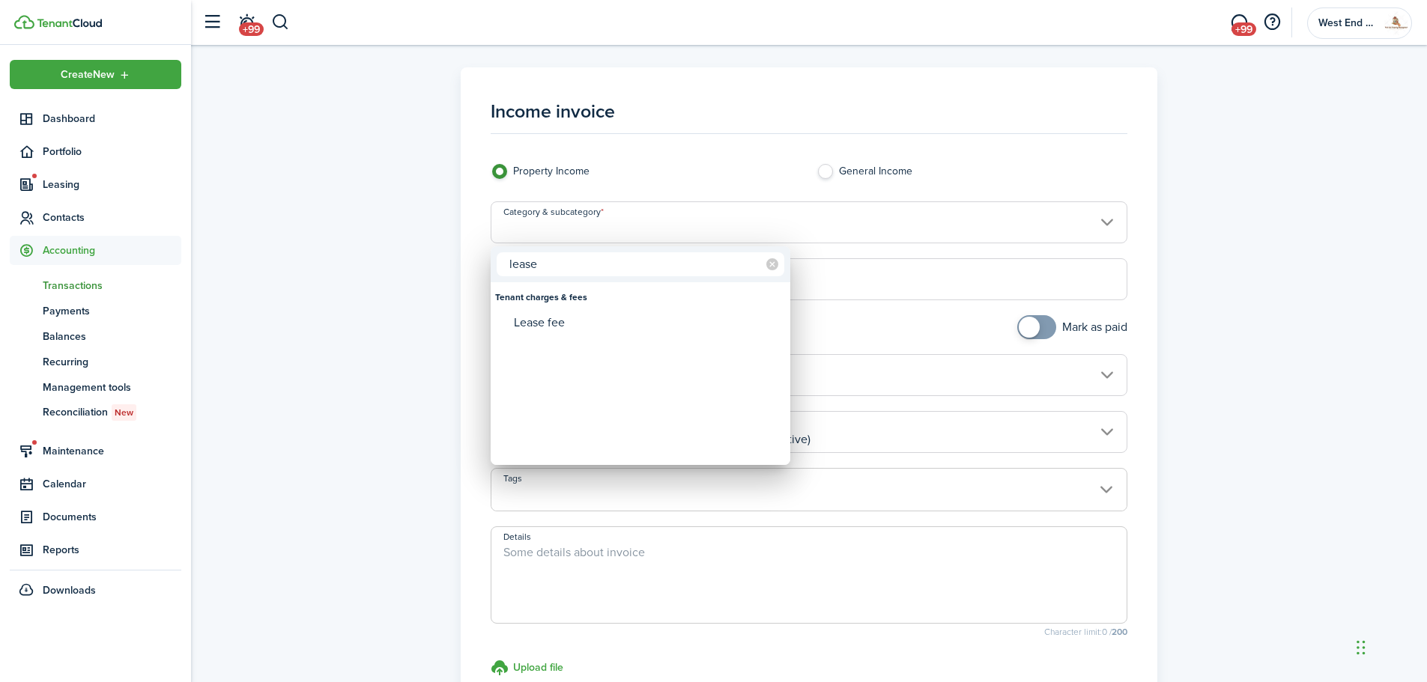
type input "lease"
click at [556, 318] on div "Lease fee" at bounding box center [646, 322] width 265 height 25
type input "Tenant charges & fees / Lease fee"
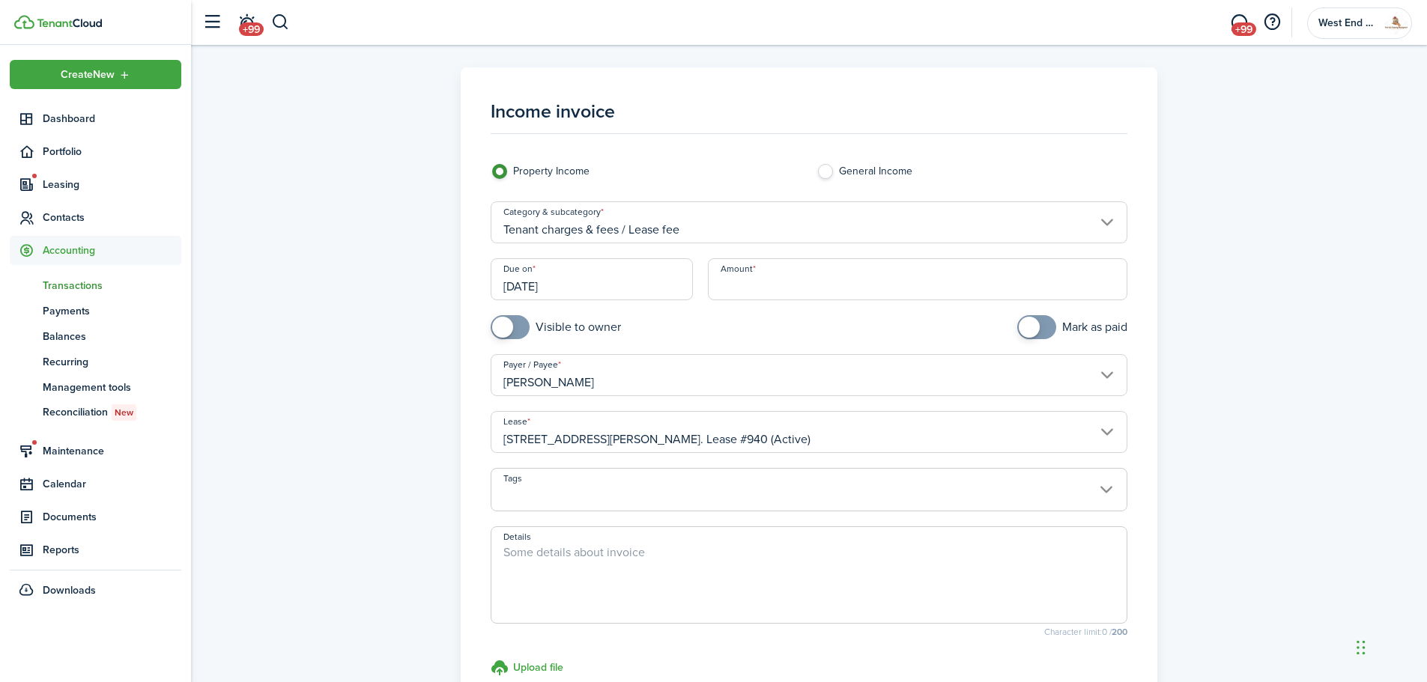
click at [809, 277] on input "Amount" at bounding box center [918, 279] width 420 height 42
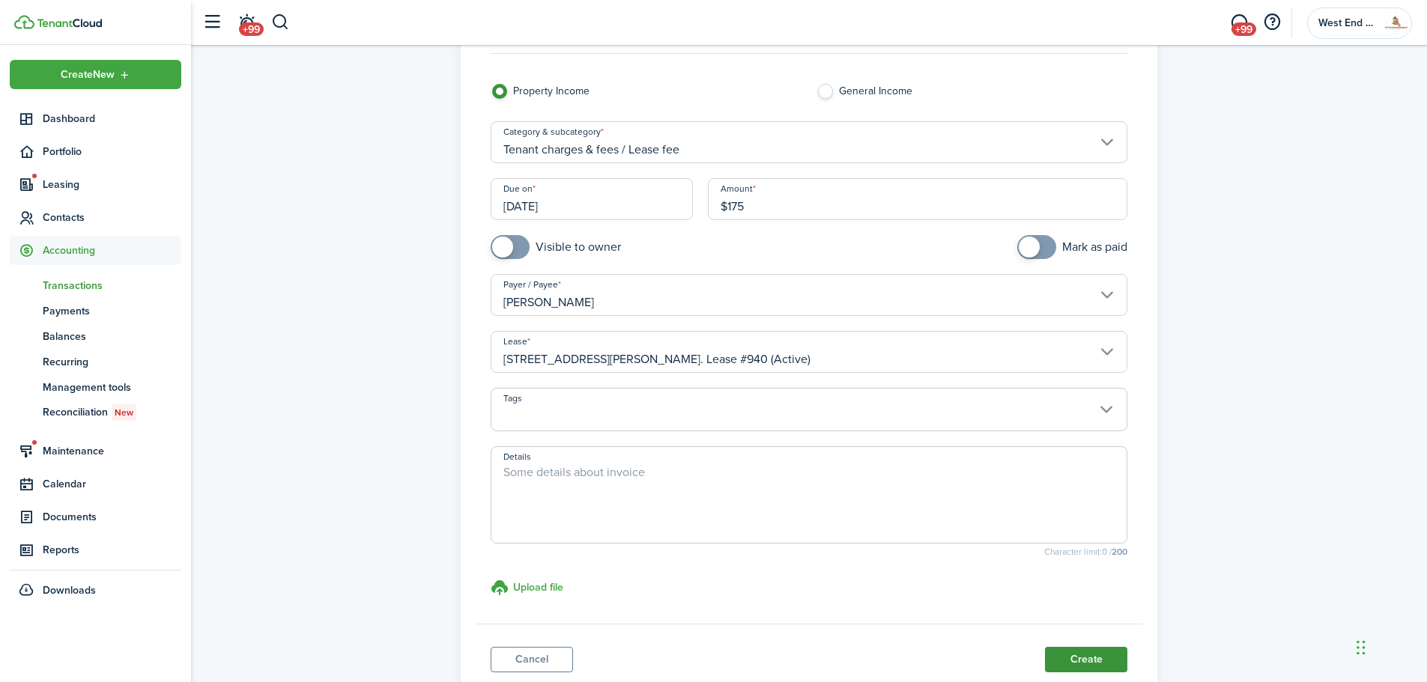
scroll to position [186, 0]
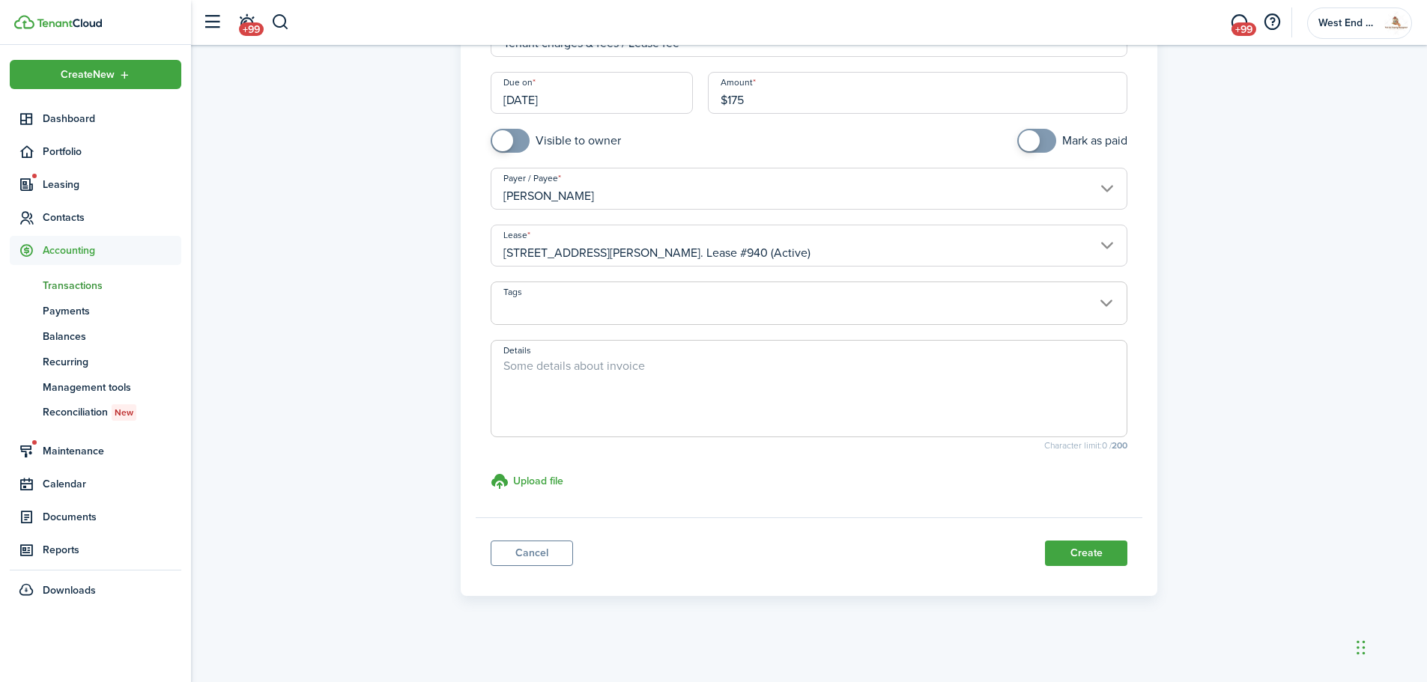
type input "$175.00"
click at [1120, 560] on button "Create" at bounding box center [1086, 553] width 82 height 25
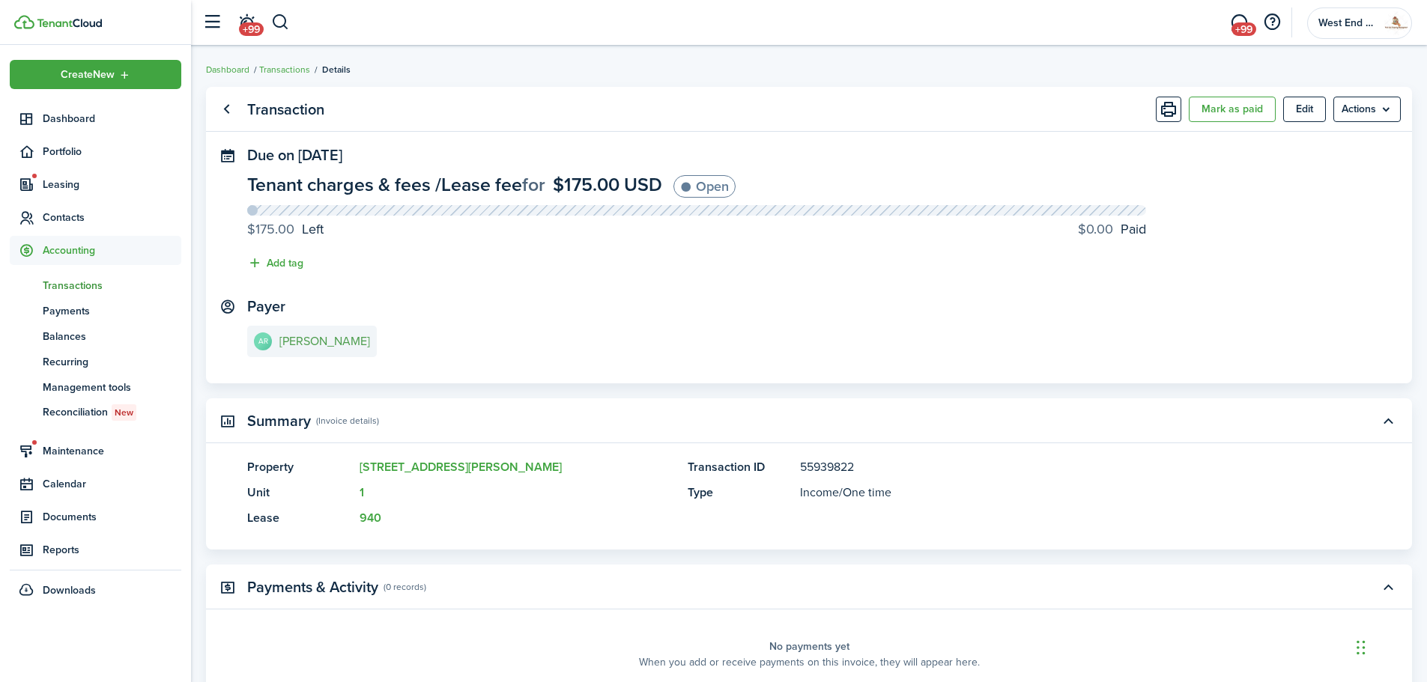
click at [318, 338] on e-details-info-title "[PERSON_NAME]" at bounding box center [324, 341] width 91 height 13
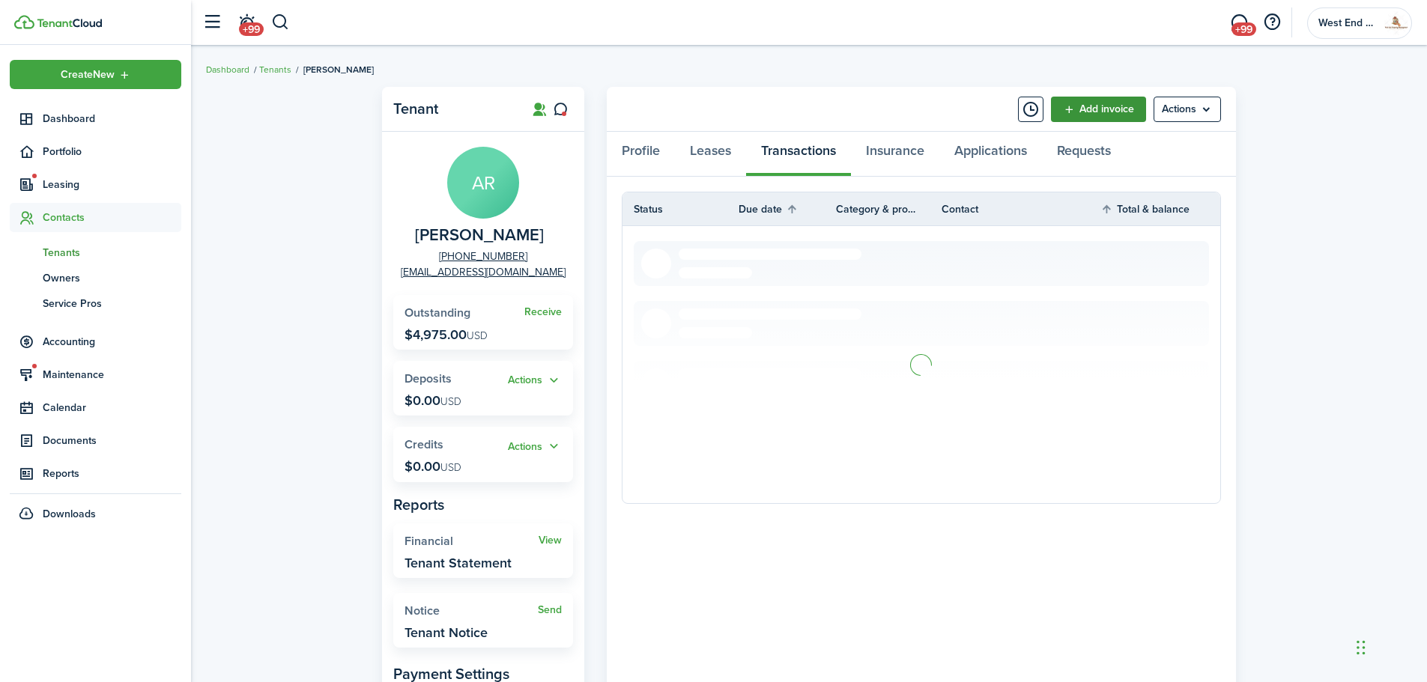
click at [1091, 105] on link "Add invoice" at bounding box center [1098, 109] width 95 height 25
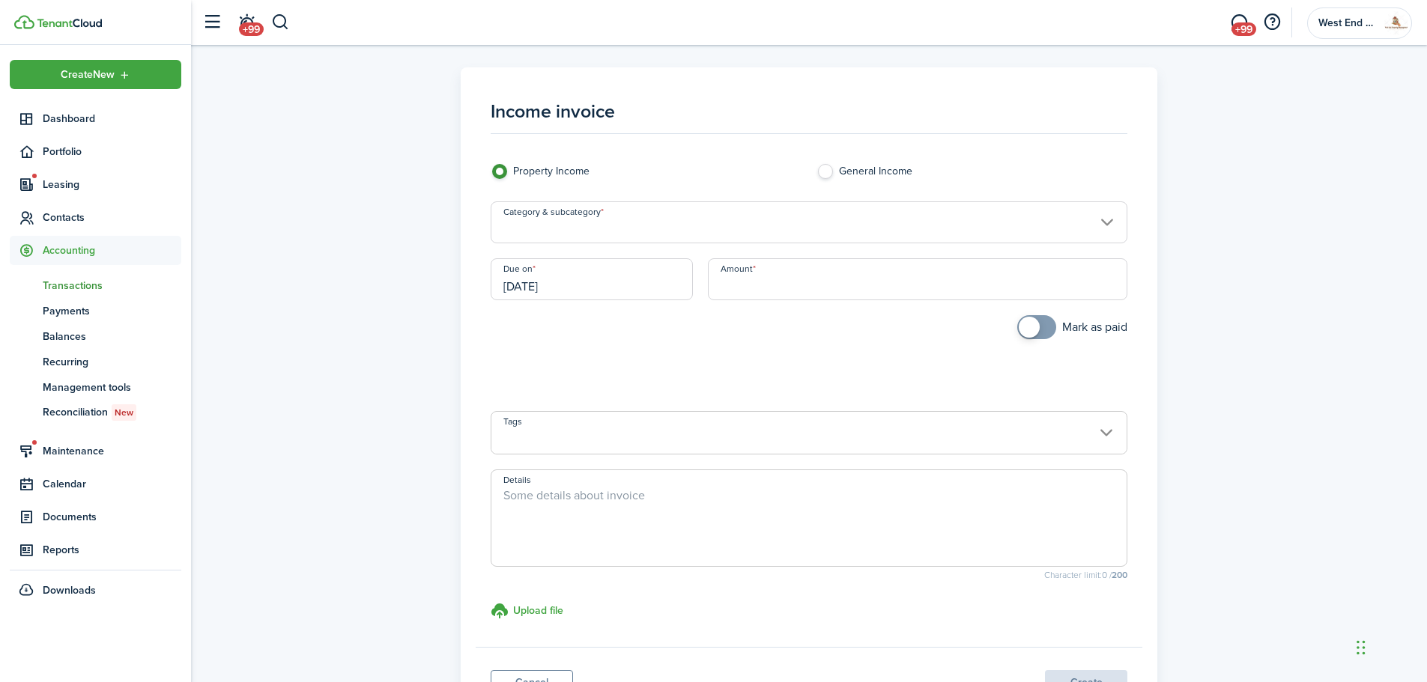
click at [632, 204] on input "Category & subcategory" at bounding box center [808, 222] width 637 height 42
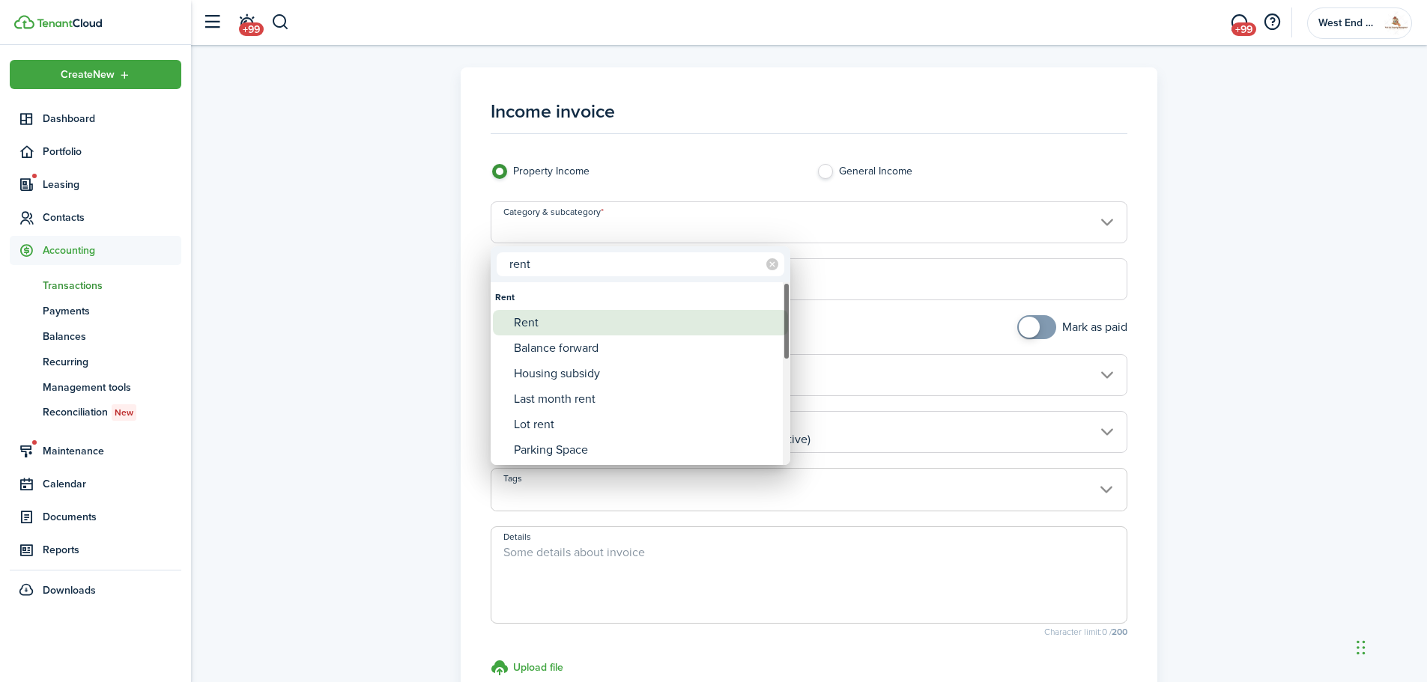
type input "rent"
click at [604, 315] on div "Rent" at bounding box center [646, 322] width 265 height 25
type input "Rent"
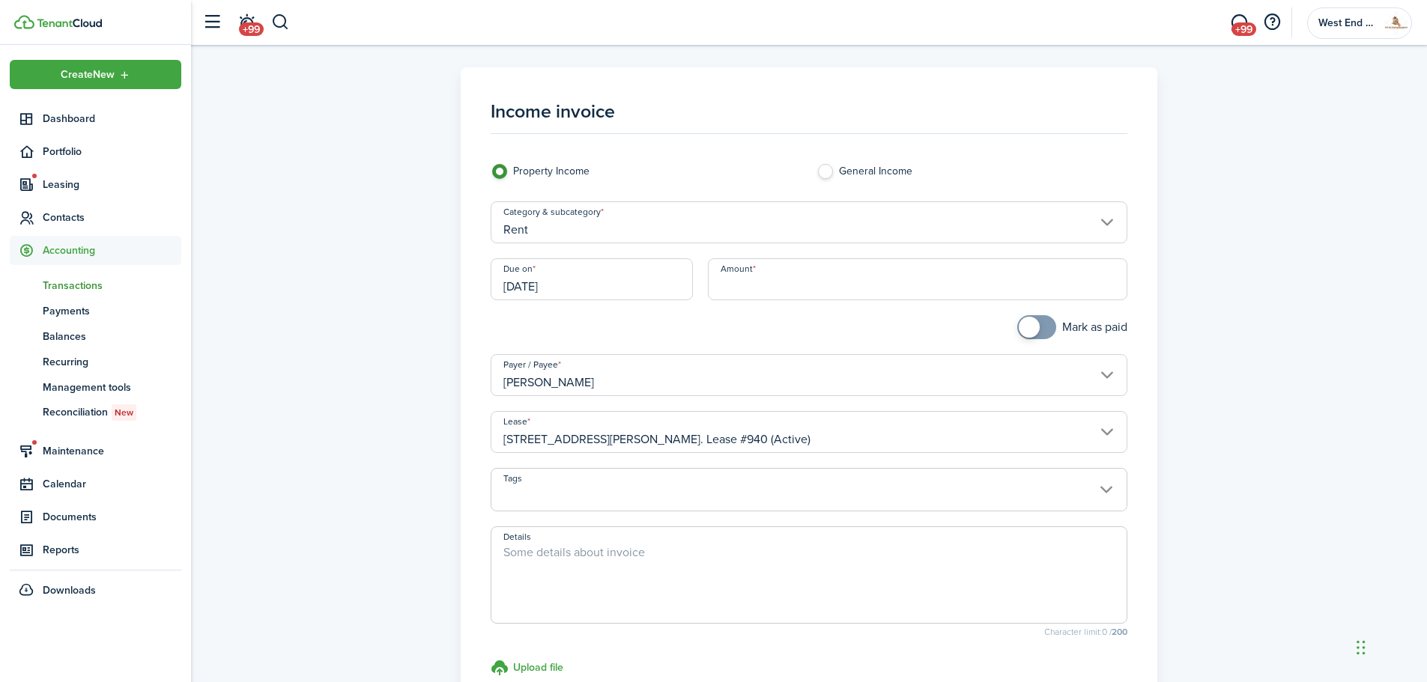
click at [614, 270] on input "[DATE]" at bounding box center [591, 279] width 202 height 42
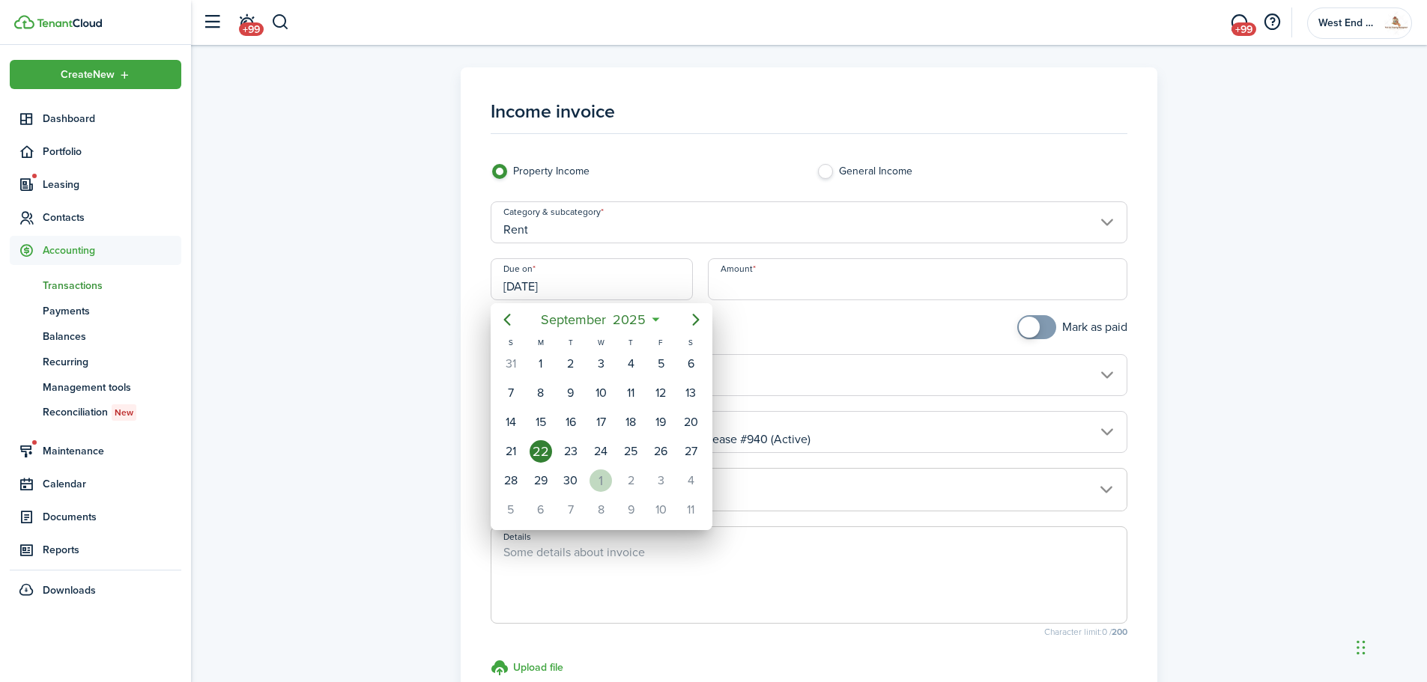
click at [602, 479] on div "1" at bounding box center [600, 481] width 22 height 22
type input "[DATE]"
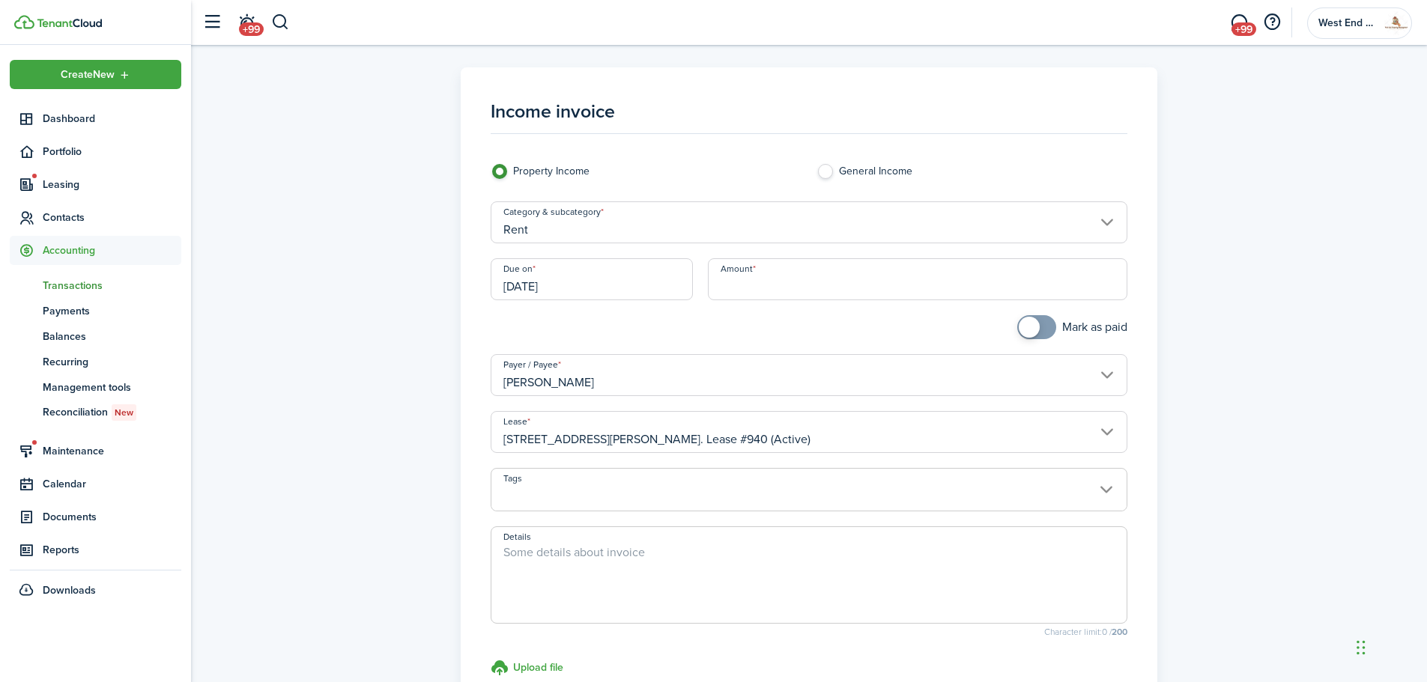
click at [816, 288] on input "Amount" at bounding box center [918, 279] width 420 height 42
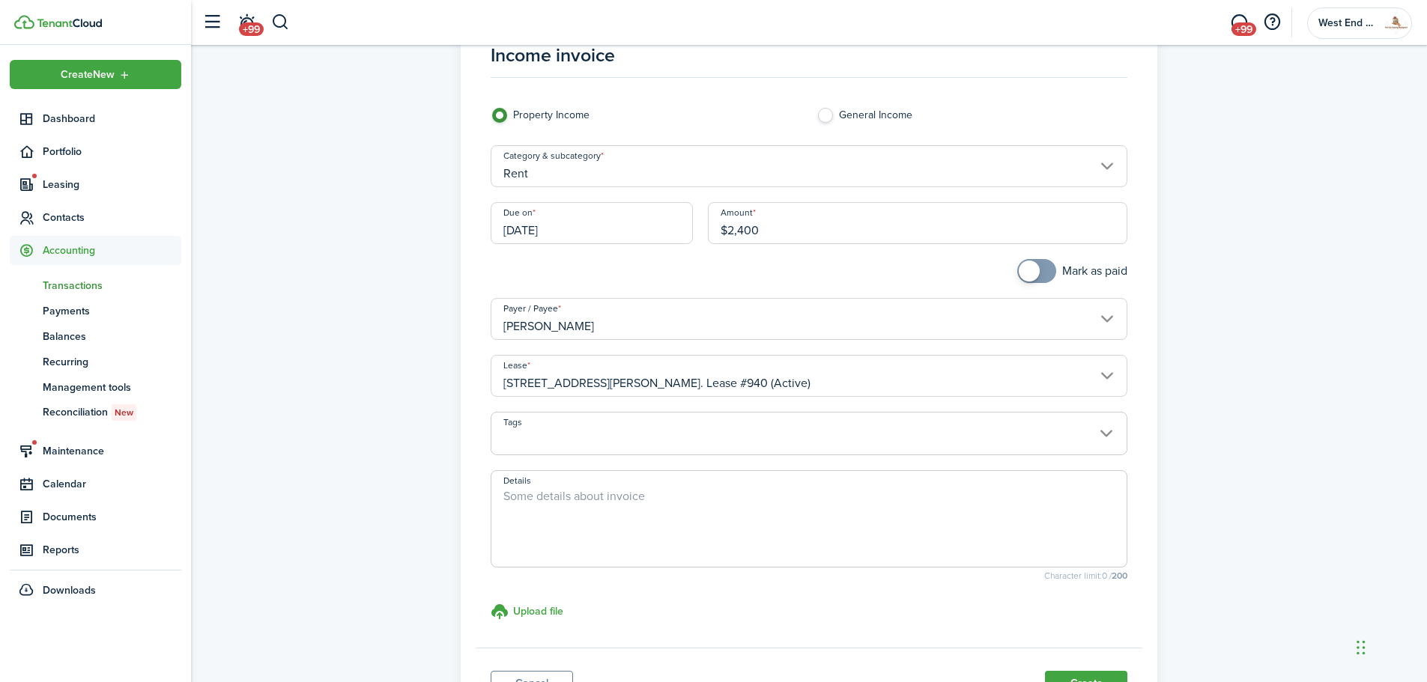
scroll to position [150, 0]
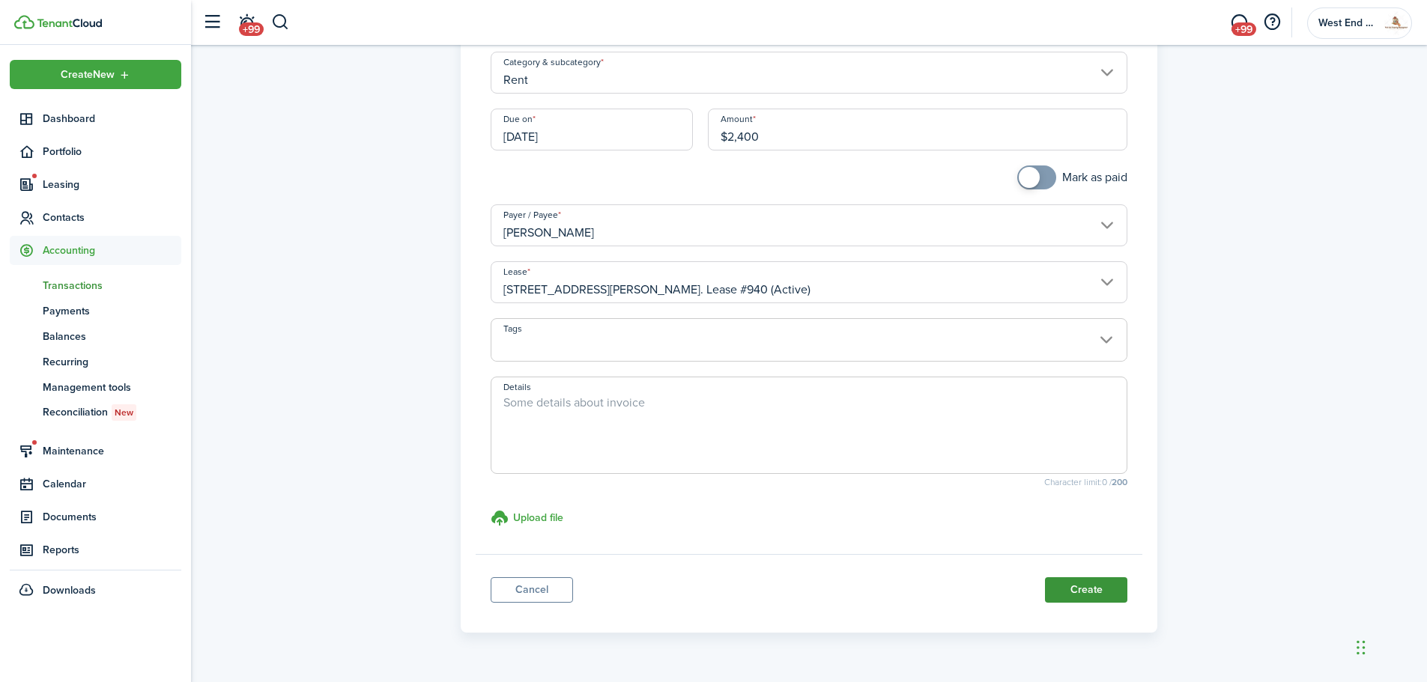
type input "$2,400.00"
click at [1104, 591] on button "Create" at bounding box center [1086, 589] width 82 height 25
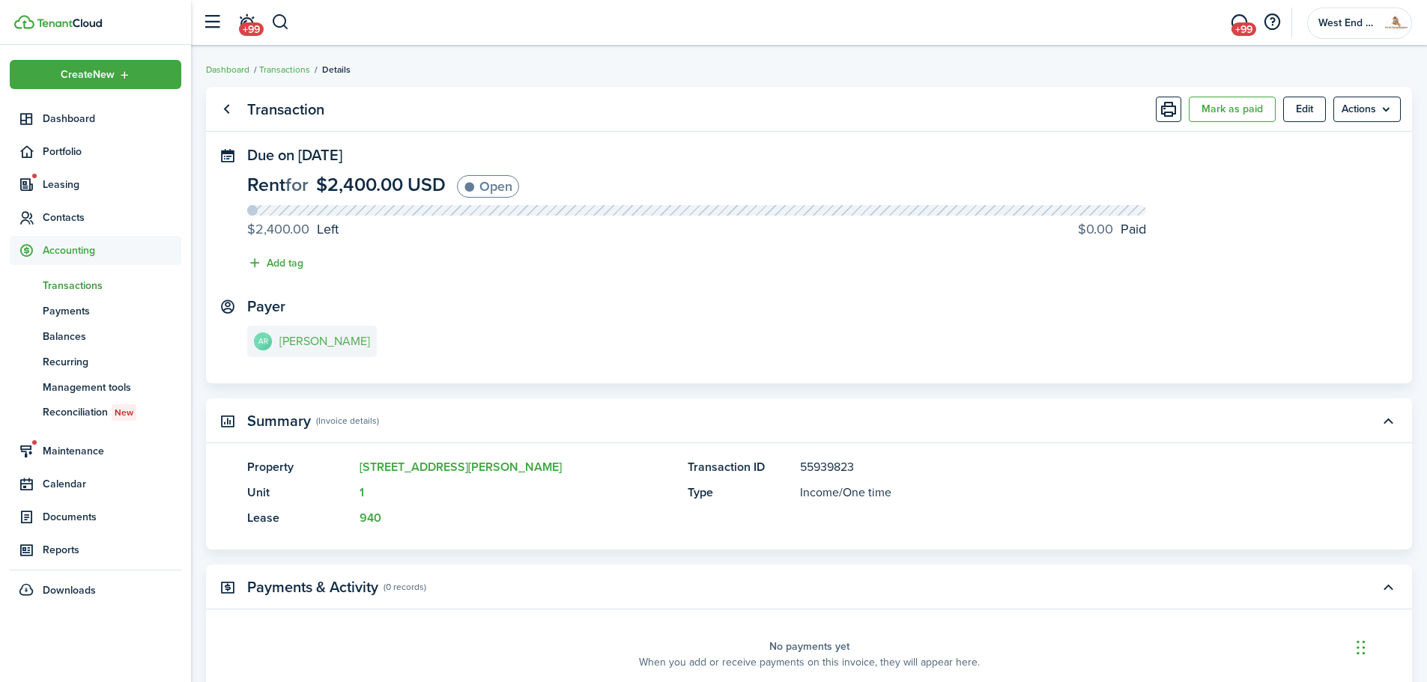
click at [320, 332] on link "AR [PERSON_NAME]" at bounding box center [312, 341] width 130 height 31
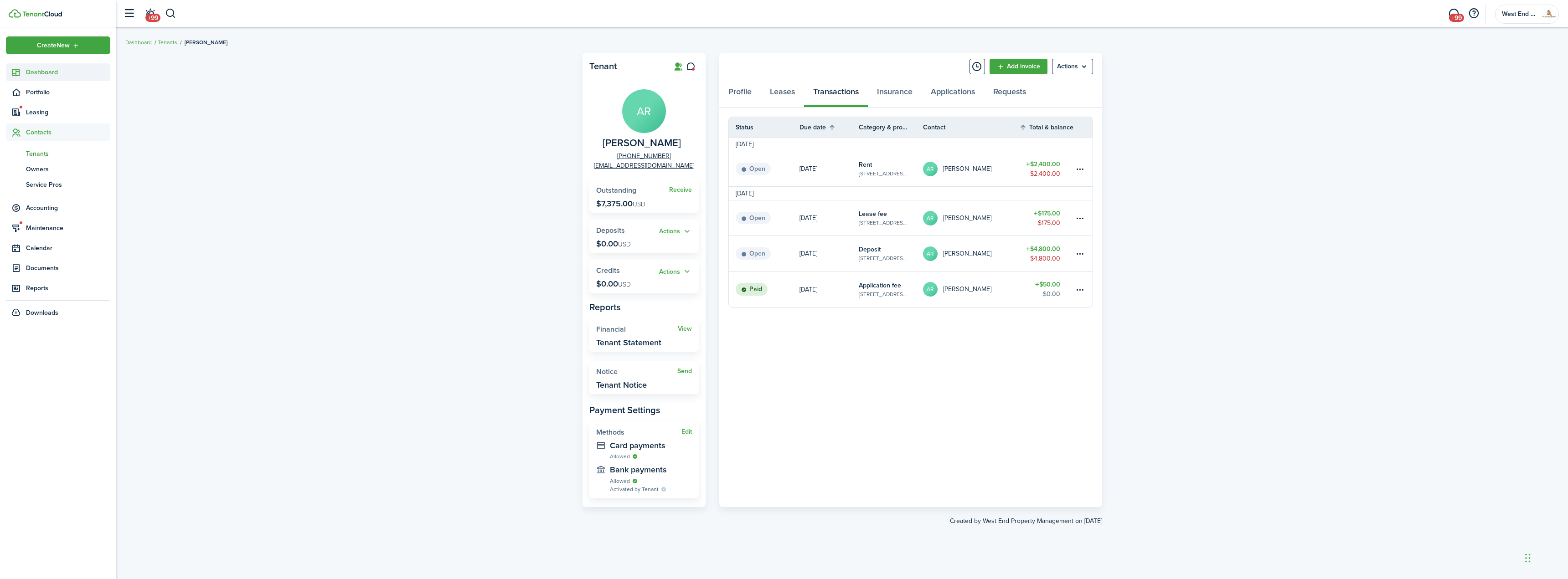
click at [55, 64] on link "Dashboard" at bounding box center [58, 72] width 104 height 18
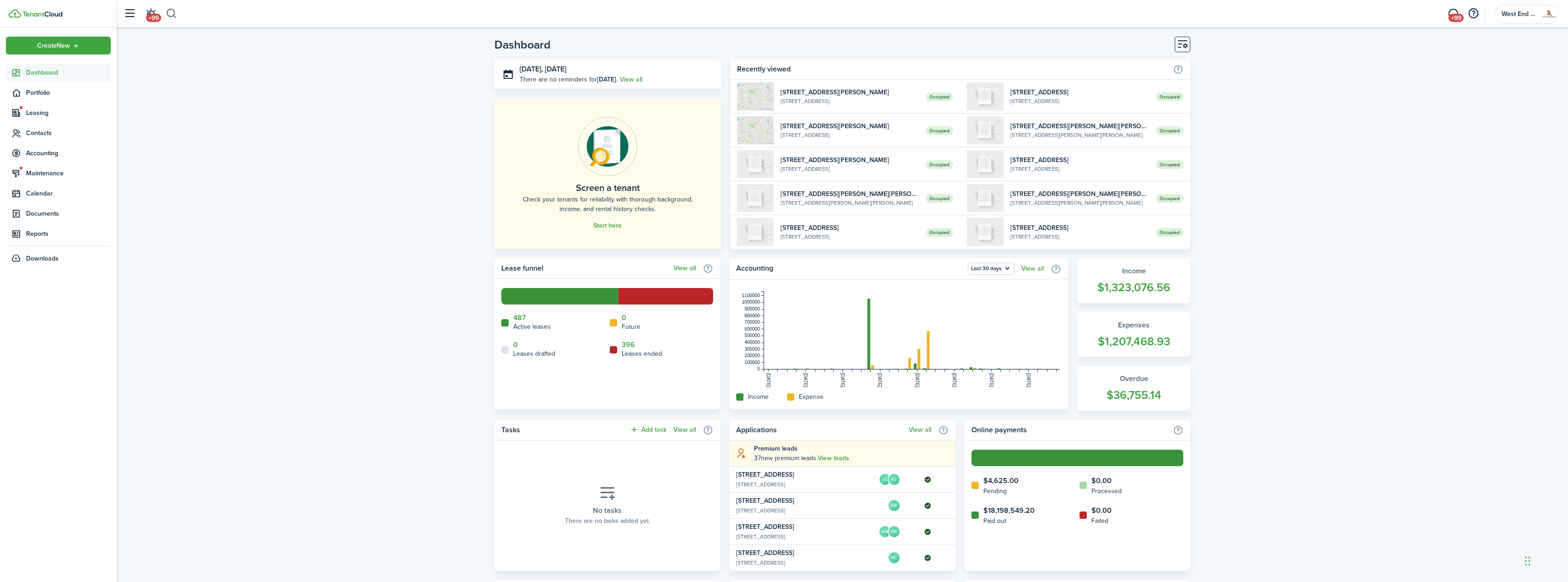
click at [174, 15] on button "button" at bounding box center [171, 13] width 12 height 15
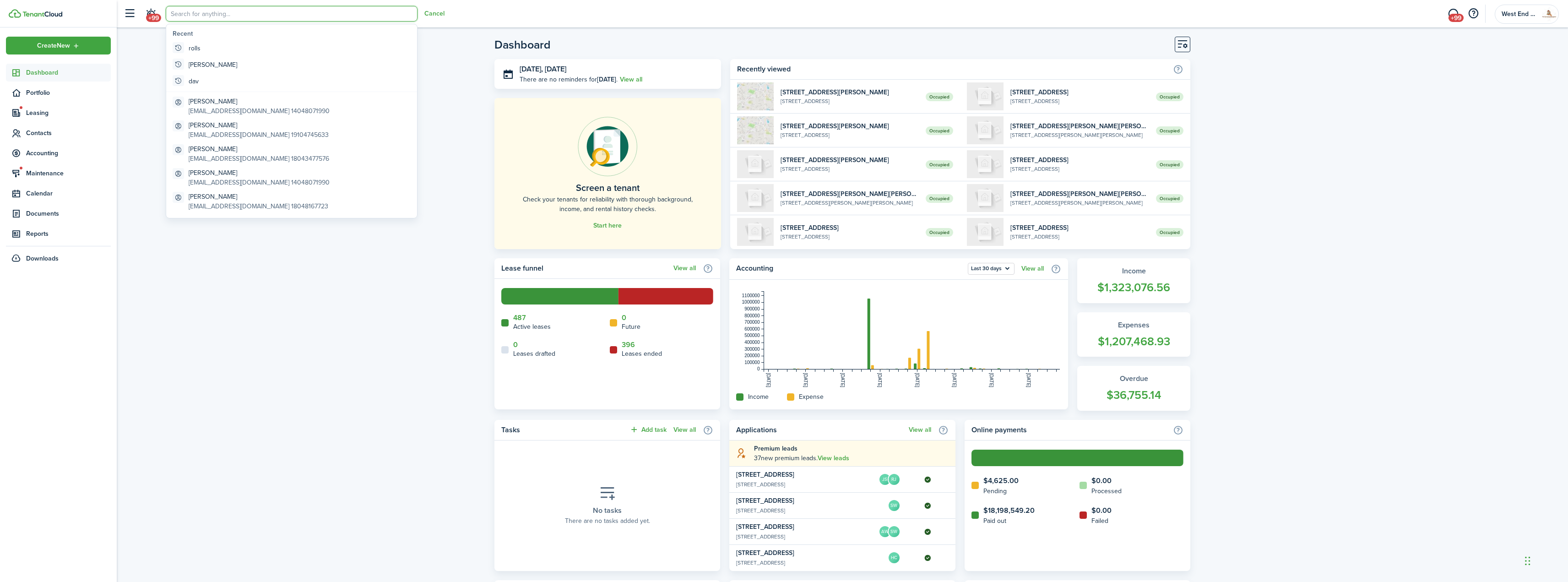
type input "a"
type input "saba"
click at [254, 50] on global-search-item-title "[PERSON_NAME]" at bounding box center [268, 47] width 167 height 10
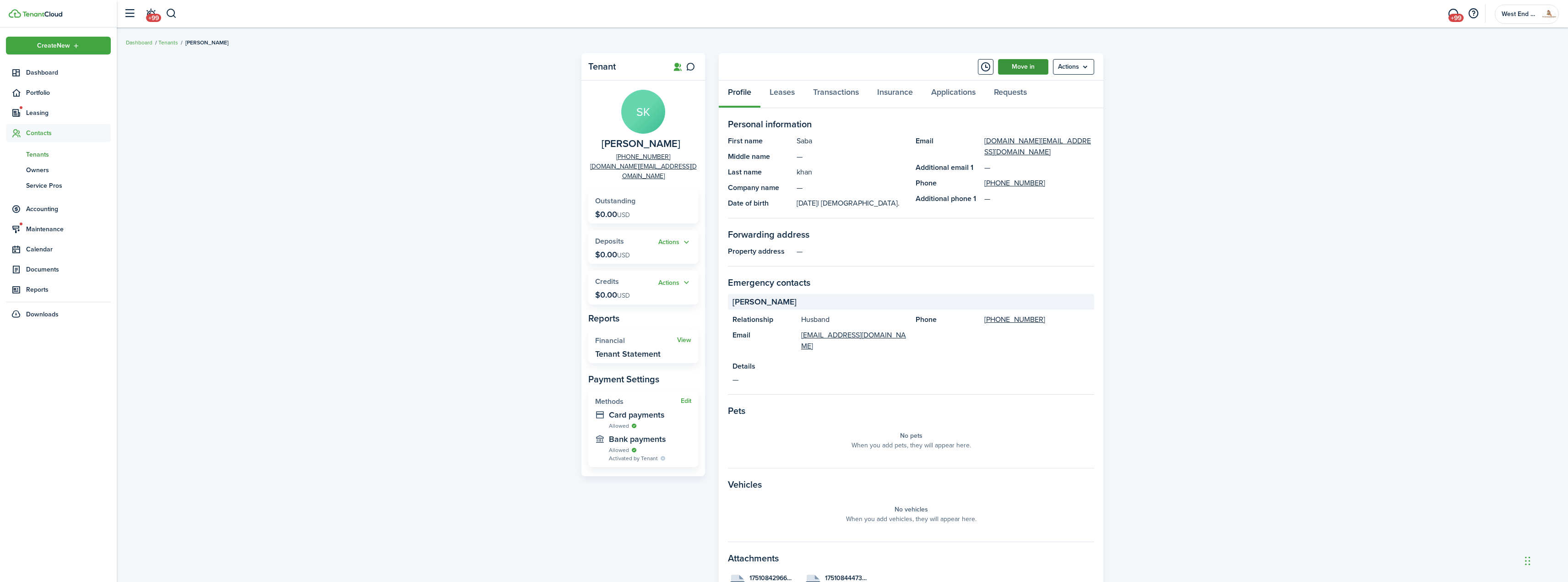
click at [872, 70] on link "Move in" at bounding box center [1023, 67] width 50 height 15
click at [50, 114] on span "Leasing" at bounding box center [68, 113] width 85 height 10
click at [45, 167] on span "Listings" at bounding box center [68, 166] width 85 height 10
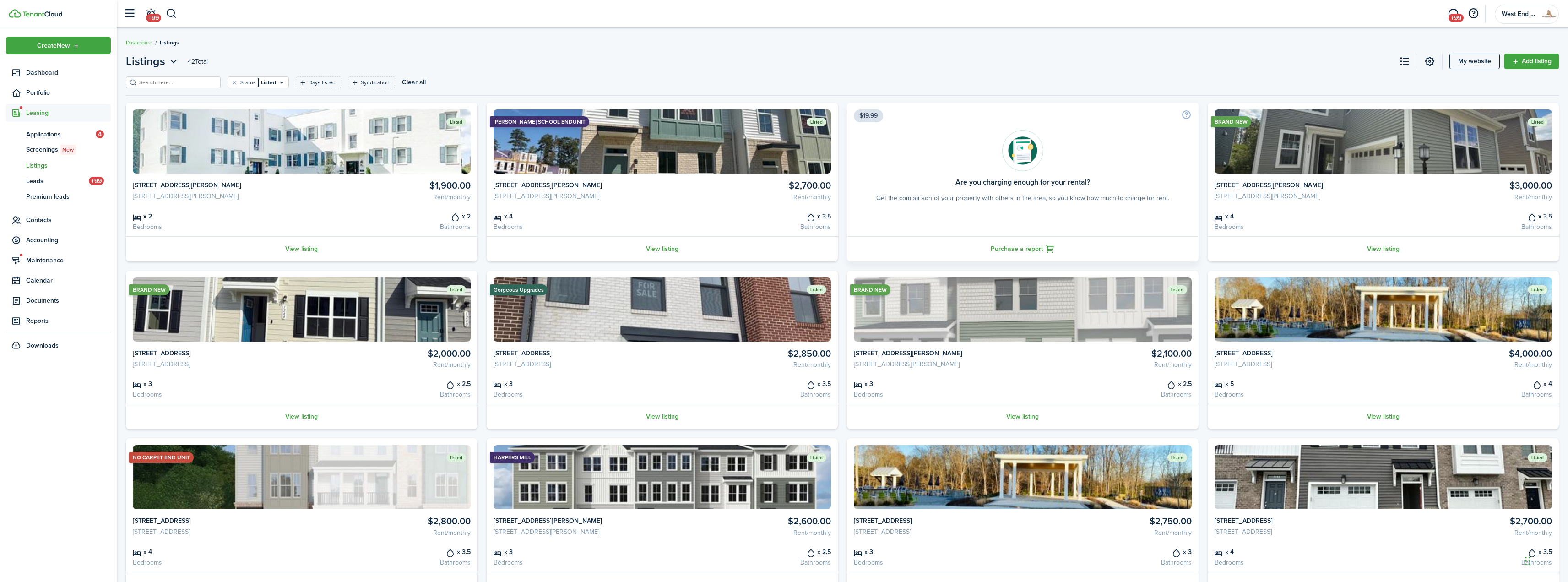
click at [196, 83] on input "search" at bounding box center [177, 83] width 81 height 9
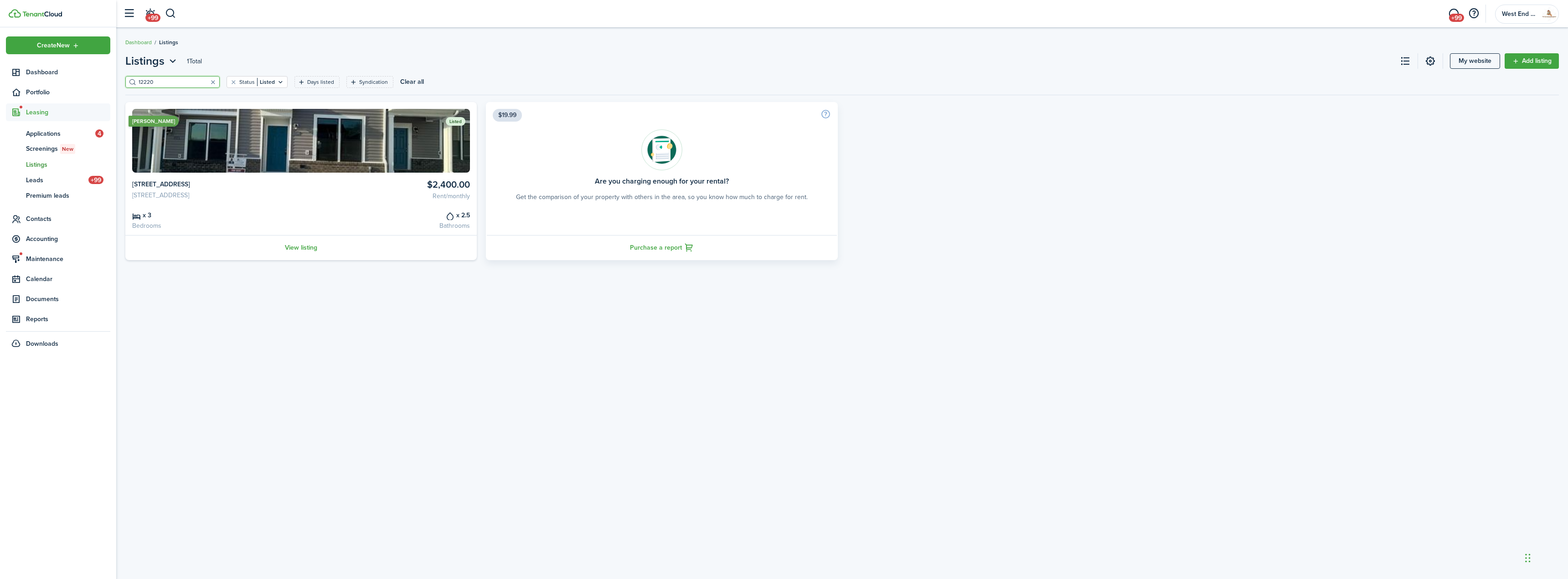
type input "12220"
click at [45, 74] on span "Dashboard" at bounding box center [68, 72] width 85 height 10
